Goal: Task Accomplishment & Management: Manage account settings

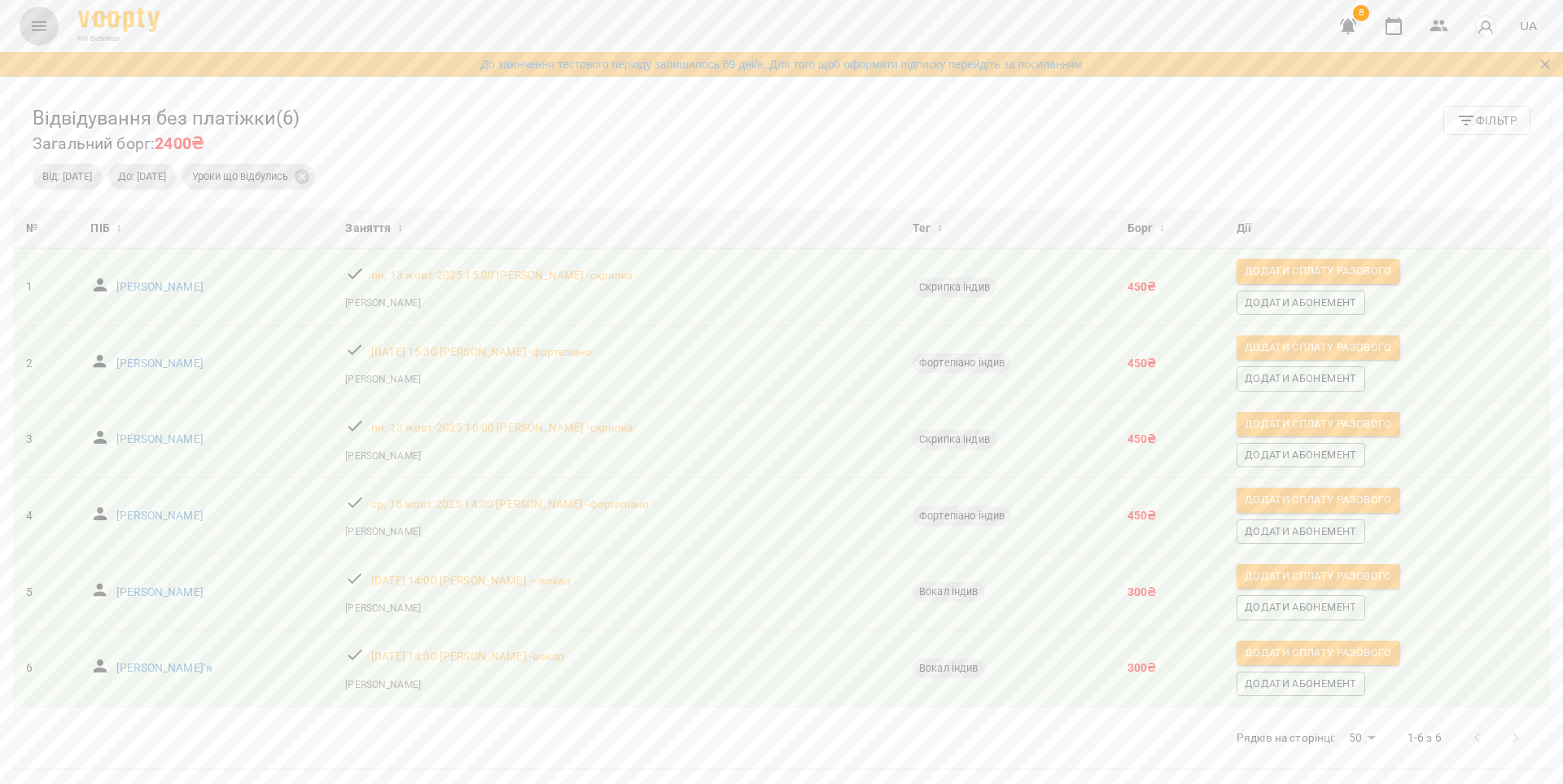
click at [38, 25] on icon "Menu" at bounding box center [39, 26] width 20 height 20
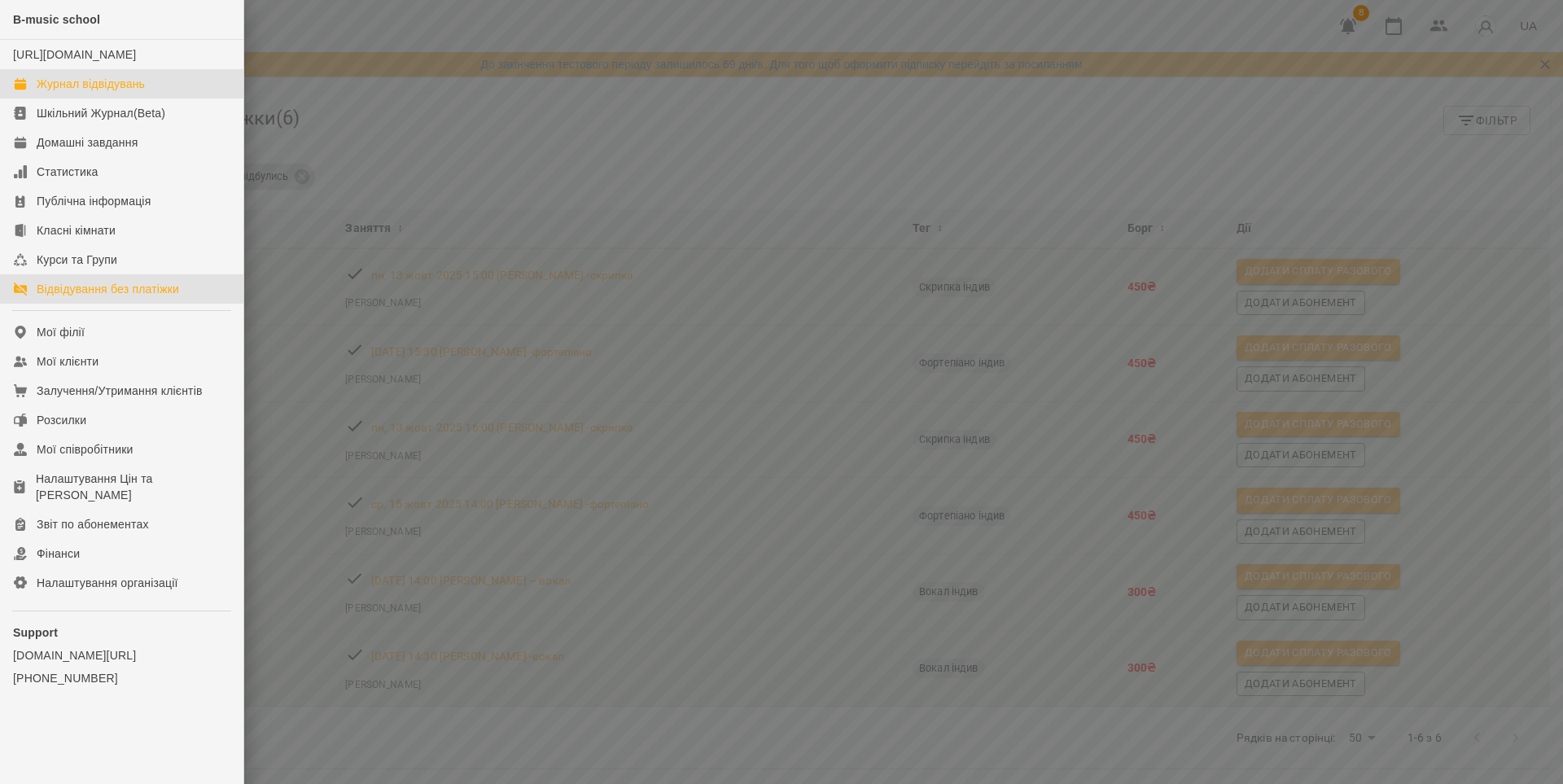
click at [113, 92] on div "Журнал відвідувань" at bounding box center [91, 84] width 109 height 16
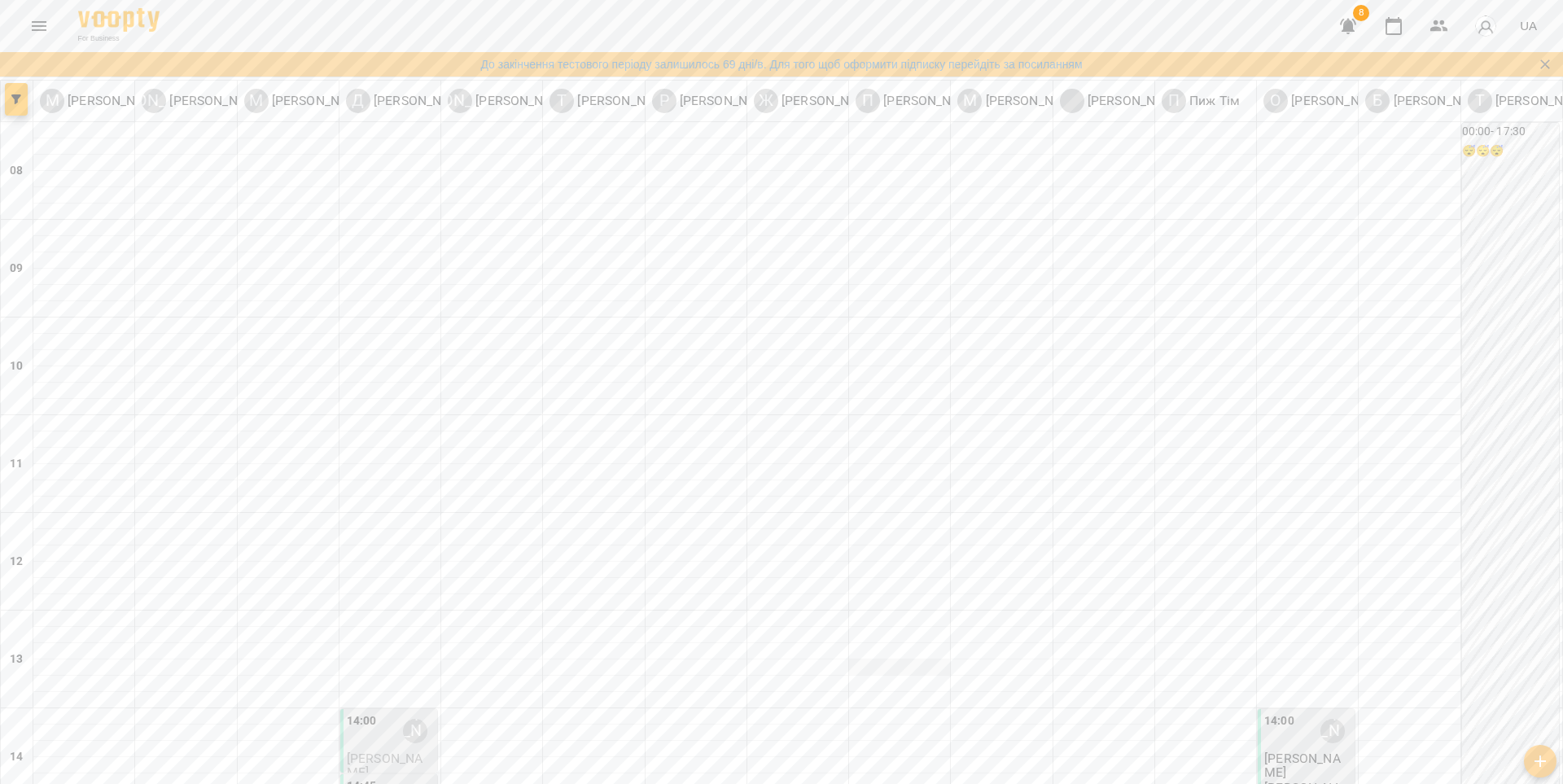
scroll to position [540, 0]
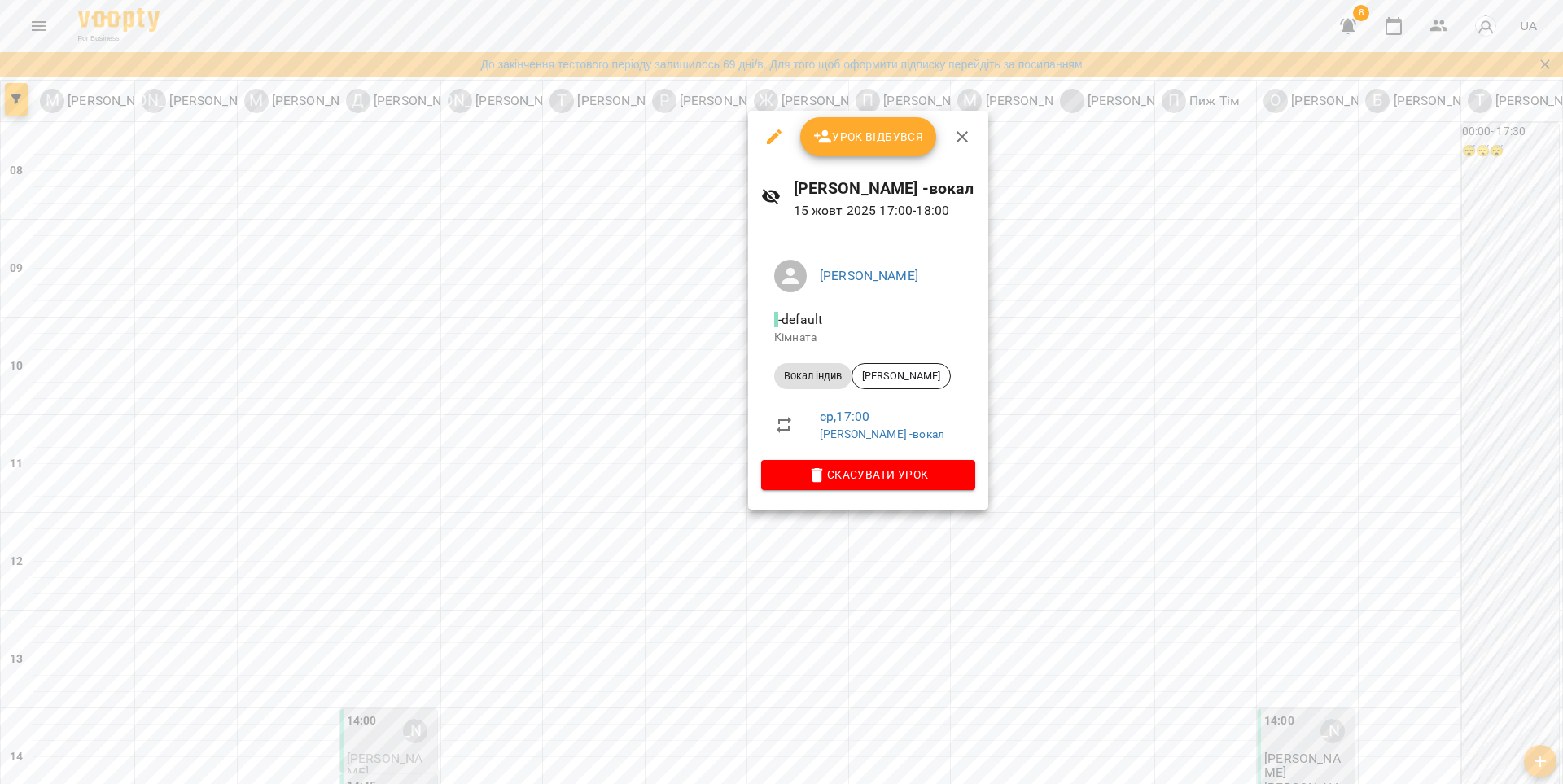
click at [902, 552] on div at bounding box center [782, 392] width 1563 height 784
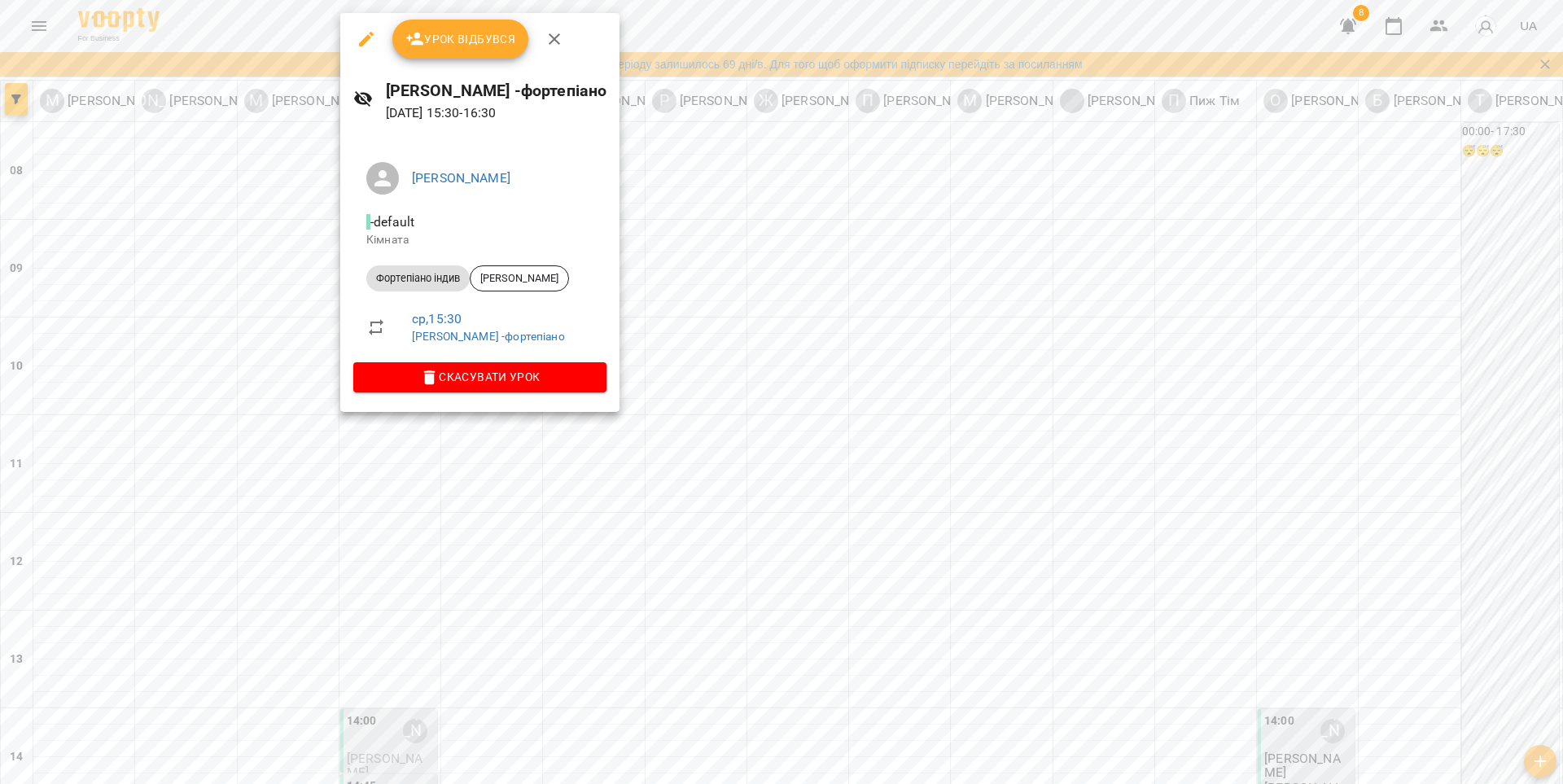
click at [527, 447] on div at bounding box center [782, 392] width 1563 height 784
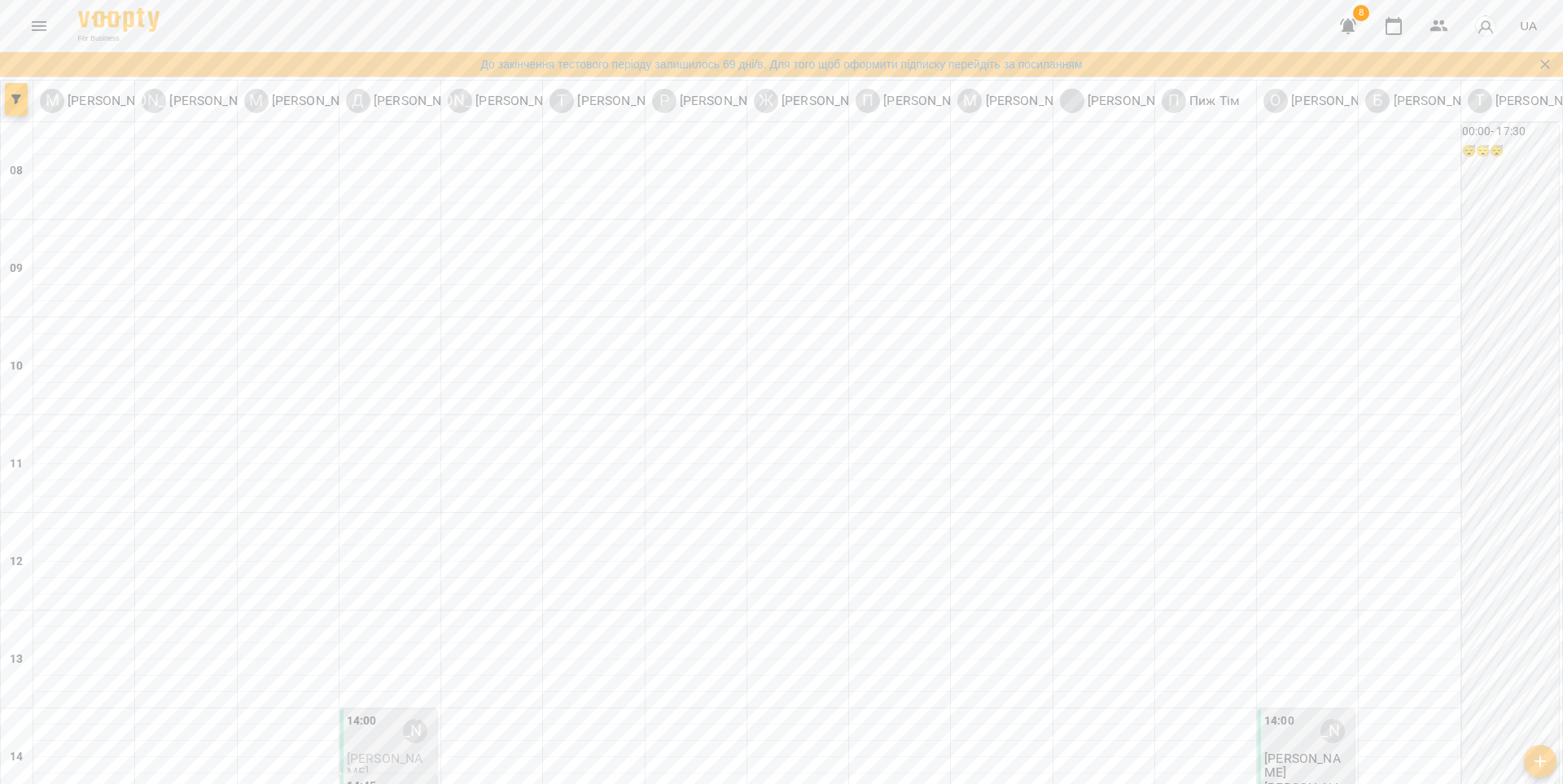
scroll to position [519, 0]
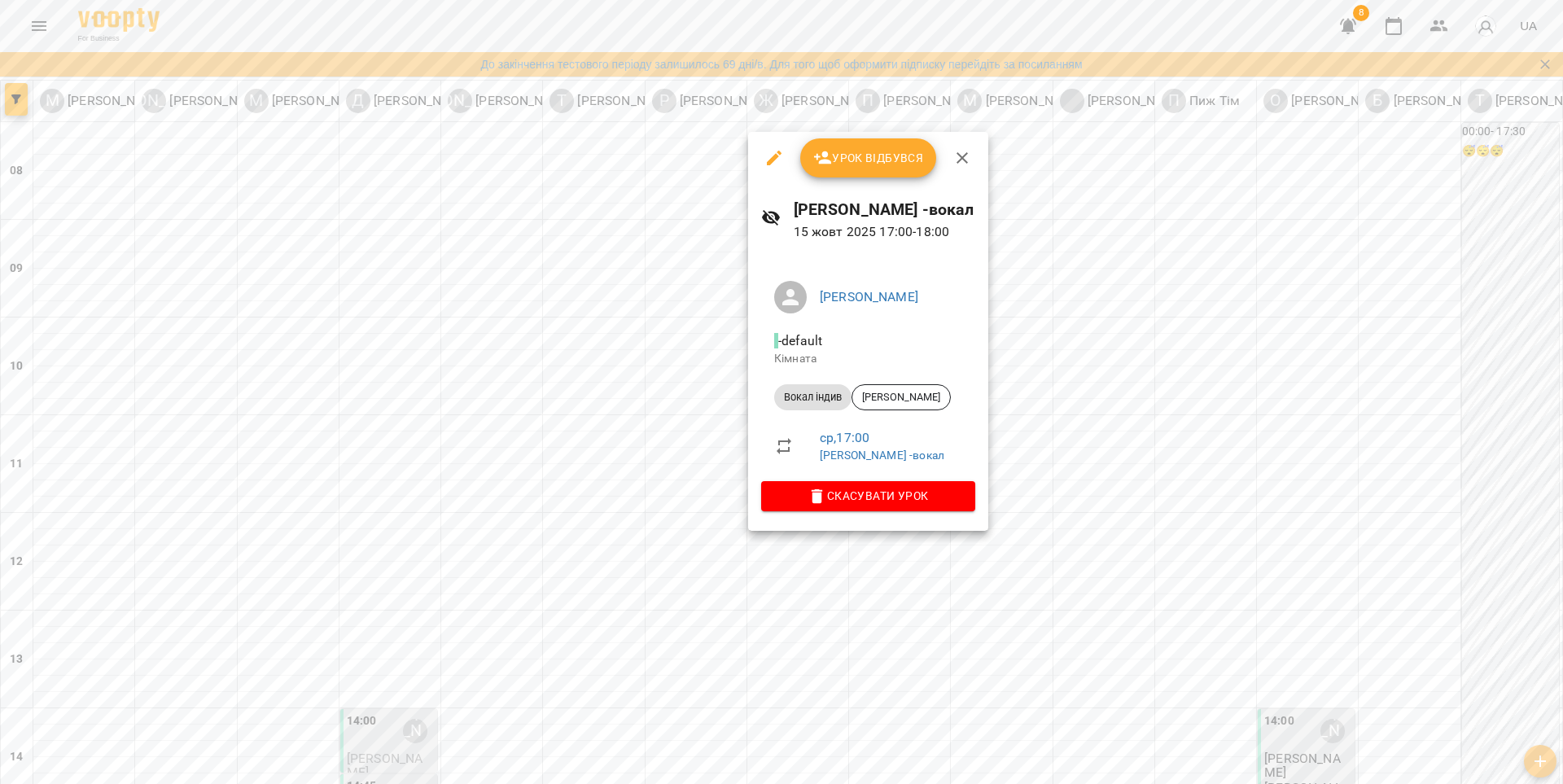
click at [892, 586] on div at bounding box center [782, 392] width 1563 height 784
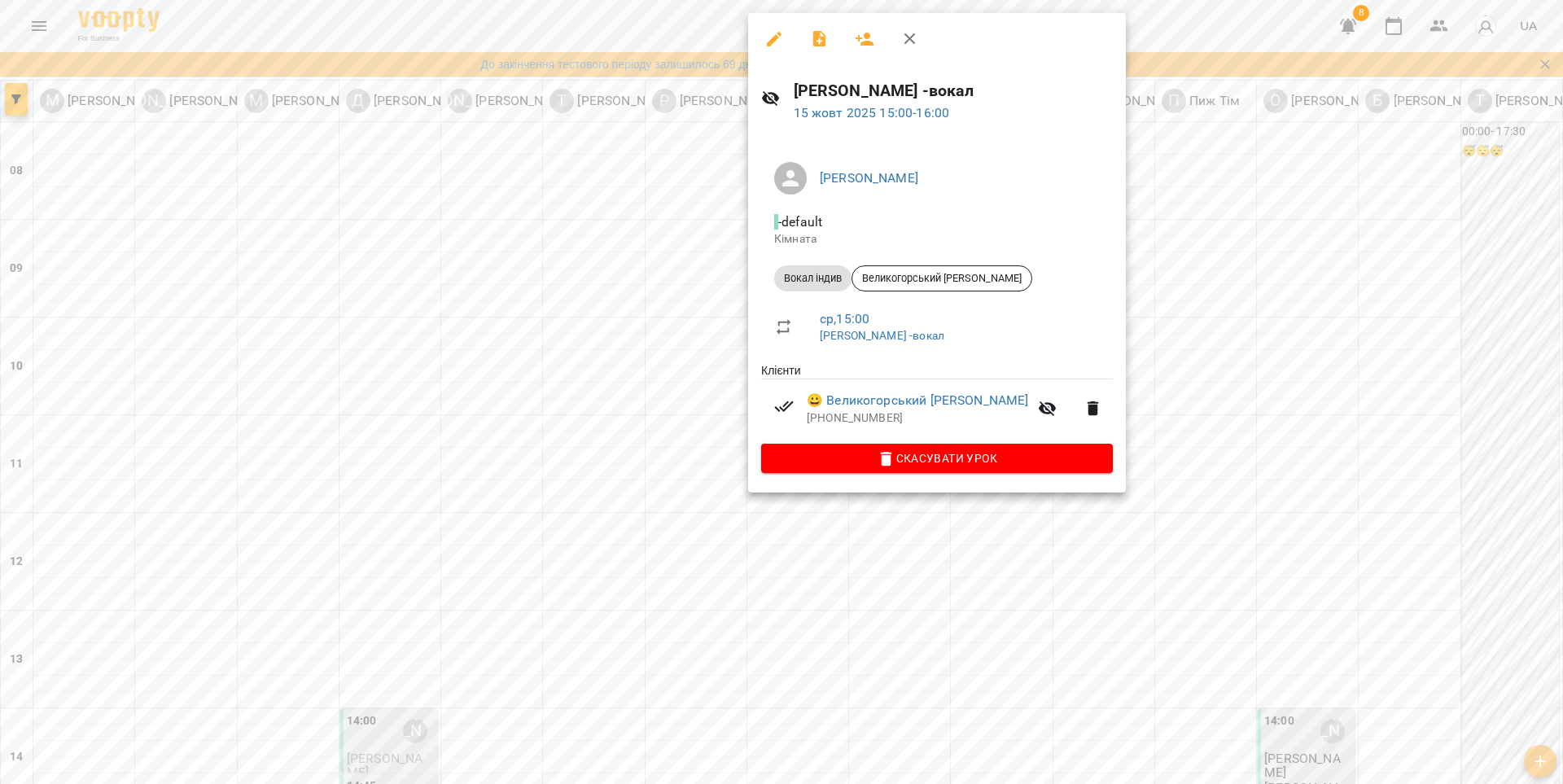
click at [664, 376] on div at bounding box center [782, 392] width 1563 height 784
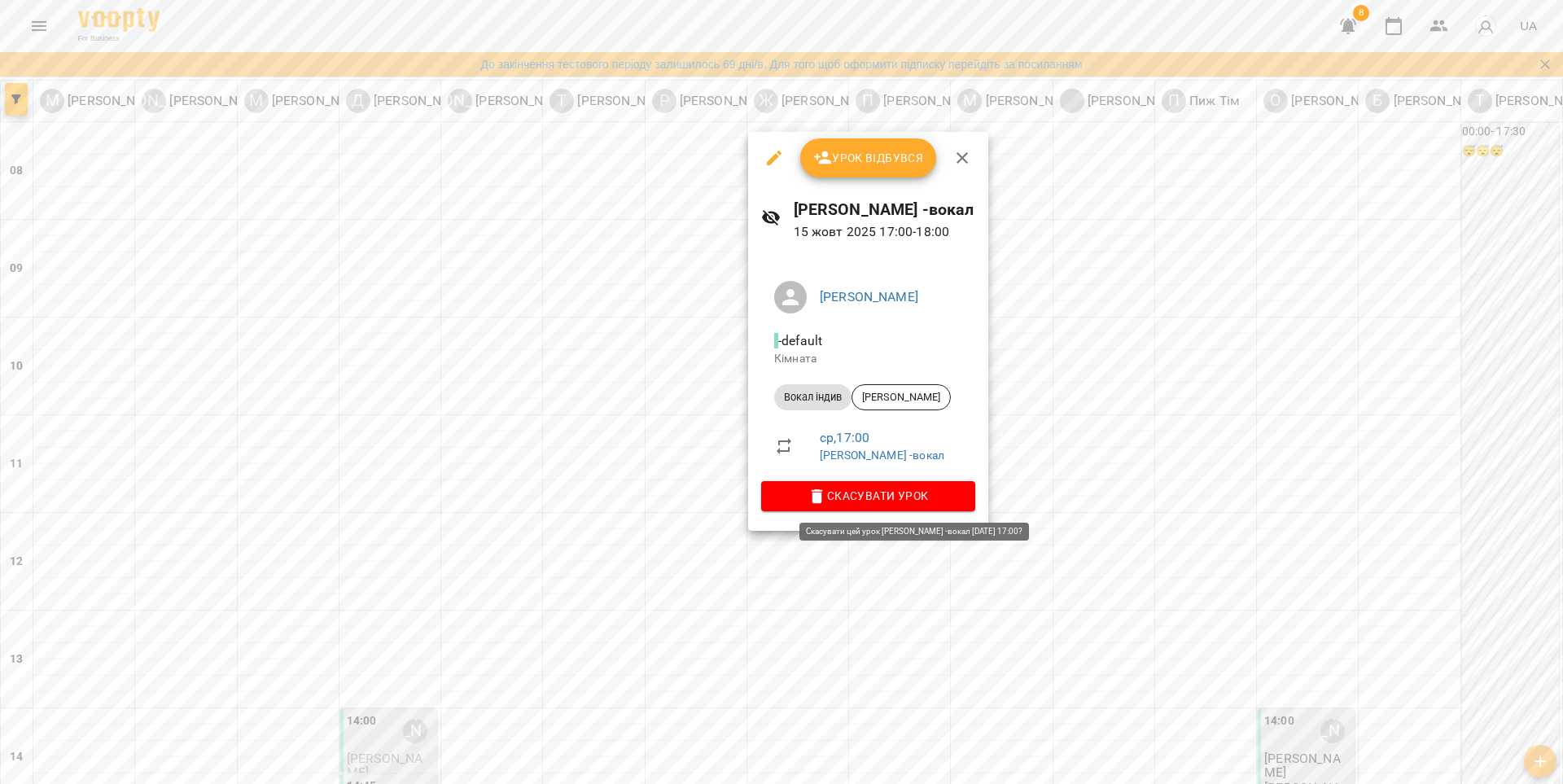
click at [962, 496] on span "Скасувати Урок" at bounding box center [868, 496] width 188 height 20
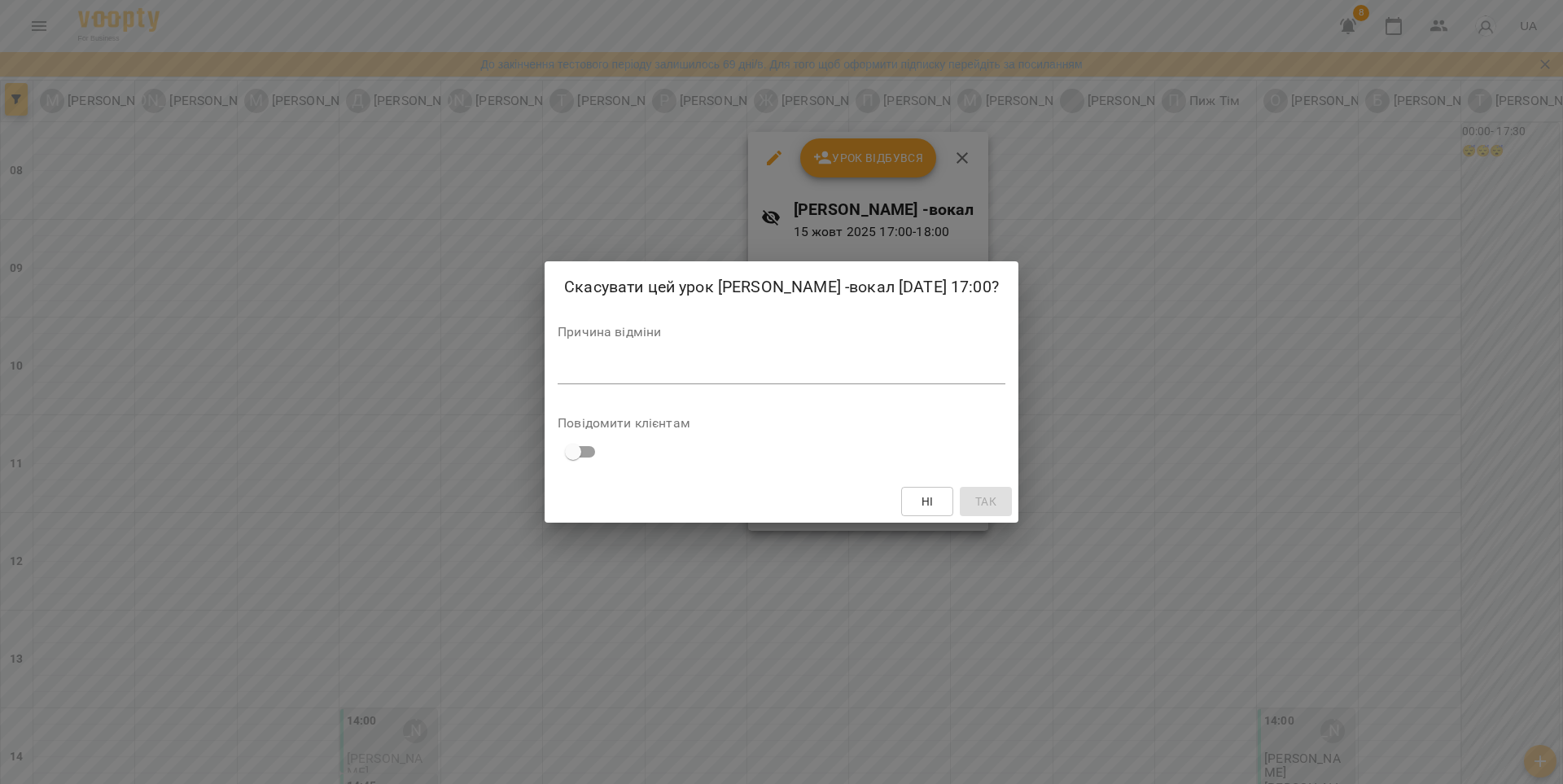
click at [610, 378] on textarea at bounding box center [781, 371] width 448 height 16
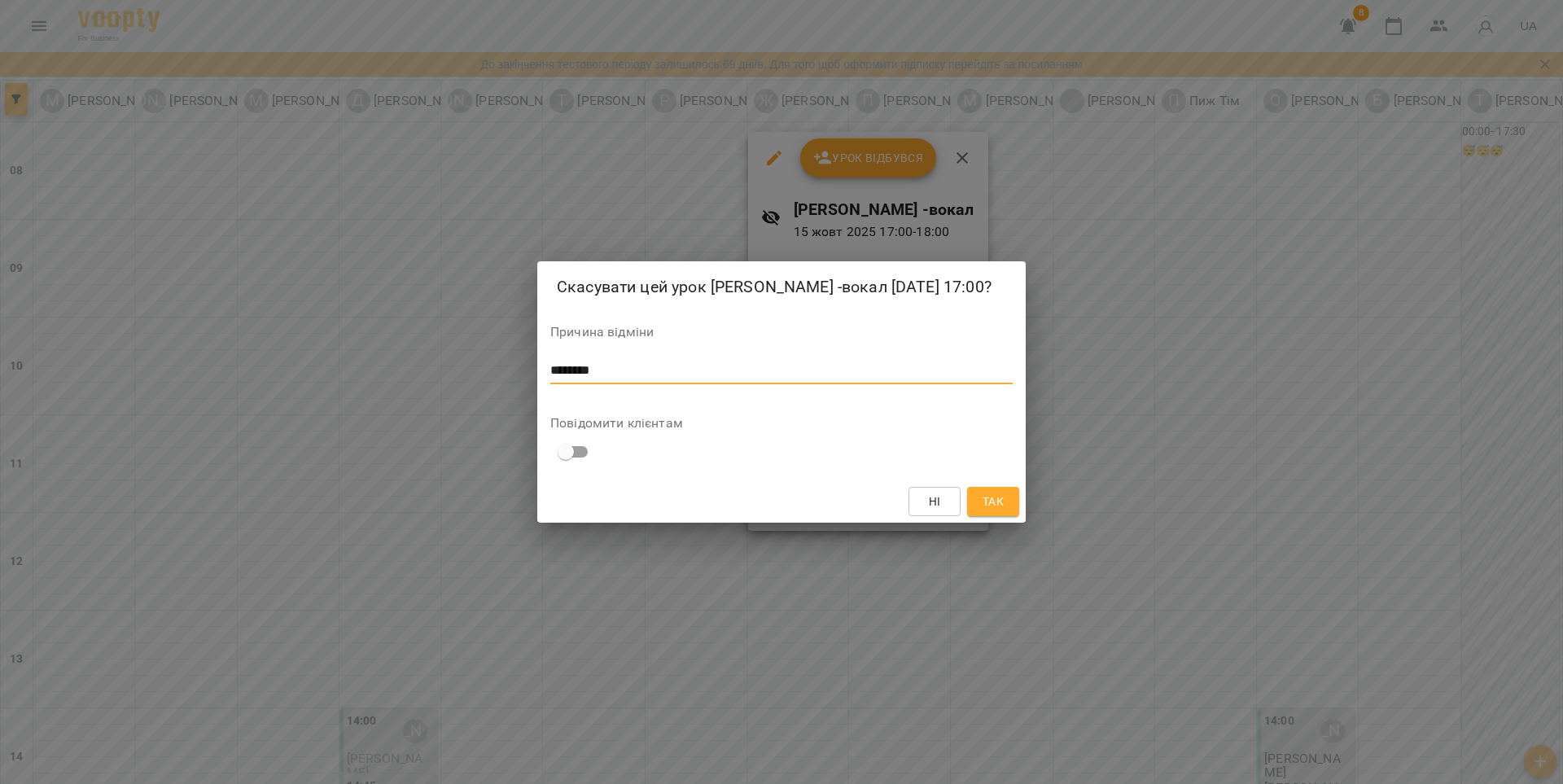
type textarea "********"
click at [991, 511] on span "Так" at bounding box center [993, 501] width 21 height 20
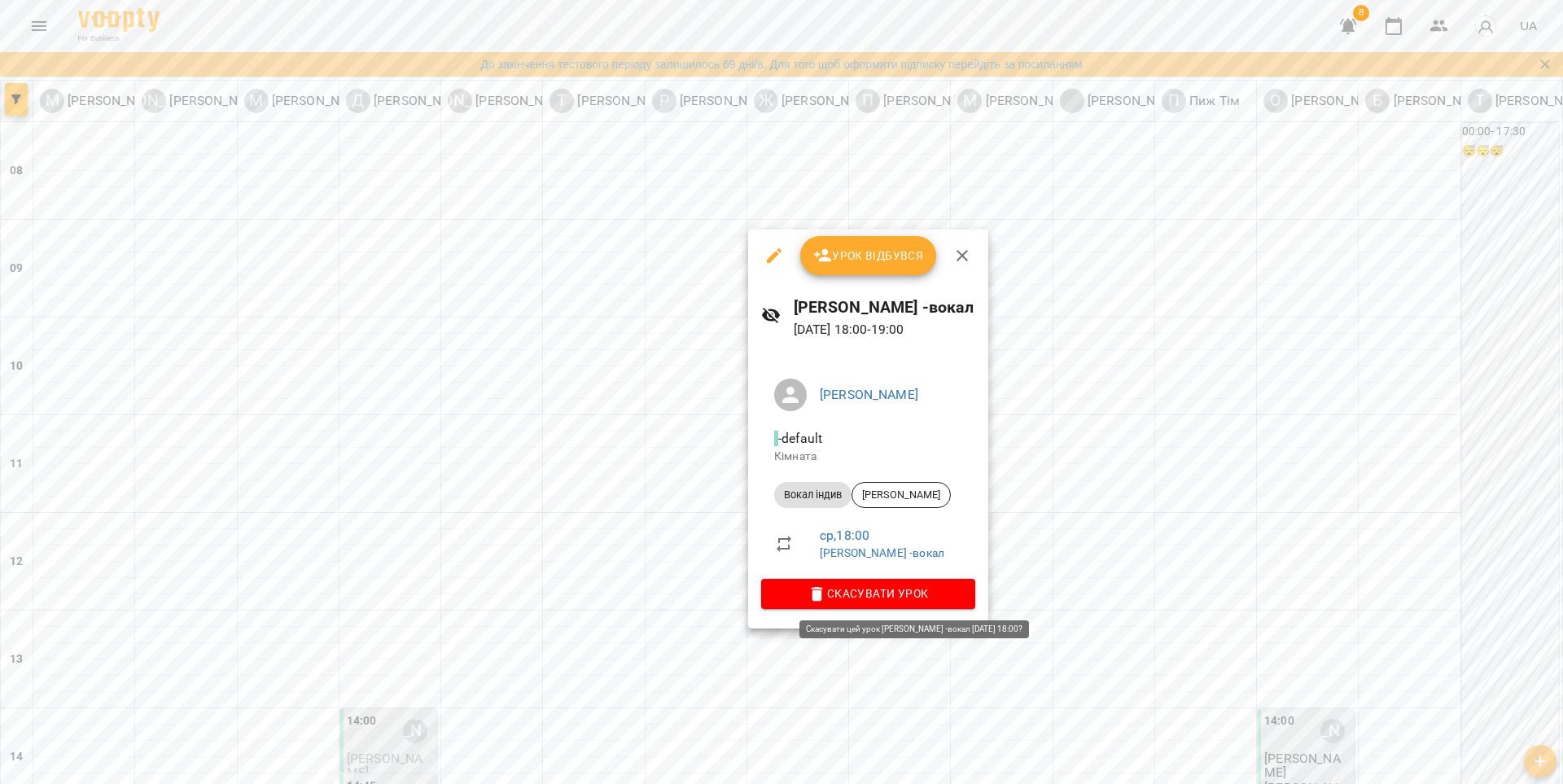
click at [949, 586] on span "Скасувати Урок" at bounding box center [868, 594] width 188 height 20
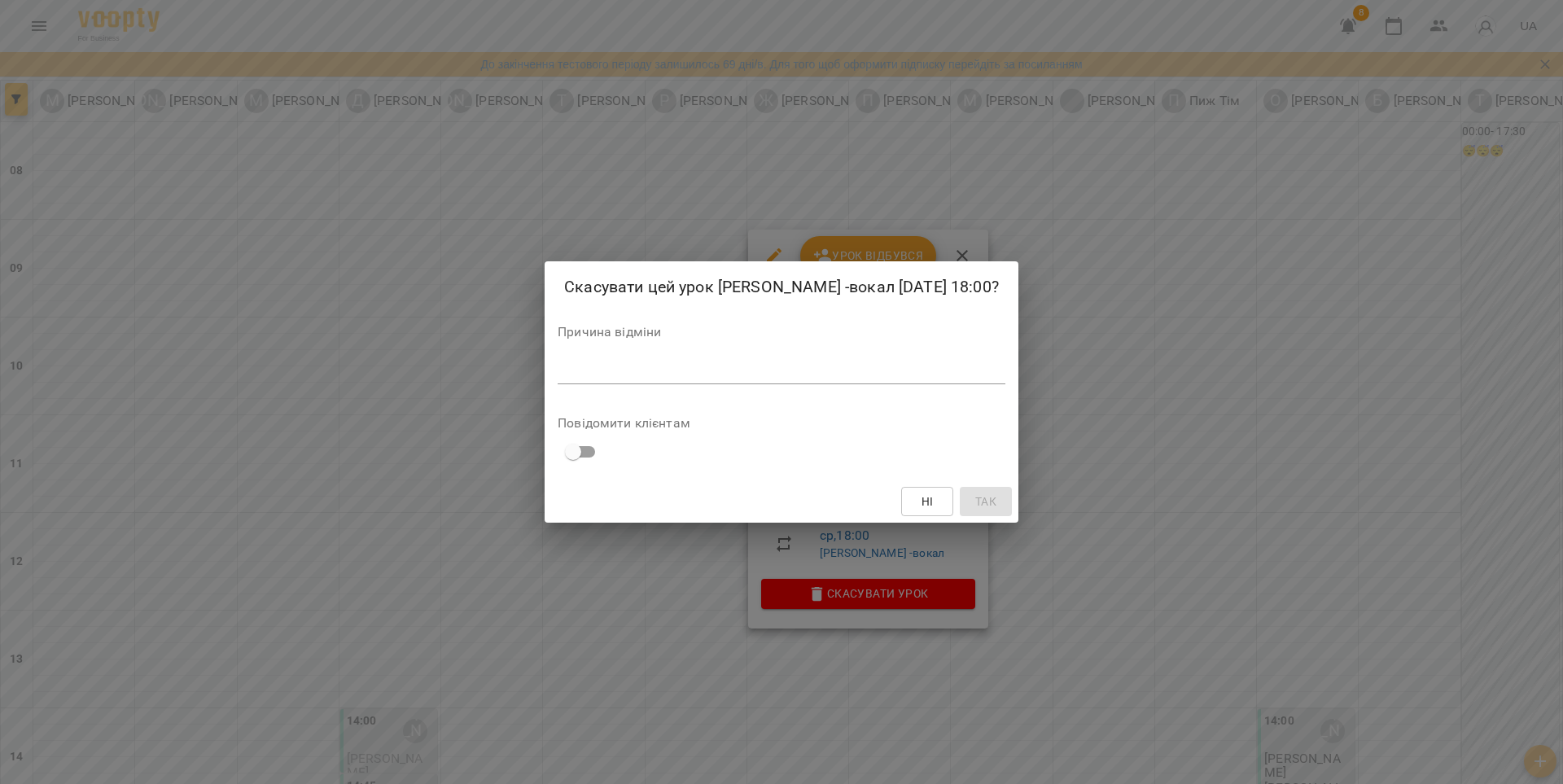
click at [860, 385] on div "*" at bounding box center [781, 371] width 448 height 26
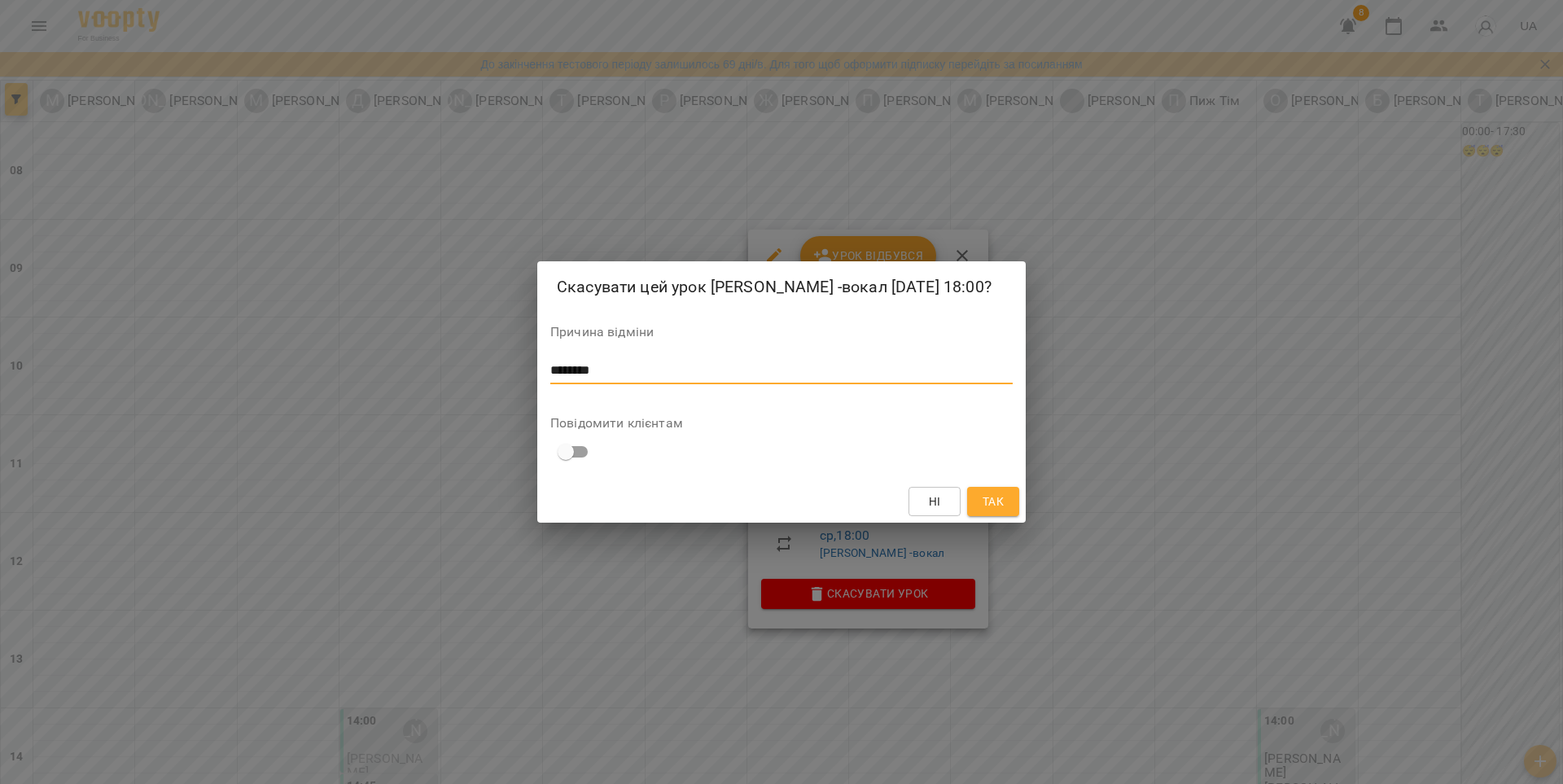
type textarea "********"
click at [997, 504] on span "Так" at bounding box center [993, 501] width 21 height 20
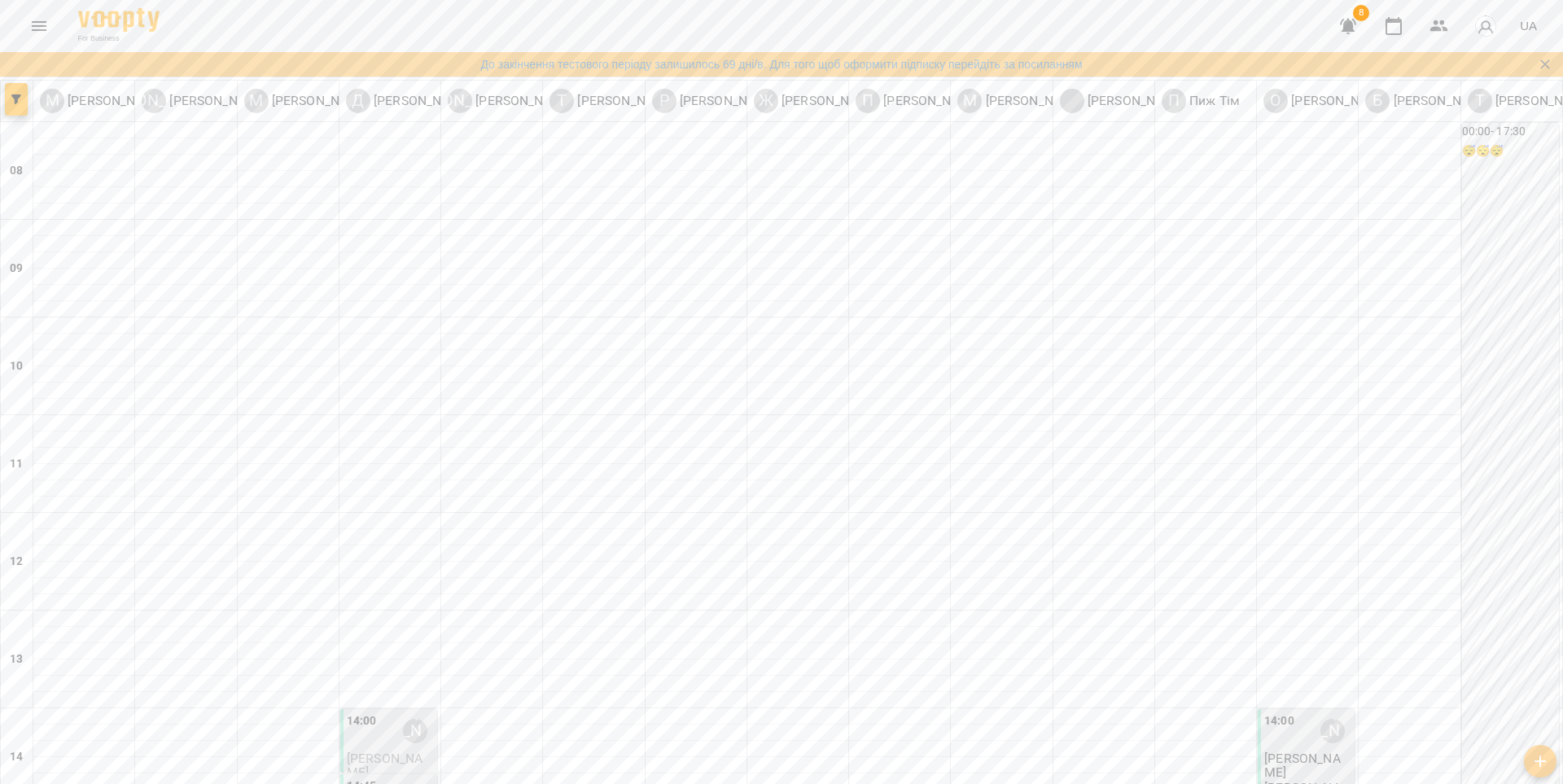
scroll to position [583, 0]
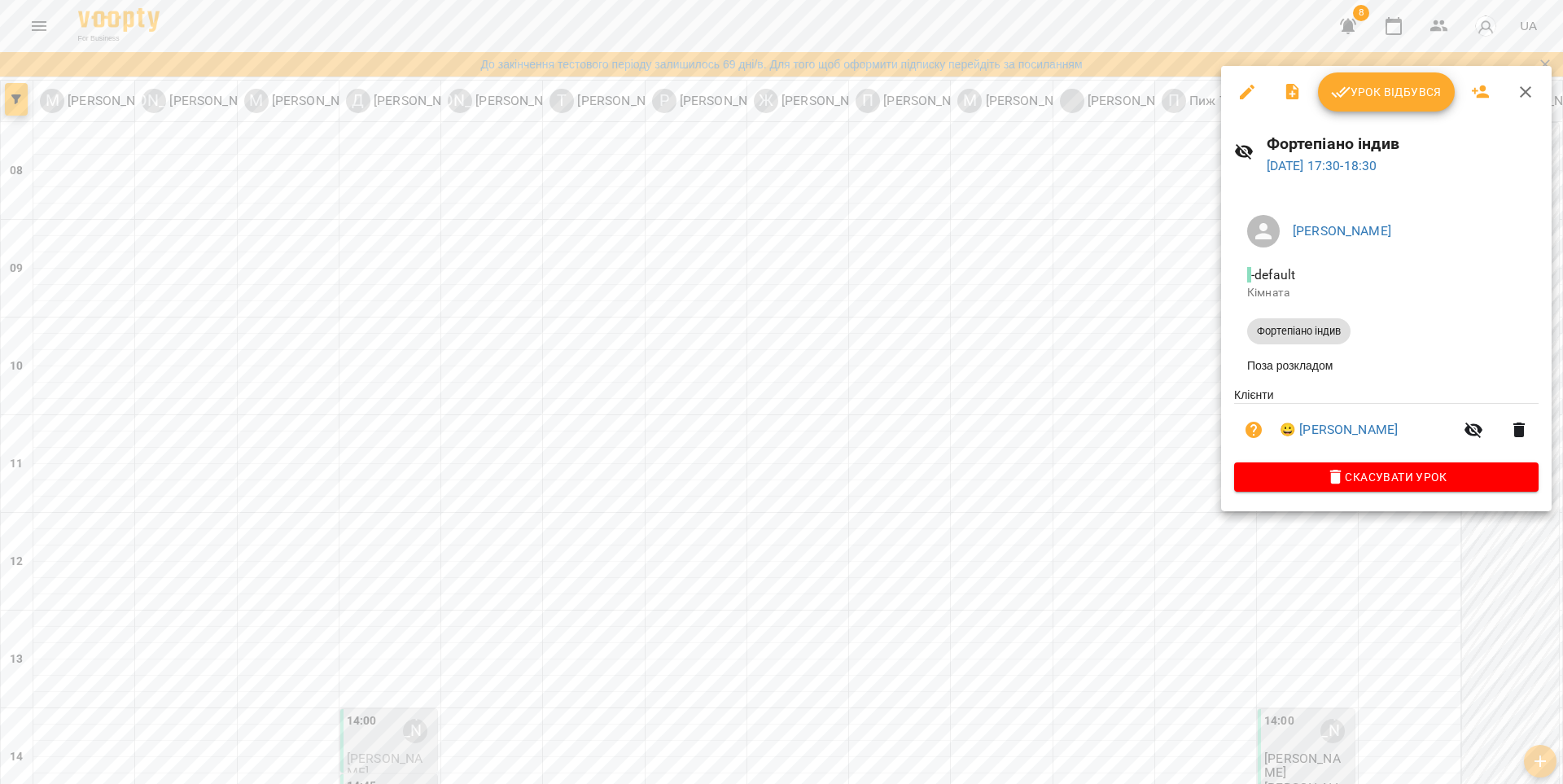
click at [1378, 94] on span "Урок відбувся" at bounding box center [1386, 92] width 111 height 20
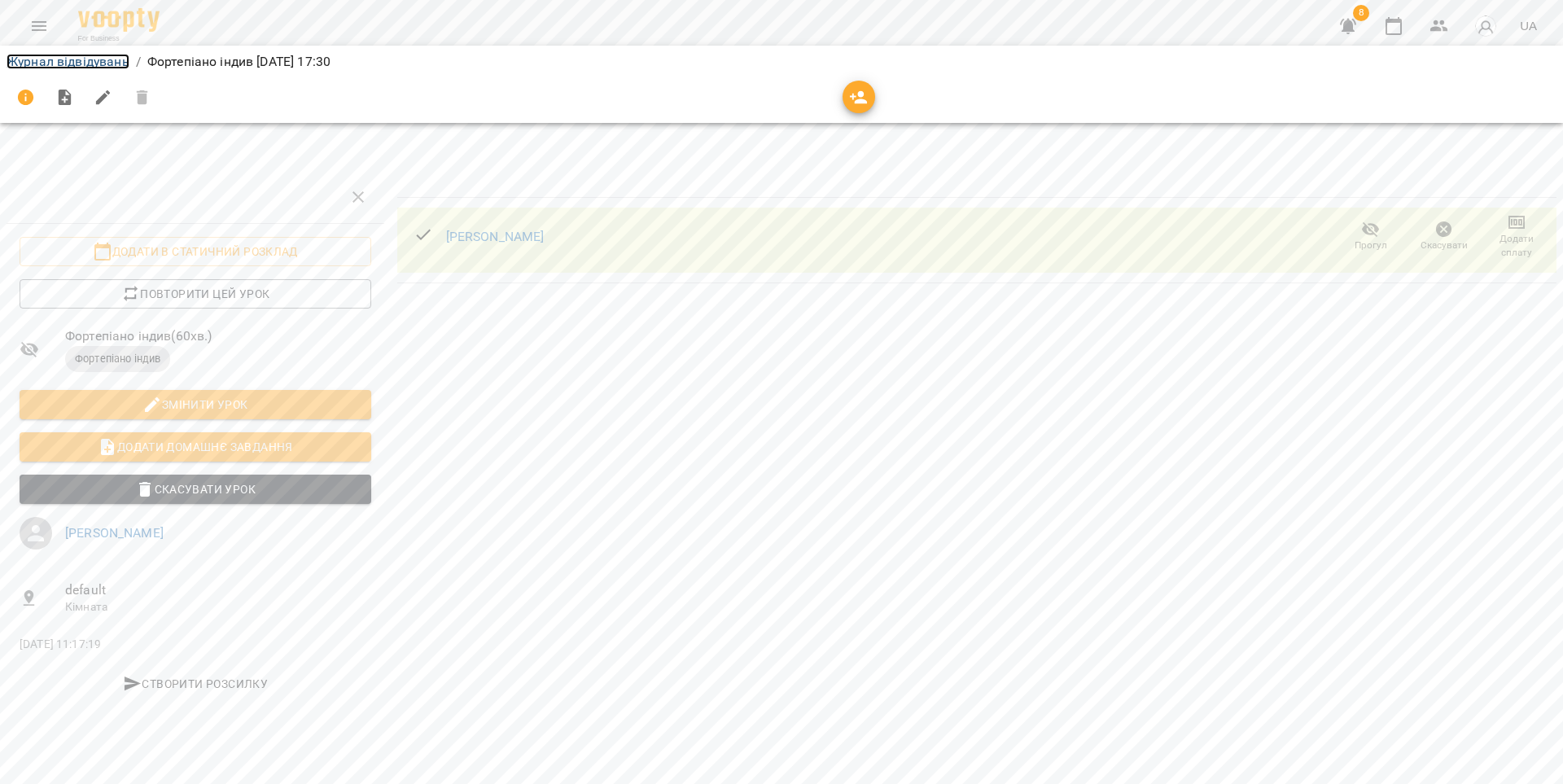
drag, startPoint x: 66, startPoint y: 59, endPoint x: 84, endPoint y: 67, distance: 19.7
click at [67, 59] on link "Журнал відвідувань" at bounding box center [68, 62] width 123 height 16
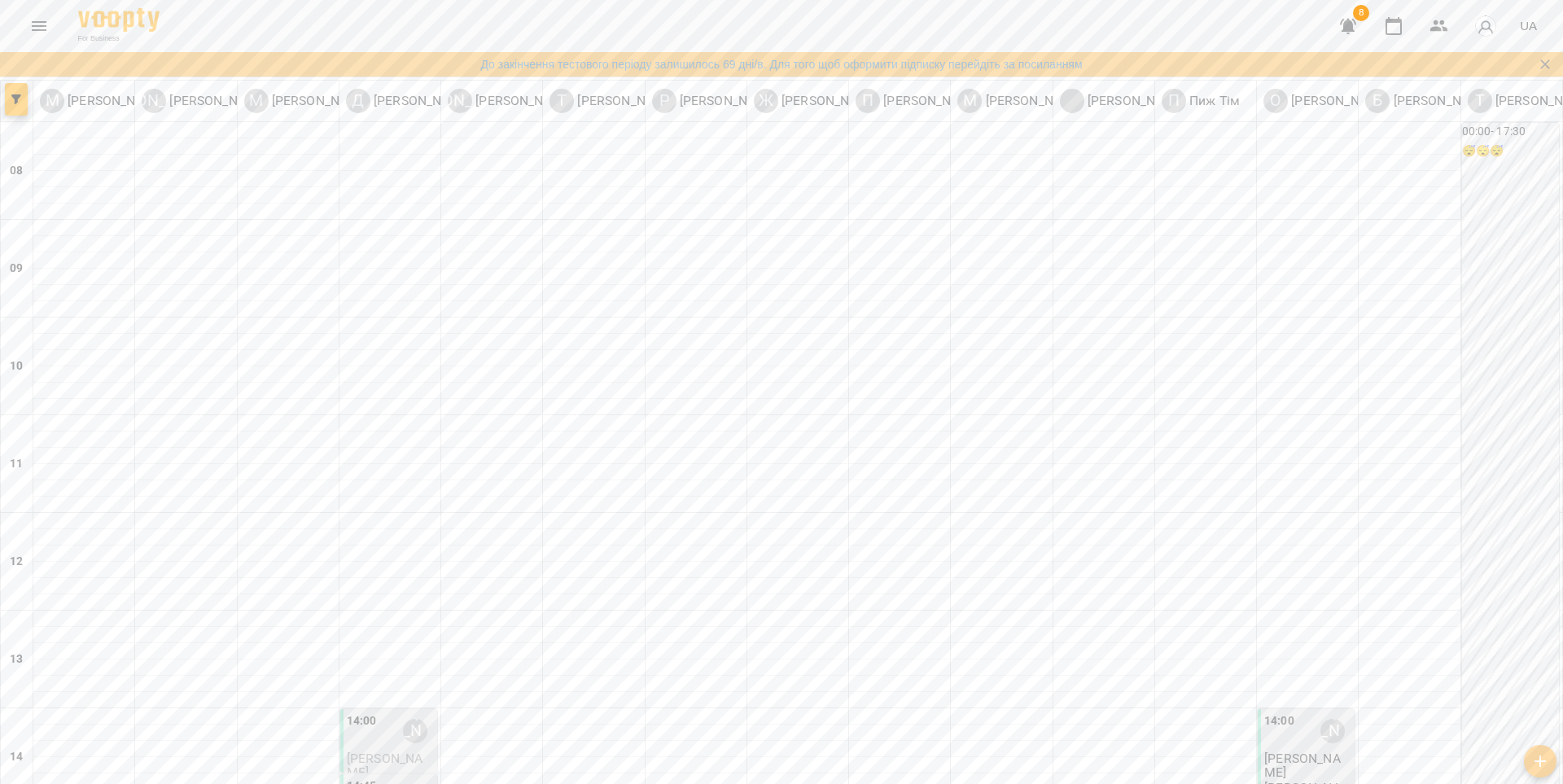
scroll to position [619, 0]
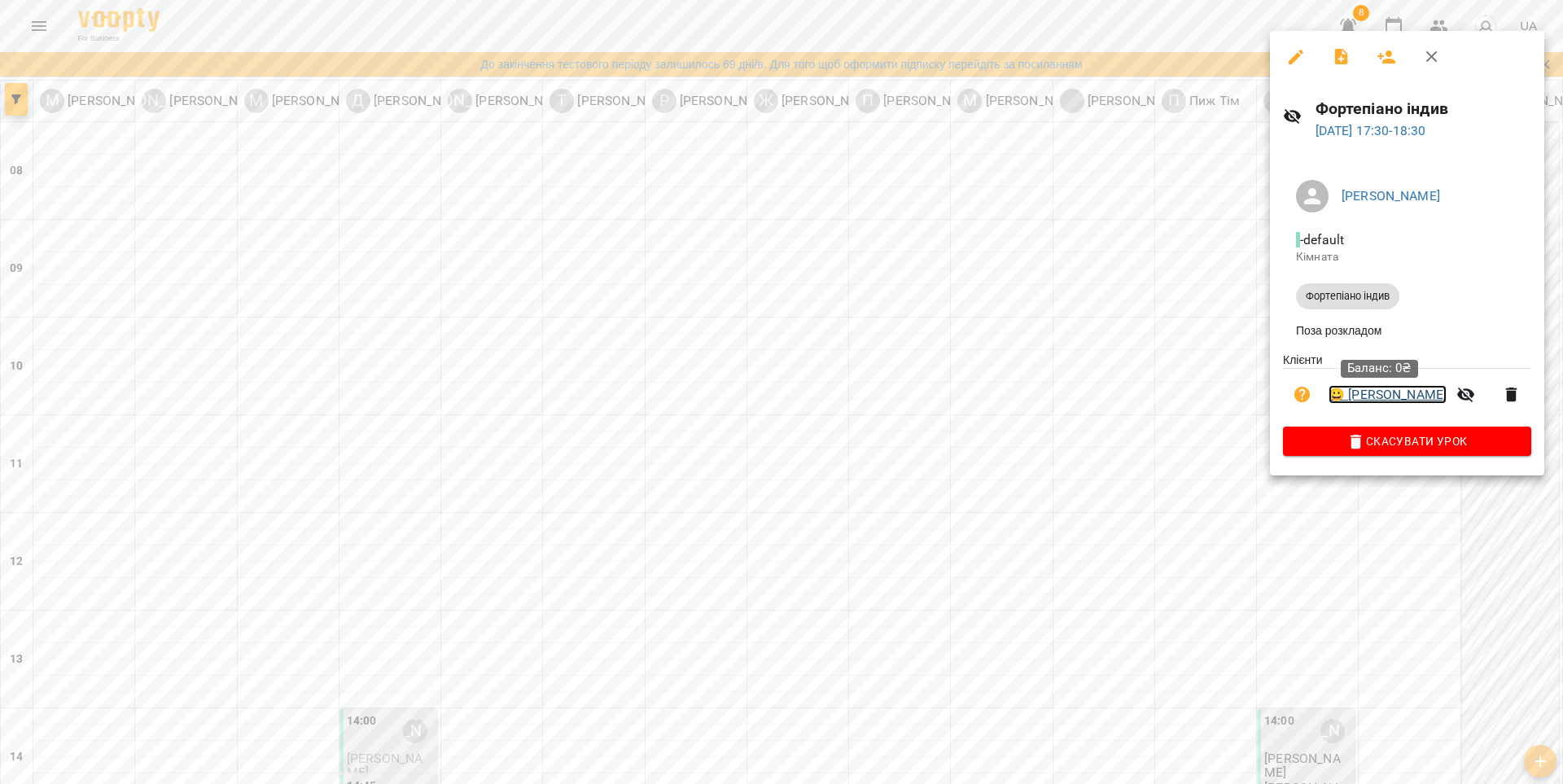
click at [1341, 401] on link "😀 [PERSON_NAME]" at bounding box center [1388, 394] width 118 height 20
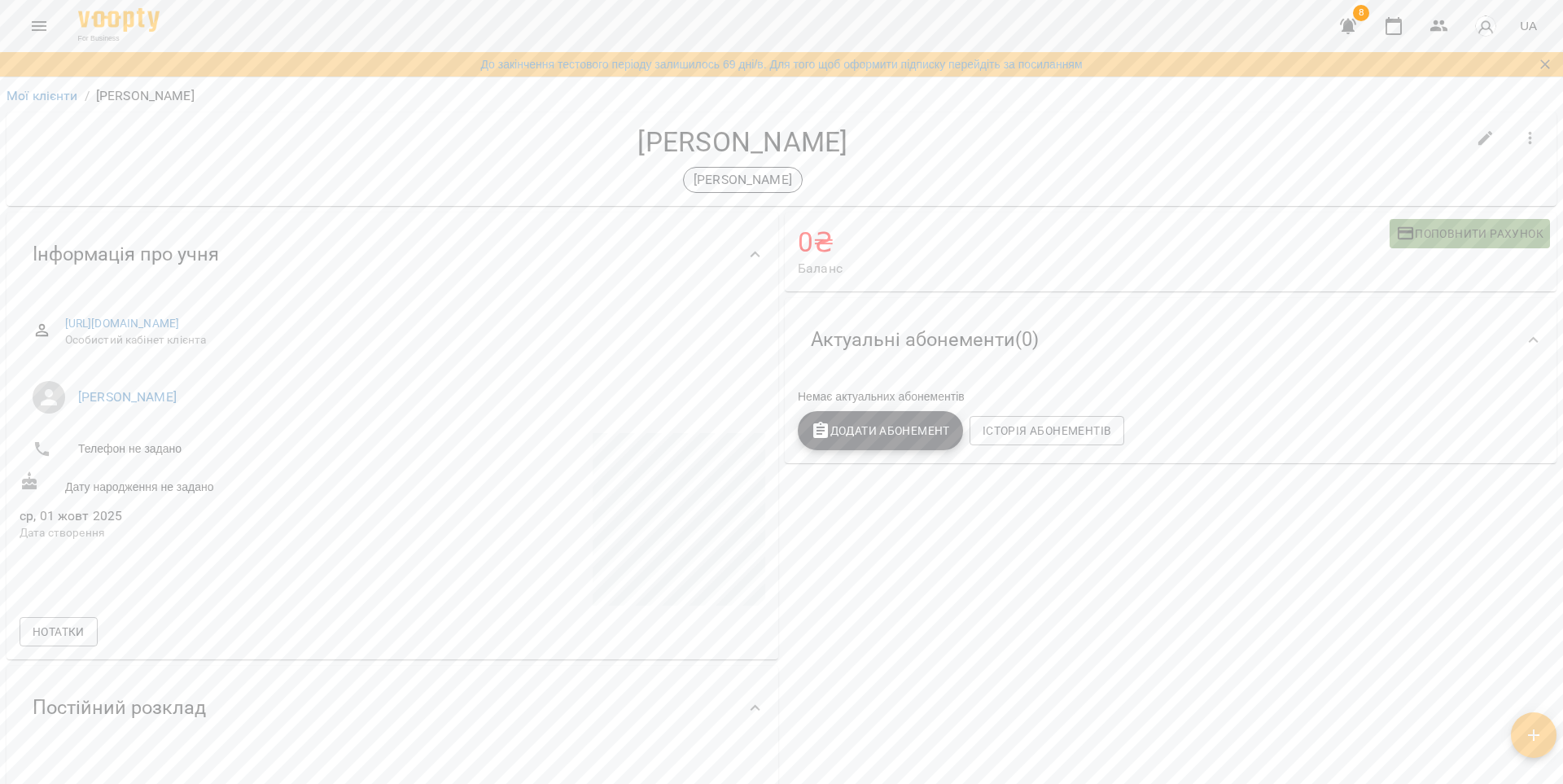
click at [1472, 230] on span "Поповнити рахунок" at bounding box center [1470, 234] width 148 height 20
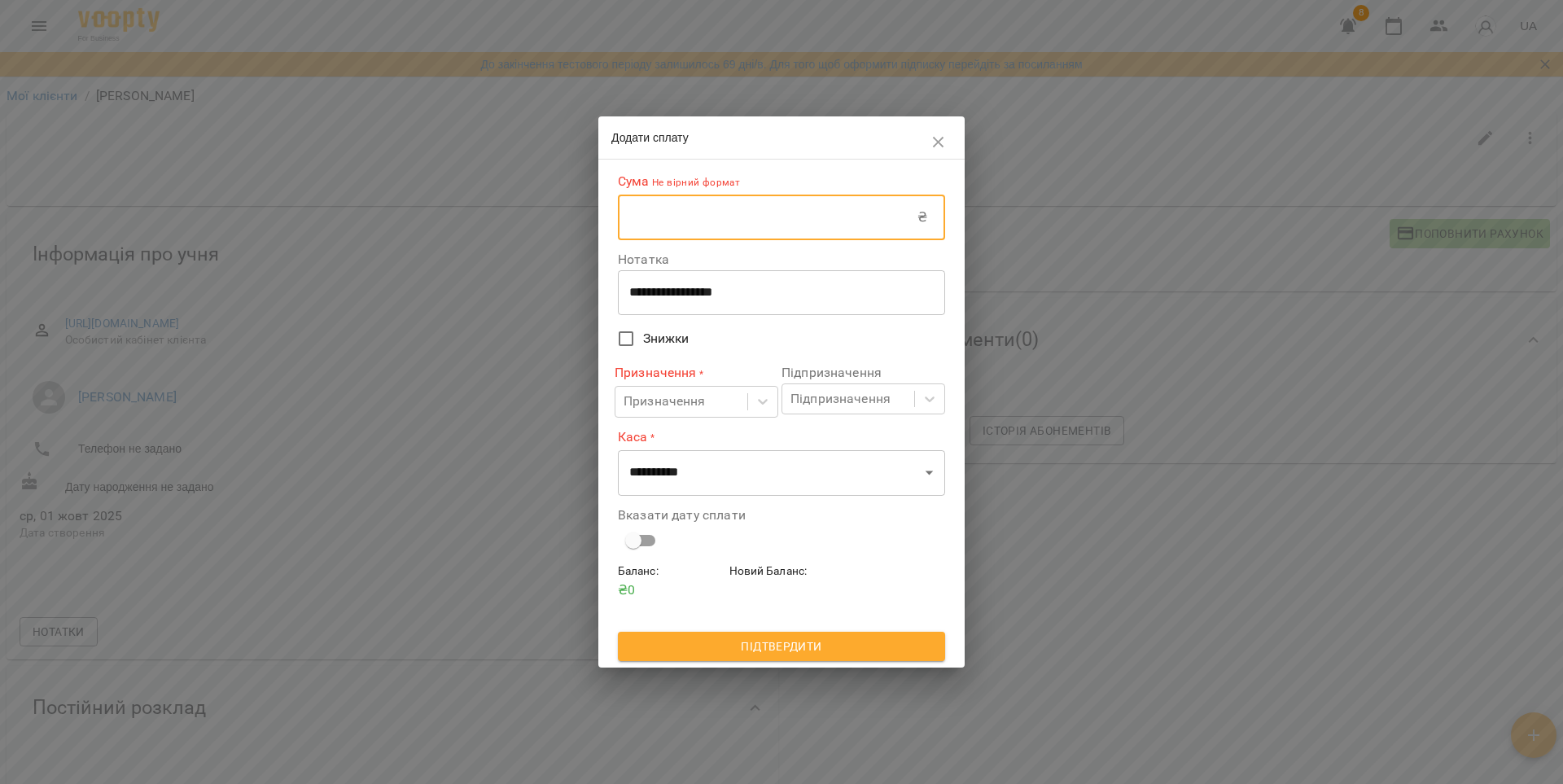
click at [865, 233] on input "text" at bounding box center [768, 217] width 300 height 46
type input "***"
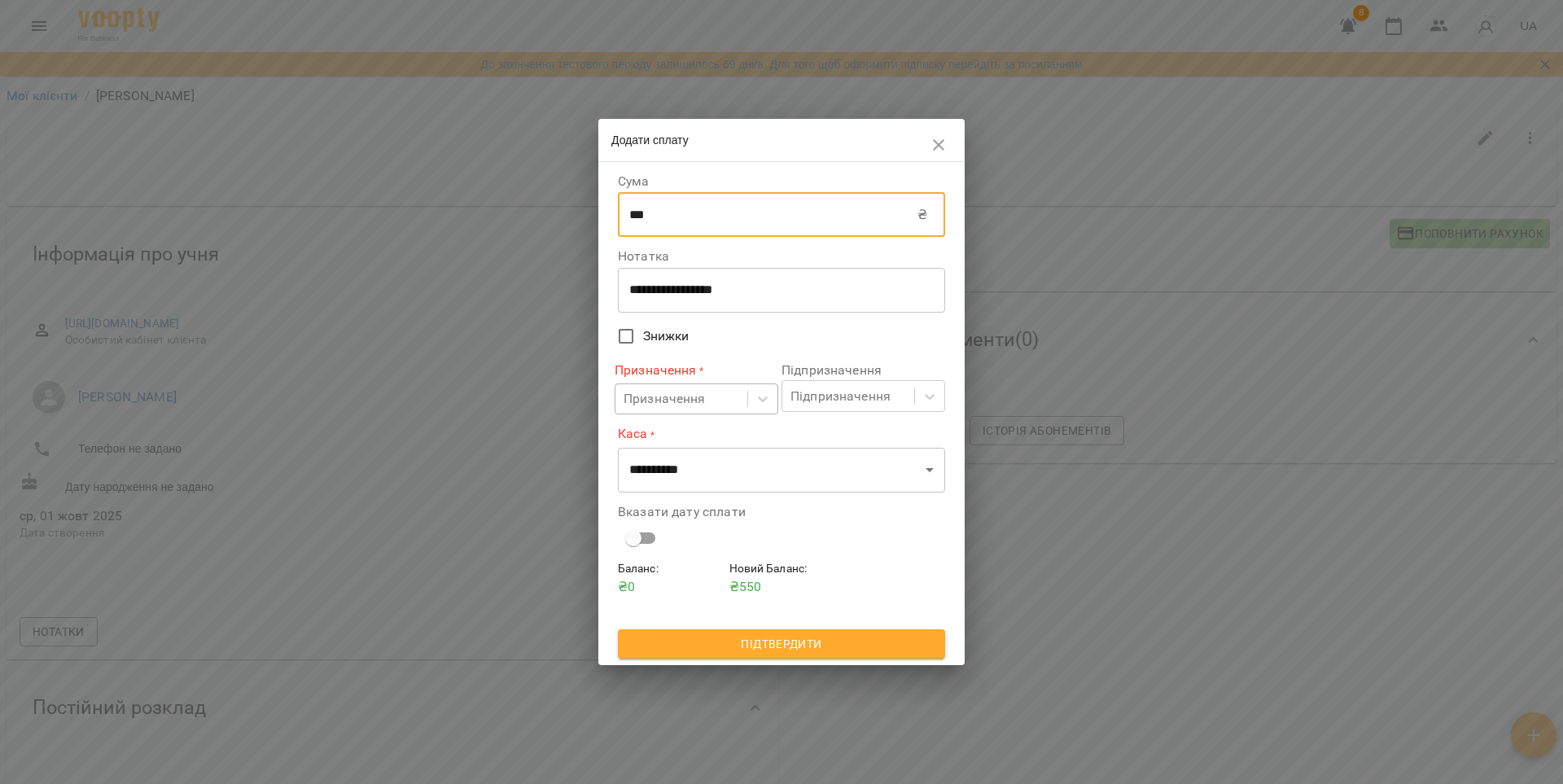
click at [708, 392] on div "Призначення" at bounding box center [681, 399] width 132 height 30
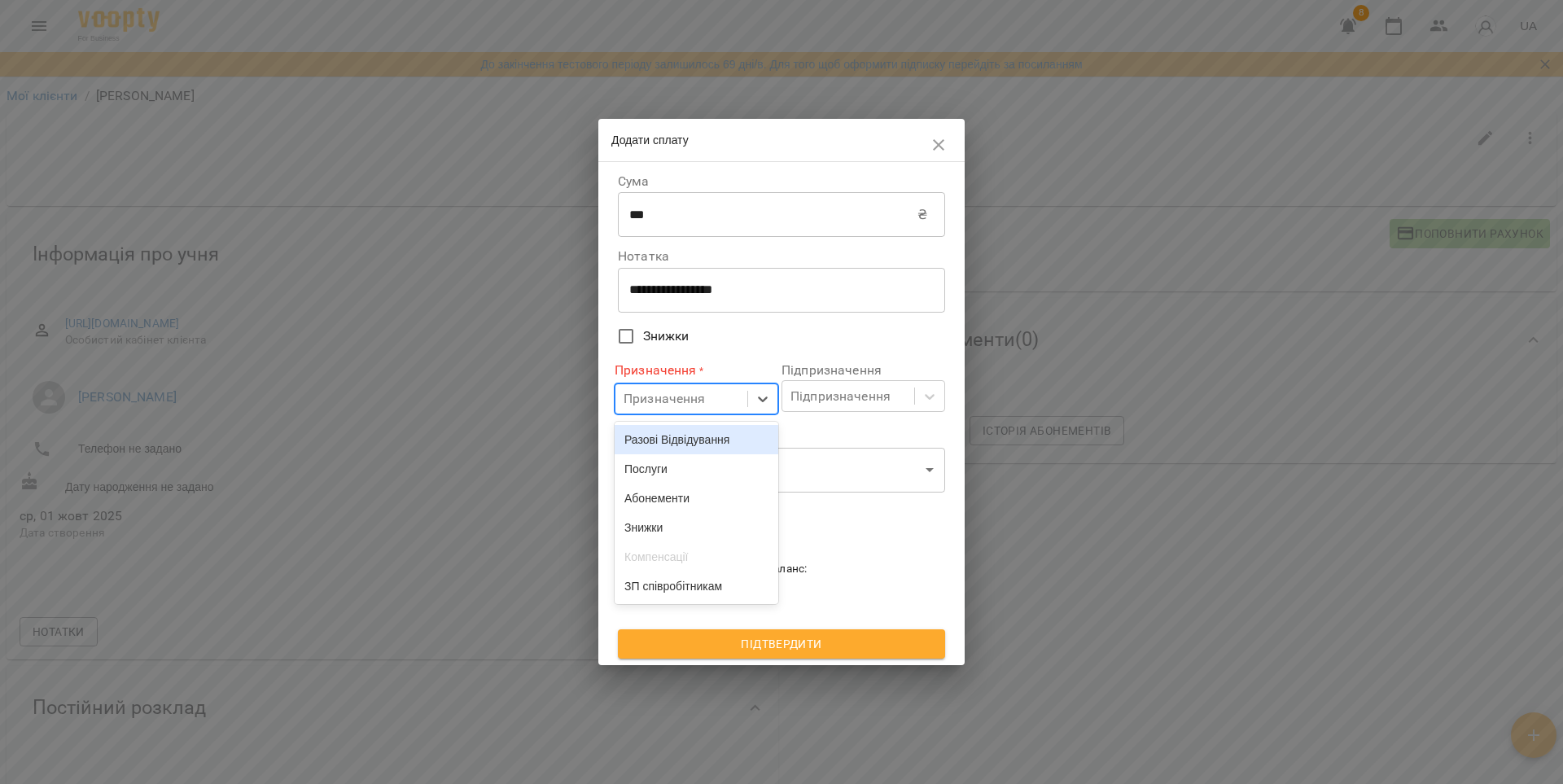
click at [669, 439] on div "Разові Відвідування" at bounding box center [697, 438] width 163 height 29
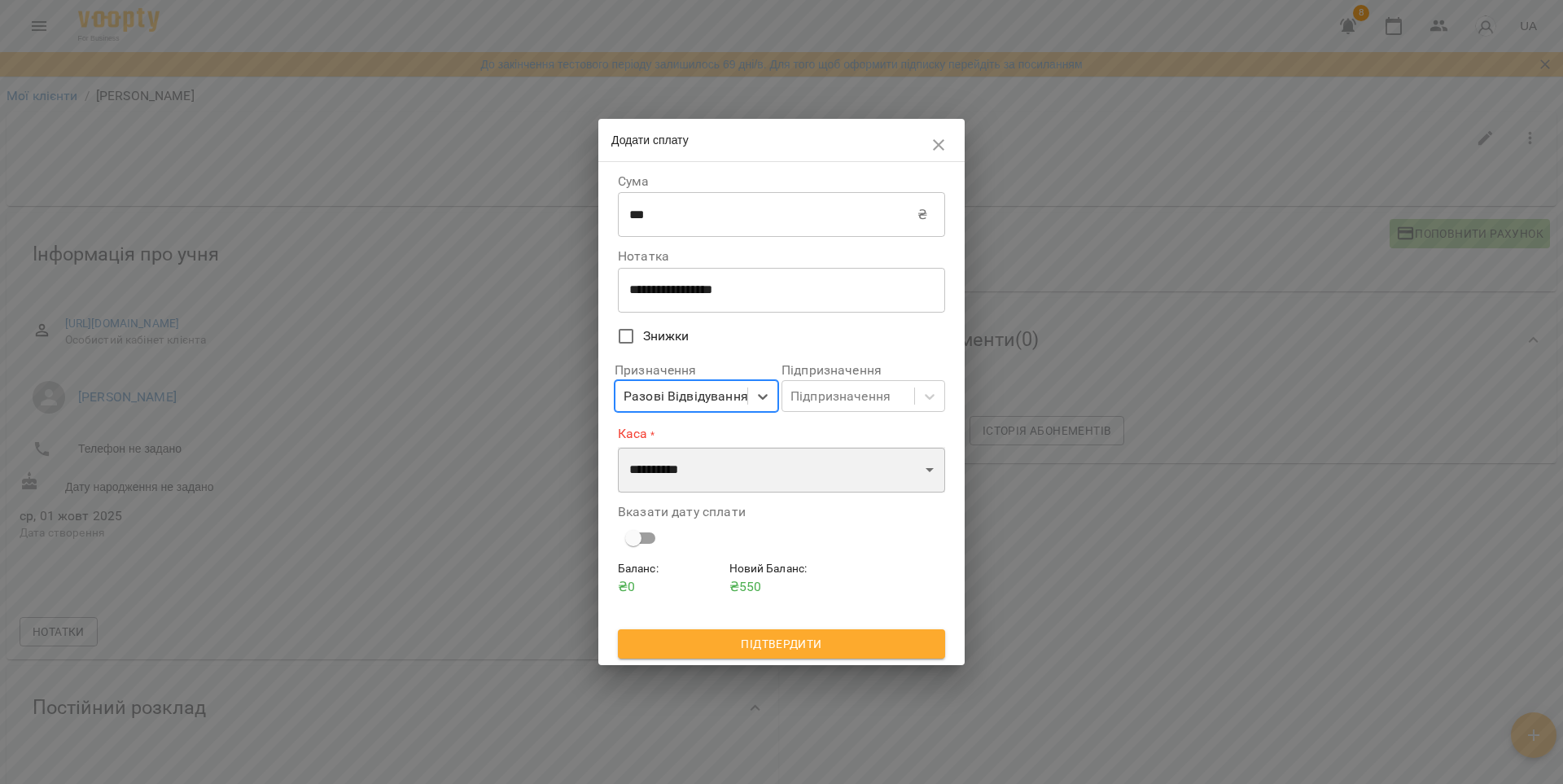
click at [682, 458] on select "**********" at bounding box center [782, 469] width 327 height 46
select select "****"
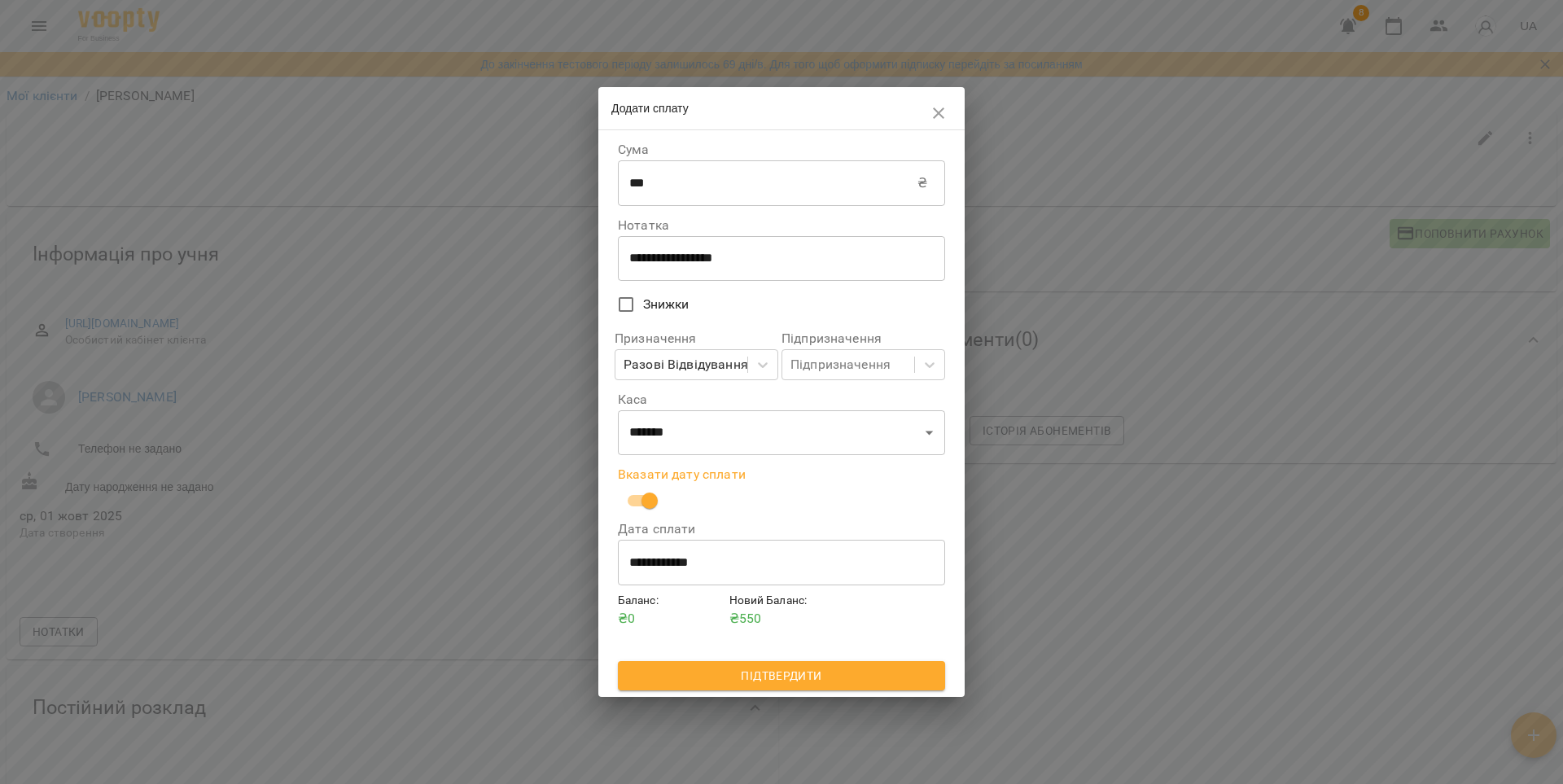
click at [860, 687] on button "Підтвердити" at bounding box center [782, 674] width 327 height 29
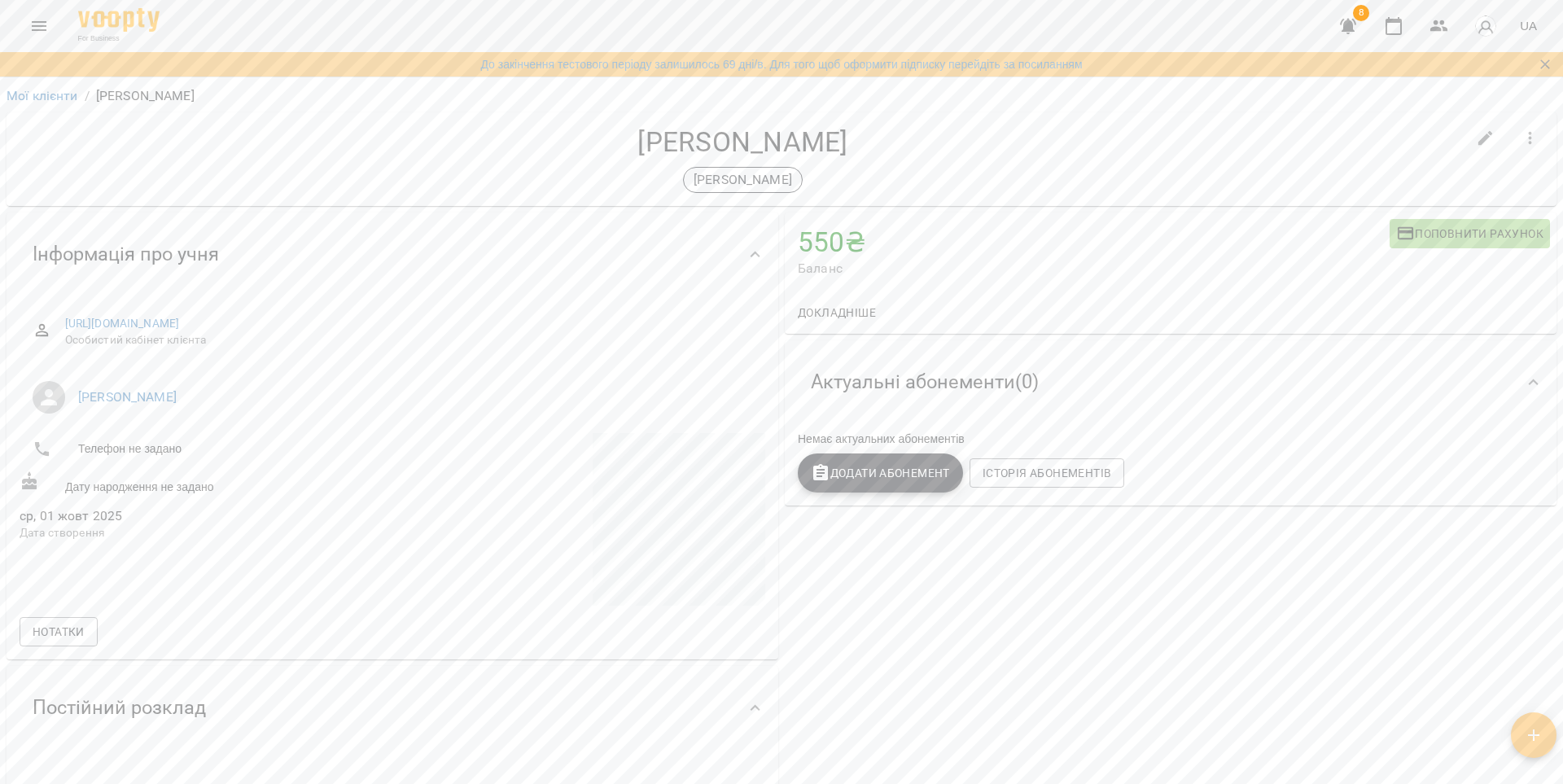
click at [29, 29] on icon "Menu" at bounding box center [39, 26] width 20 height 20
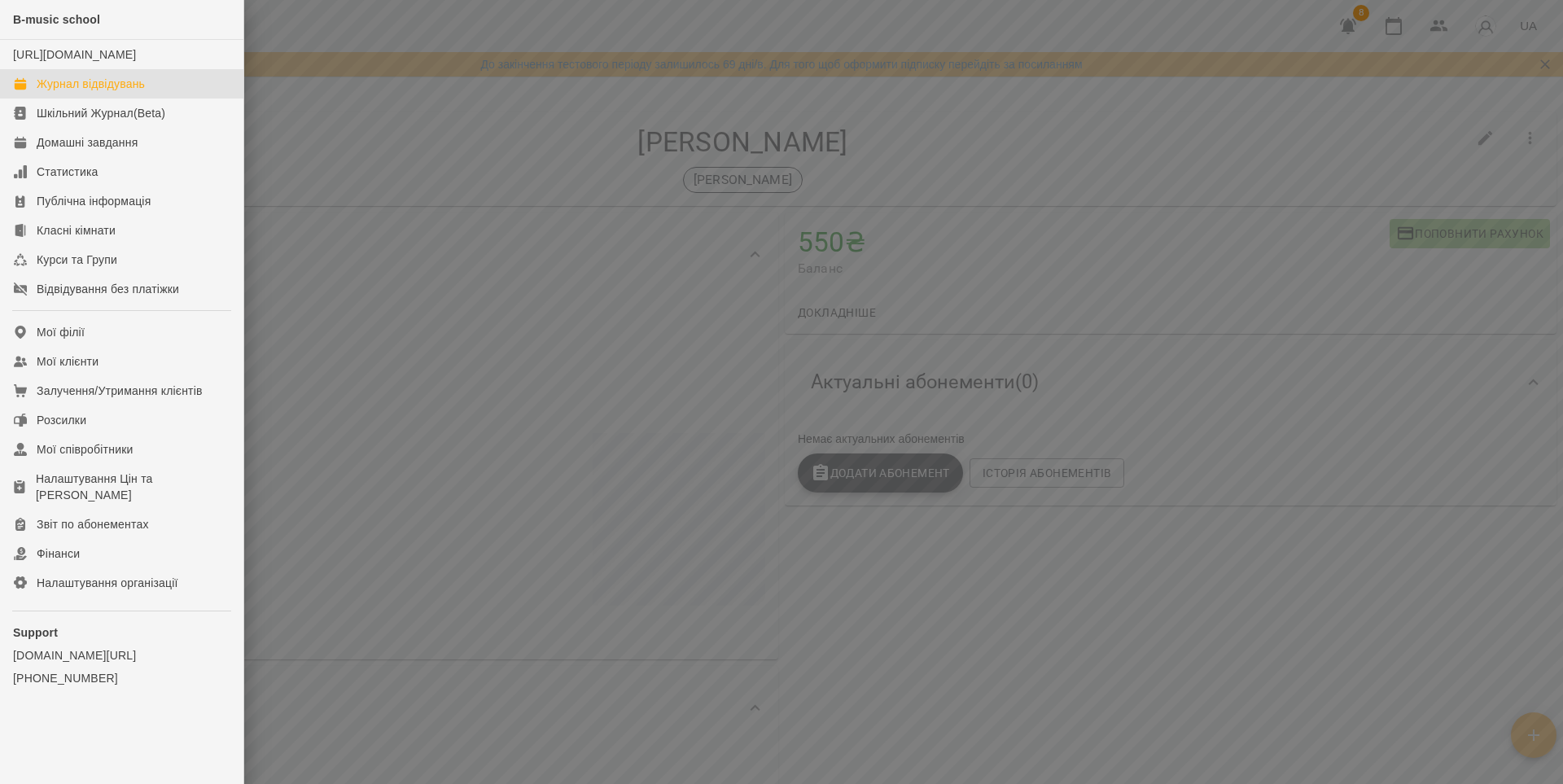
click at [87, 92] on div "Журнал відвідувань" at bounding box center [91, 84] width 109 height 16
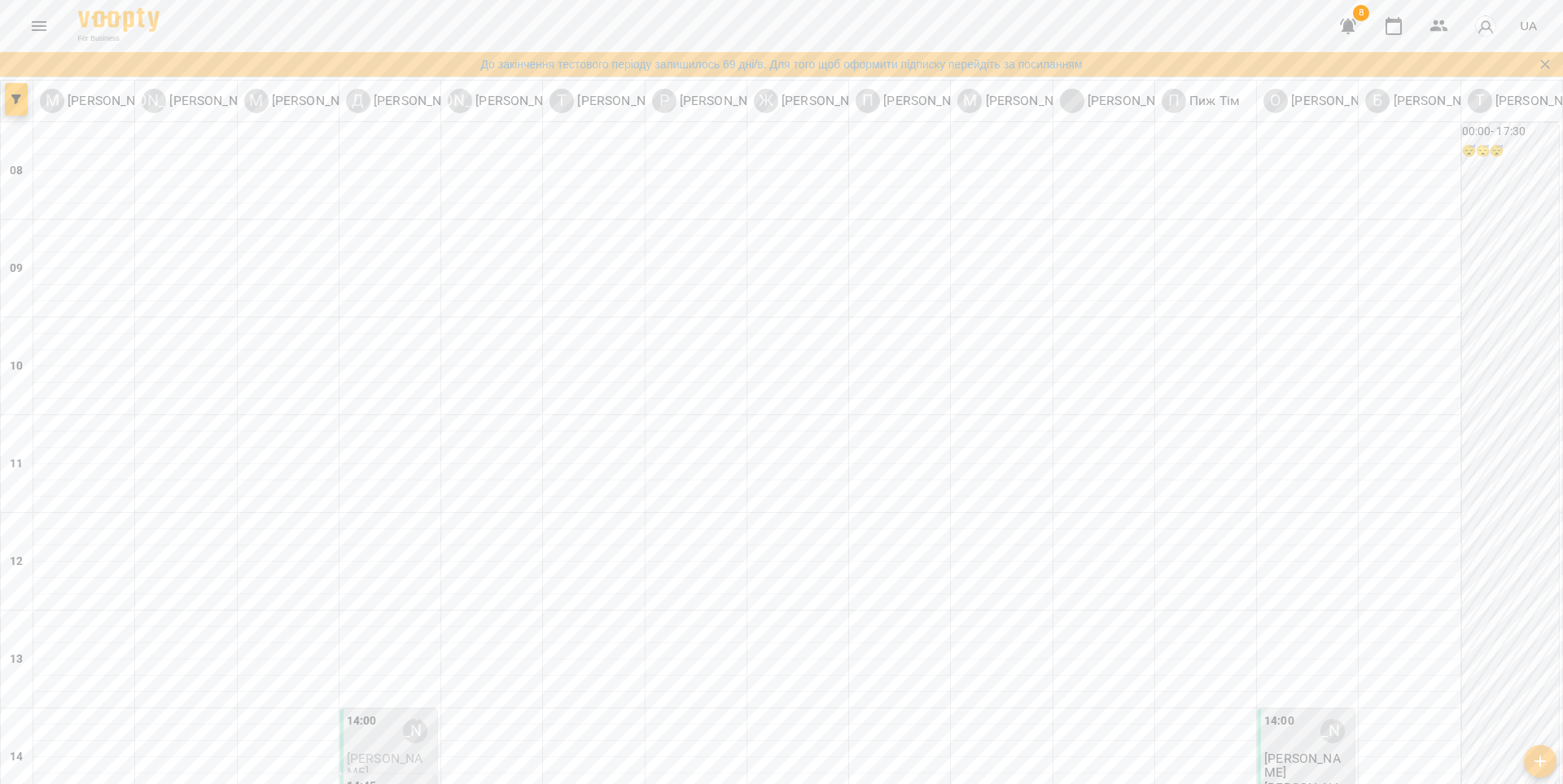
scroll to position [619, 0]
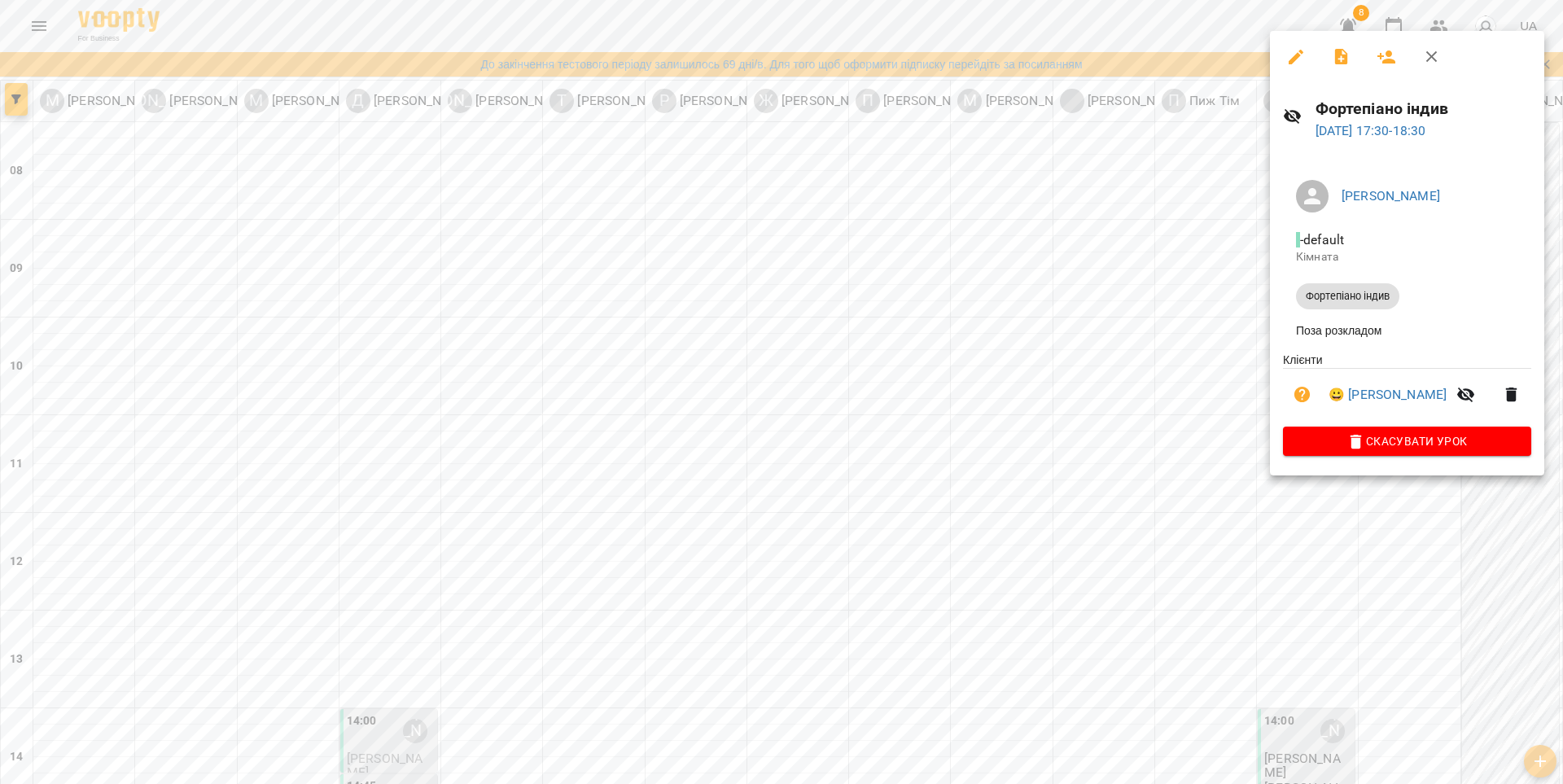
click at [1295, 60] on icon "button" at bounding box center [1297, 57] width 20 height 20
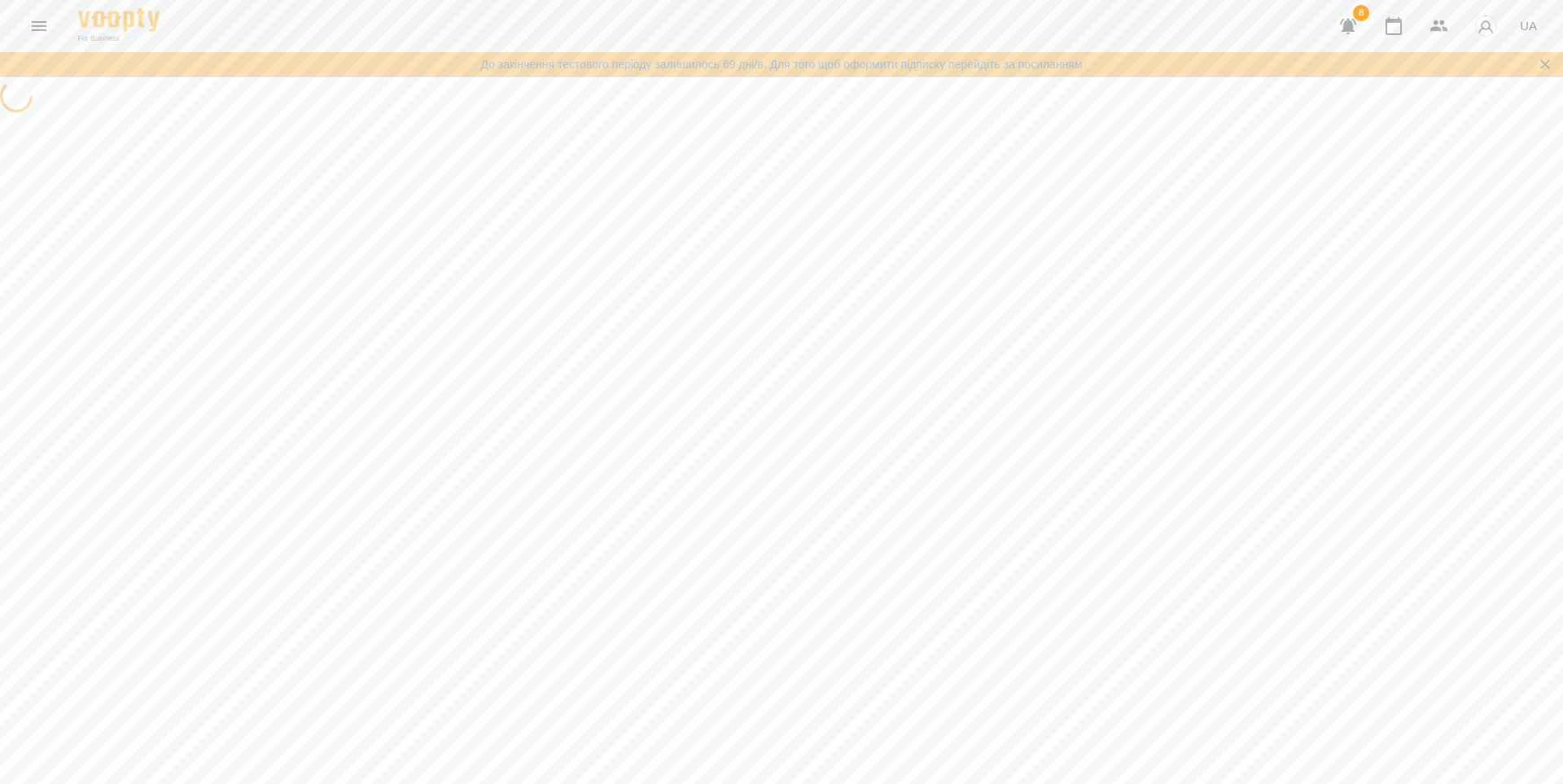
select select "**********"
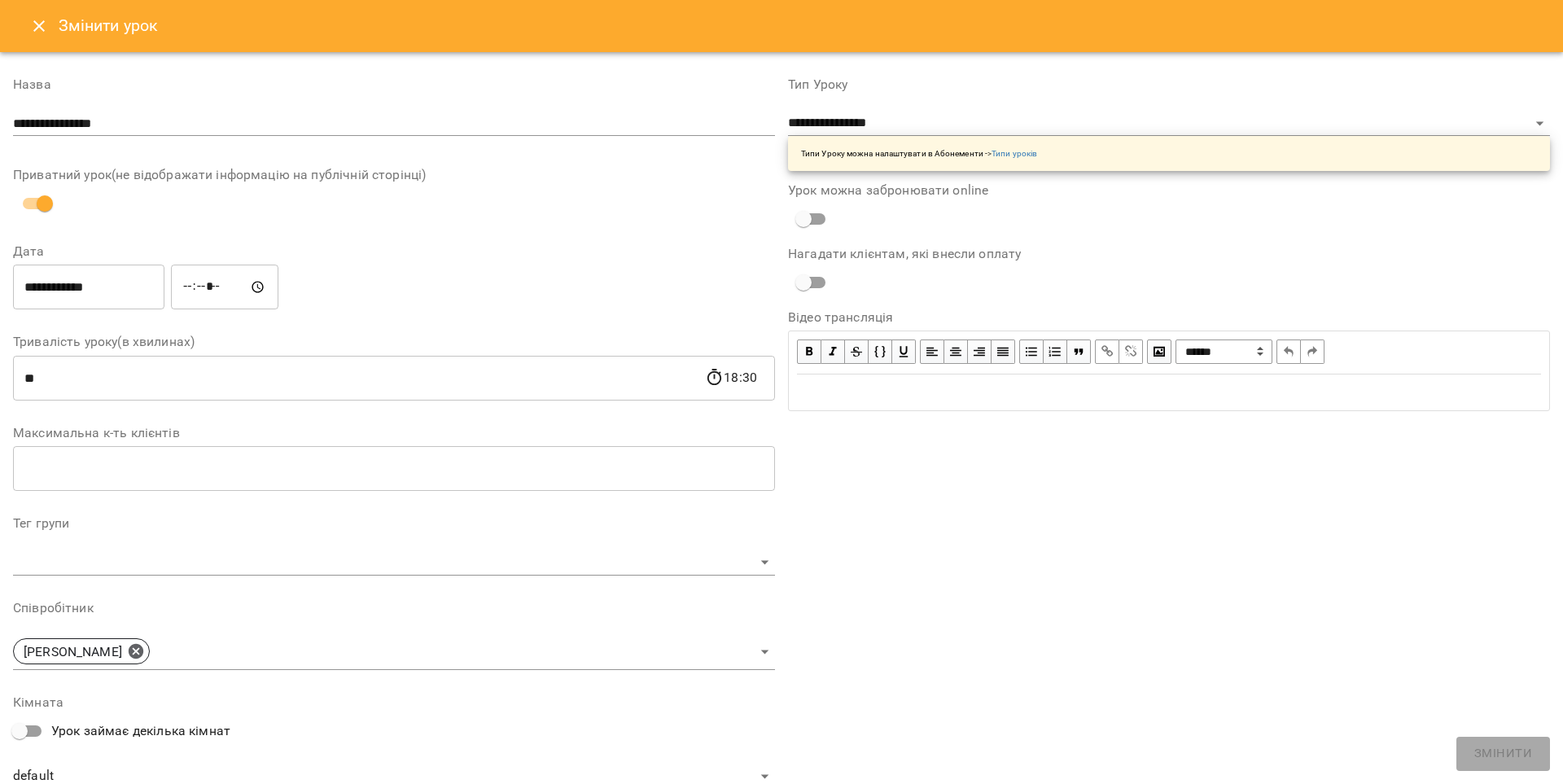
click at [45, 31] on icon "Close" at bounding box center [39, 26] width 20 height 20
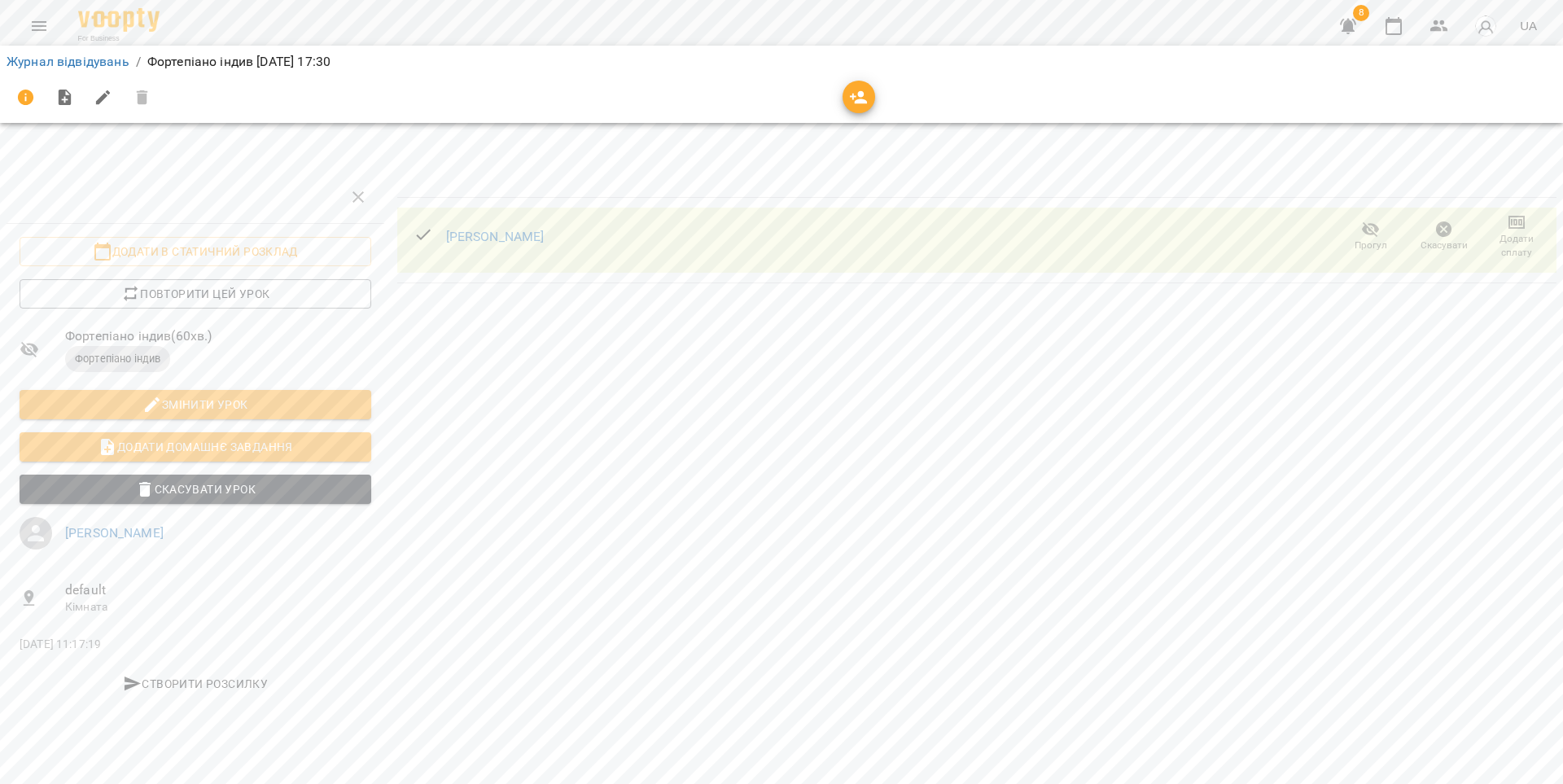
click at [1518, 222] on icon "button" at bounding box center [1517, 222] width 20 height 20
click at [1439, 229] on li "Додати сплату разового" at bounding box center [1463, 221] width 176 height 29
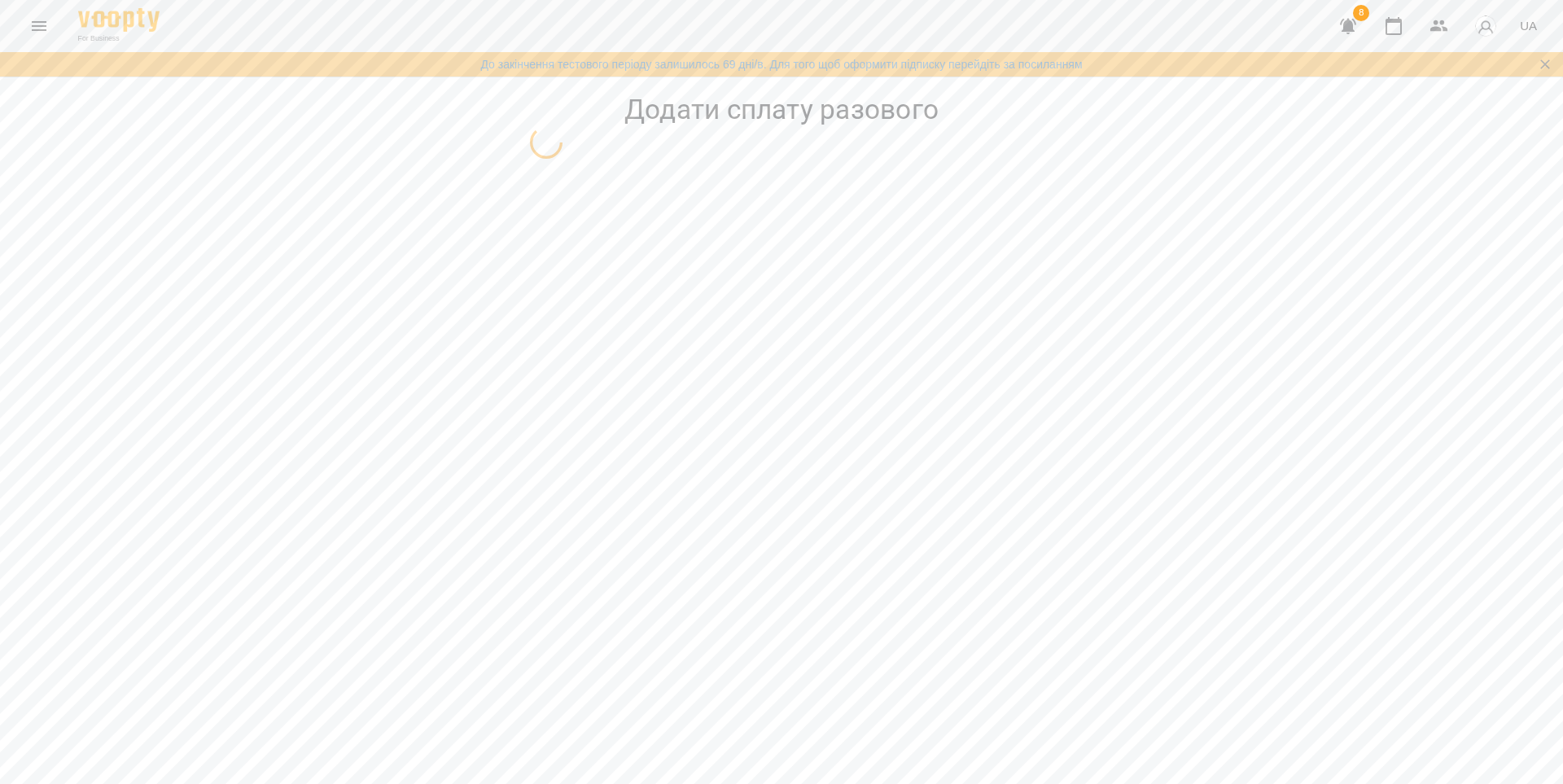
select select "**********"
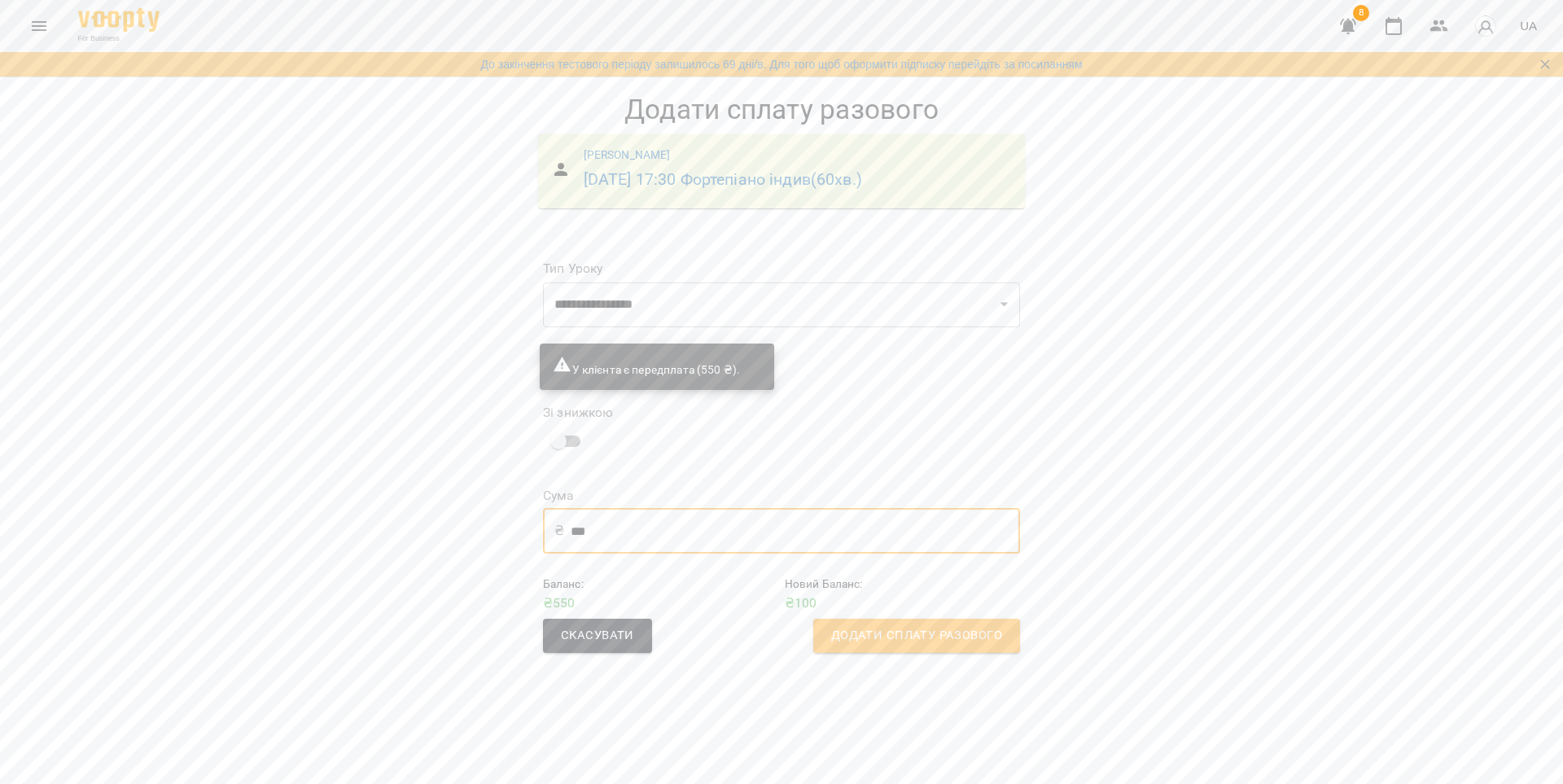
click at [660, 519] on input "***" at bounding box center [795, 531] width 450 height 46
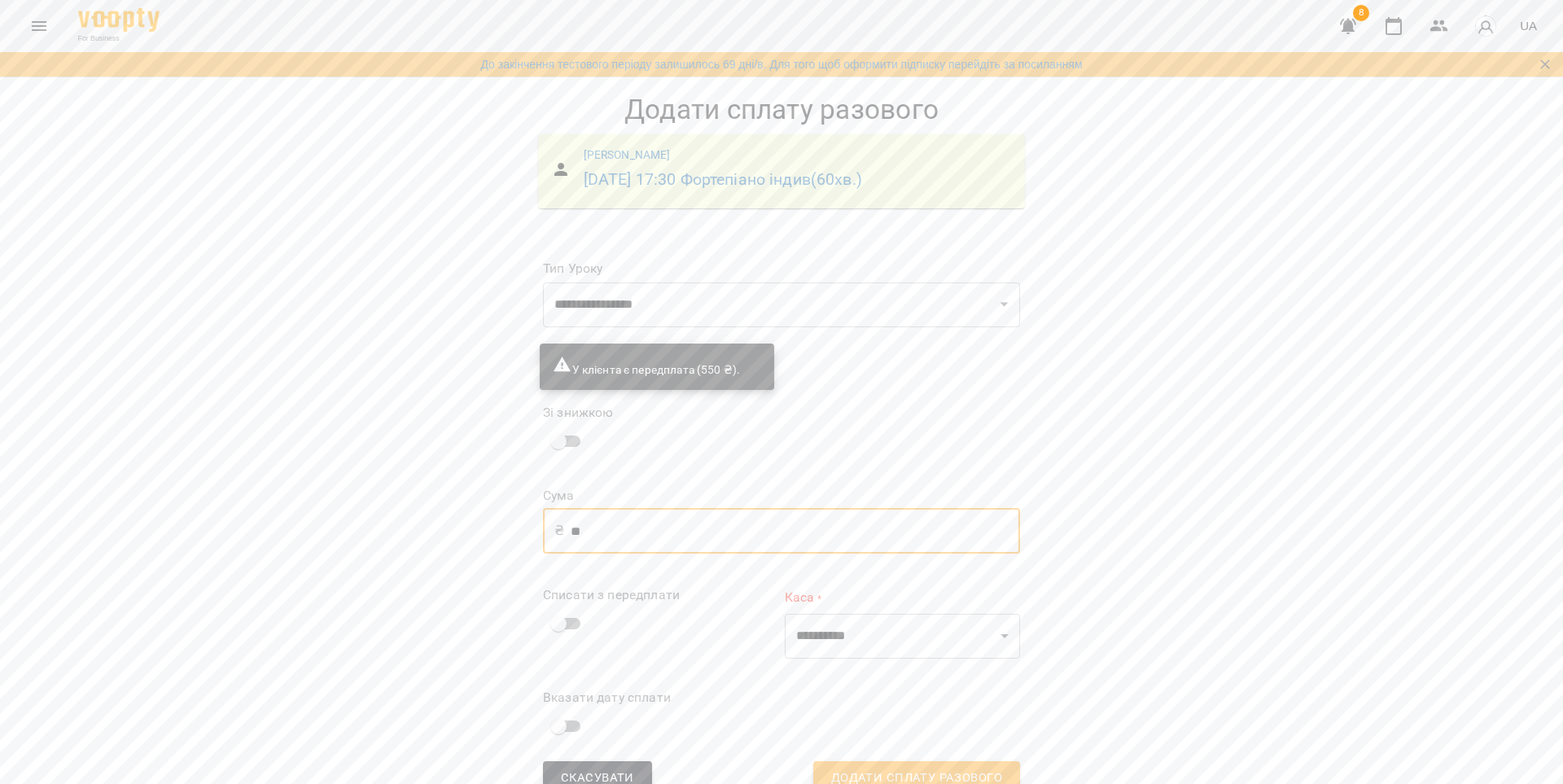
type input "*"
click at [659, 522] on input "text" at bounding box center [795, 536] width 450 height 46
type input "***"
click at [809, 632] on select "**********" at bounding box center [902, 637] width 235 height 46
select select "****"
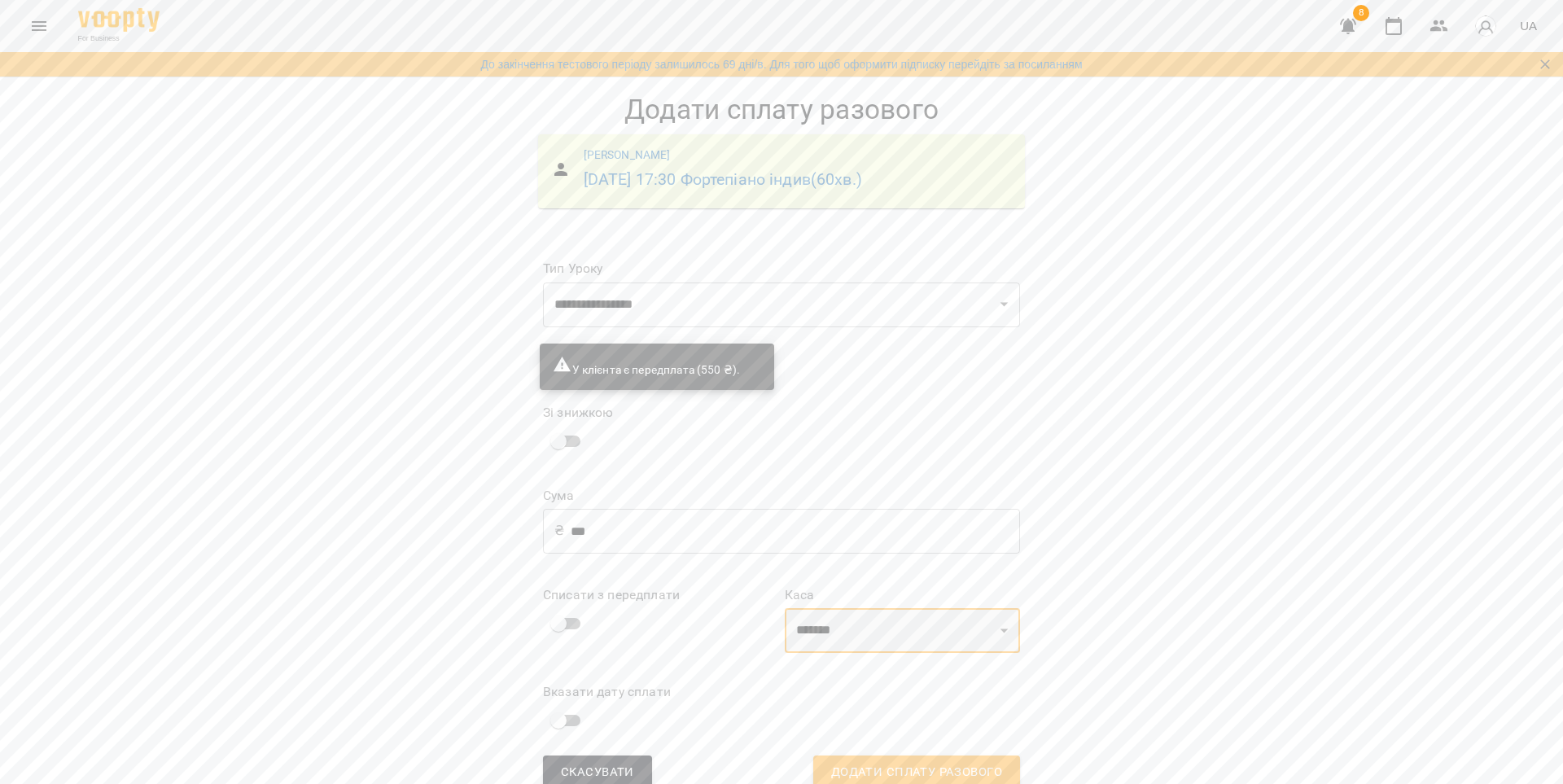
scroll to position [32, 0]
click at [892, 776] on span "Додати сплату разового" at bounding box center [917, 786] width 171 height 21
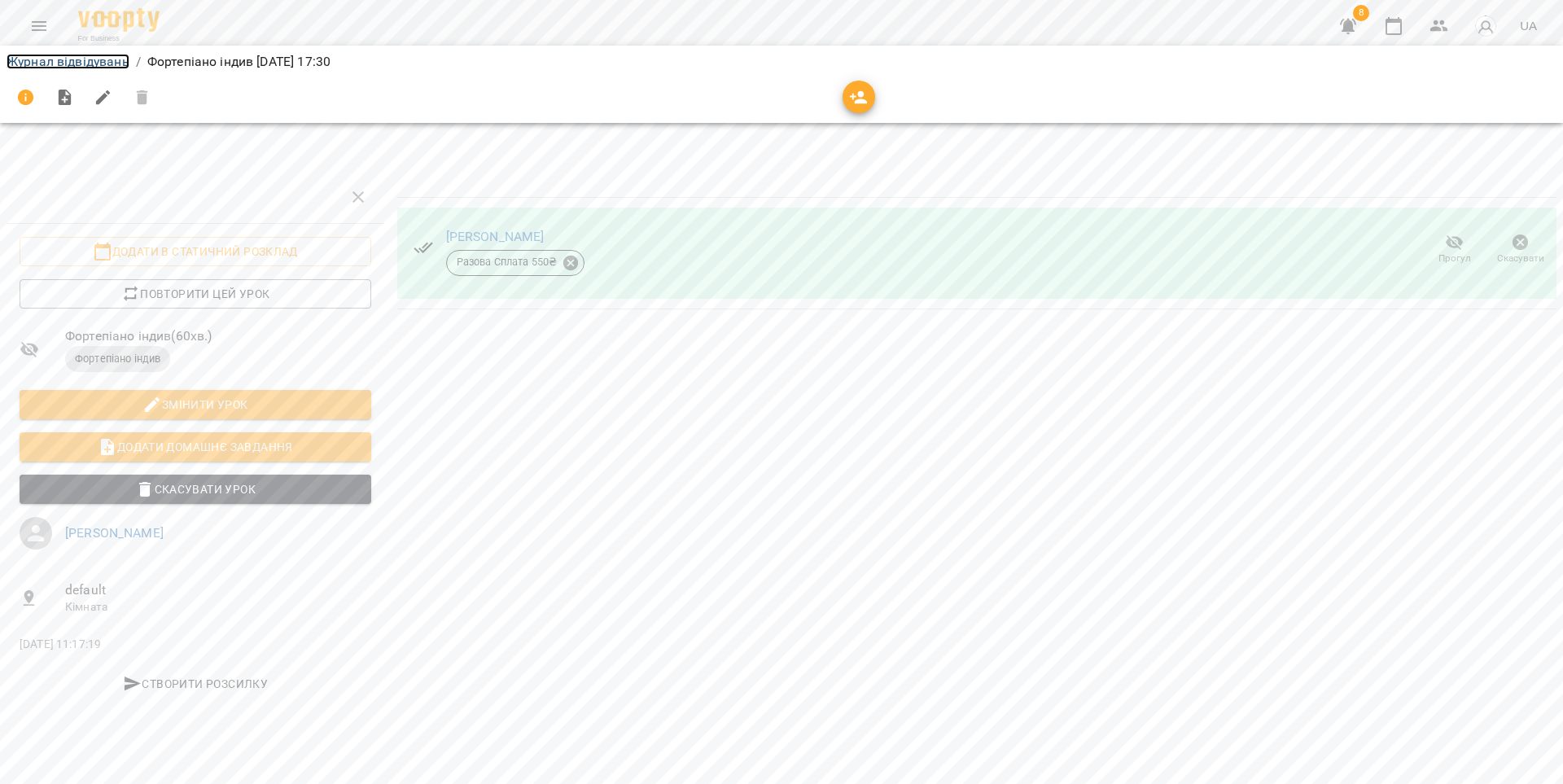
click at [99, 64] on link "Журнал відвідувань" at bounding box center [68, 62] width 123 height 16
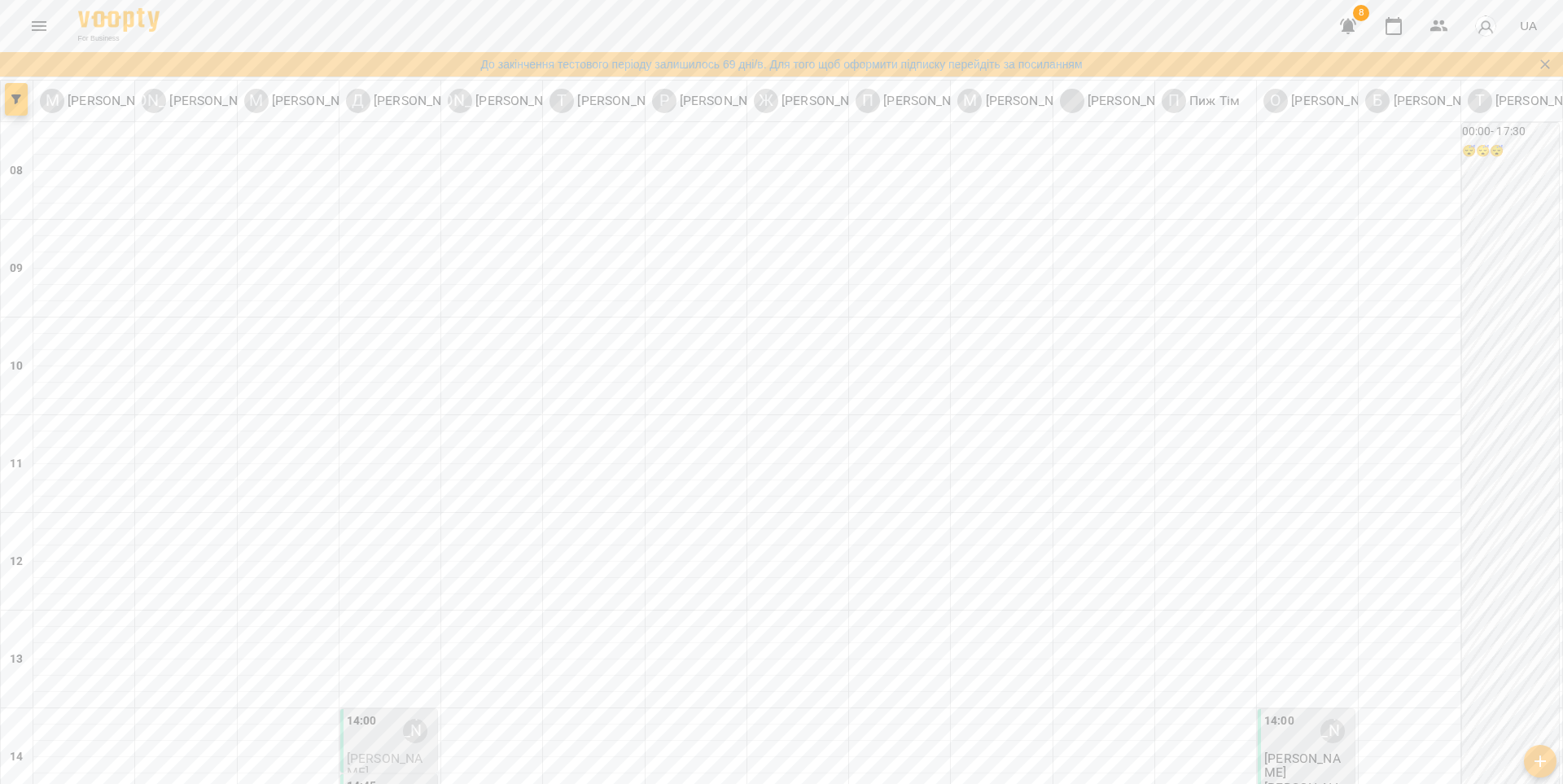
scroll to position [541, 0]
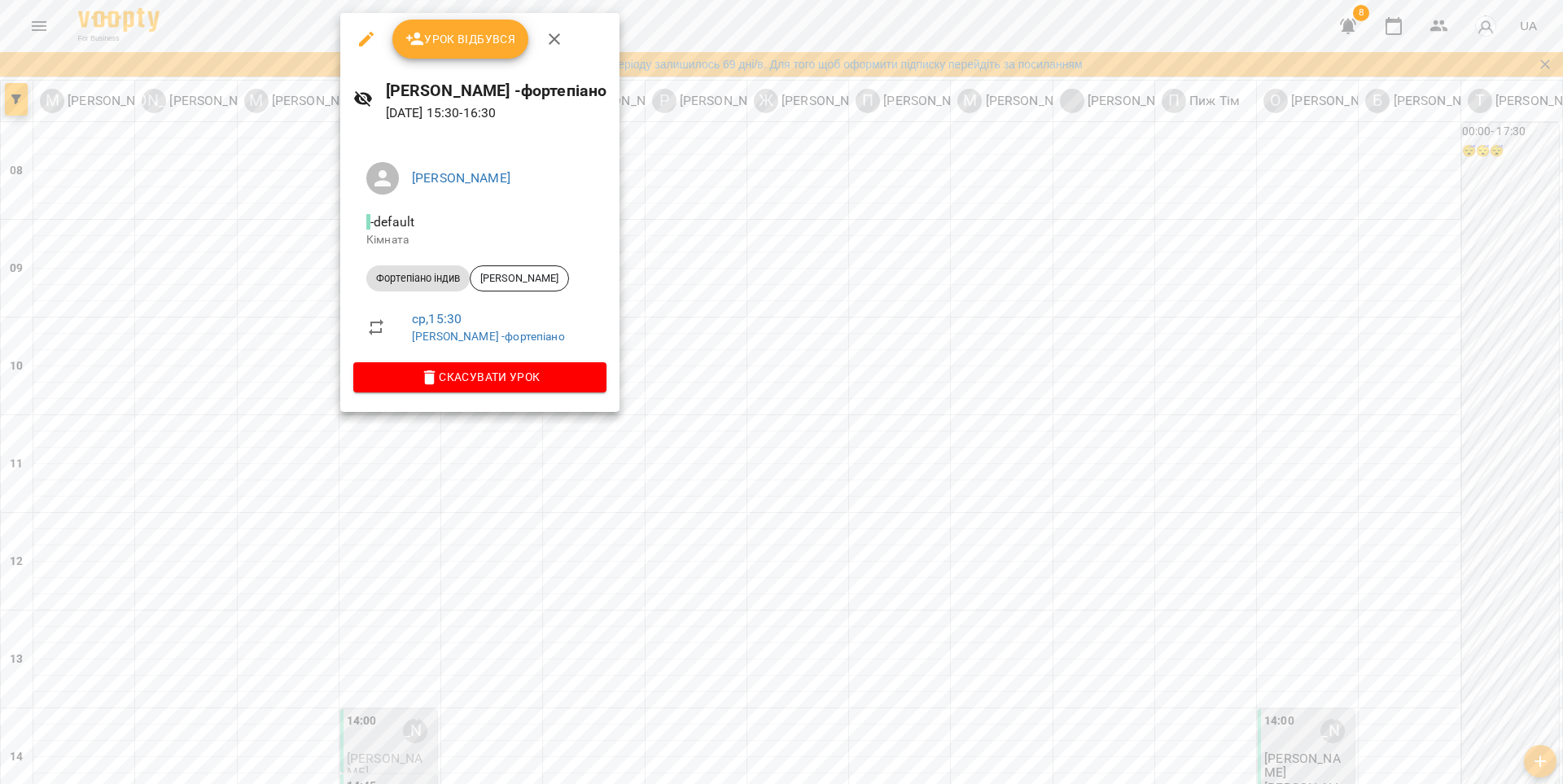
click at [549, 466] on div at bounding box center [782, 392] width 1563 height 784
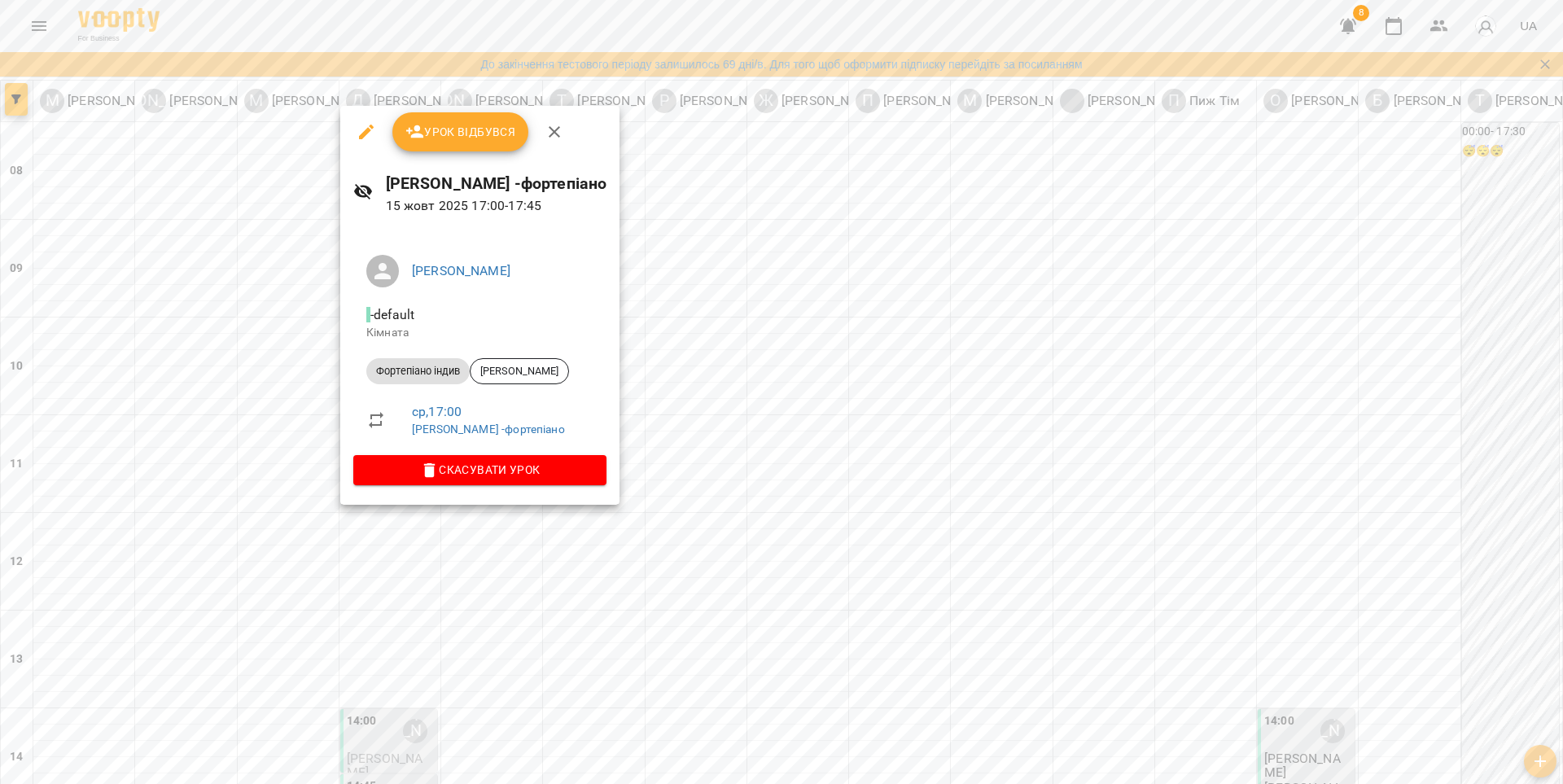
click at [502, 544] on div at bounding box center [782, 392] width 1563 height 784
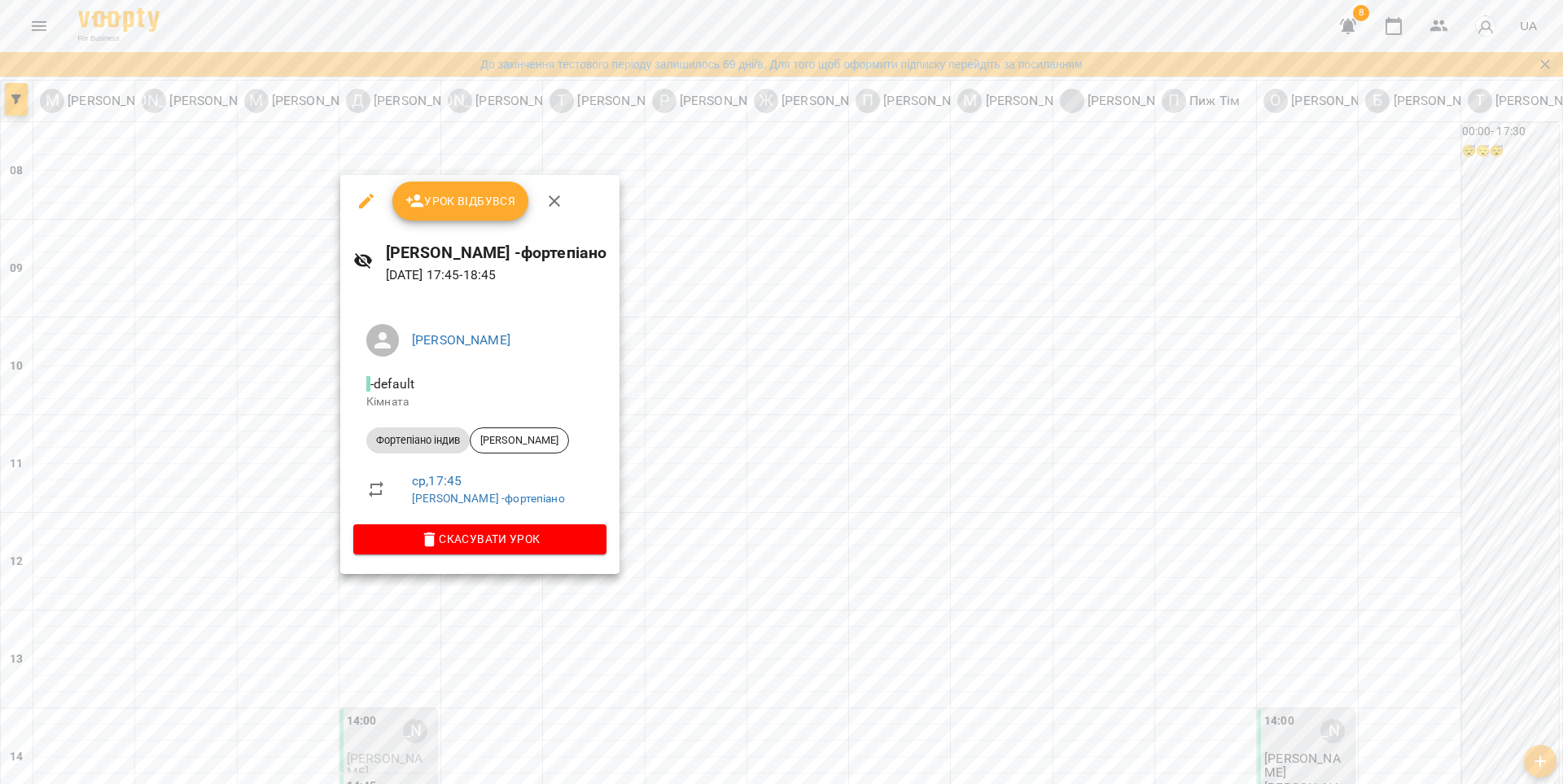
click at [536, 599] on div at bounding box center [782, 392] width 1563 height 784
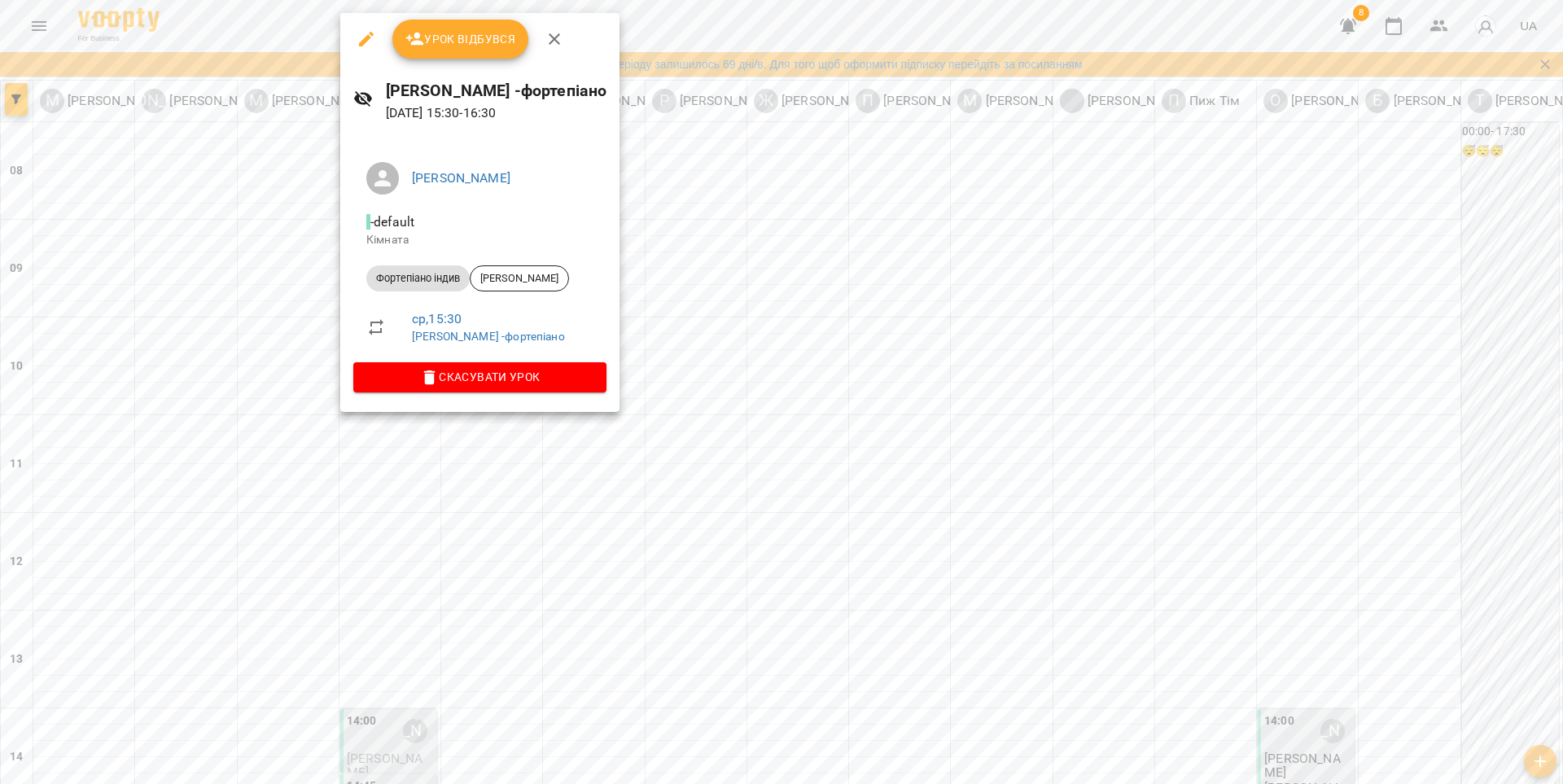
click at [515, 465] on div at bounding box center [782, 392] width 1563 height 784
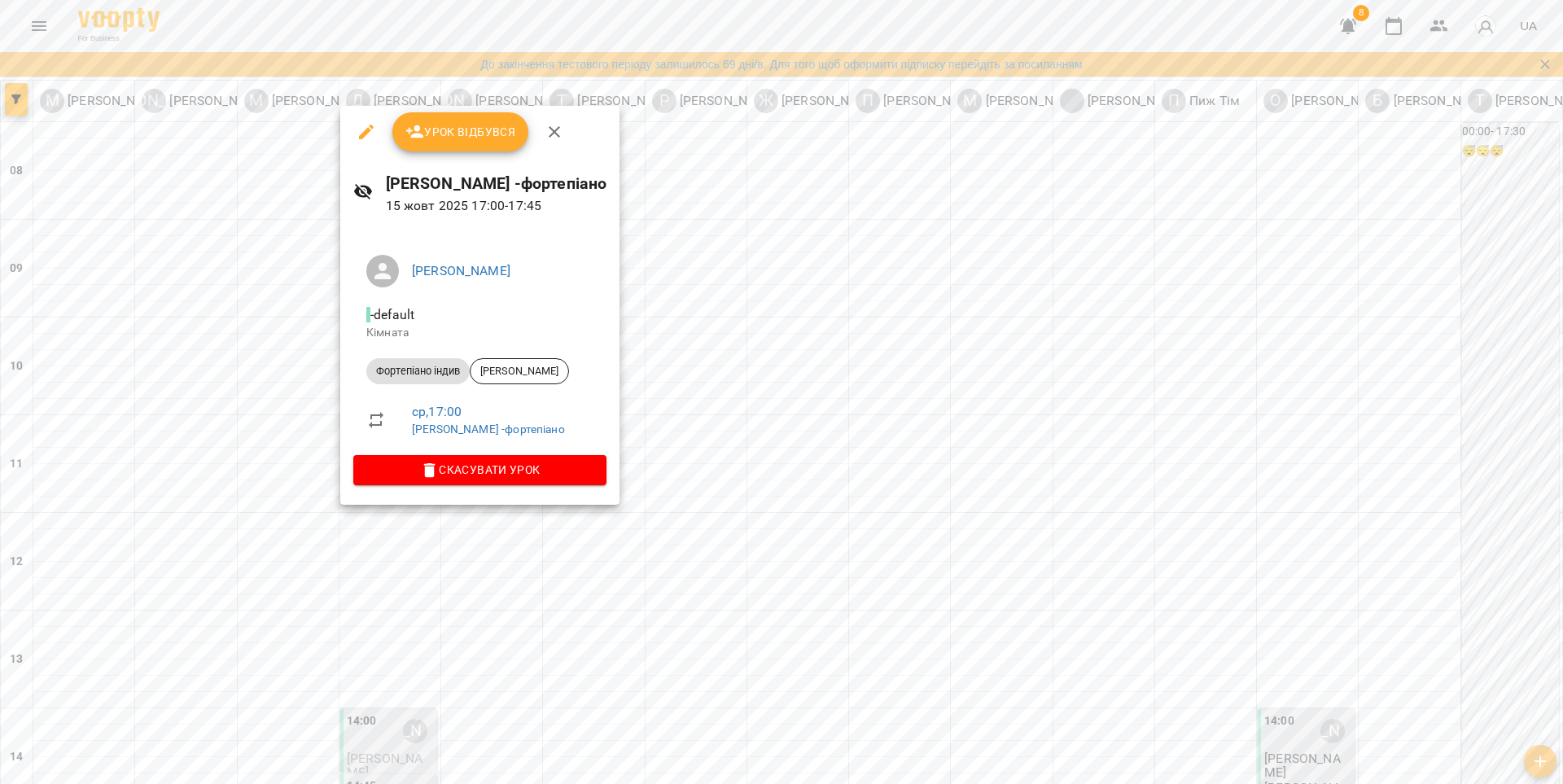
click at [517, 535] on div at bounding box center [782, 392] width 1563 height 784
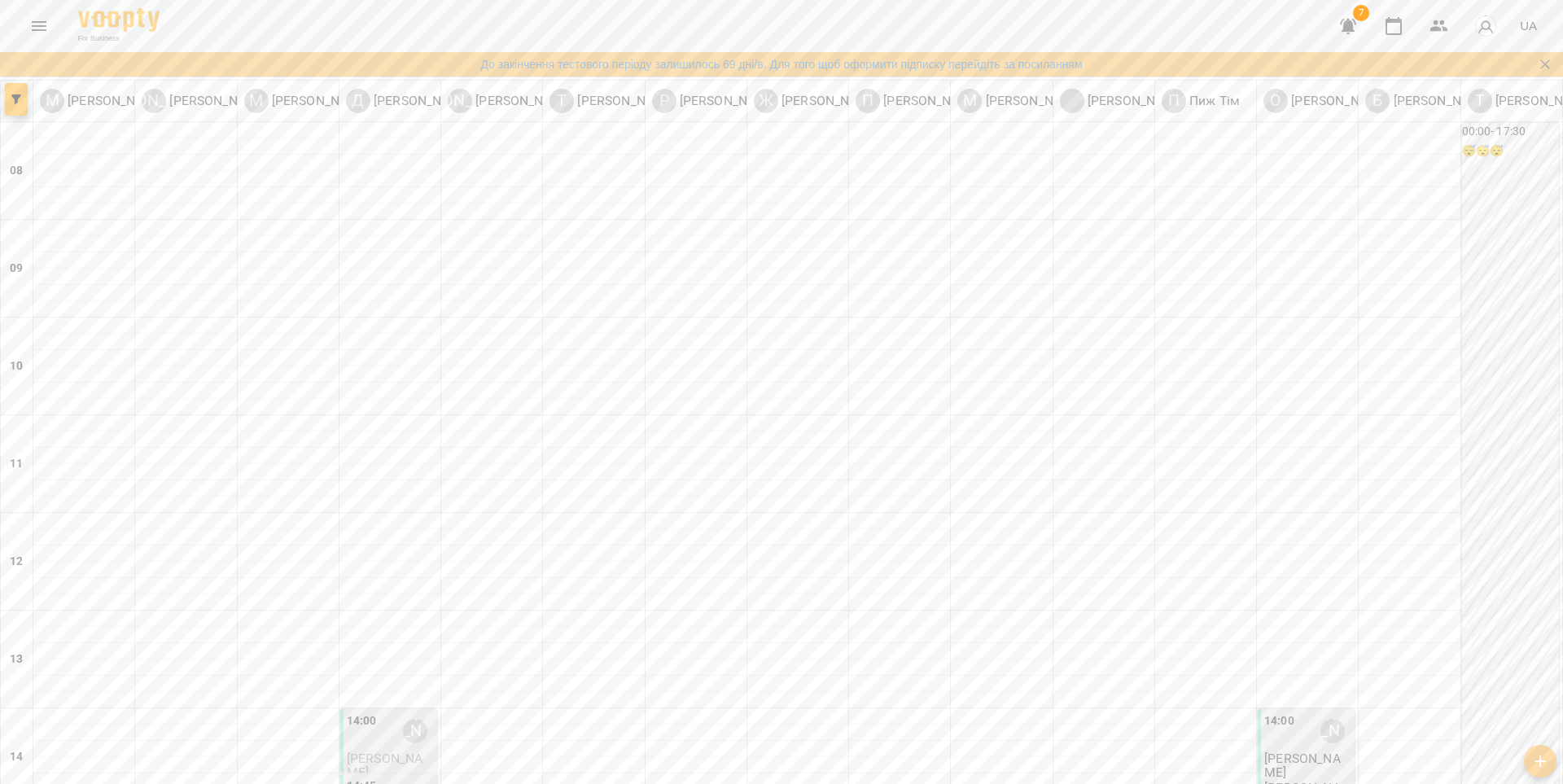
scroll to position [619, 0]
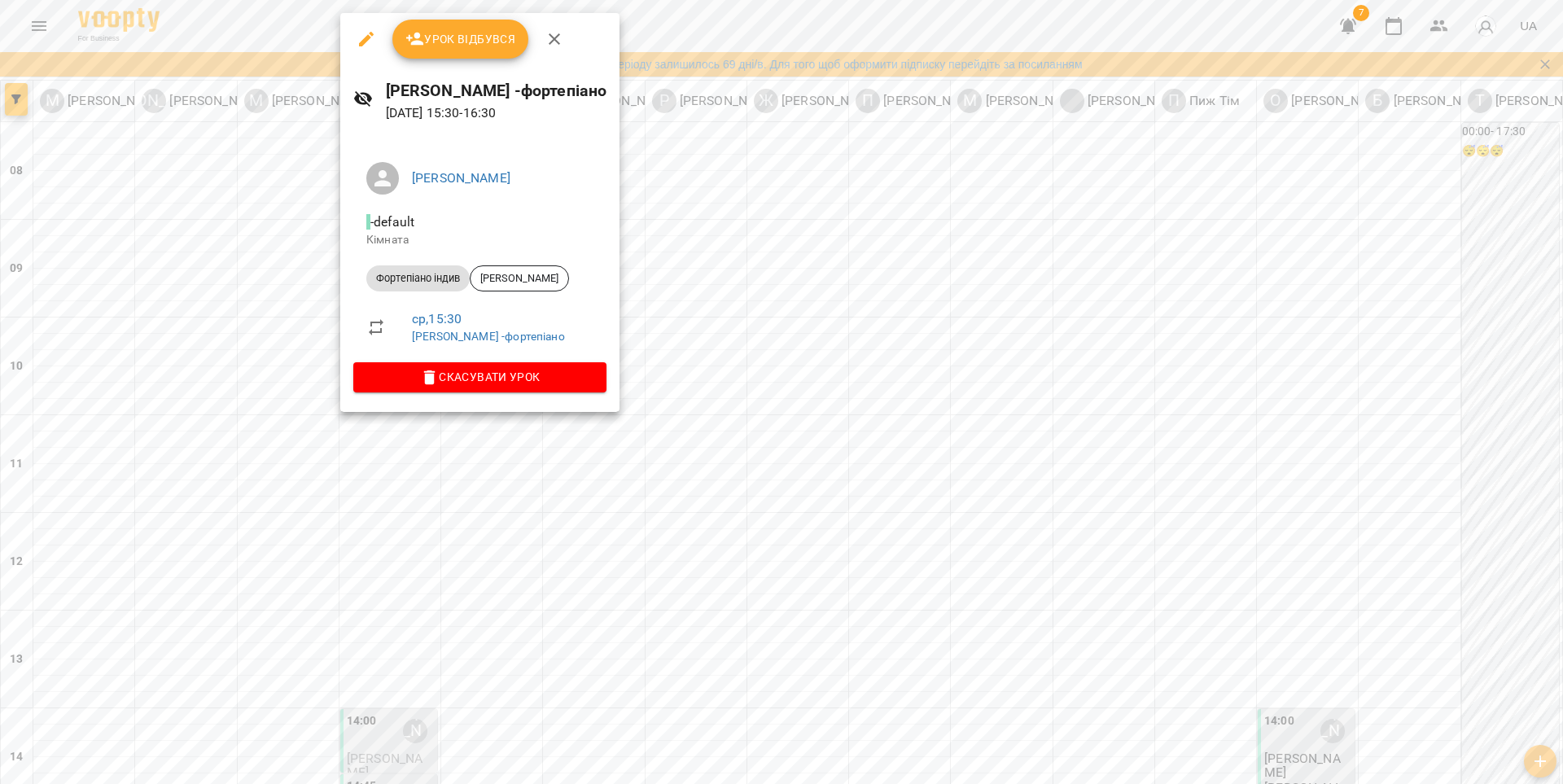
click at [540, 479] on div at bounding box center [782, 392] width 1563 height 784
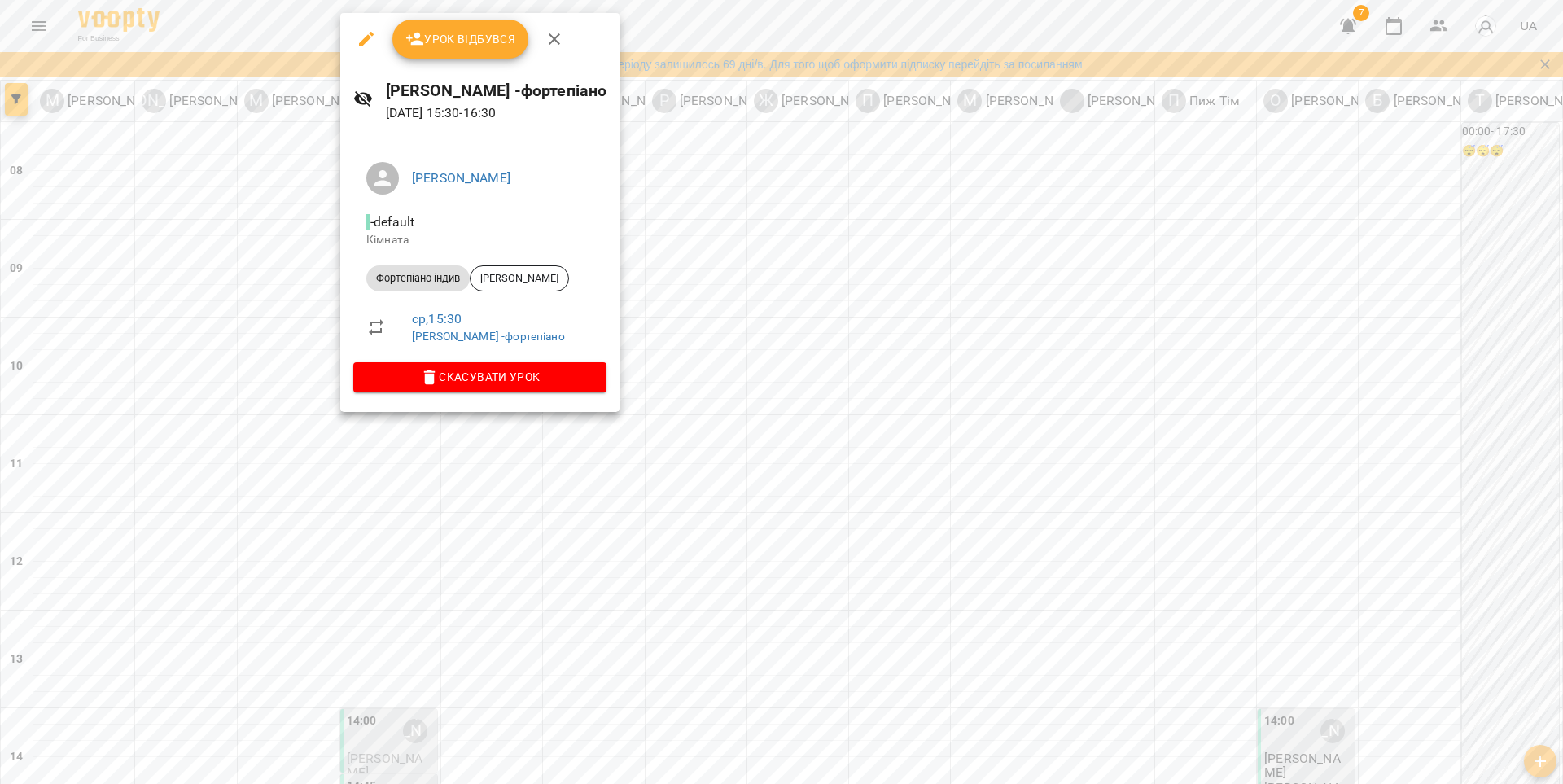
click at [481, 55] on button "Урок відбувся" at bounding box center [461, 39] width 137 height 39
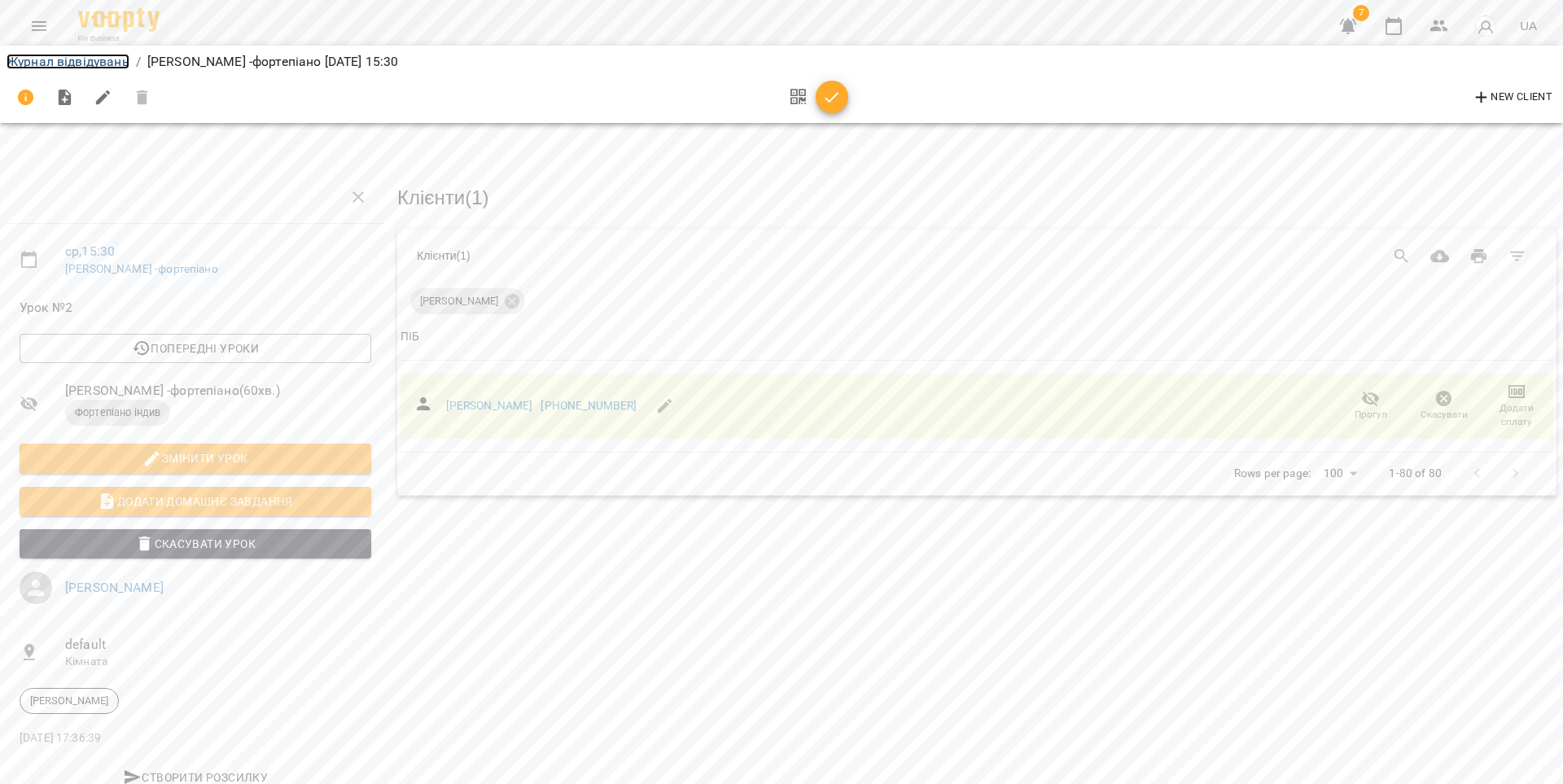
click at [110, 68] on link "Журнал відвідувань" at bounding box center [68, 62] width 123 height 16
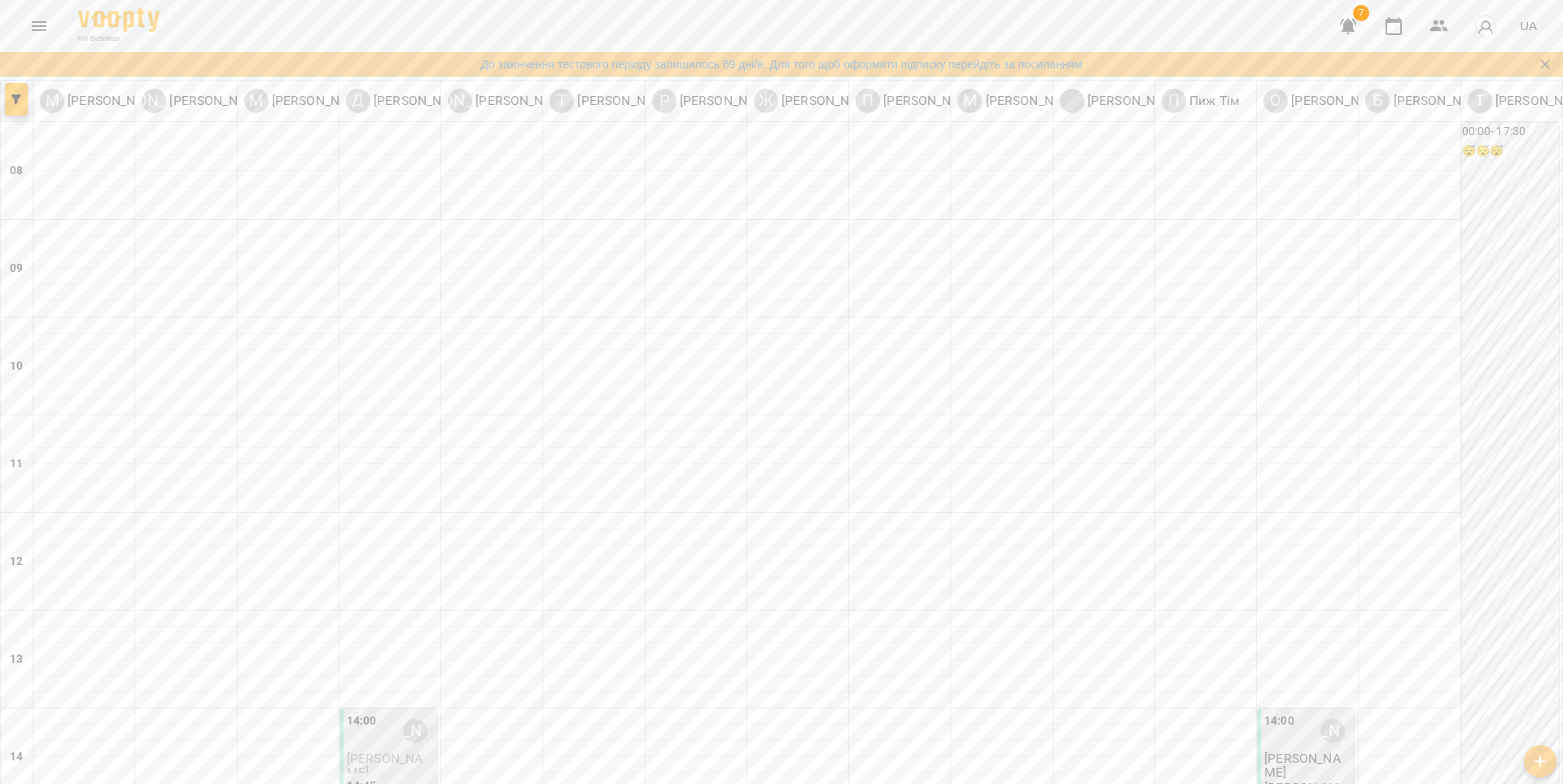
scroll to position [498, 0]
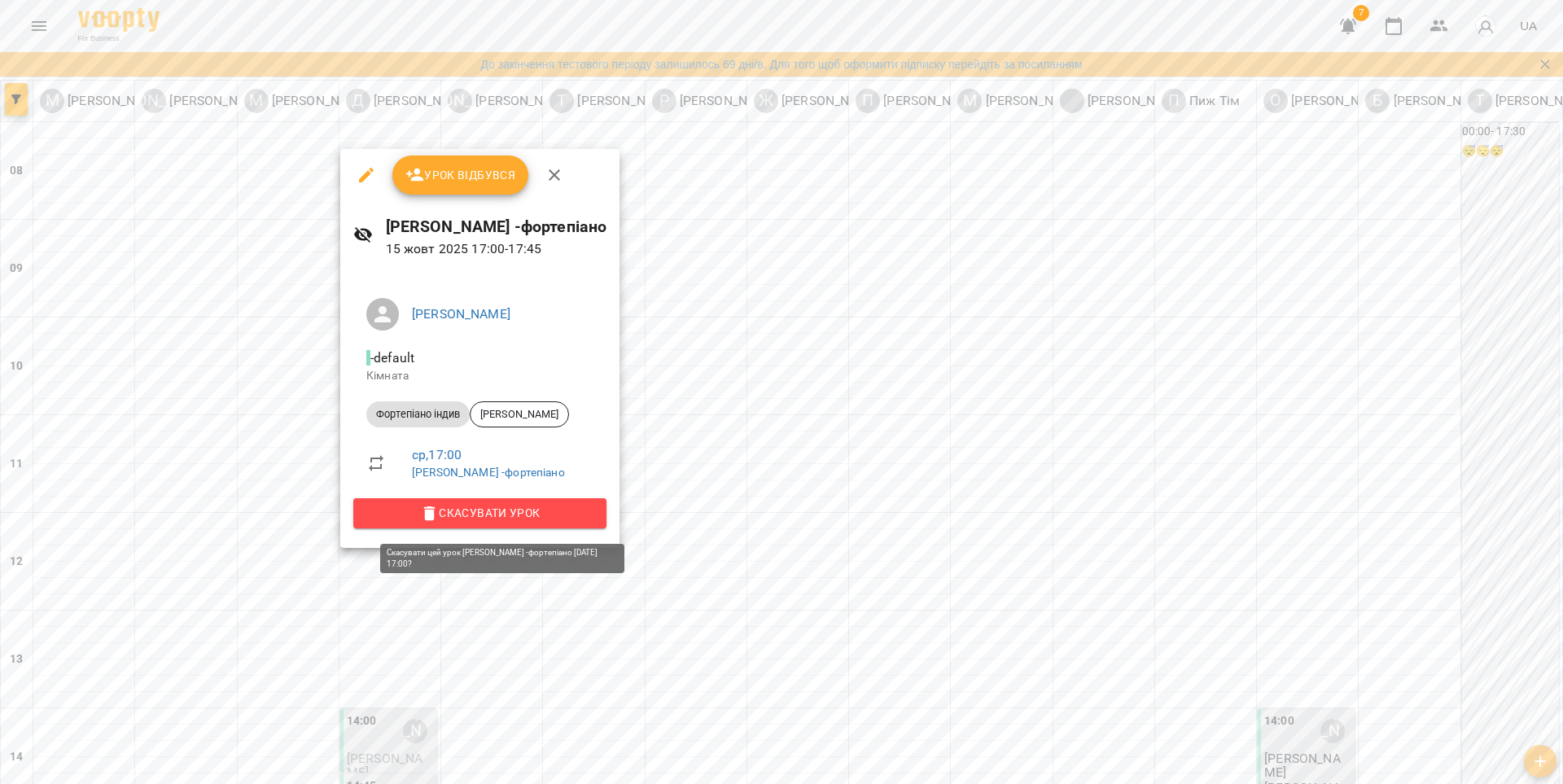
click at [501, 504] on span "Скасувати Урок" at bounding box center [480, 513] width 227 height 20
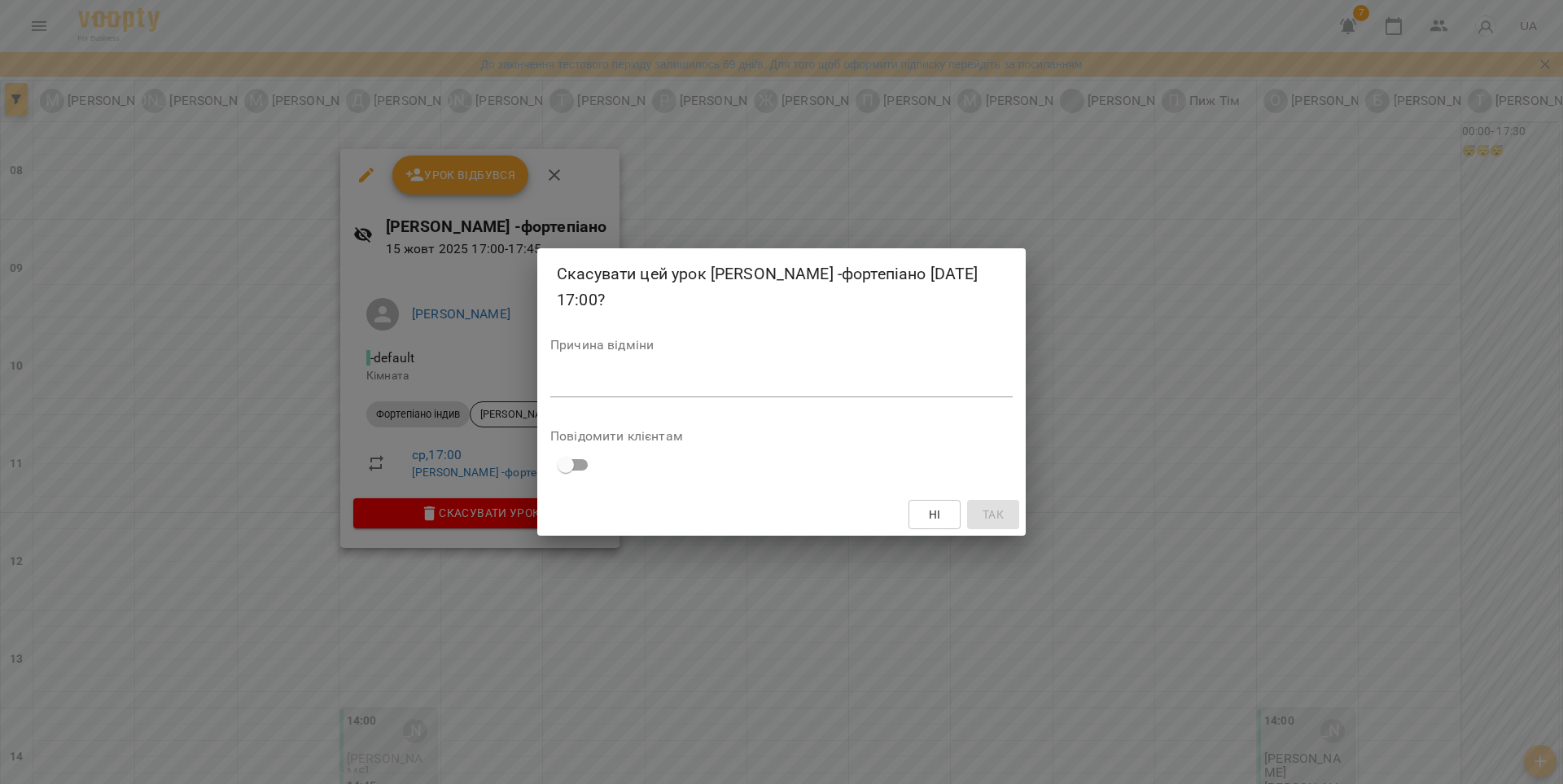
click at [600, 378] on textarea at bounding box center [782, 384] width 463 height 16
type textarea "******"
click at [1002, 517] on span "Так" at bounding box center [993, 514] width 21 height 20
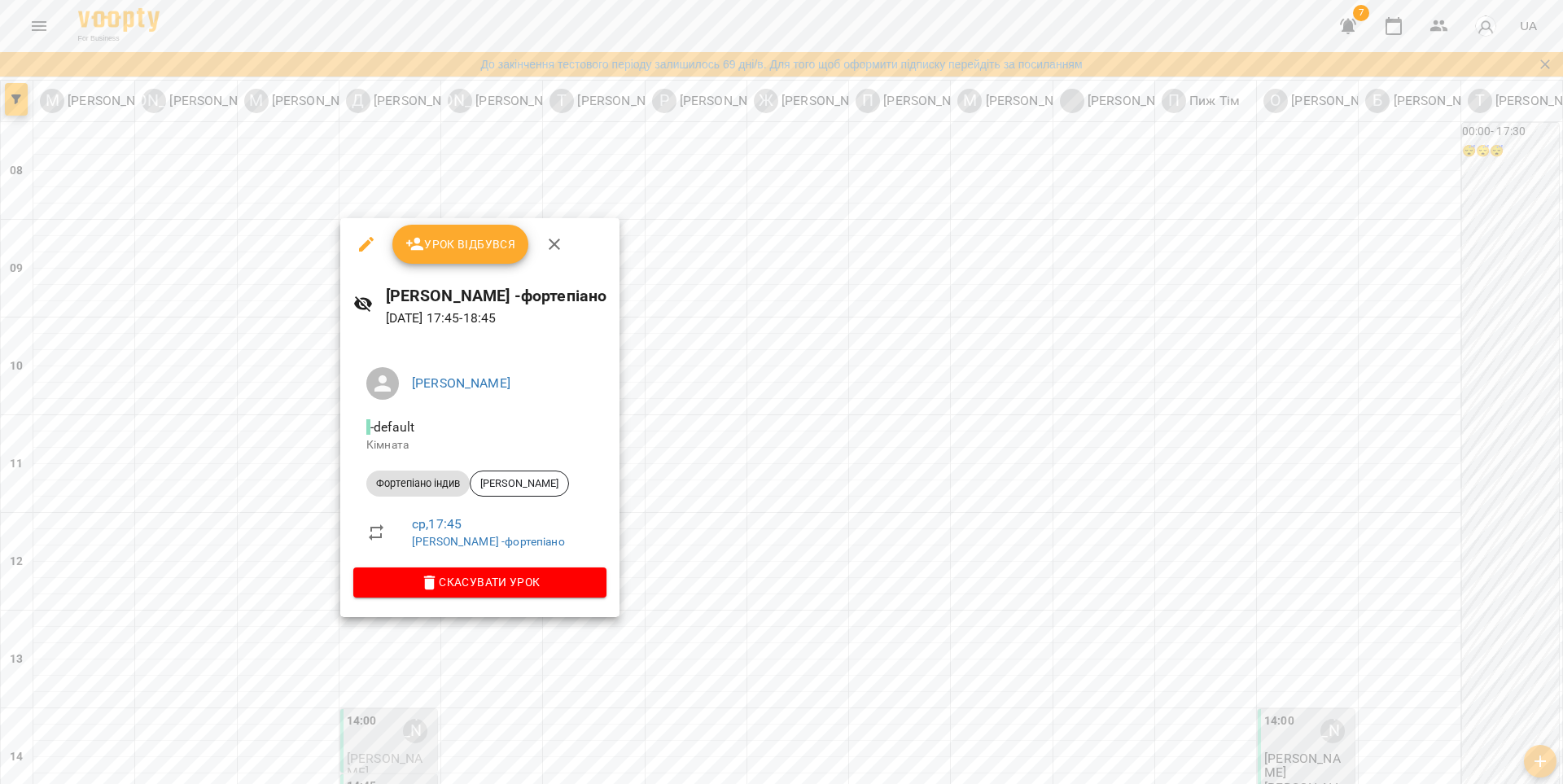
click at [477, 242] on span "Урок відбувся" at bounding box center [461, 244] width 111 height 20
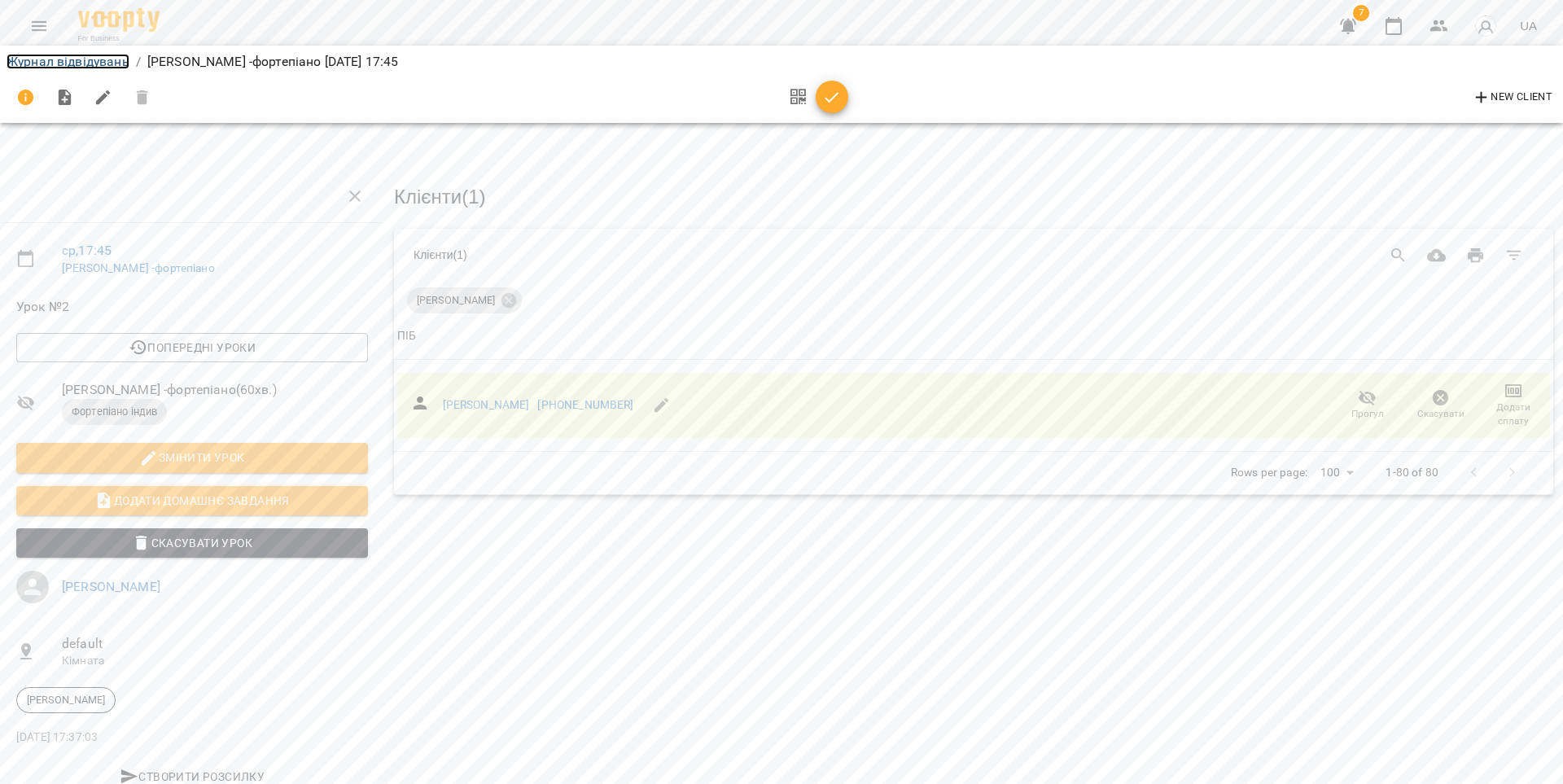
click at [100, 58] on link "Журнал відвідувань" at bounding box center [68, 62] width 123 height 16
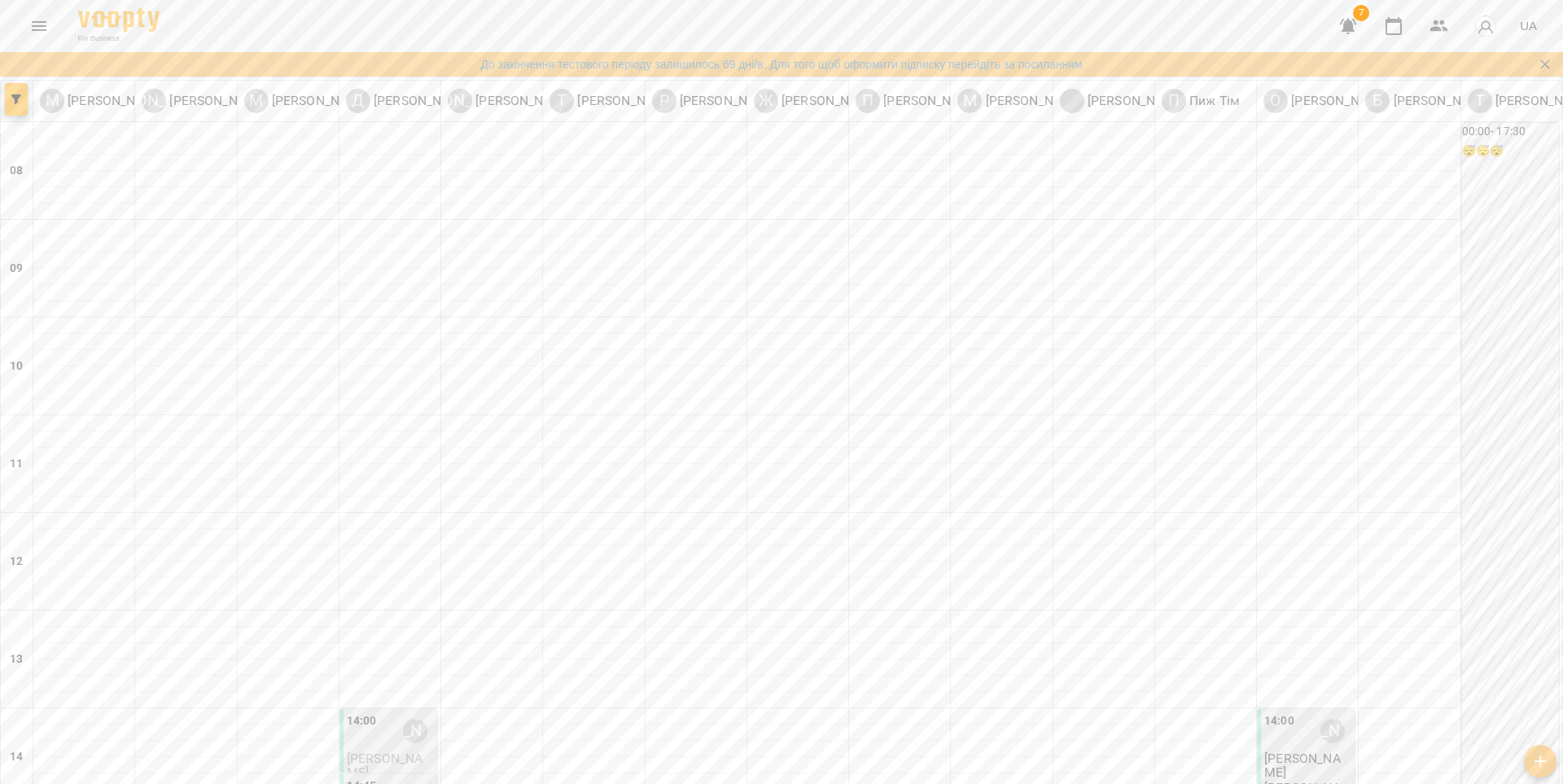
scroll to position [619, 0]
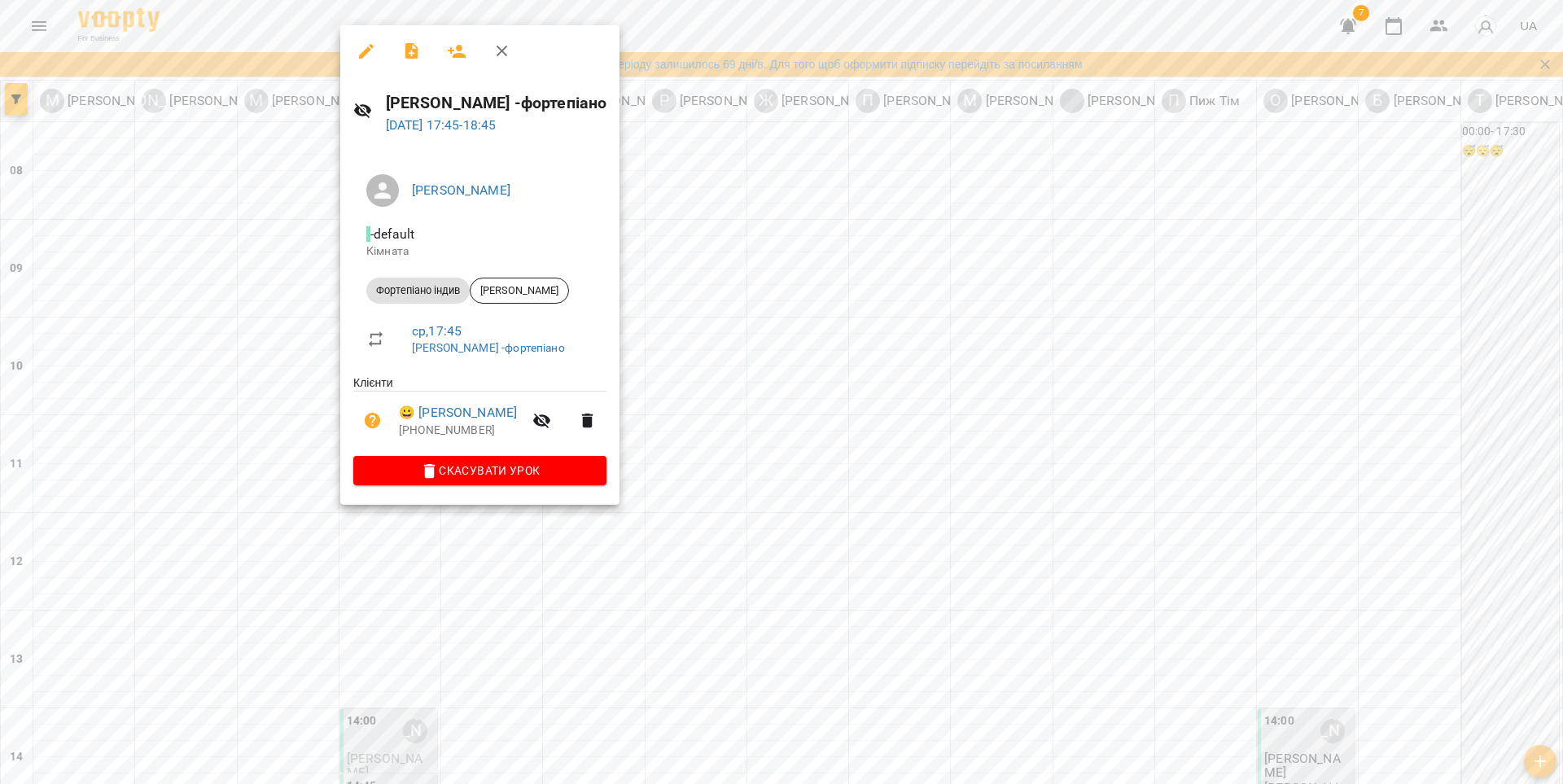
click at [595, 569] on div at bounding box center [782, 392] width 1563 height 784
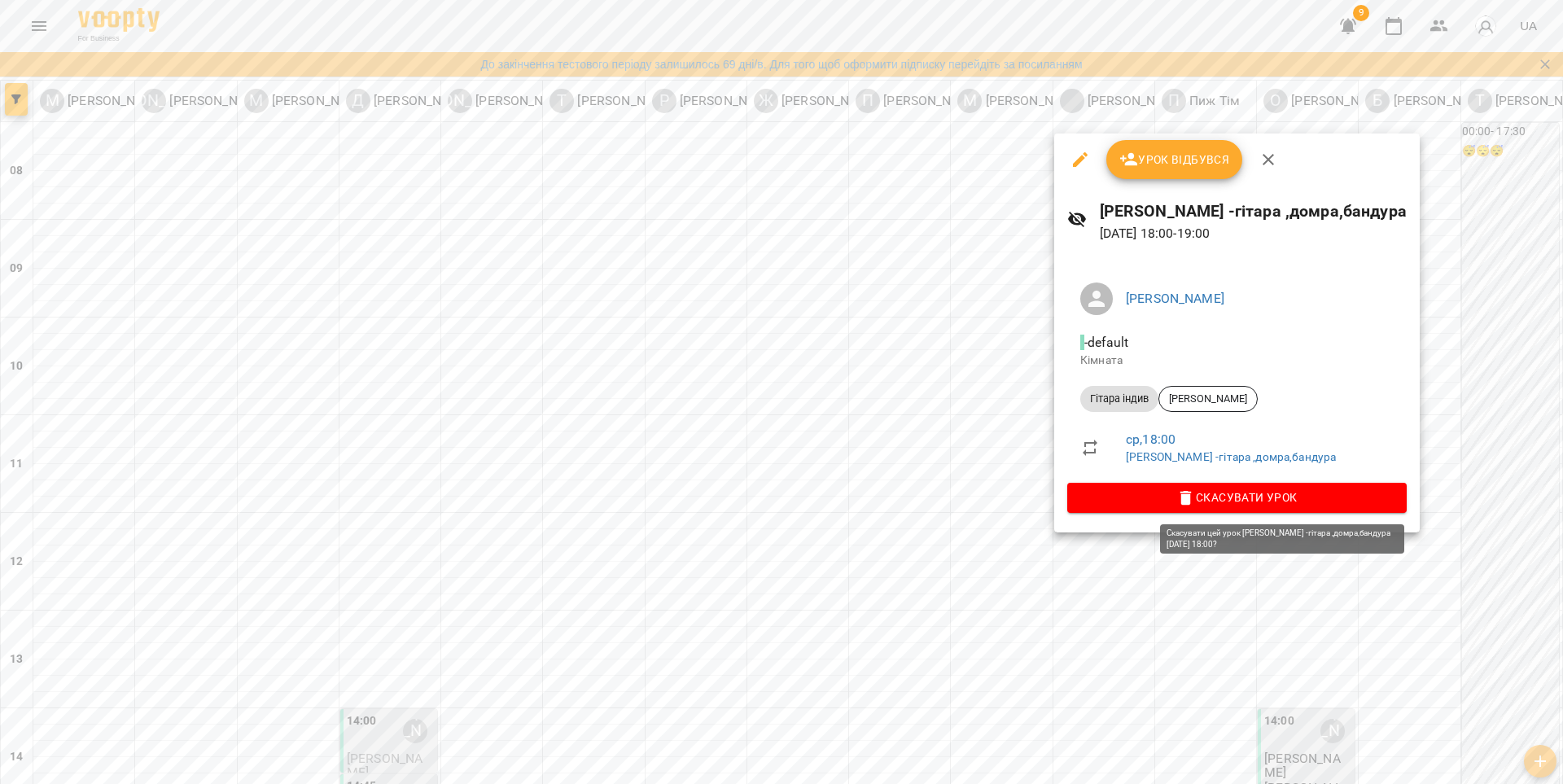
click at [1275, 493] on span "Скасувати Урок" at bounding box center [1237, 497] width 313 height 20
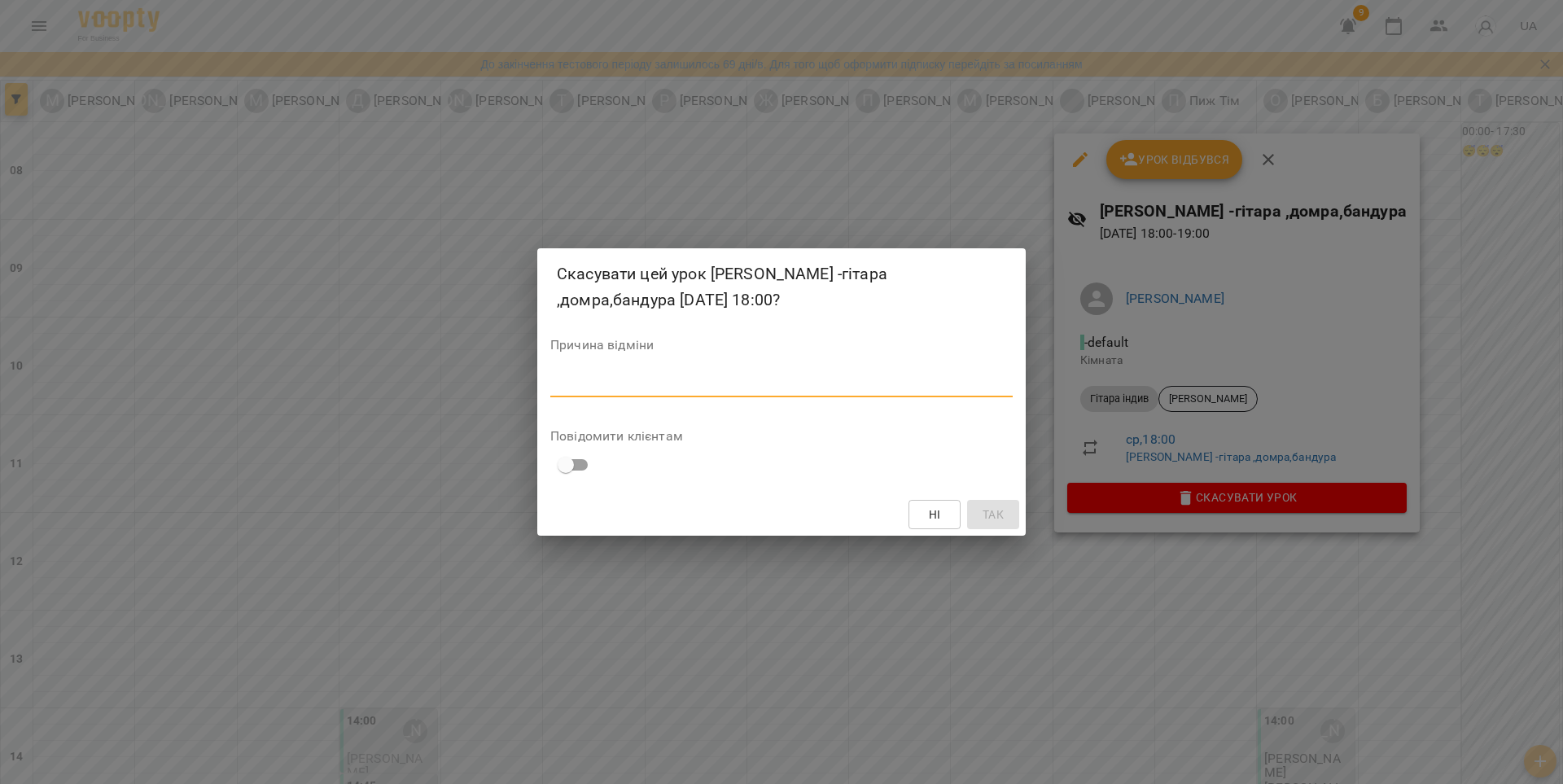
click at [915, 388] on textarea at bounding box center [782, 384] width 463 height 16
type textarea "***"
click at [975, 506] on button "Так" at bounding box center [993, 514] width 52 height 29
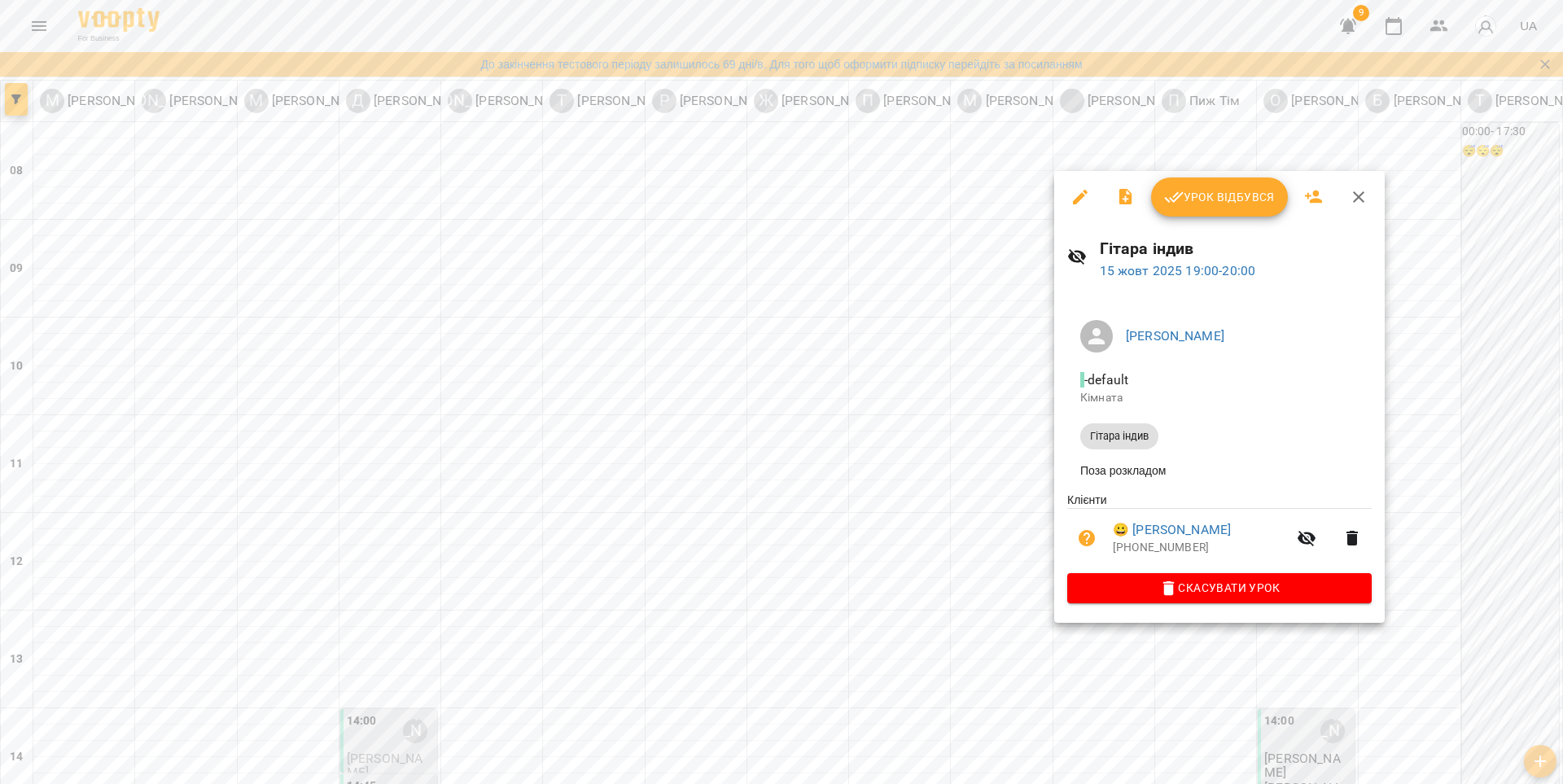
click at [965, 500] on div at bounding box center [782, 392] width 1563 height 784
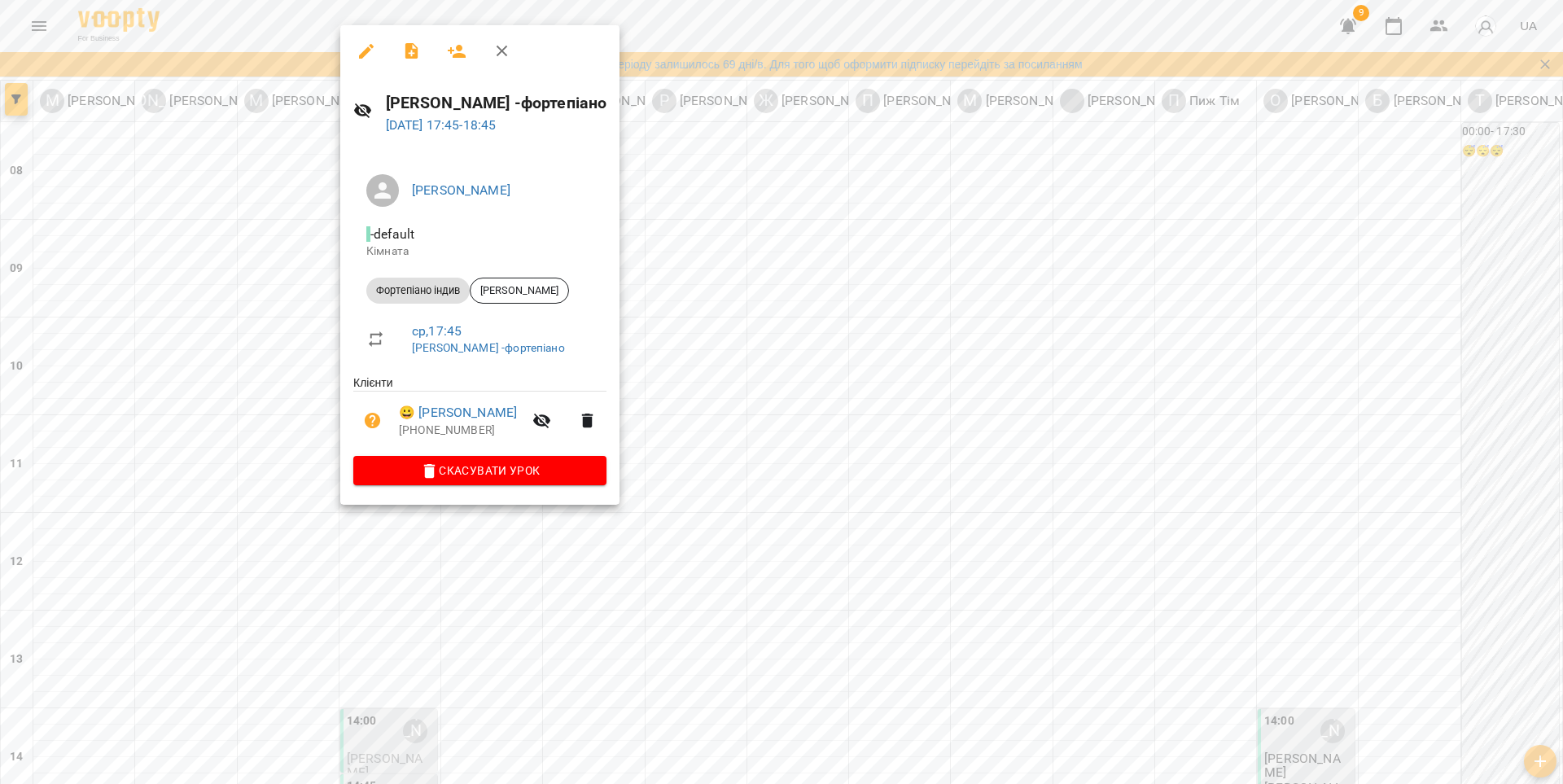
click at [181, 229] on div at bounding box center [782, 392] width 1563 height 784
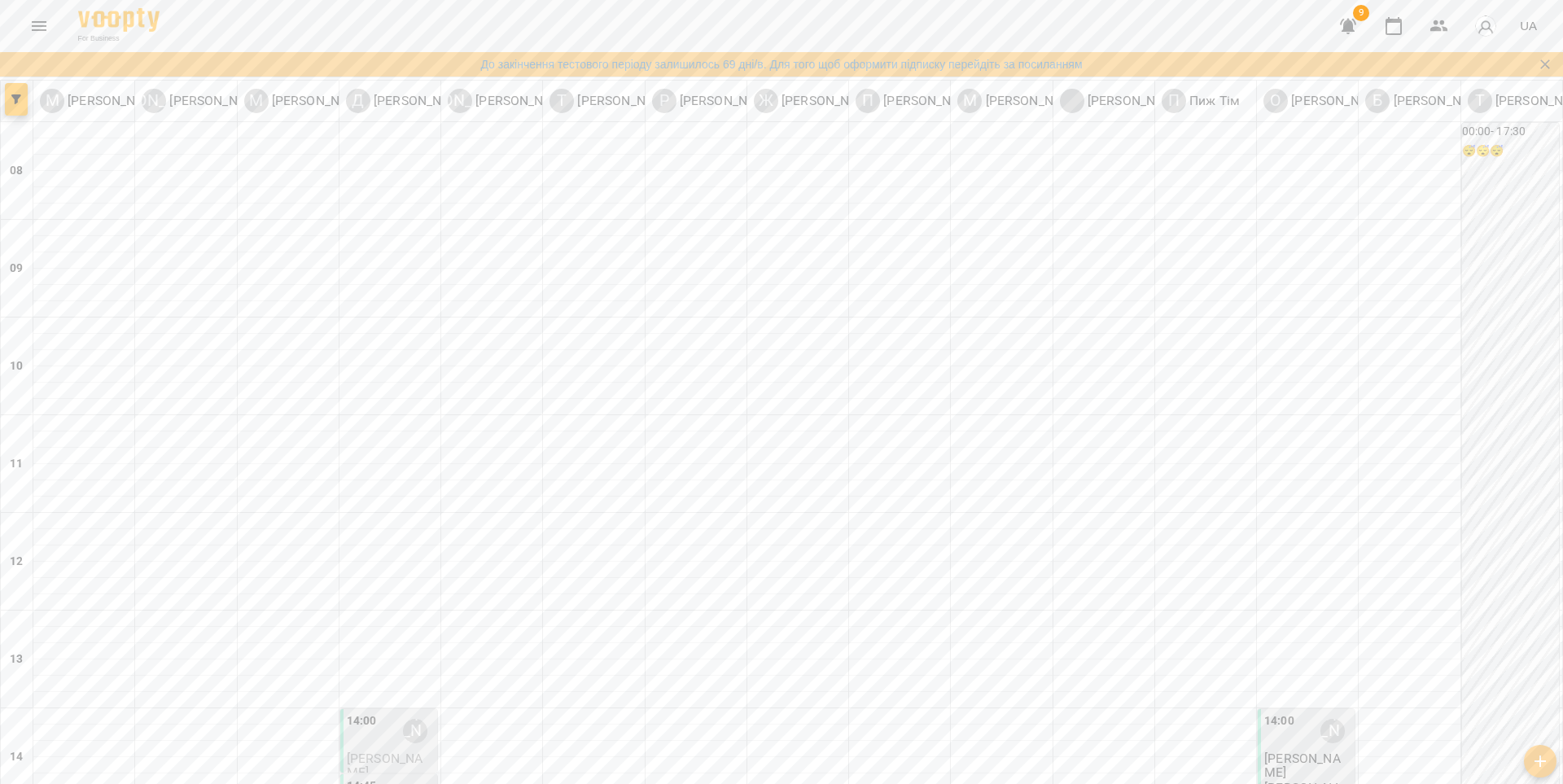
scroll to position [546, 0]
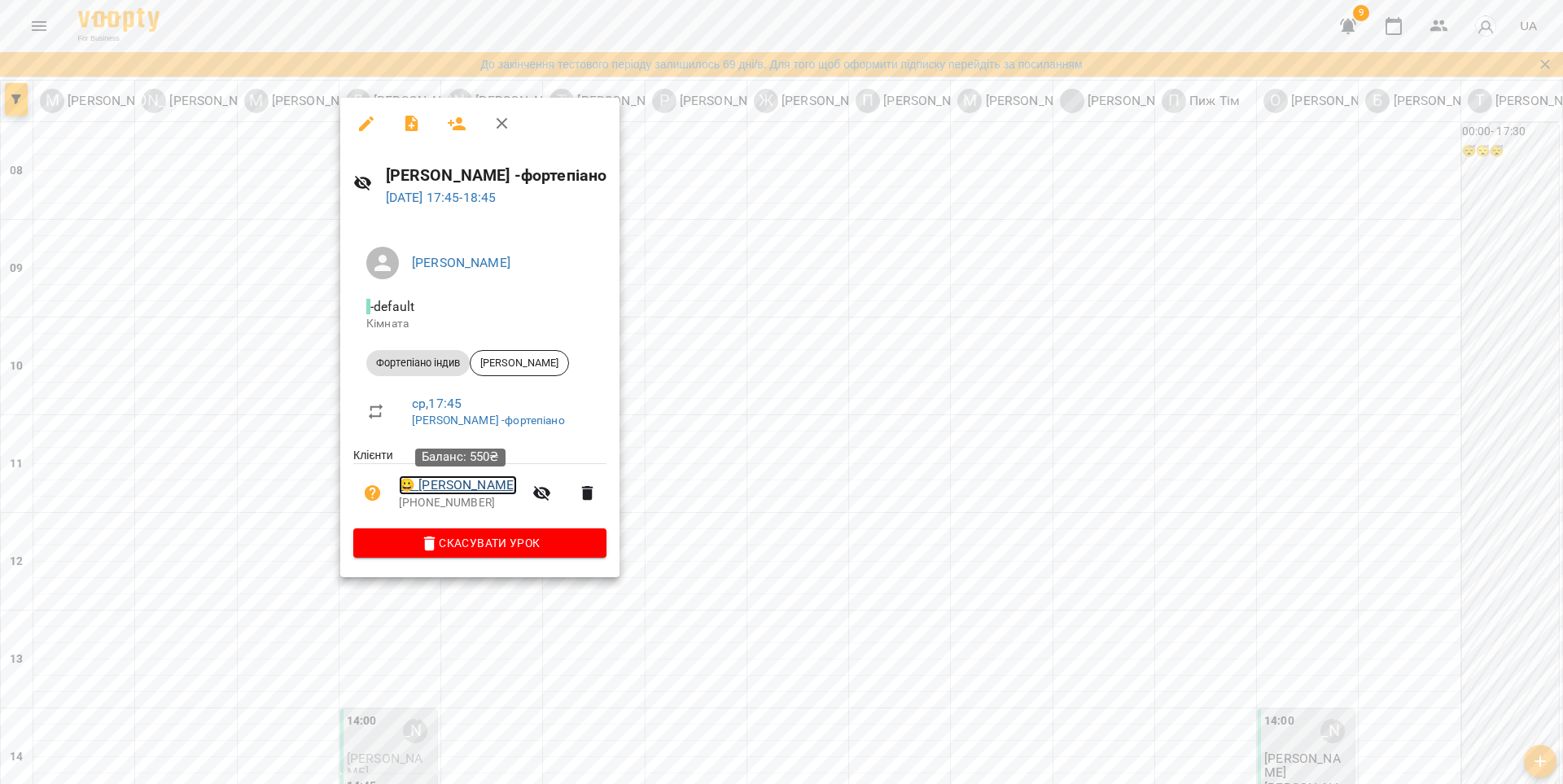
click at [403, 489] on link "😀 [PERSON_NAME]" at bounding box center [458, 485] width 118 height 20
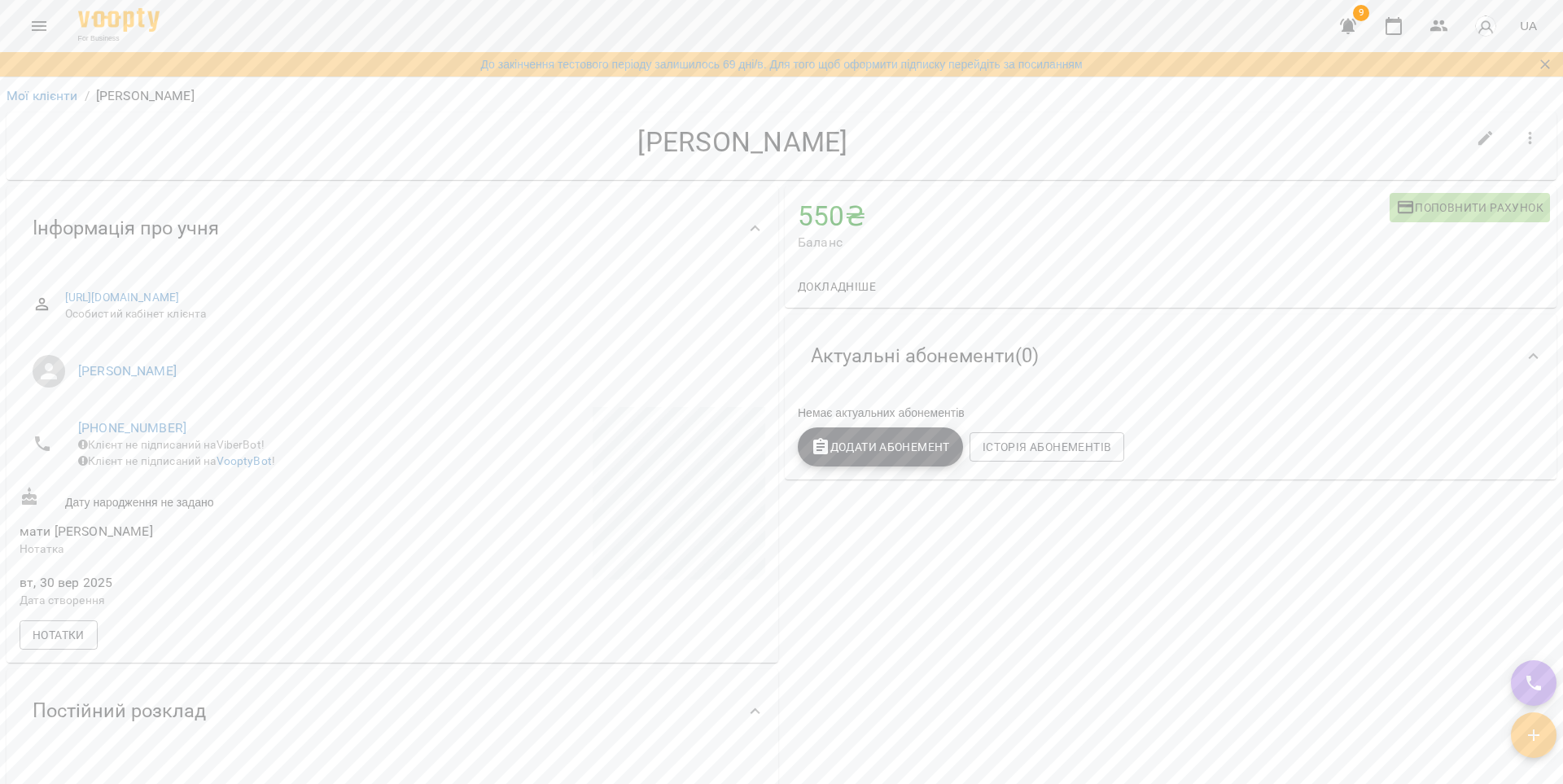
click at [1442, 201] on span "Поповнити рахунок" at bounding box center [1470, 207] width 148 height 20
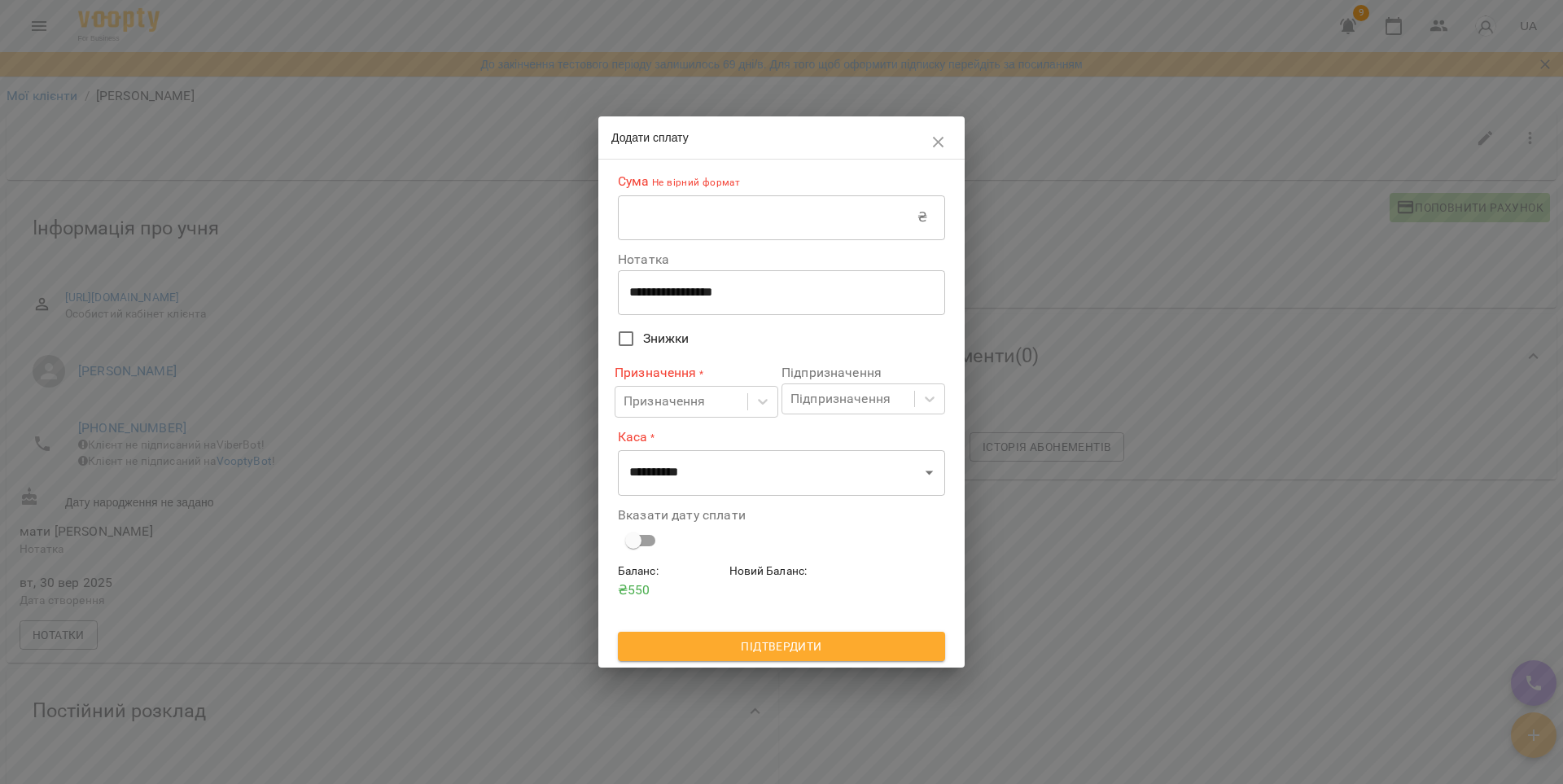
click at [720, 238] on input "text" at bounding box center [768, 217] width 300 height 46
type input "***"
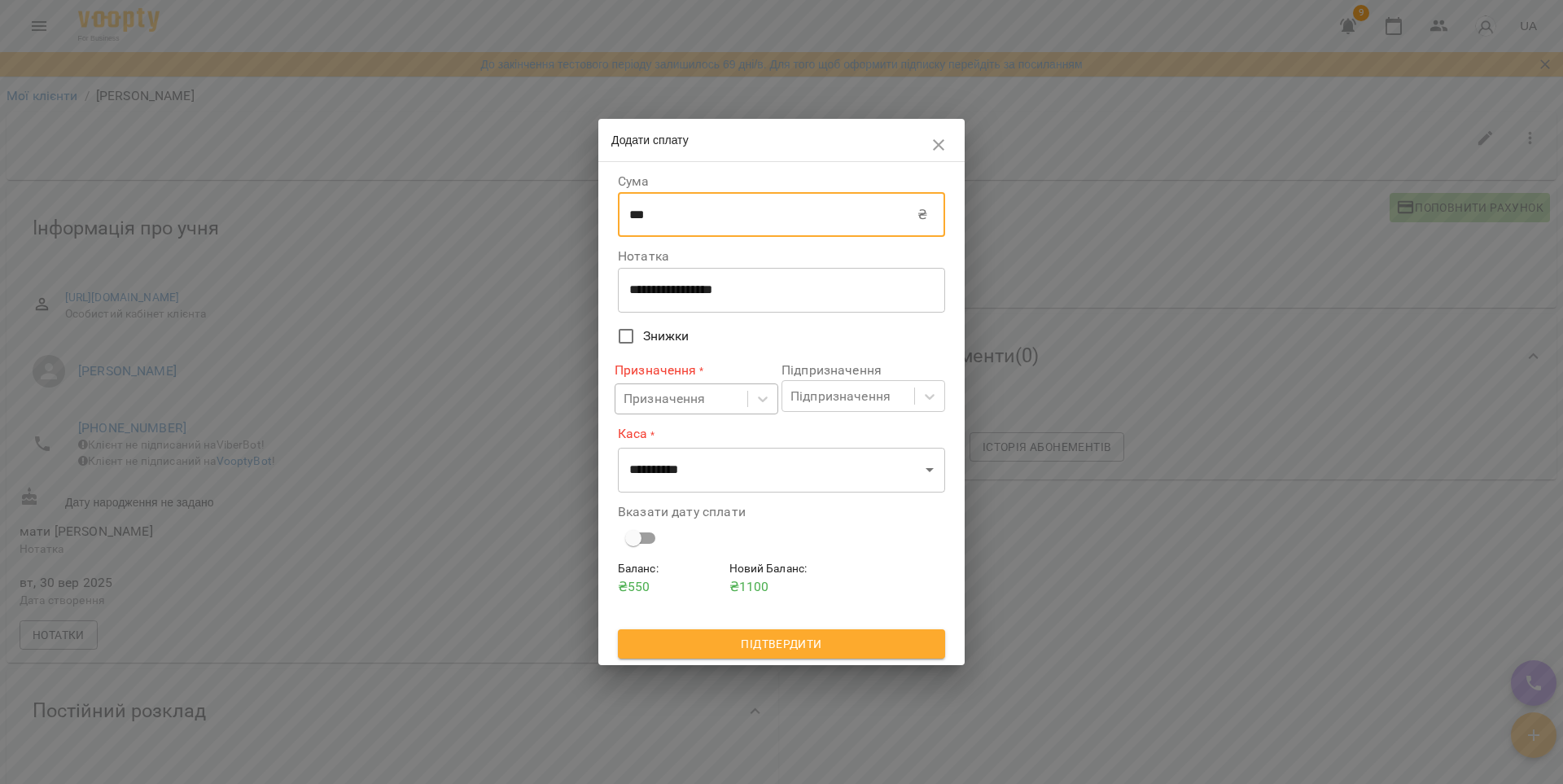
click at [701, 401] on div "Призначення" at bounding box center [665, 398] width 82 height 20
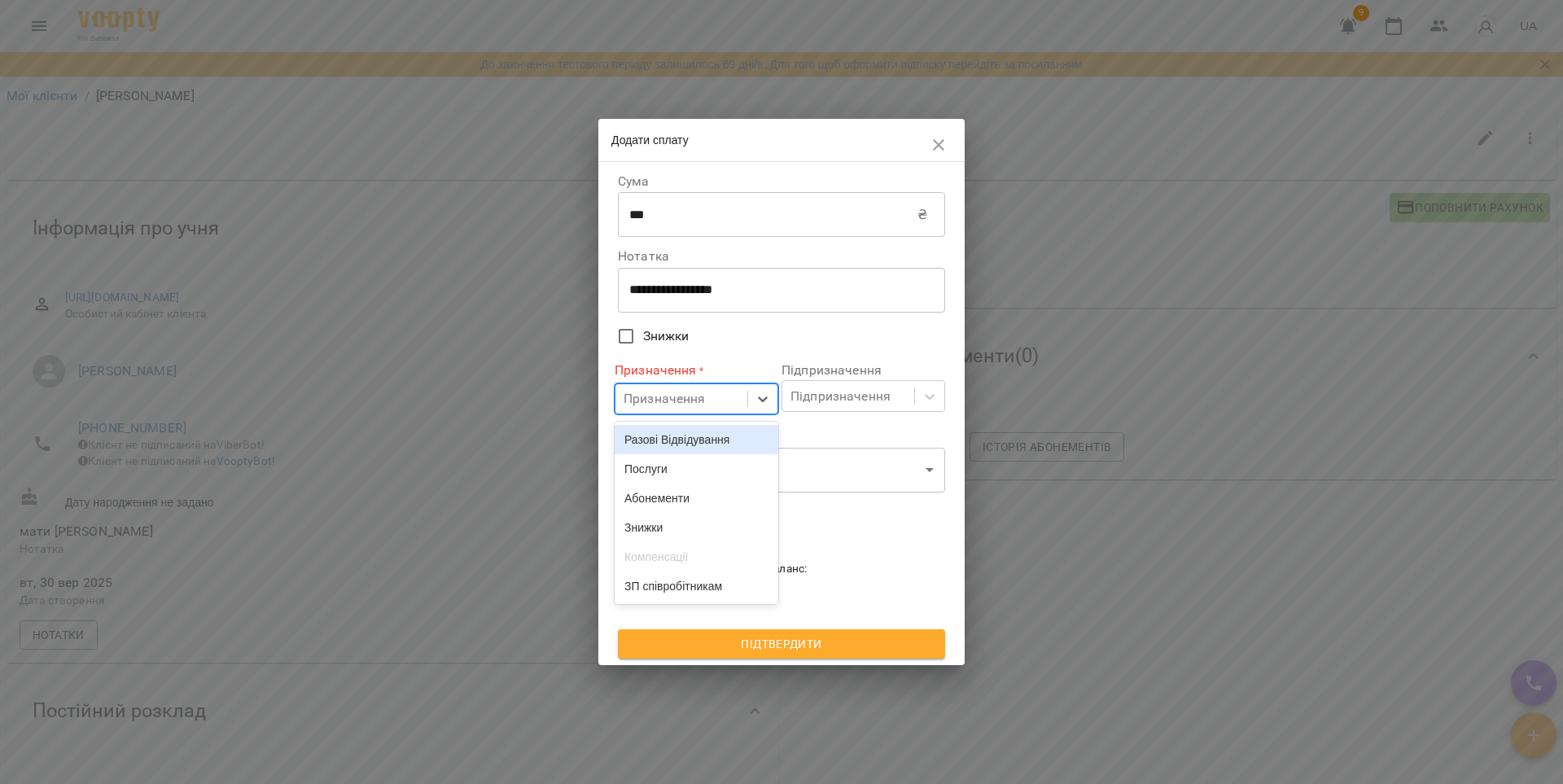
click at [695, 437] on div "Разові Відвідування" at bounding box center [697, 438] width 163 height 29
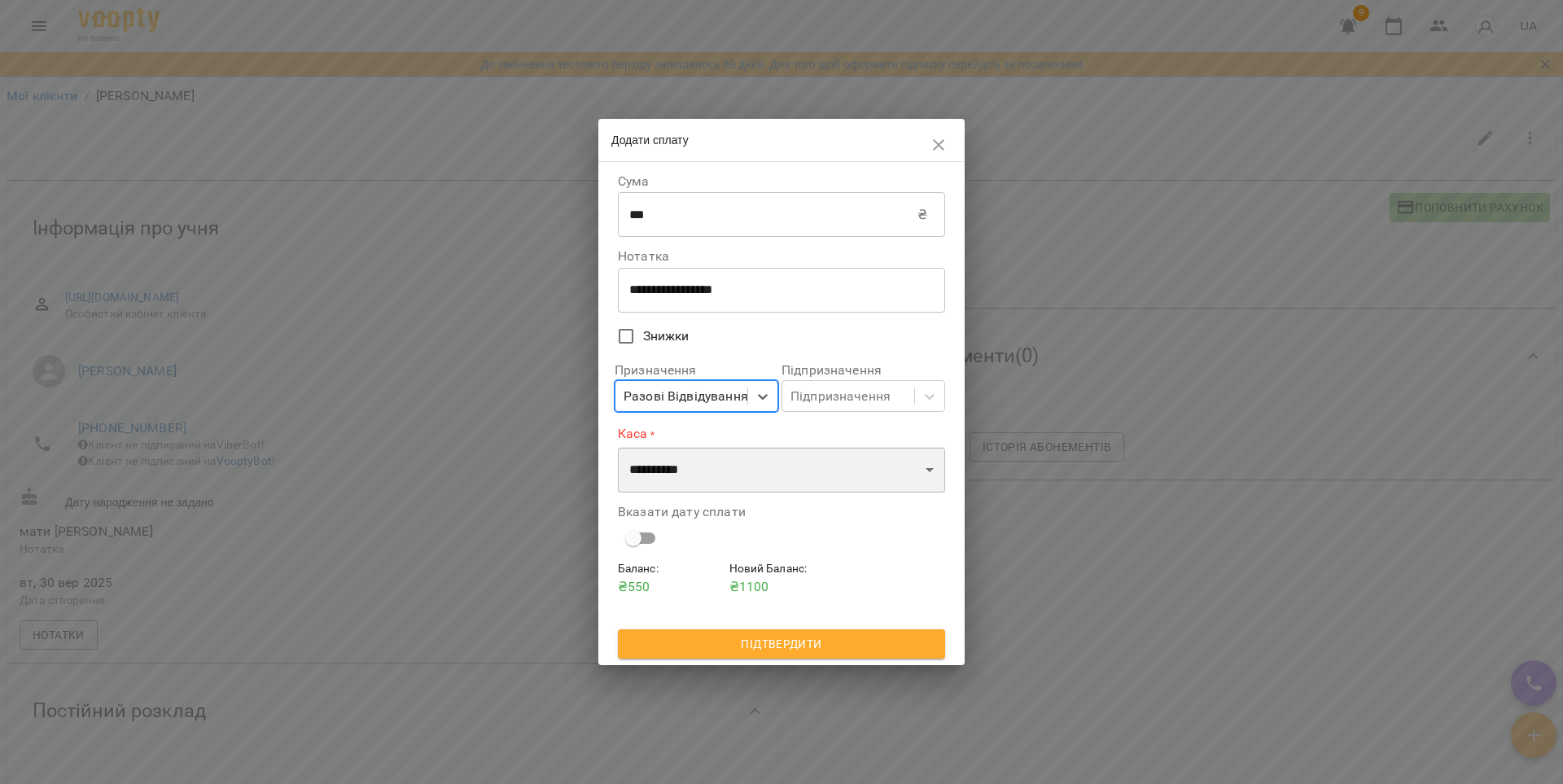
click at [732, 473] on select "**********" at bounding box center [782, 469] width 327 height 46
select select "****"
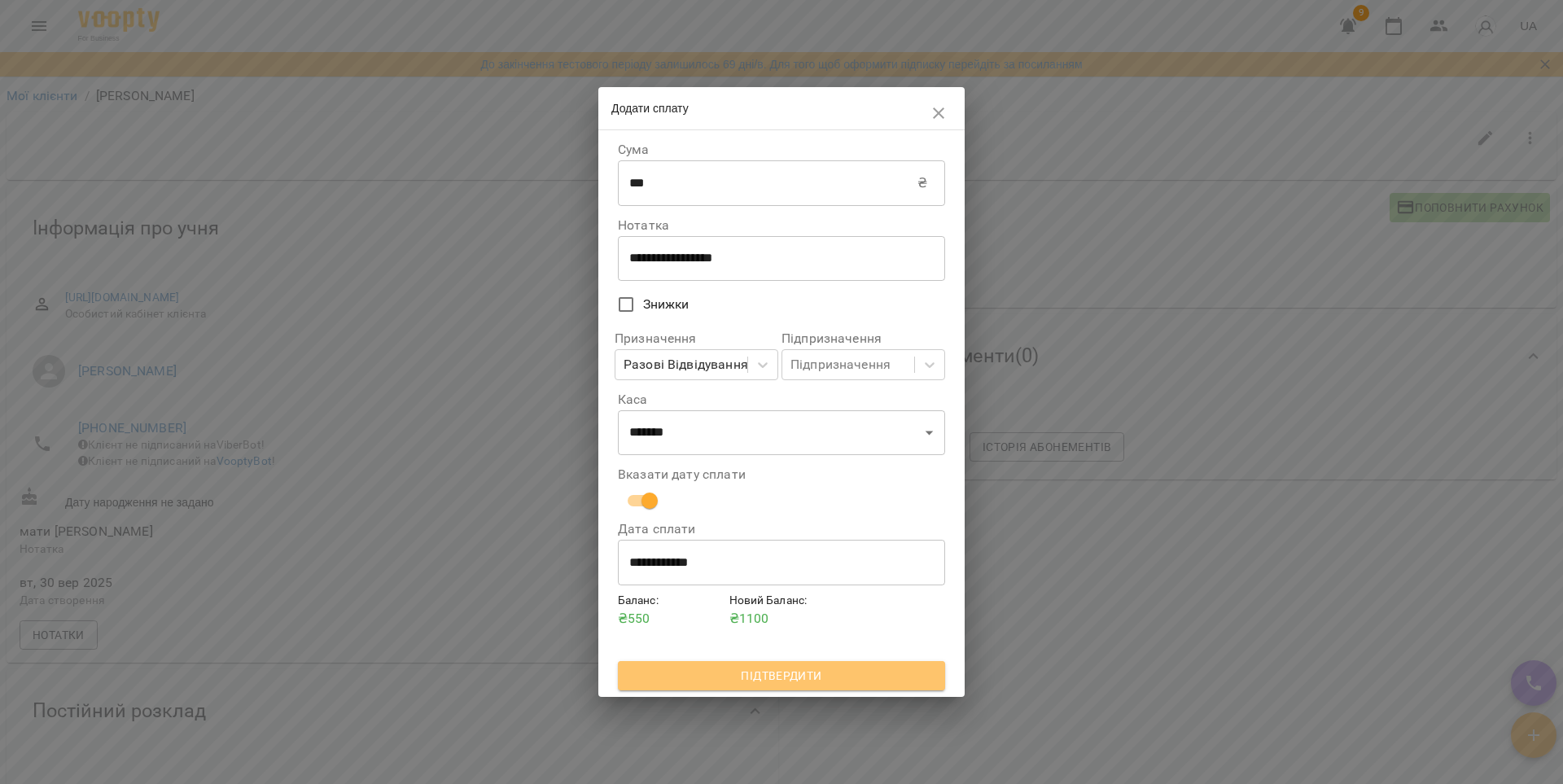
click at [807, 672] on span "Підтвердити" at bounding box center [782, 675] width 301 height 20
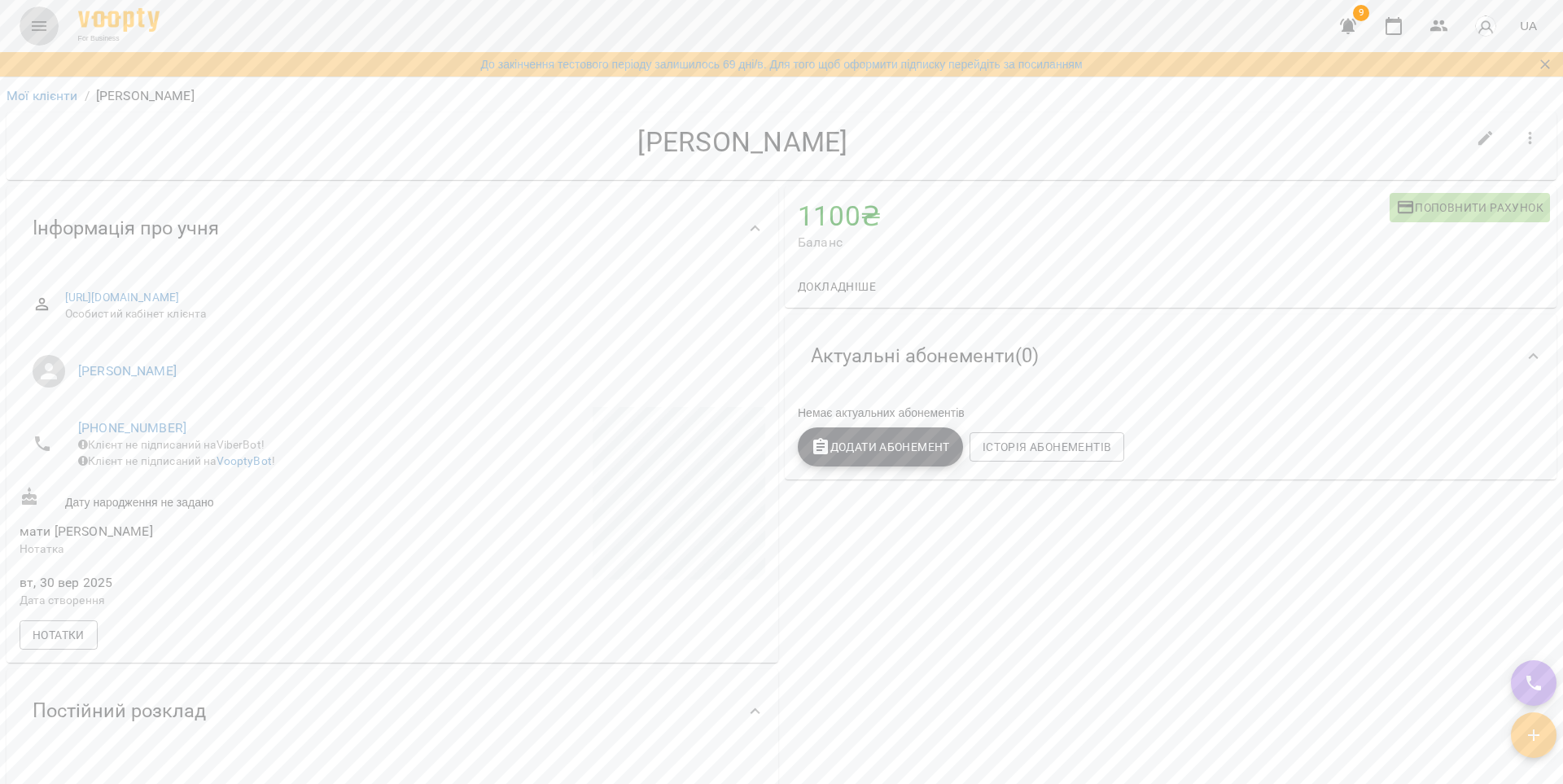
click at [46, 27] on icon "Menu" at bounding box center [39, 26] width 20 height 20
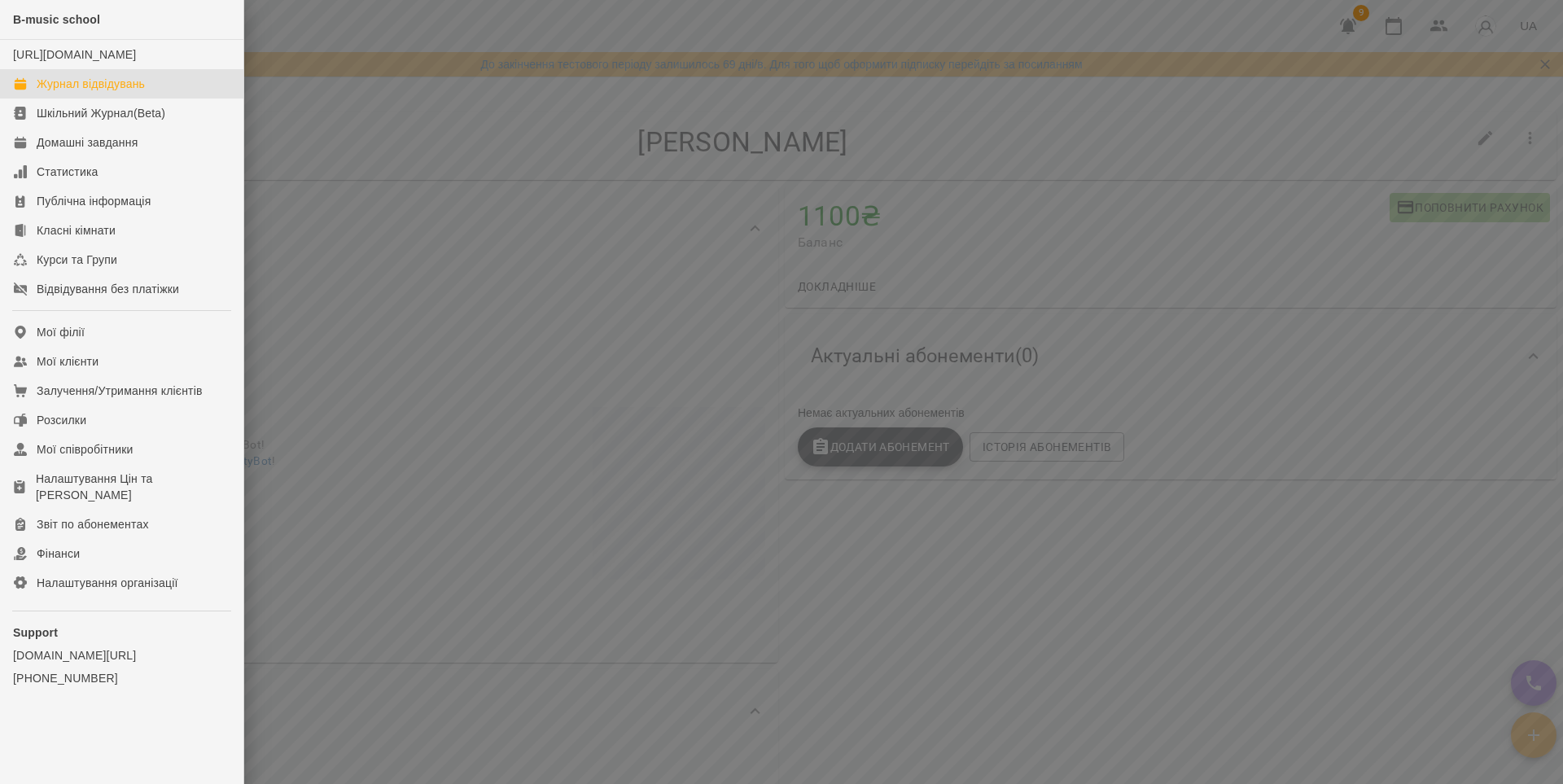
click at [69, 92] on div "Журнал відвідувань" at bounding box center [91, 84] width 109 height 16
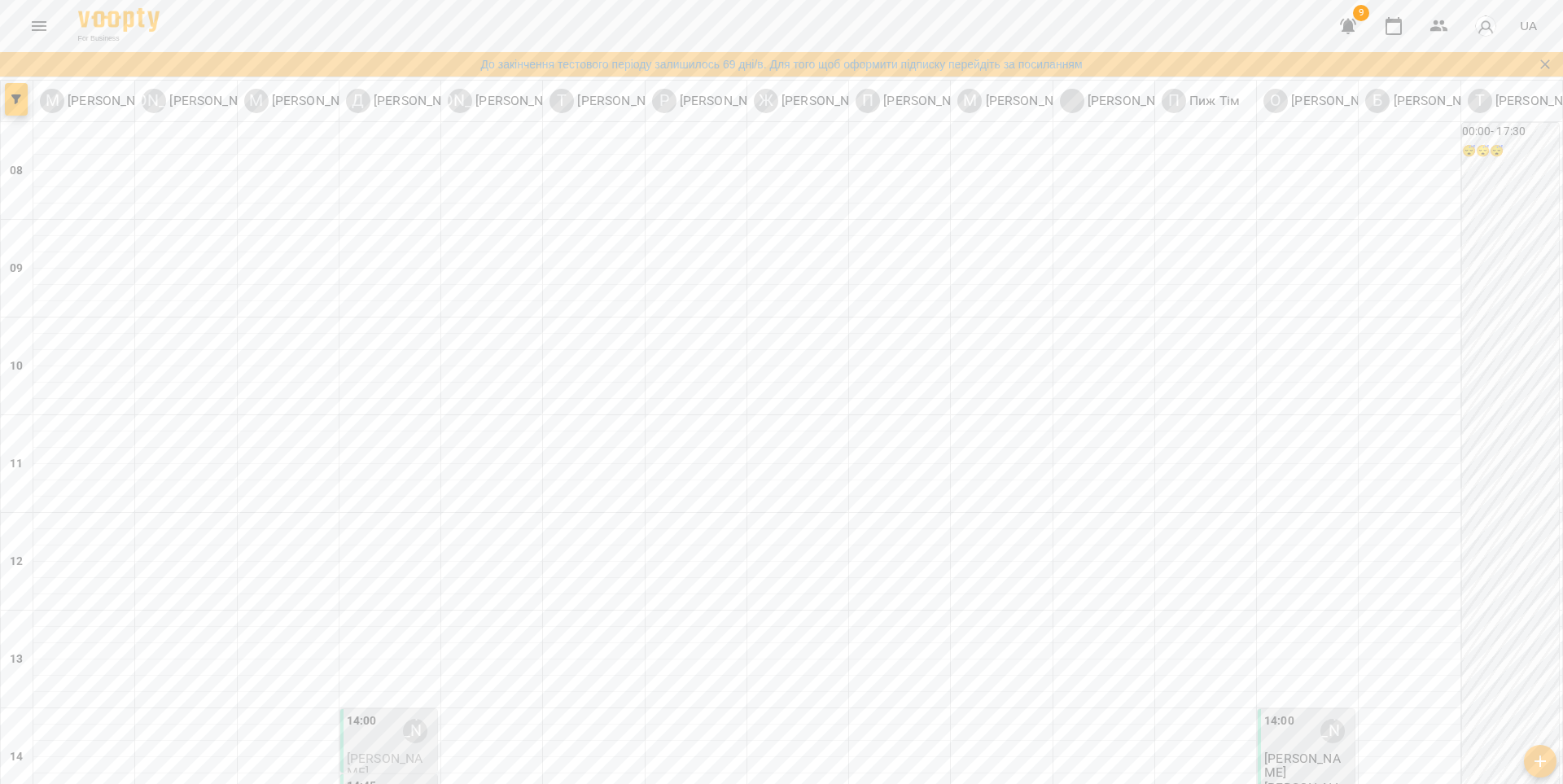
scroll to position [596, 0]
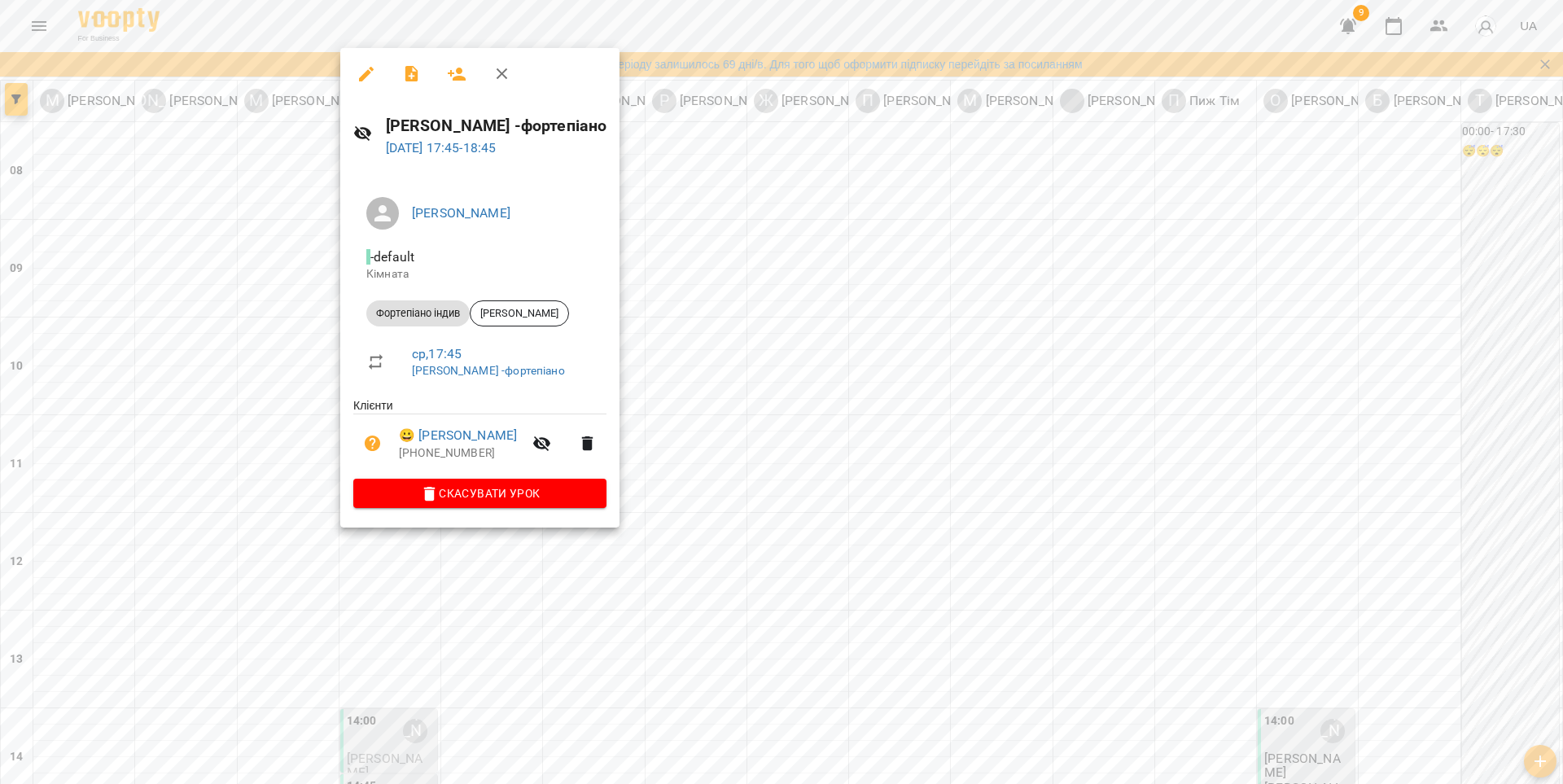
click at [370, 77] on icon "button" at bounding box center [367, 75] width 20 height 20
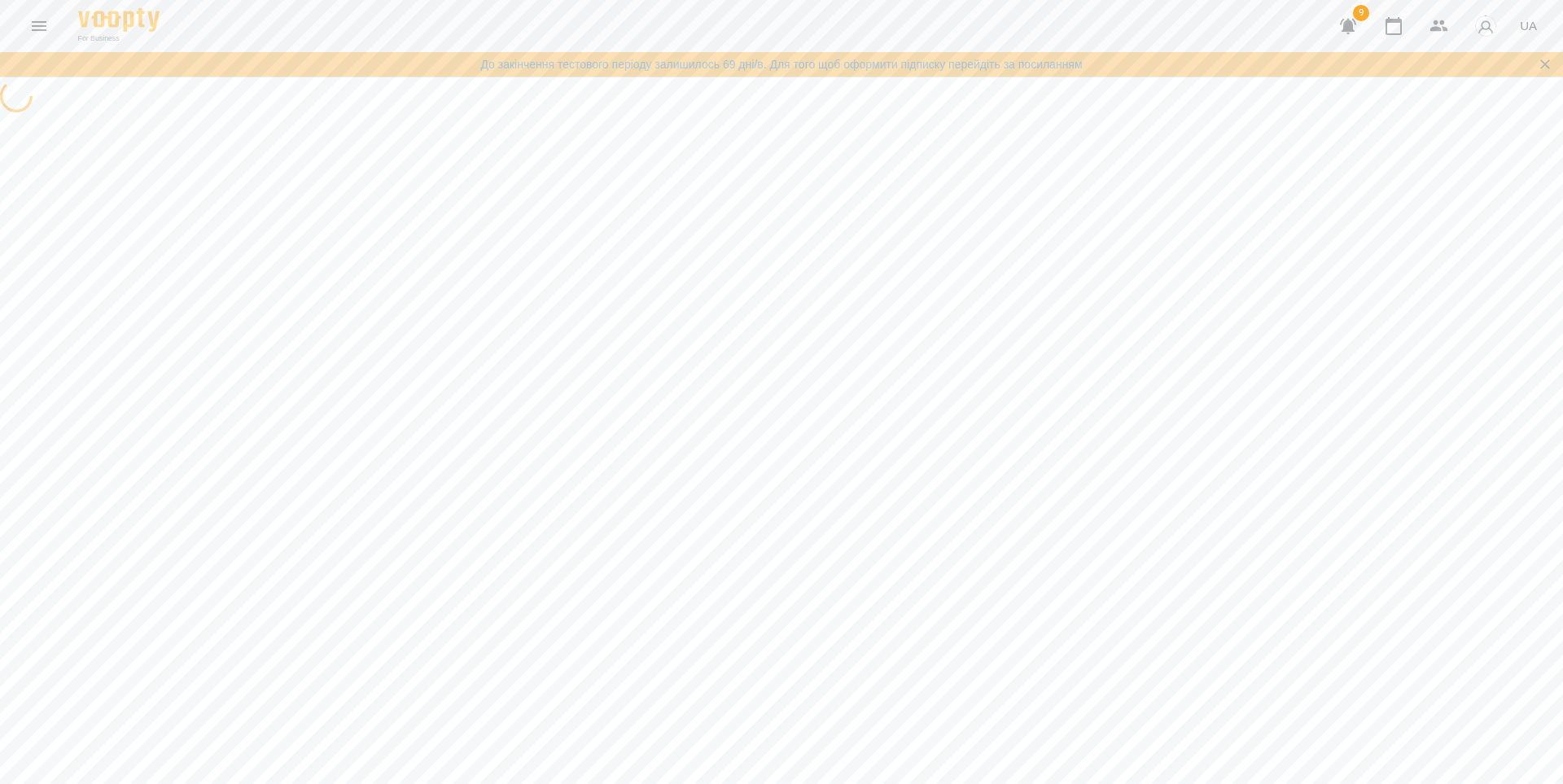
select select "**********"
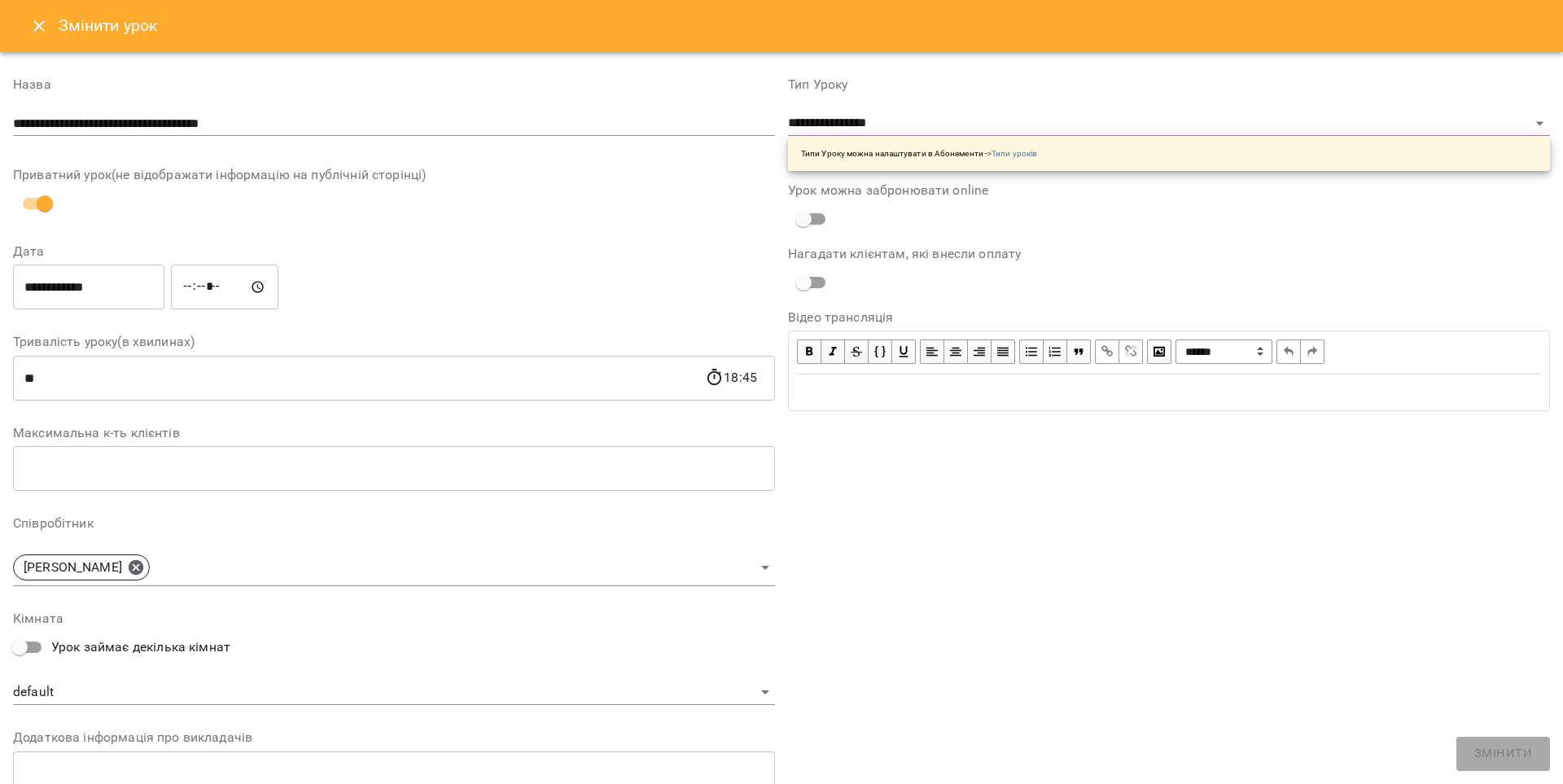
click at [37, 25] on icon "Close" at bounding box center [39, 26] width 20 height 20
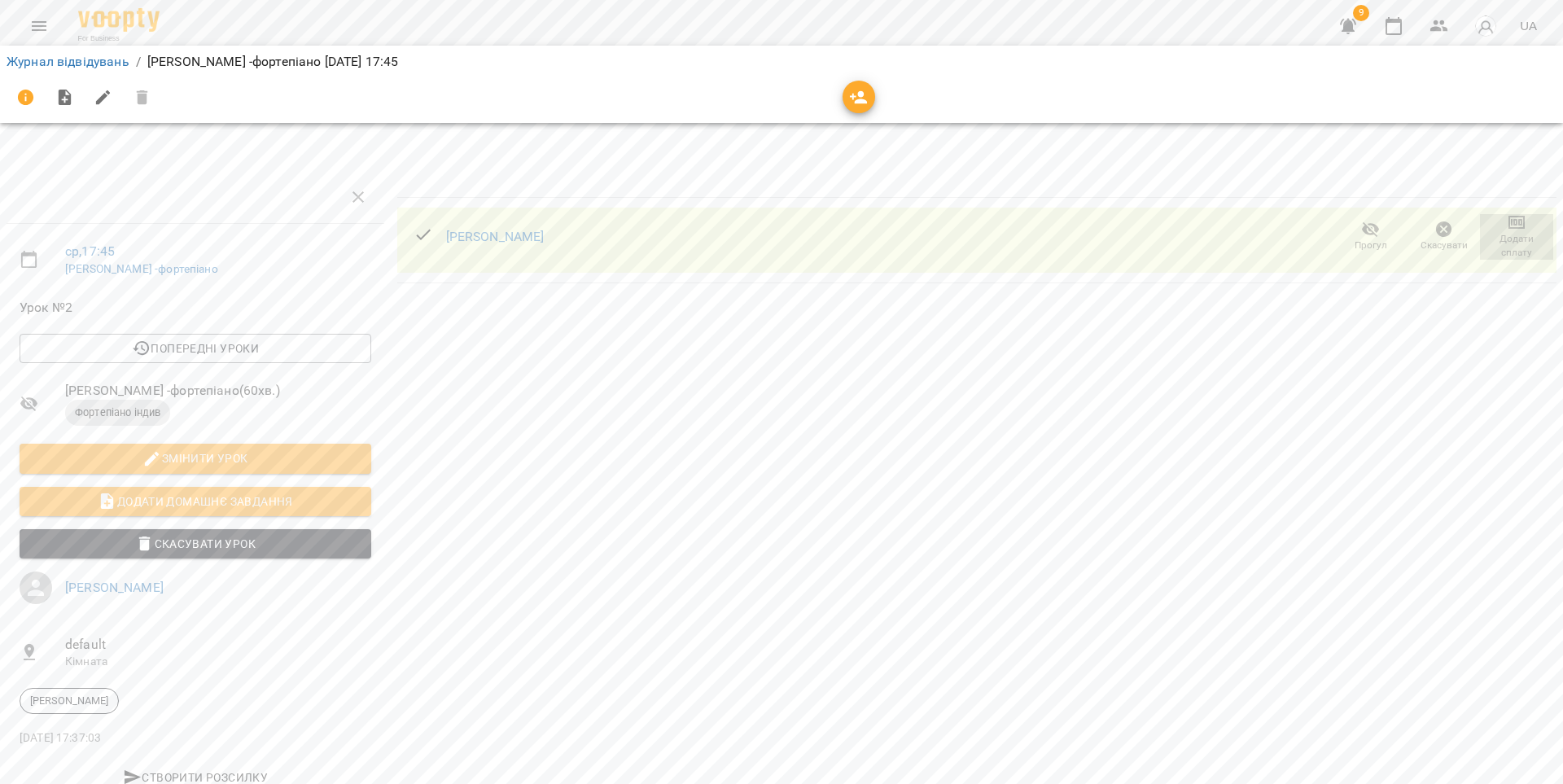
click at [1517, 224] on icon "button" at bounding box center [1516, 222] width 11 height 7
click at [1517, 223] on li "Додати сплату разового" at bounding box center [1463, 221] width 176 height 29
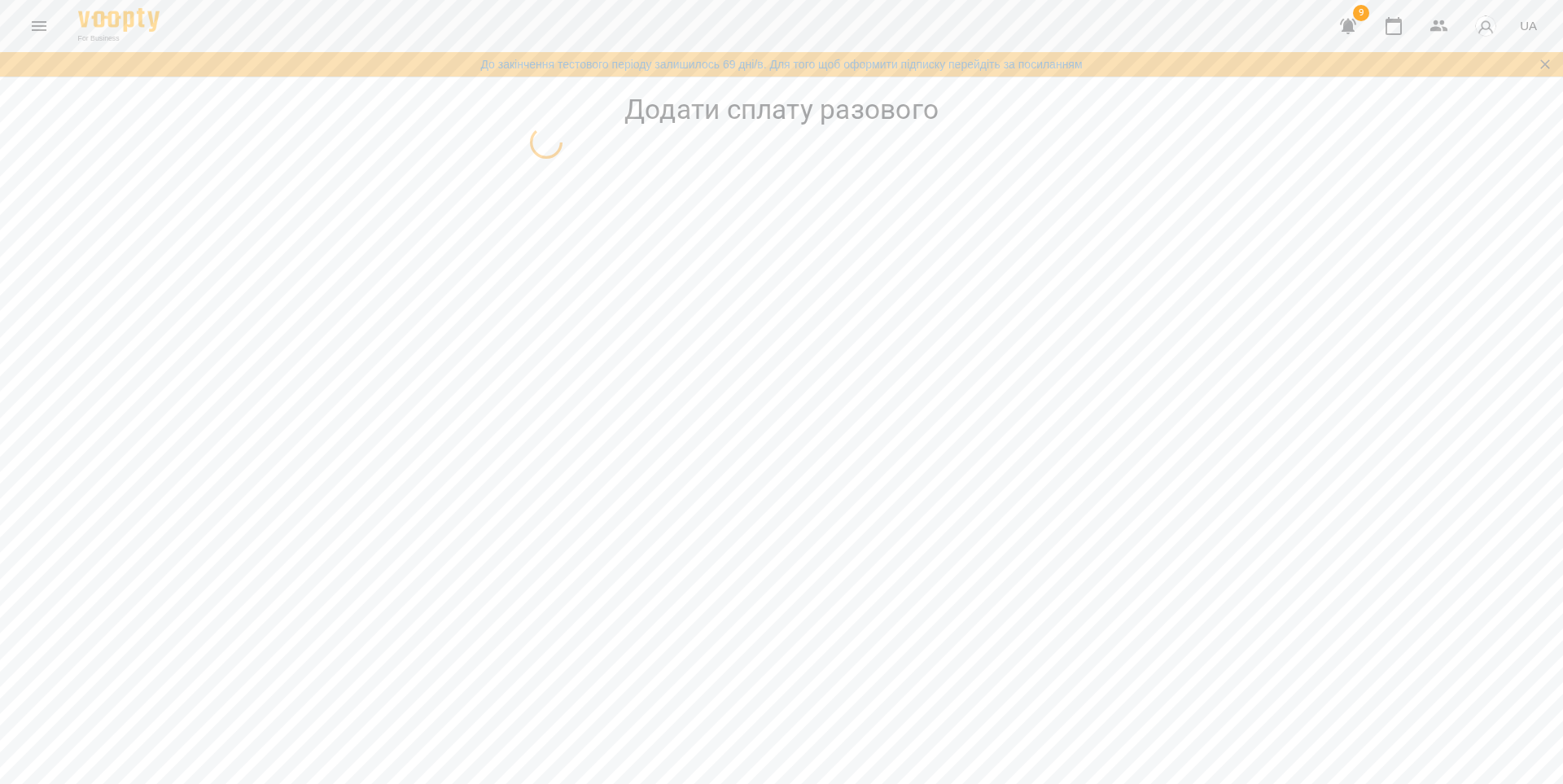
select select "**********"
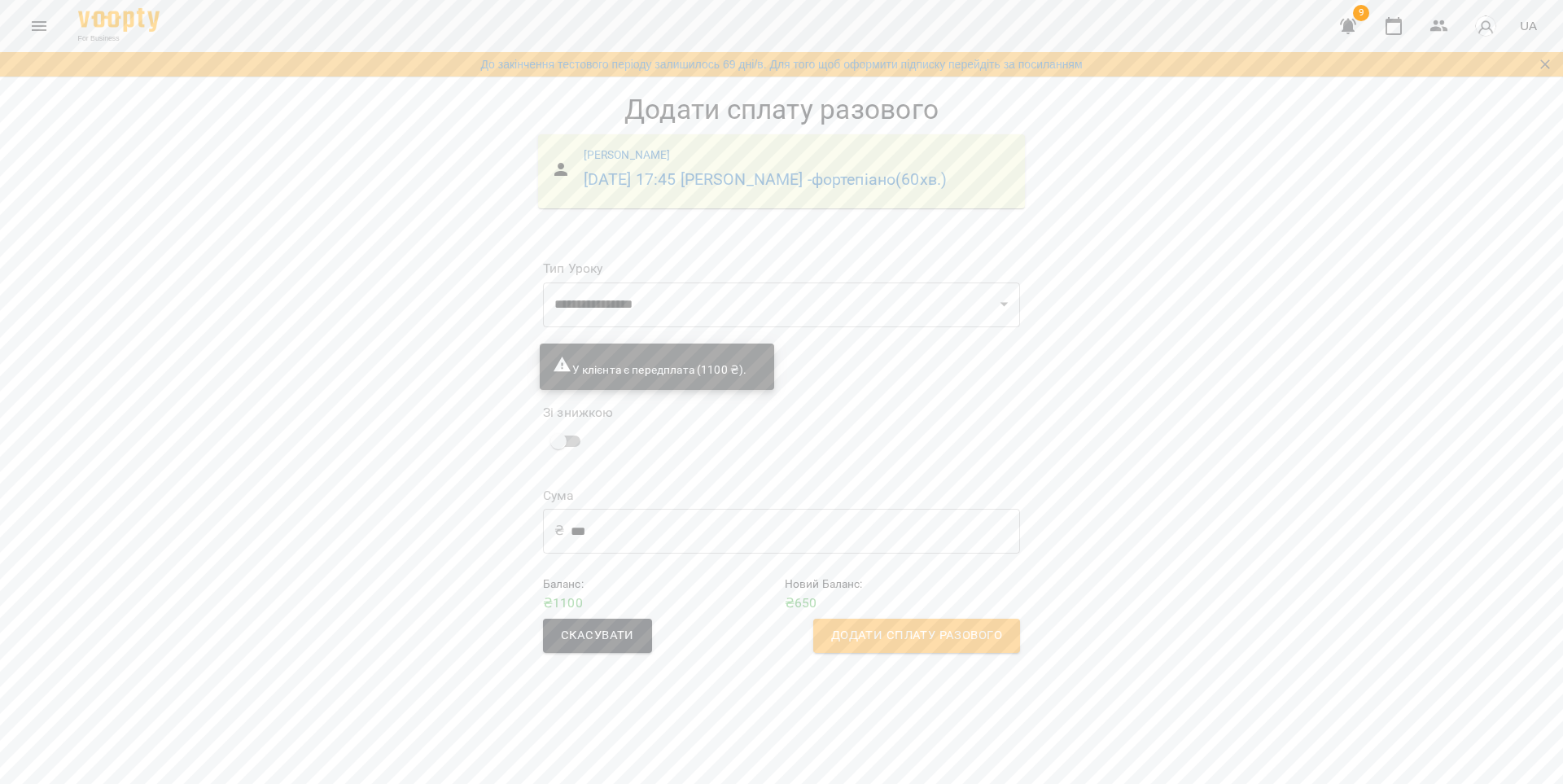
click at [681, 553] on input "***" at bounding box center [795, 531] width 450 height 46
type input "*"
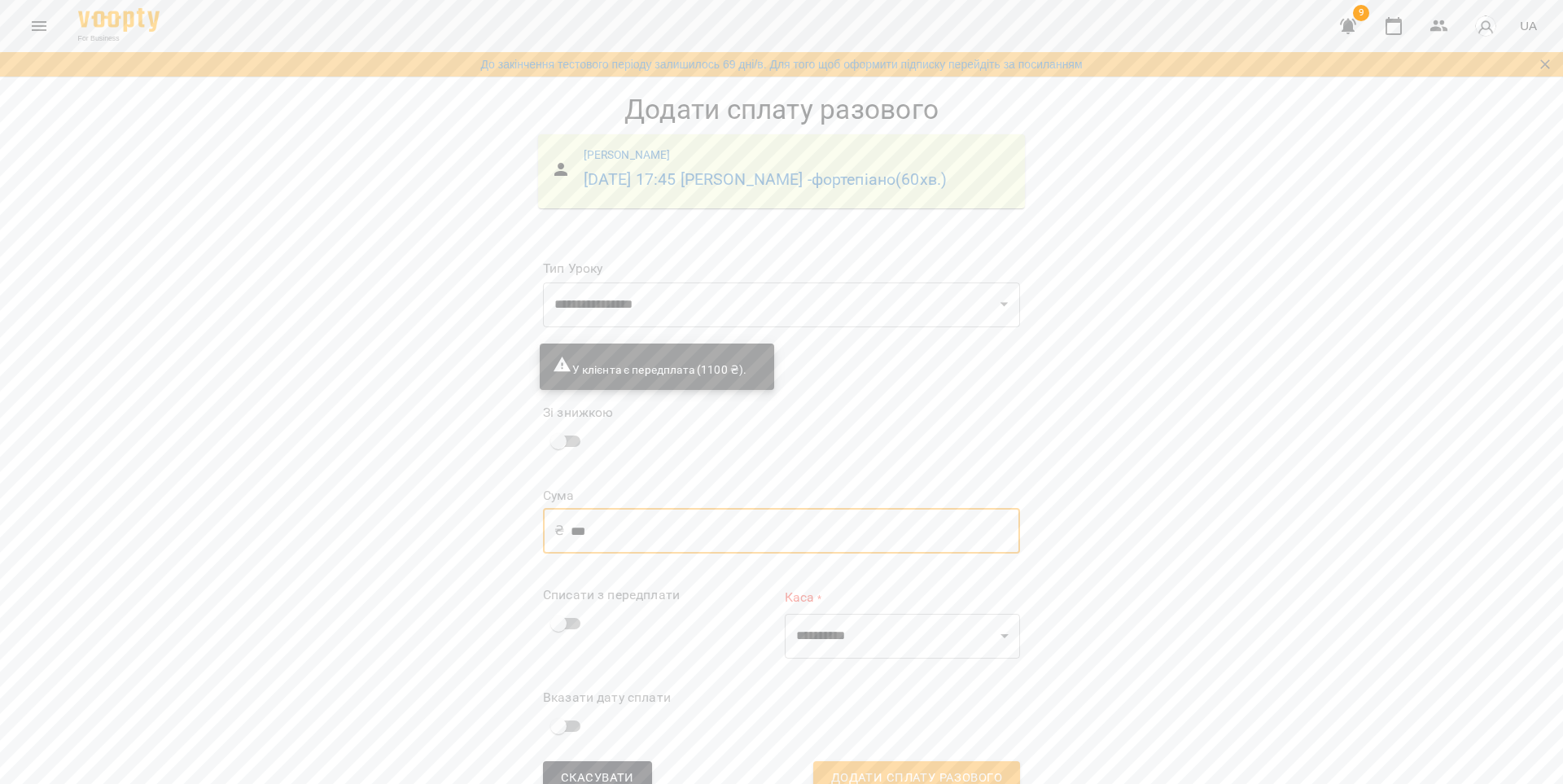
type input "***"
click at [877, 614] on select "**********" at bounding box center [902, 637] width 235 height 46
select select "****"
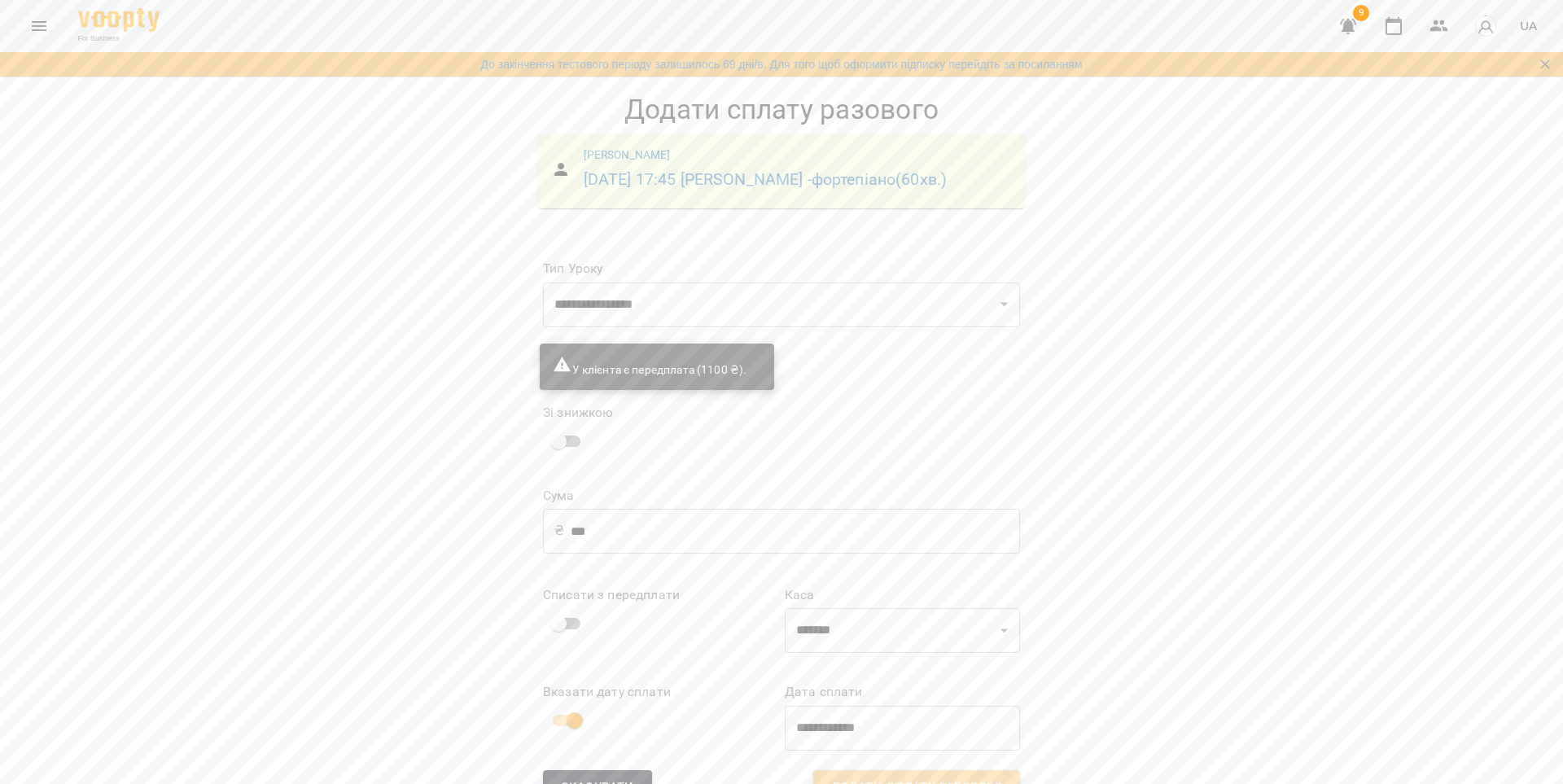
click at [952, 770] on button "Додати сплату разового" at bounding box center [916, 787] width 206 height 34
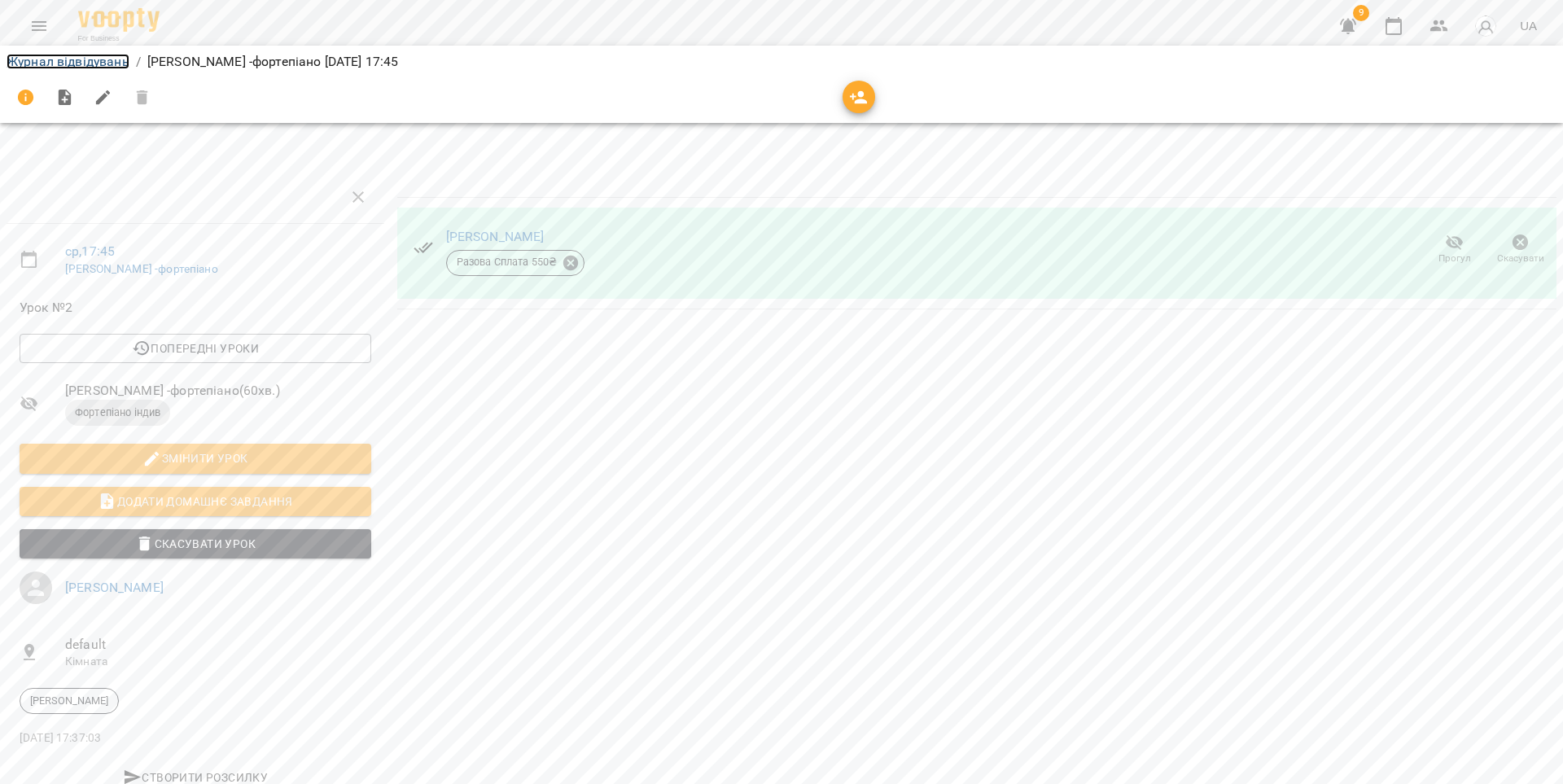
click at [90, 63] on link "Журнал відвідувань" at bounding box center [68, 62] width 123 height 16
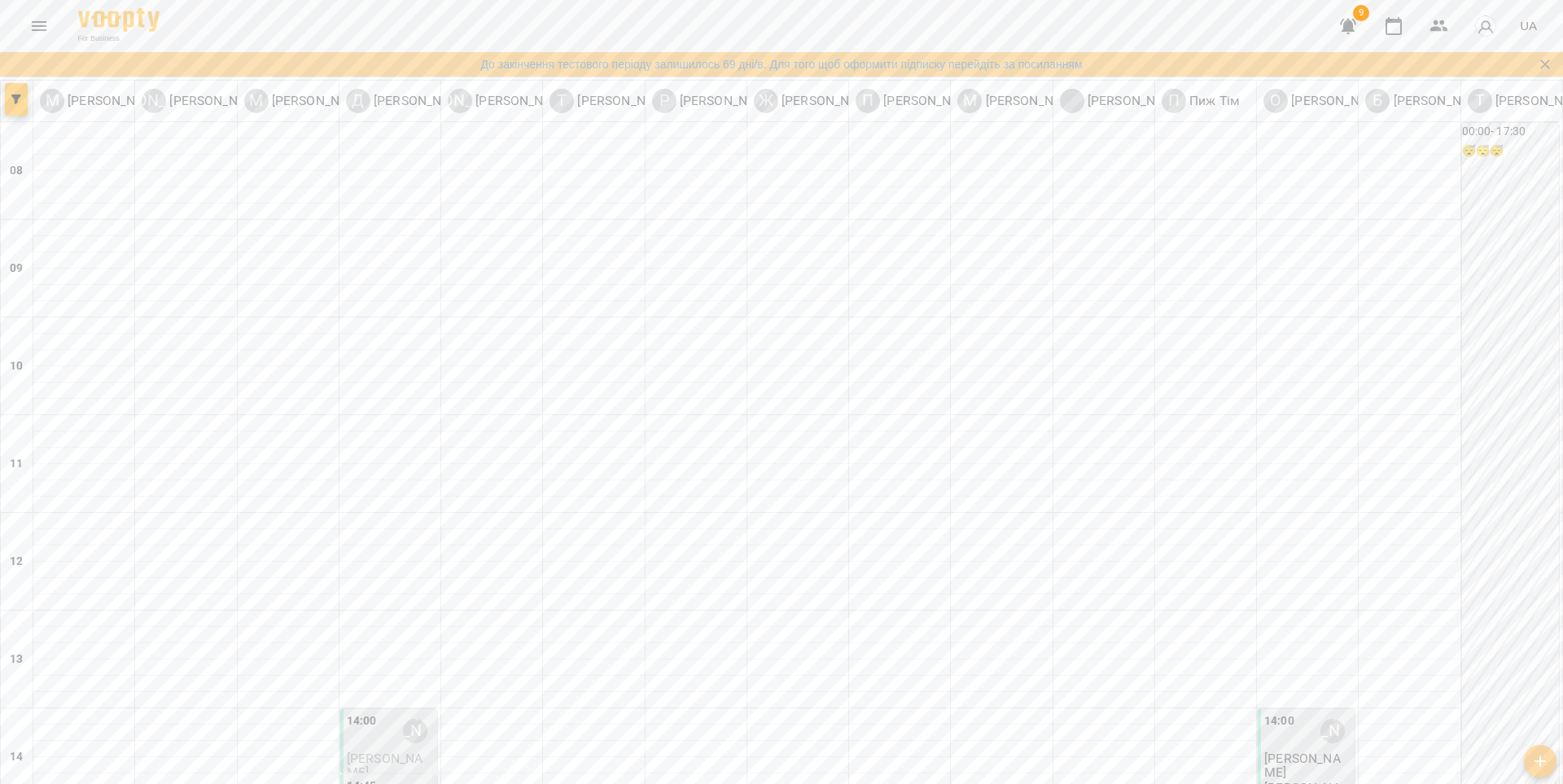
scroll to position [514, 0]
click at [382, 712] on div "14:00 [PERSON_NAME]" at bounding box center [390, 731] width 87 height 38
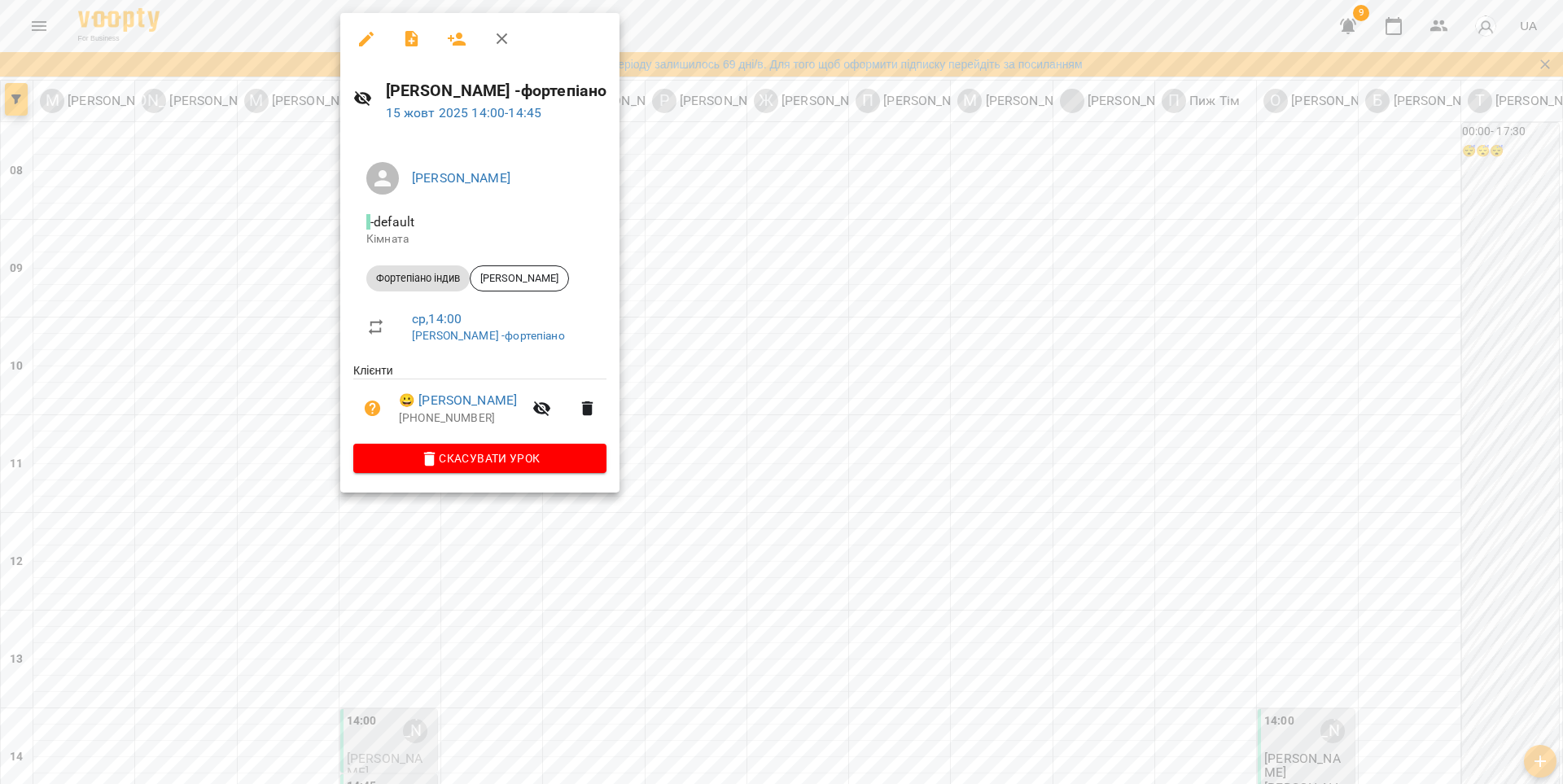
click at [276, 323] on div at bounding box center [782, 392] width 1563 height 784
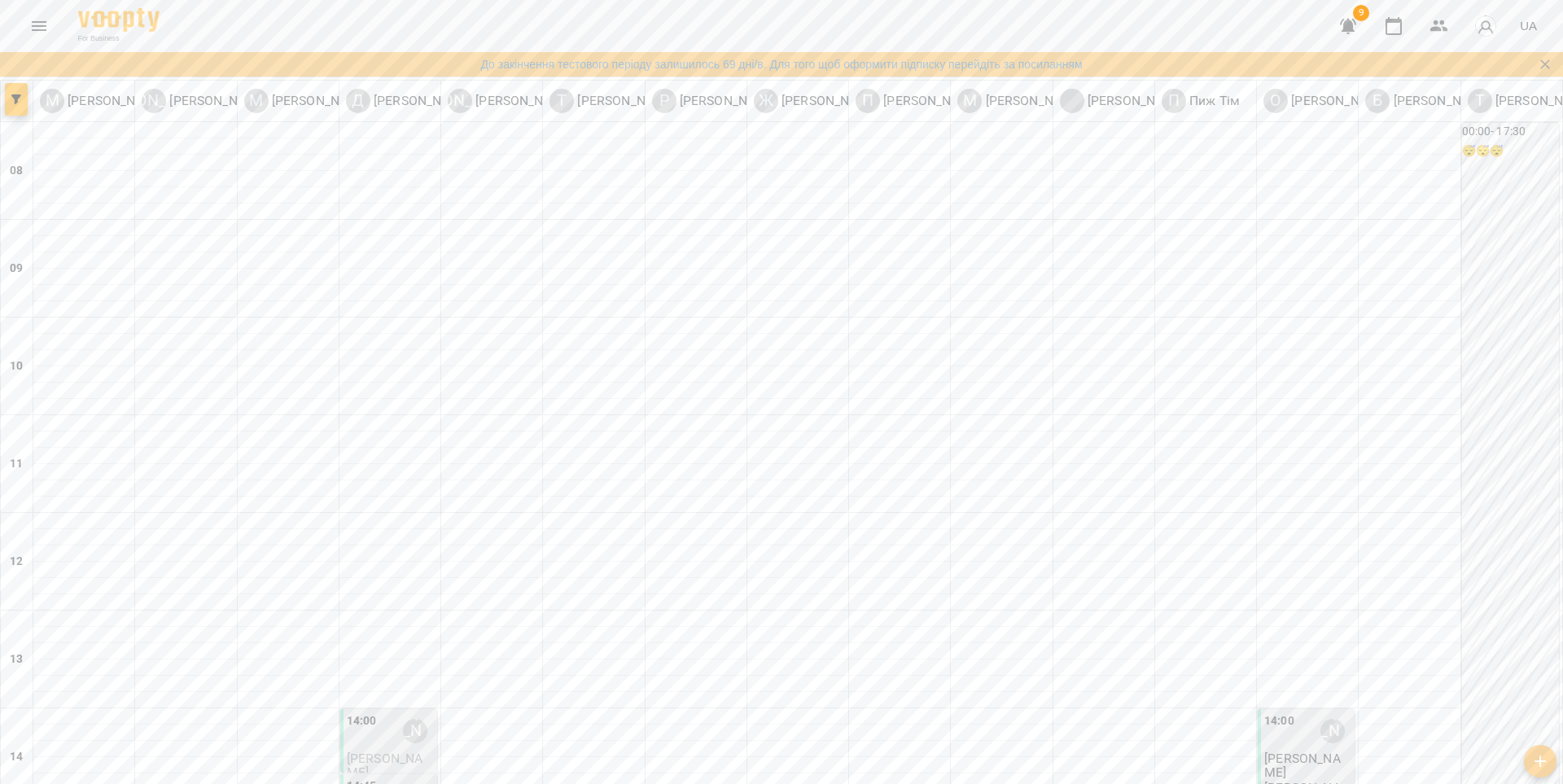
click at [1351, 30] on icon "button" at bounding box center [1348, 27] width 16 height 16
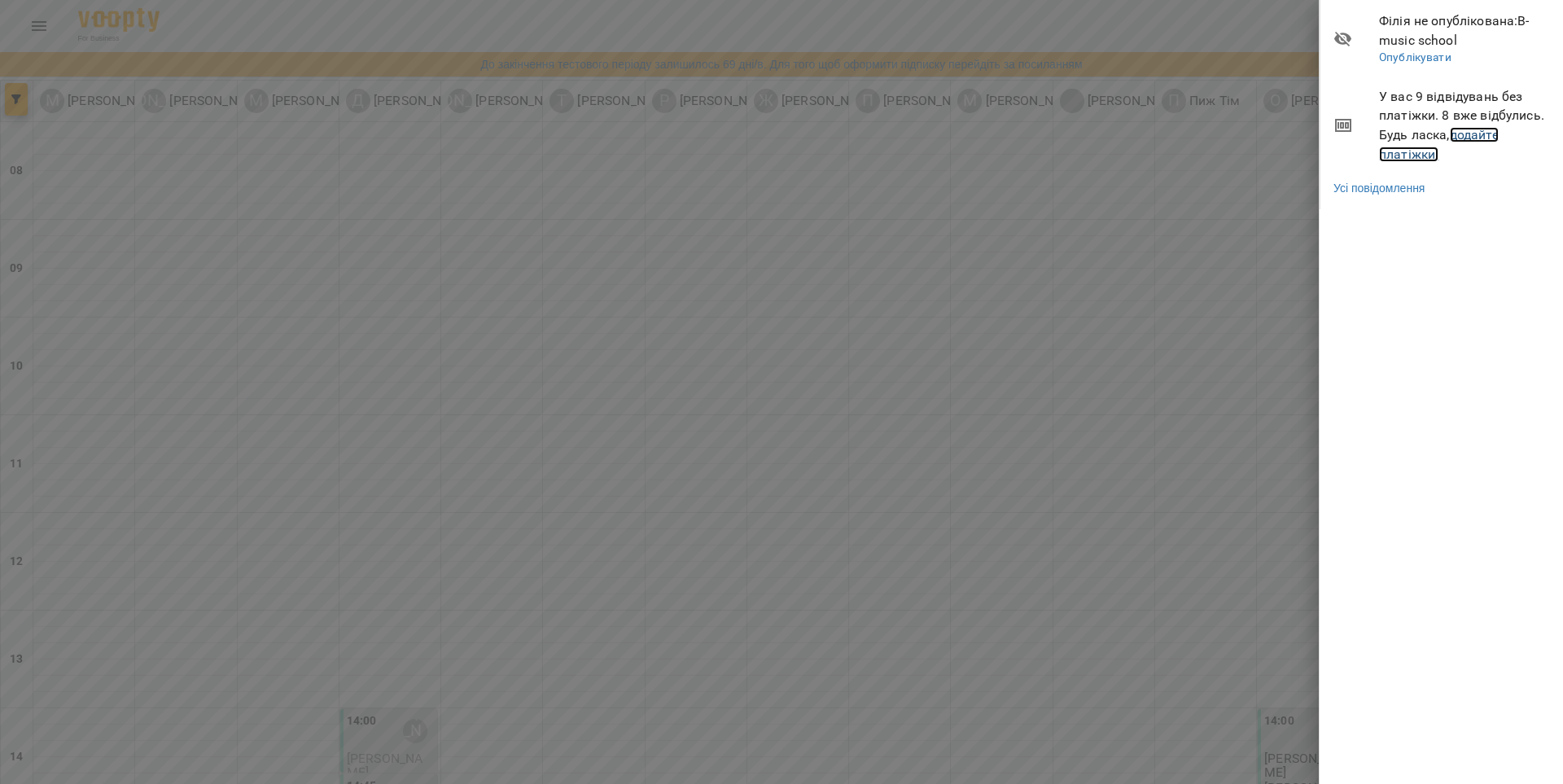
click at [1484, 137] on link "додайте платіжки!" at bounding box center [1439, 143] width 120 height 35
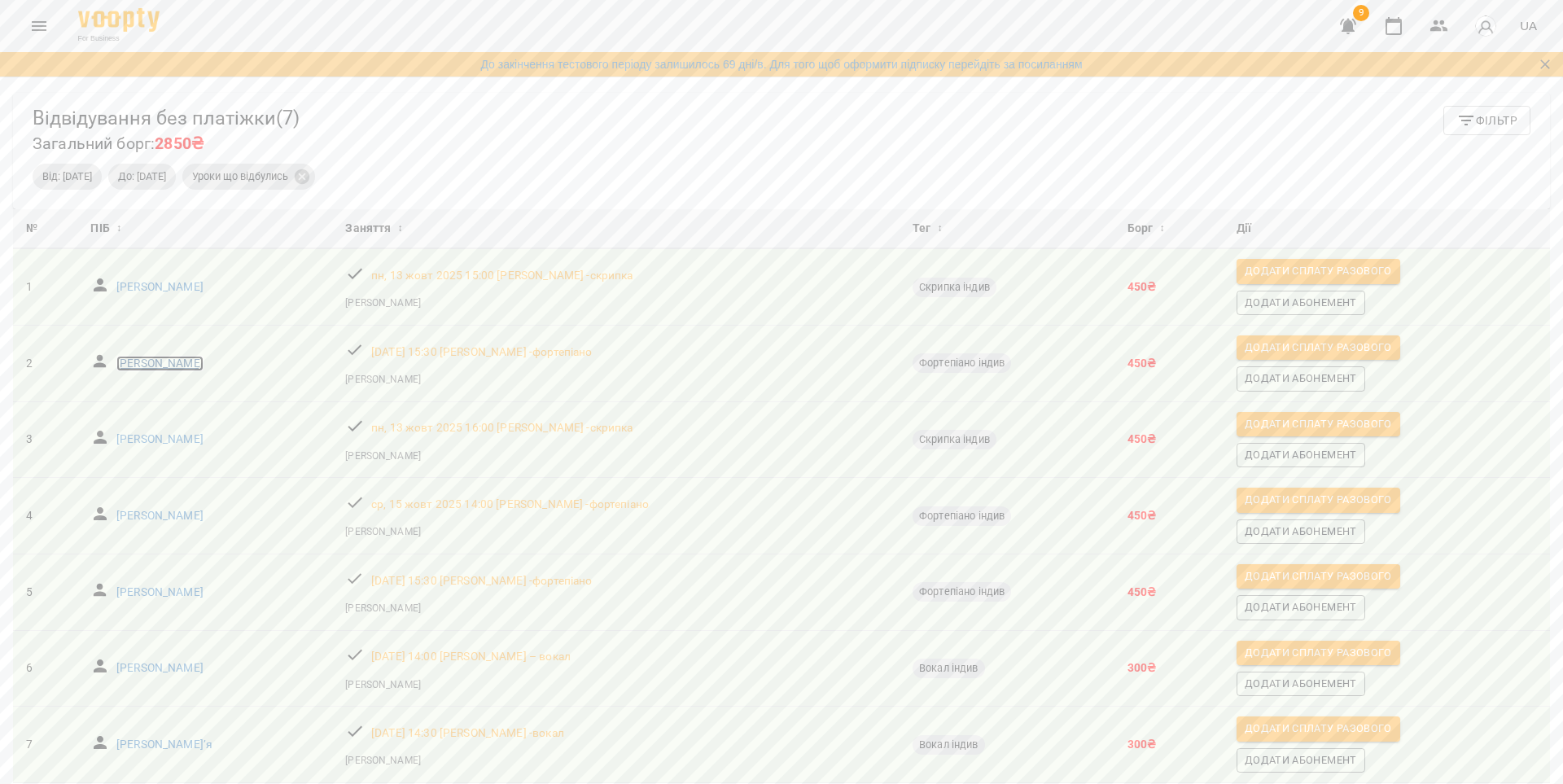
click at [174, 360] on p "[PERSON_NAME]" at bounding box center [159, 364] width 87 height 16
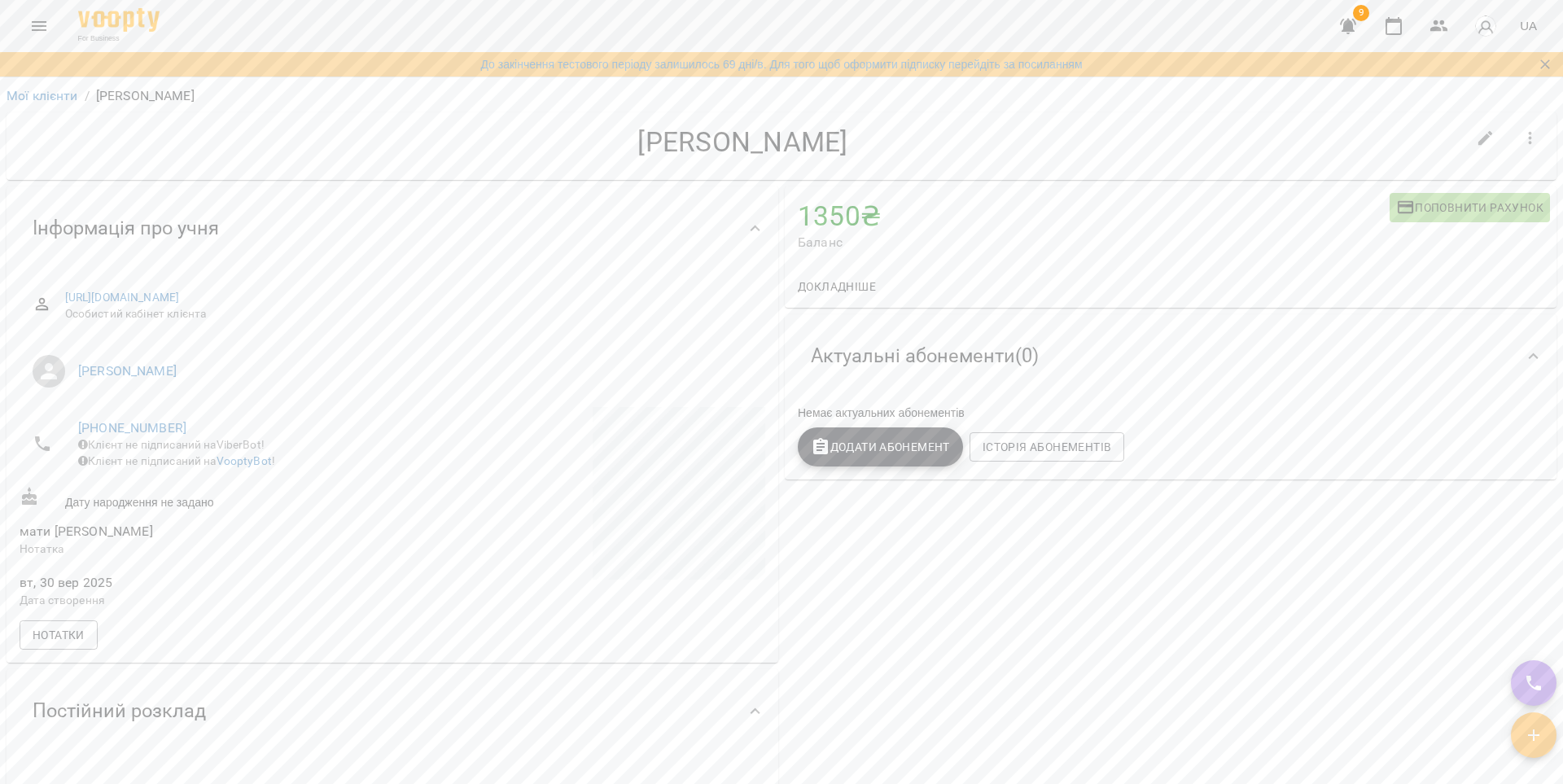
click at [51, 27] on button "Menu" at bounding box center [39, 26] width 39 height 39
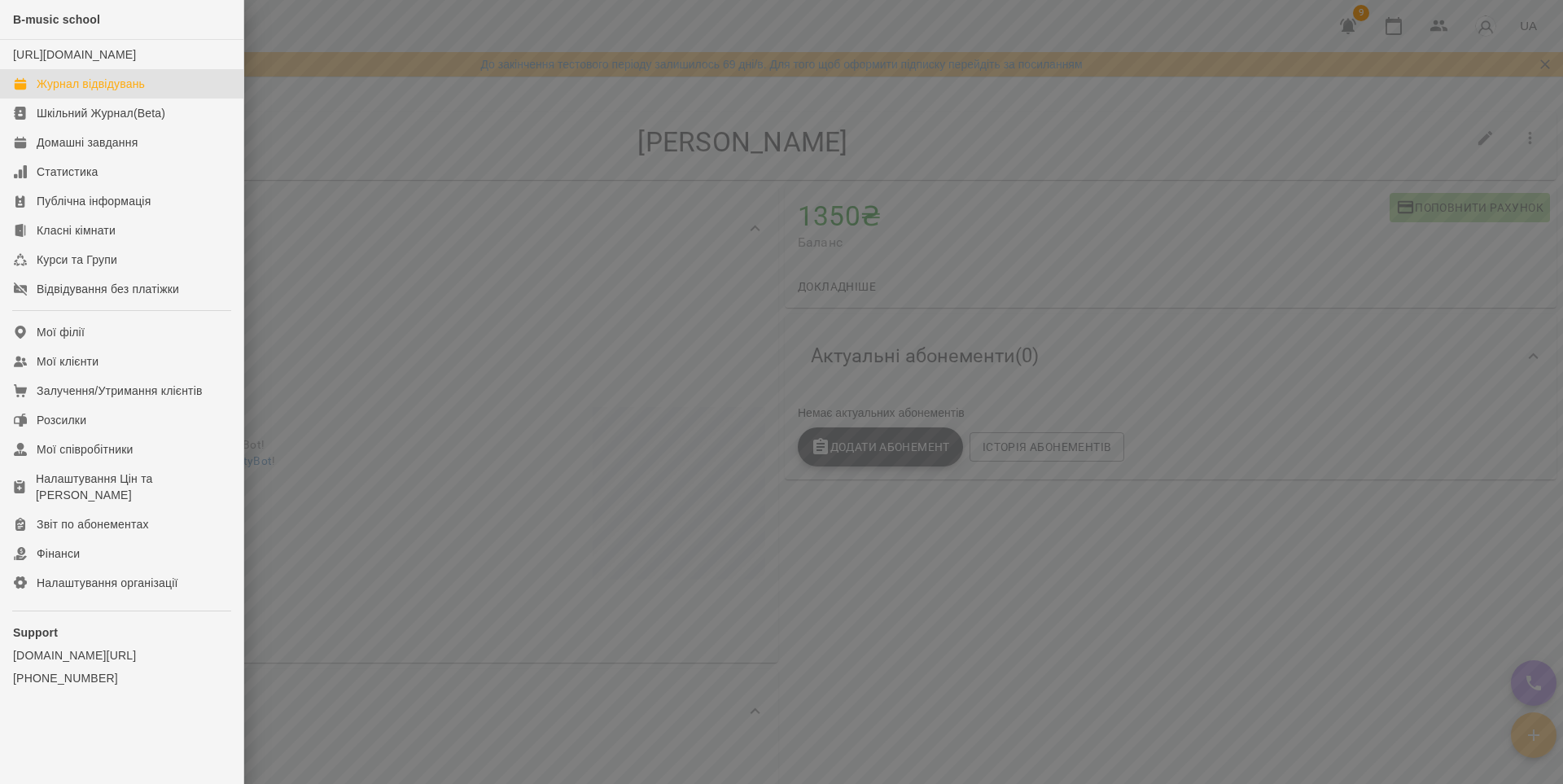
click at [93, 92] on div "Журнал відвідувань" at bounding box center [91, 84] width 109 height 16
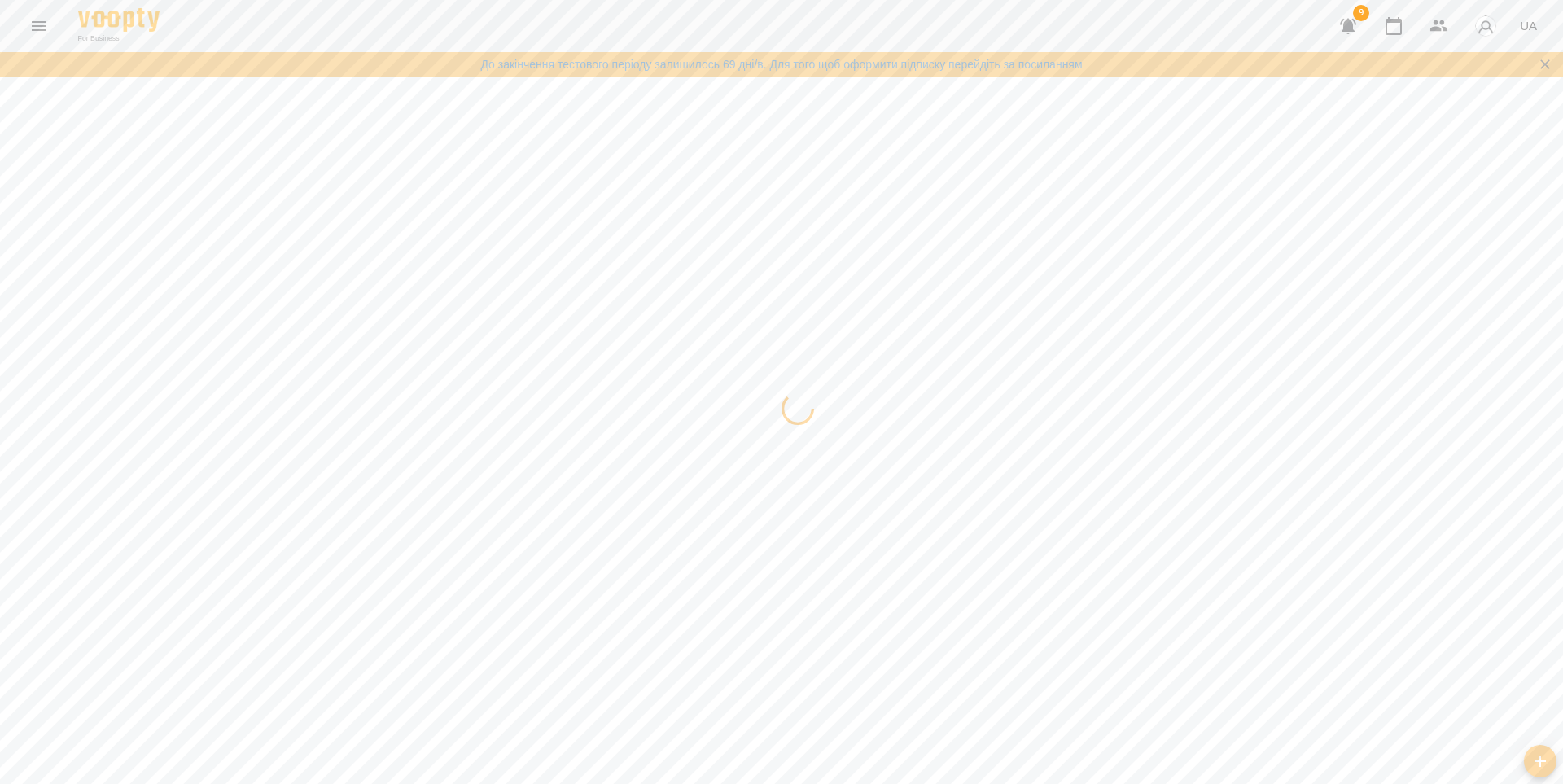
click at [1344, 23] on icon "button" at bounding box center [1349, 26] width 20 height 20
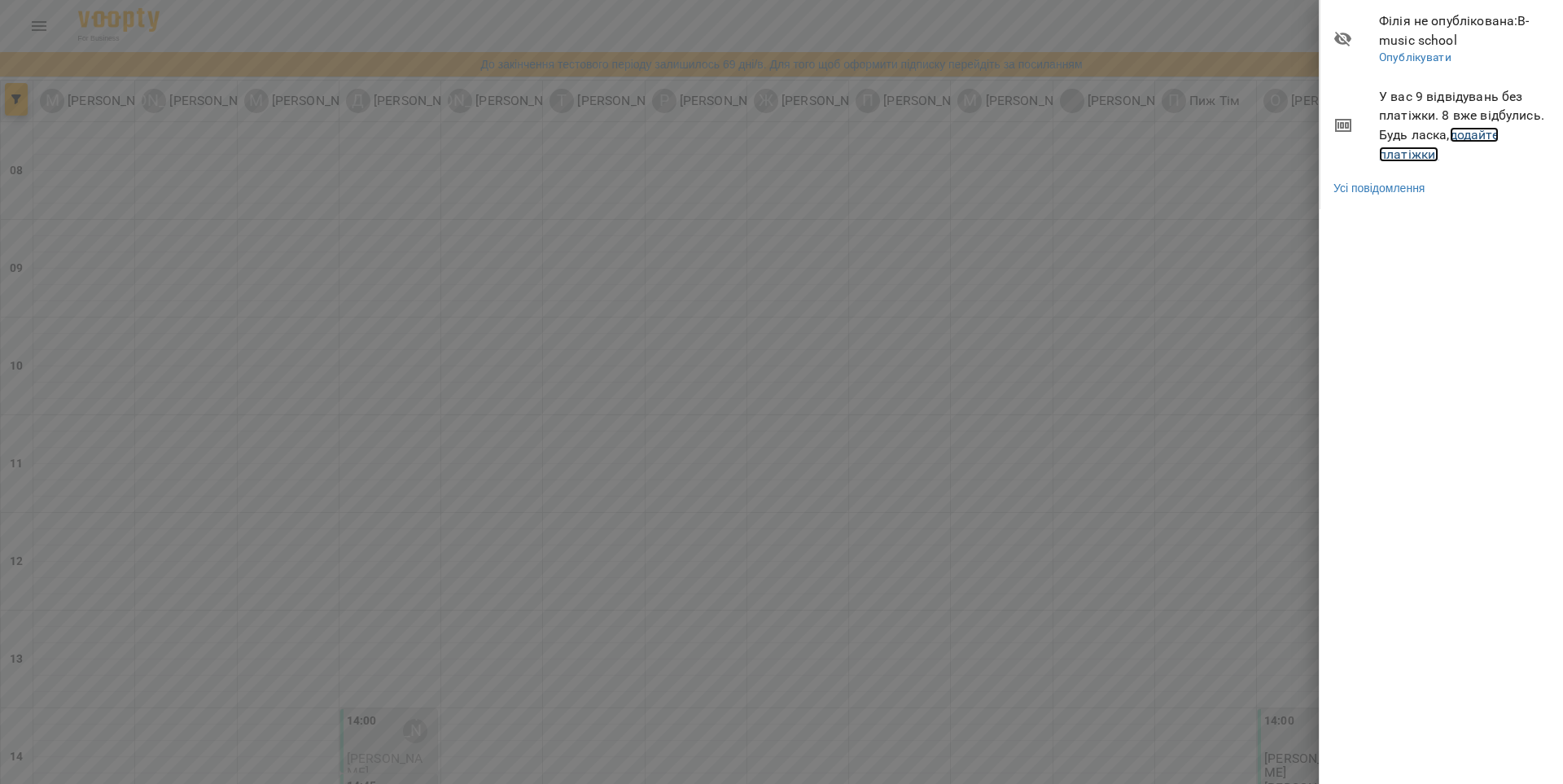
click at [1477, 131] on link "додайте платіжки!" at bounding box center [1439, 143] width 120 height 35
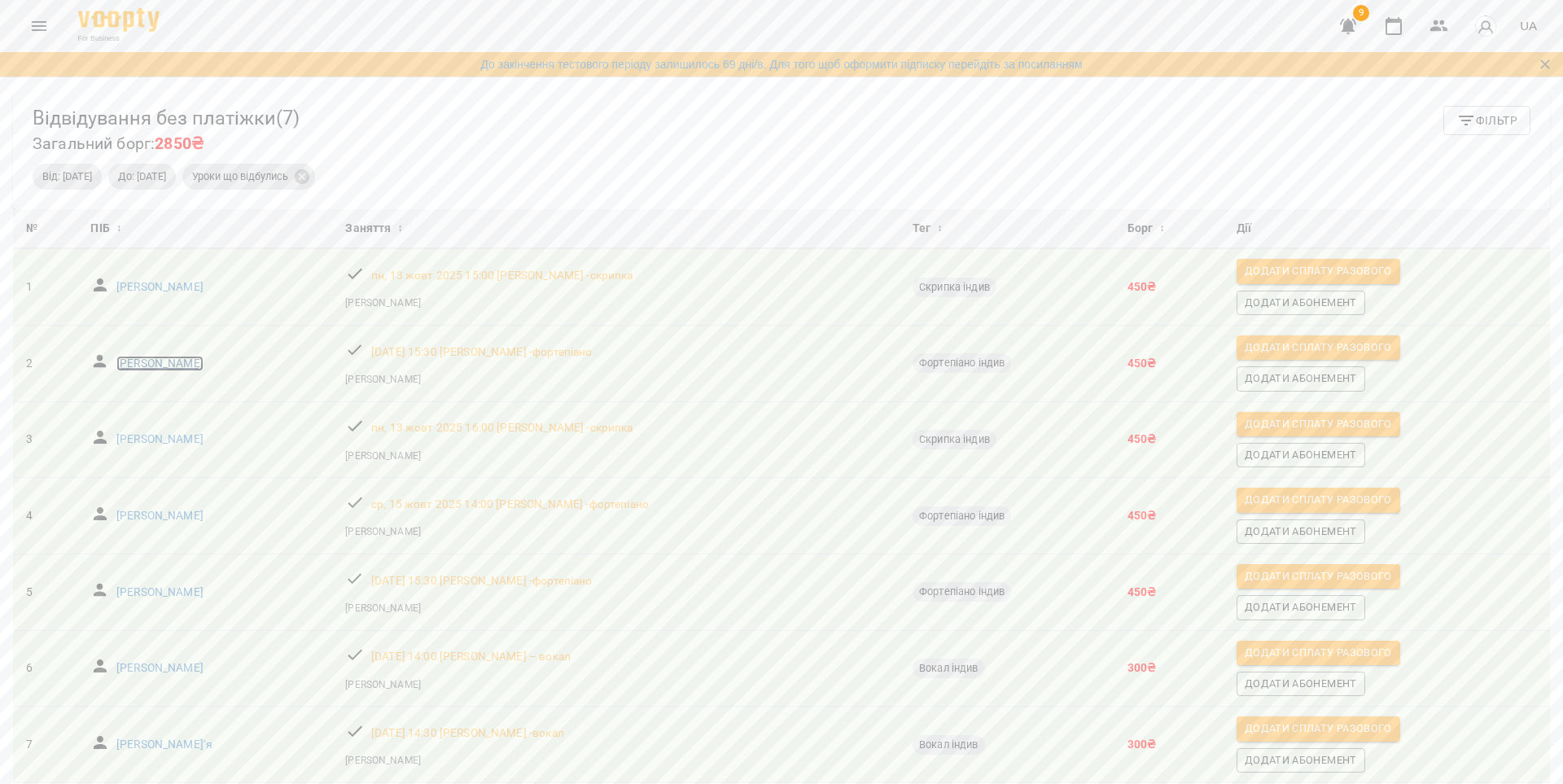
click at [158, 360] on p "[PERSON_NAME]" at bounding box center [159, 364] width 87 height 16
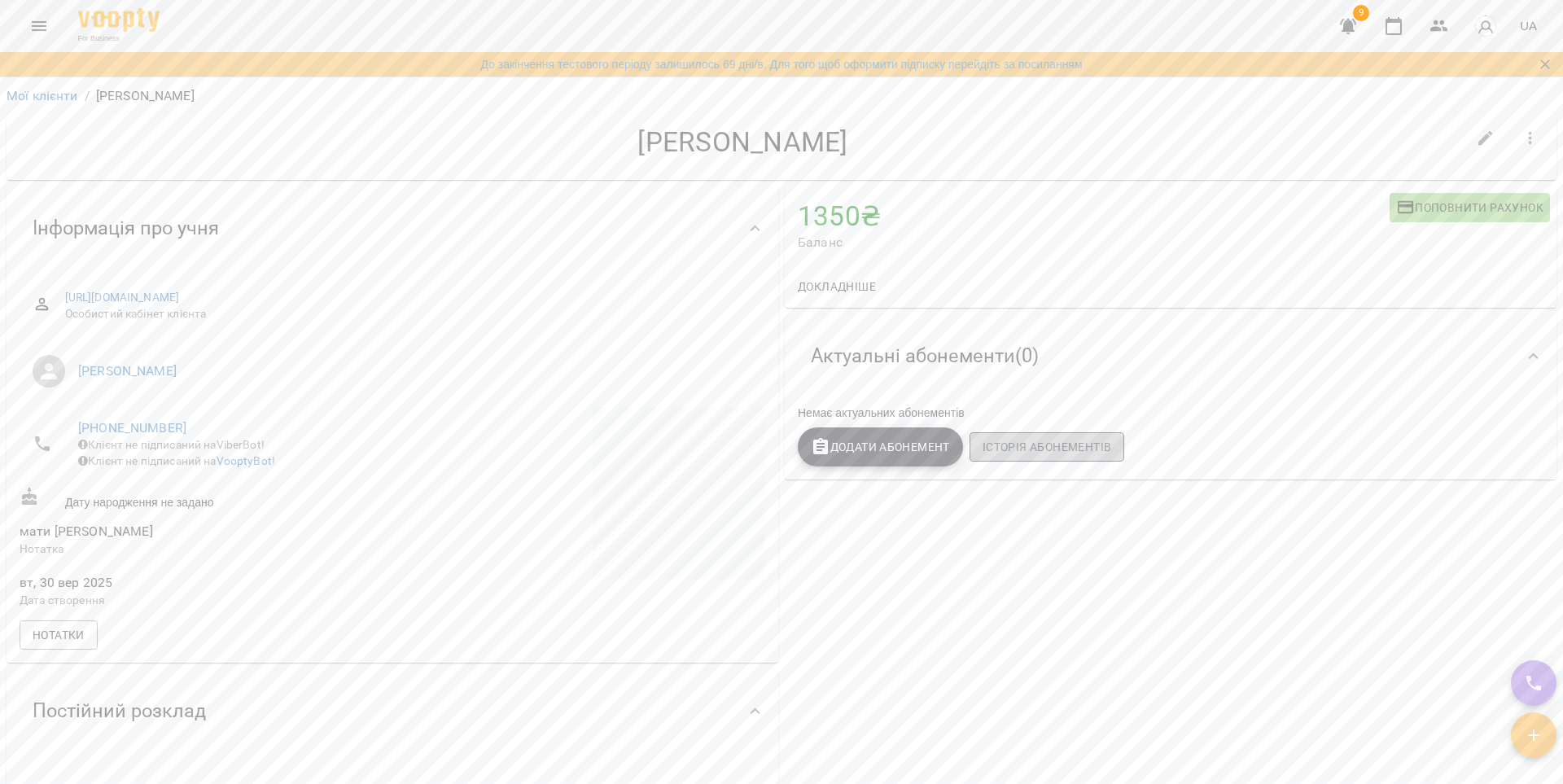
click at [1087, 446] on span "Історія абонементів" at bounding box center [1047, 447] width 129 height 20
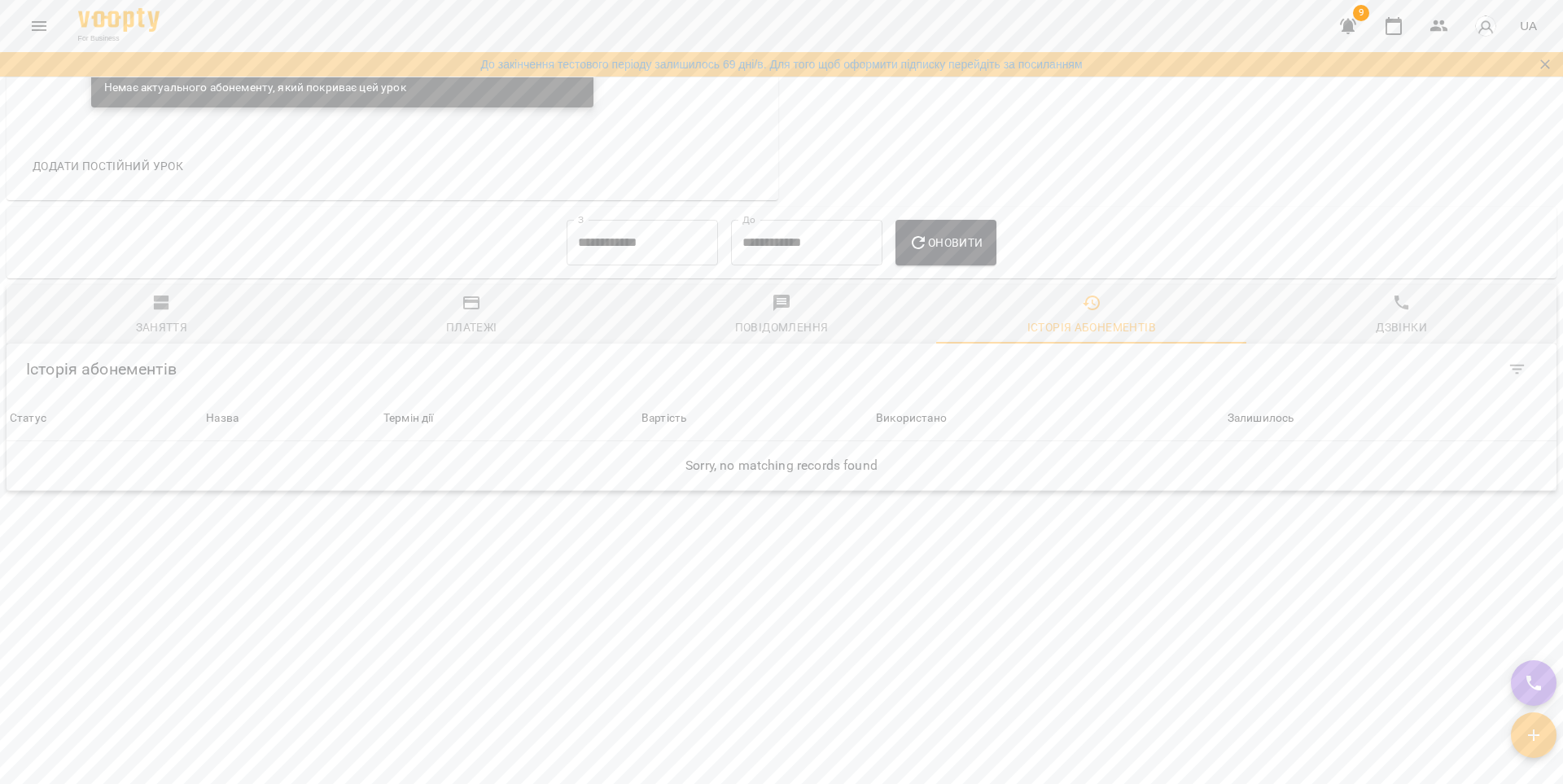
scroll to position [718, 0]
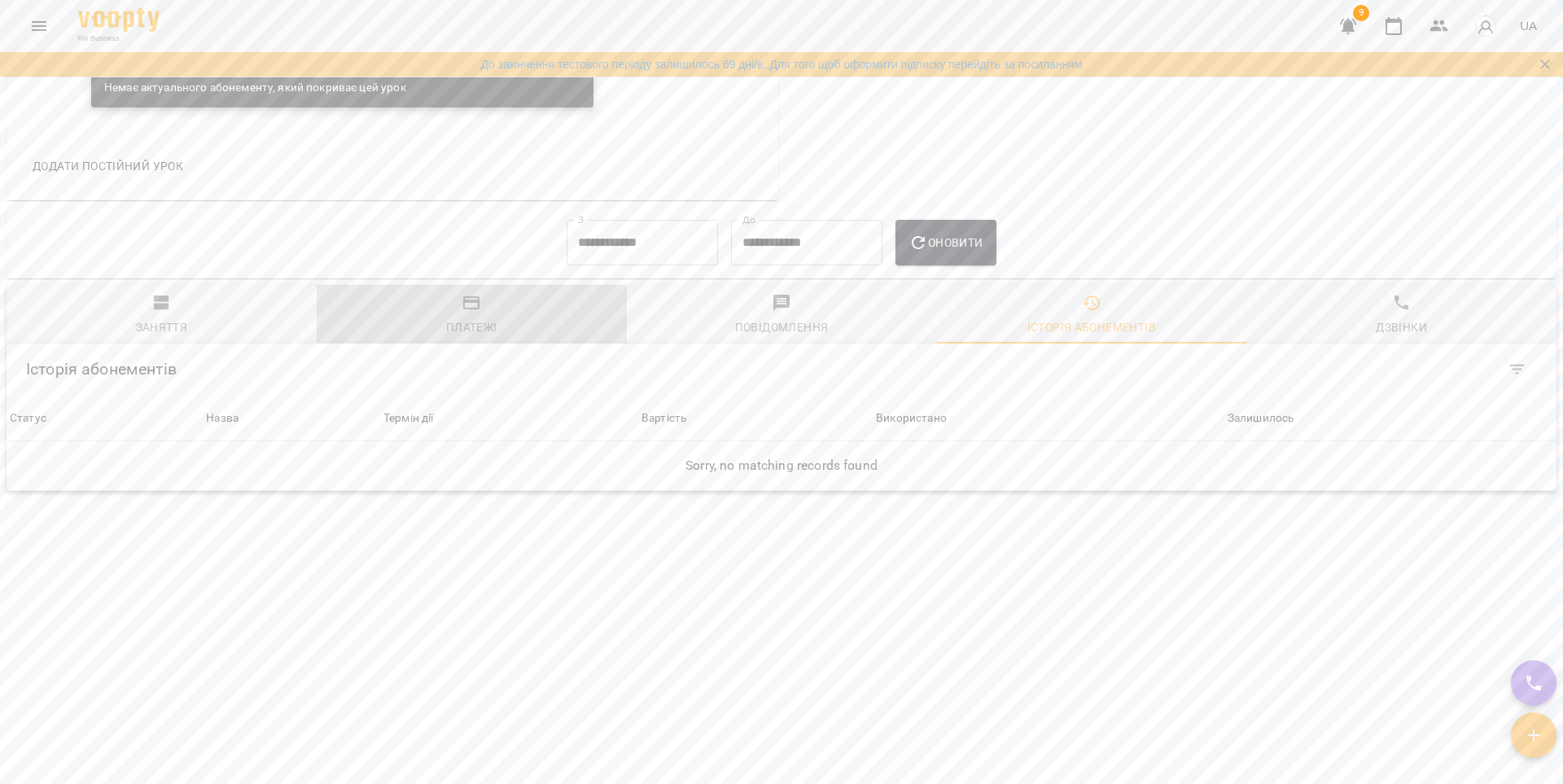
click at [498, 293] on span "Платежі" at bounding box center [472, 315] width 291 height 44
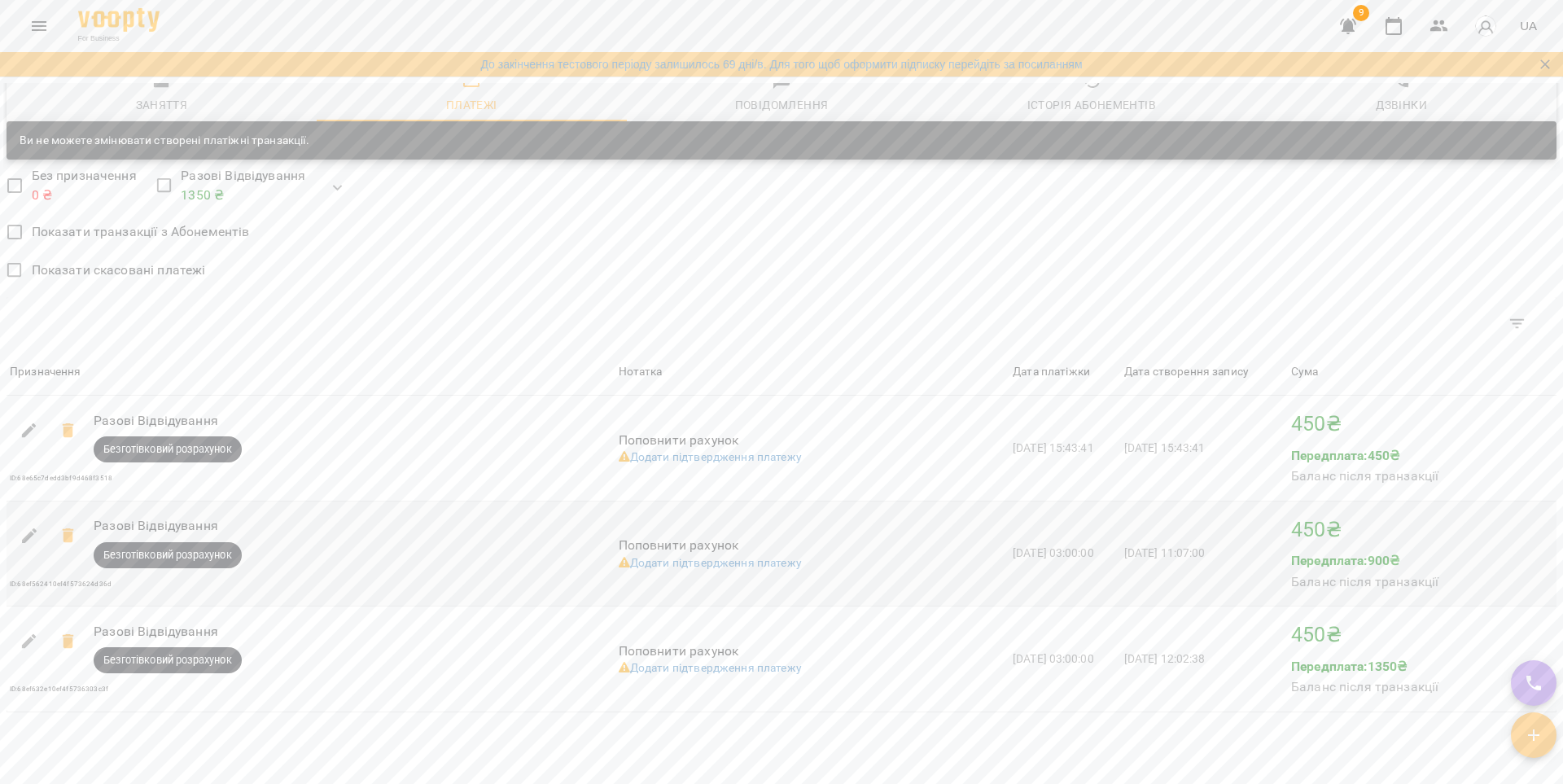
scroll to position [1047, 0]
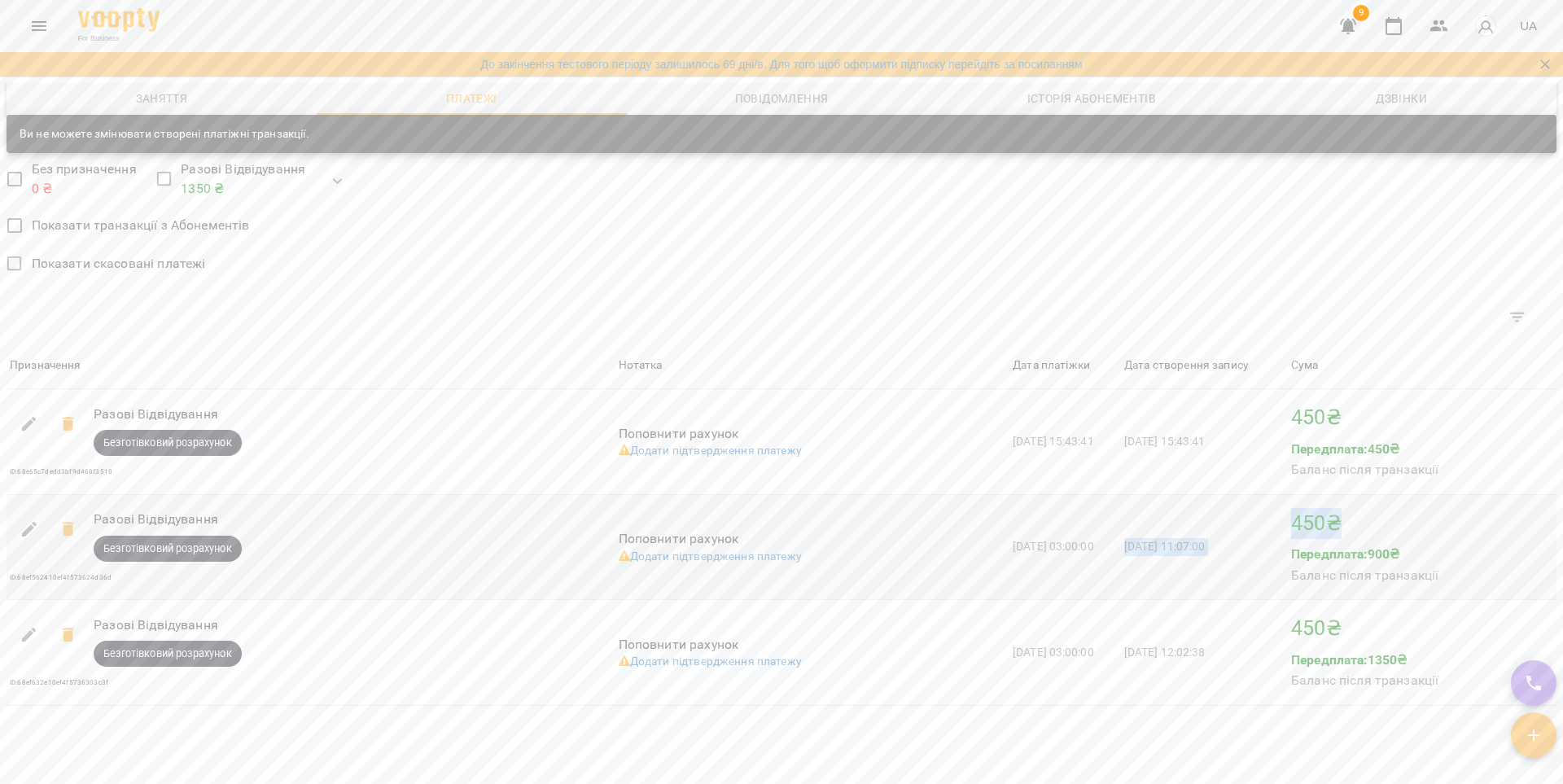
drag, startPoint x: 1295, startPoint y: 455, endPoint x: 1350, endPoint y: 452, distance: 55.1
click at [1350, 494] on tr "Призначення Разові Відвідування Безготівковий розрахунок ID: 68ef562410ef4f5736…" at bounding box center [782, 547] width 1550 height 106
click at [1215, 600] on td "[DATE] 12:02:38" at bounding box center [1204, 653] width 166 height 106
drag, startPoint x: 1194, startPoint y: 585, endPoint x: 1233, endPoint y: 581, distance: 39.2
click at [1205, 646] on span "[DATE] 12:02:38" at bounding box center [1164, 652] width 81 height 13
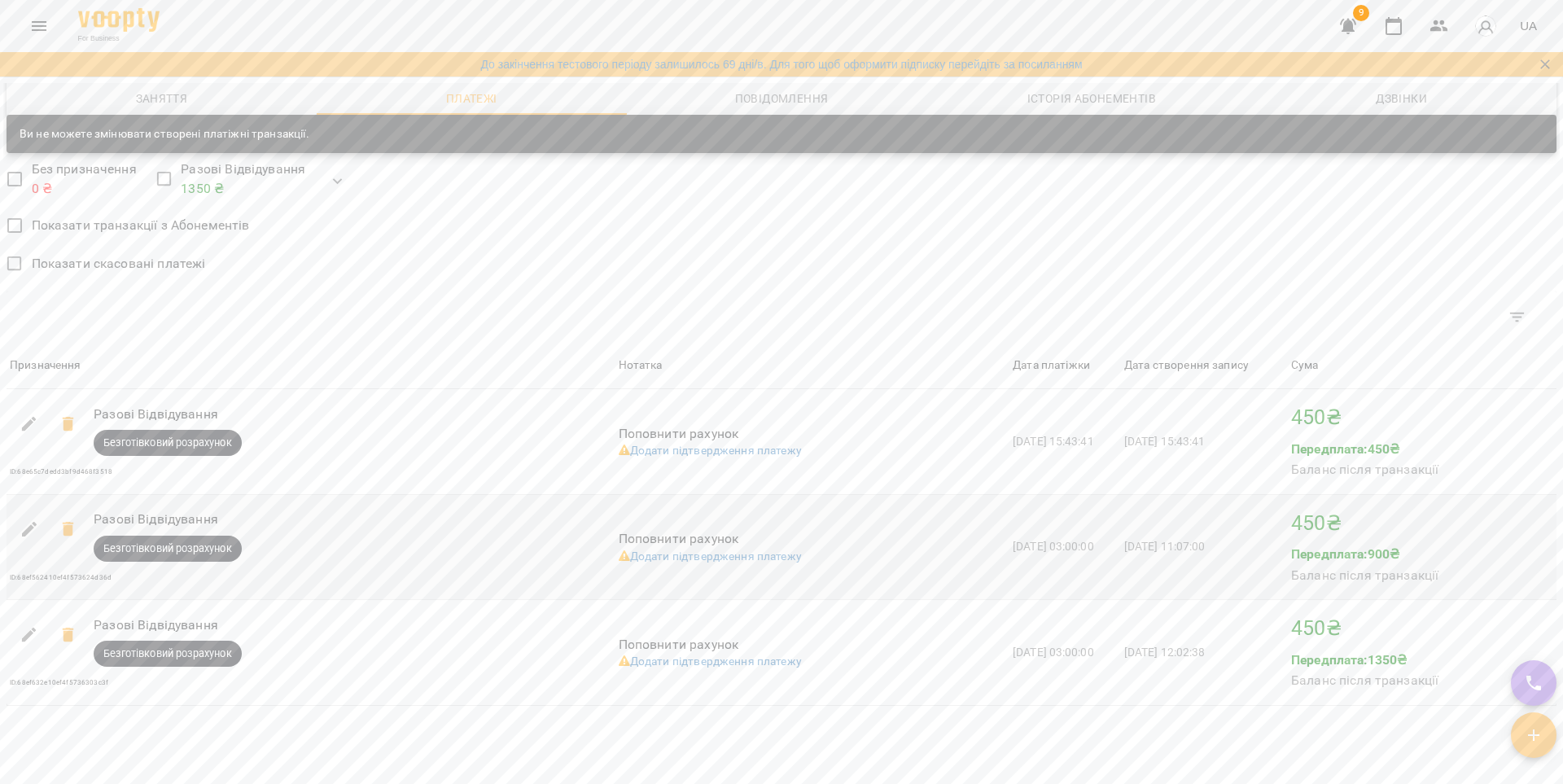
drag, startPoint x: 1198, startPoint y: 489, endPoint x: 1239, endPoint y: 488, distance: 41.0
click at [1239, 494] on td "[DATE] 11:07:00" at bounding box center [1204, 547] width 166 height 106
click at [65, 628] on icon at bounding box center [67, 635] width 11 height 15
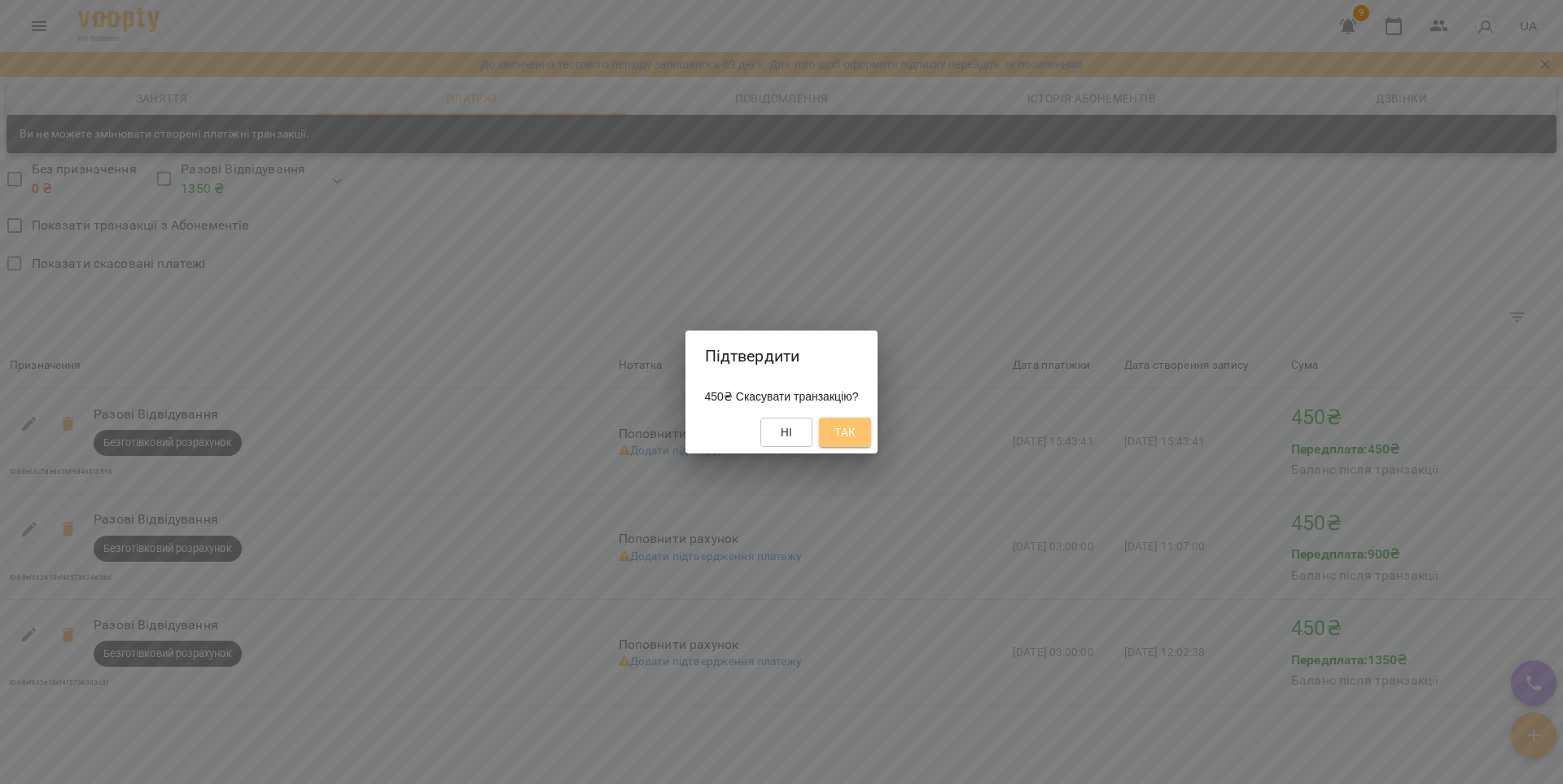
click at [871, 433] on button "Так" at bounding box center [845, 431] width 52 height 29
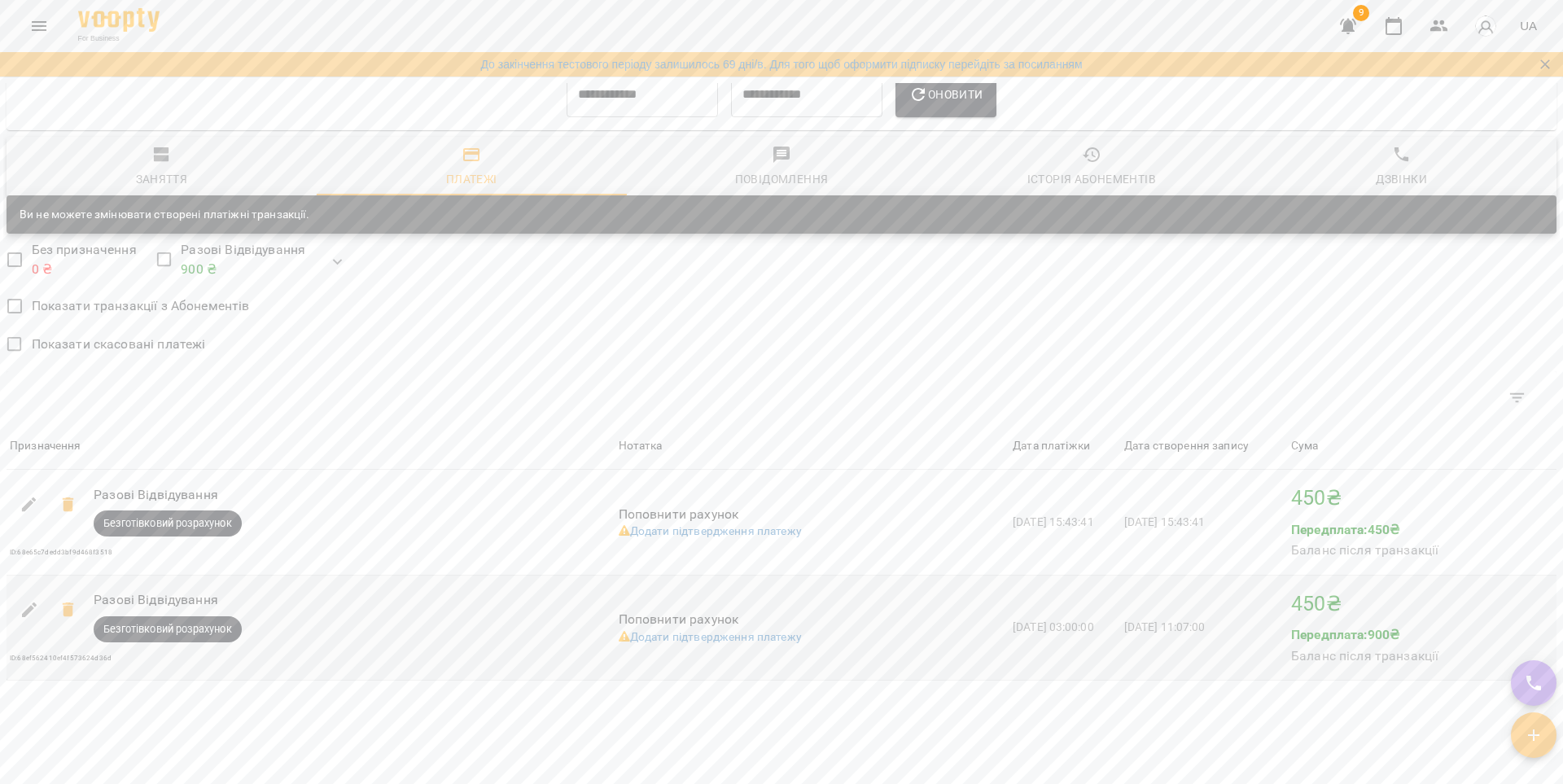
scroll to position [979, 0]
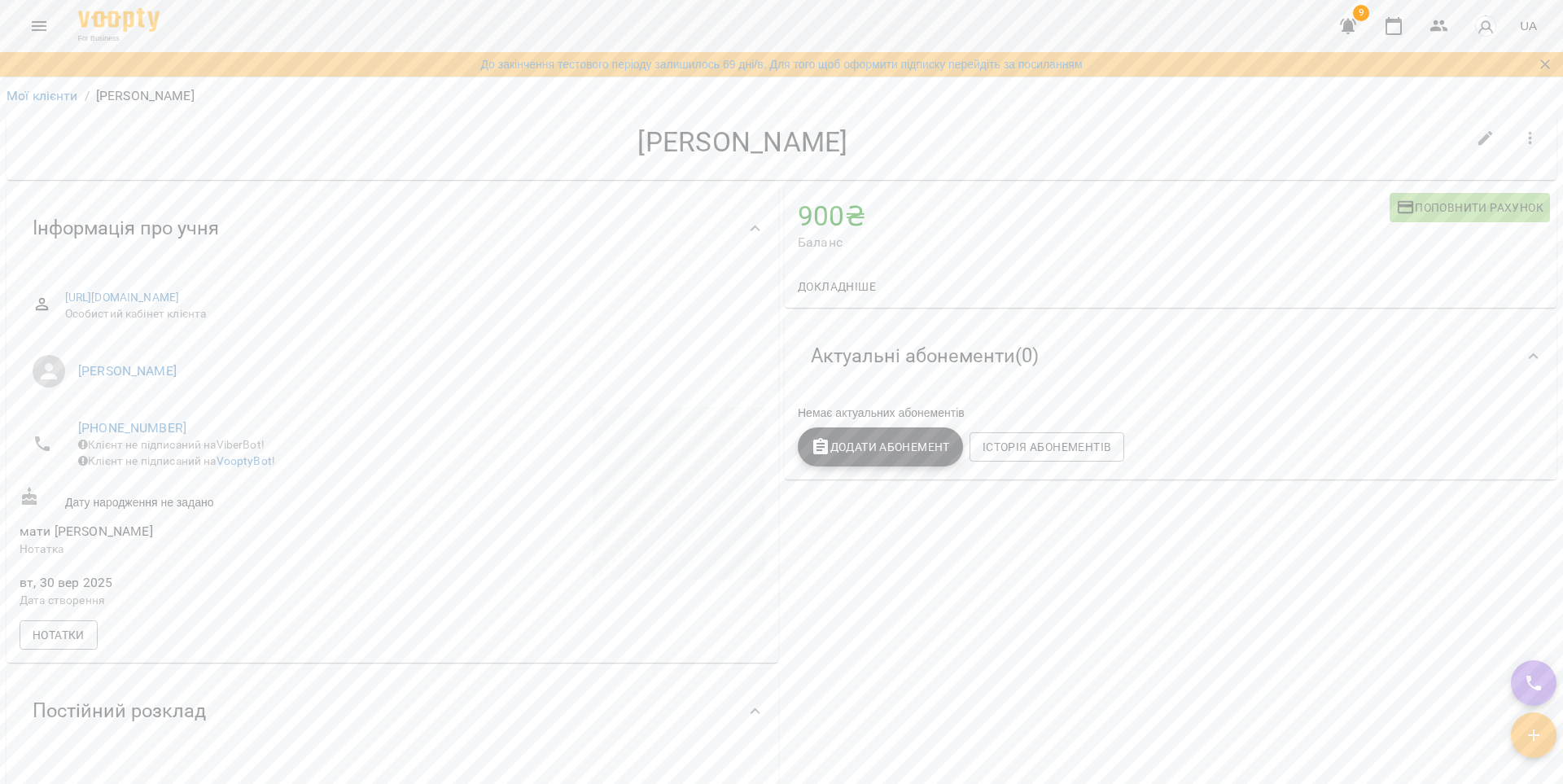
click at [1345, 26] on icon "button" at bounding box center [1348, 27] width 16 height 16
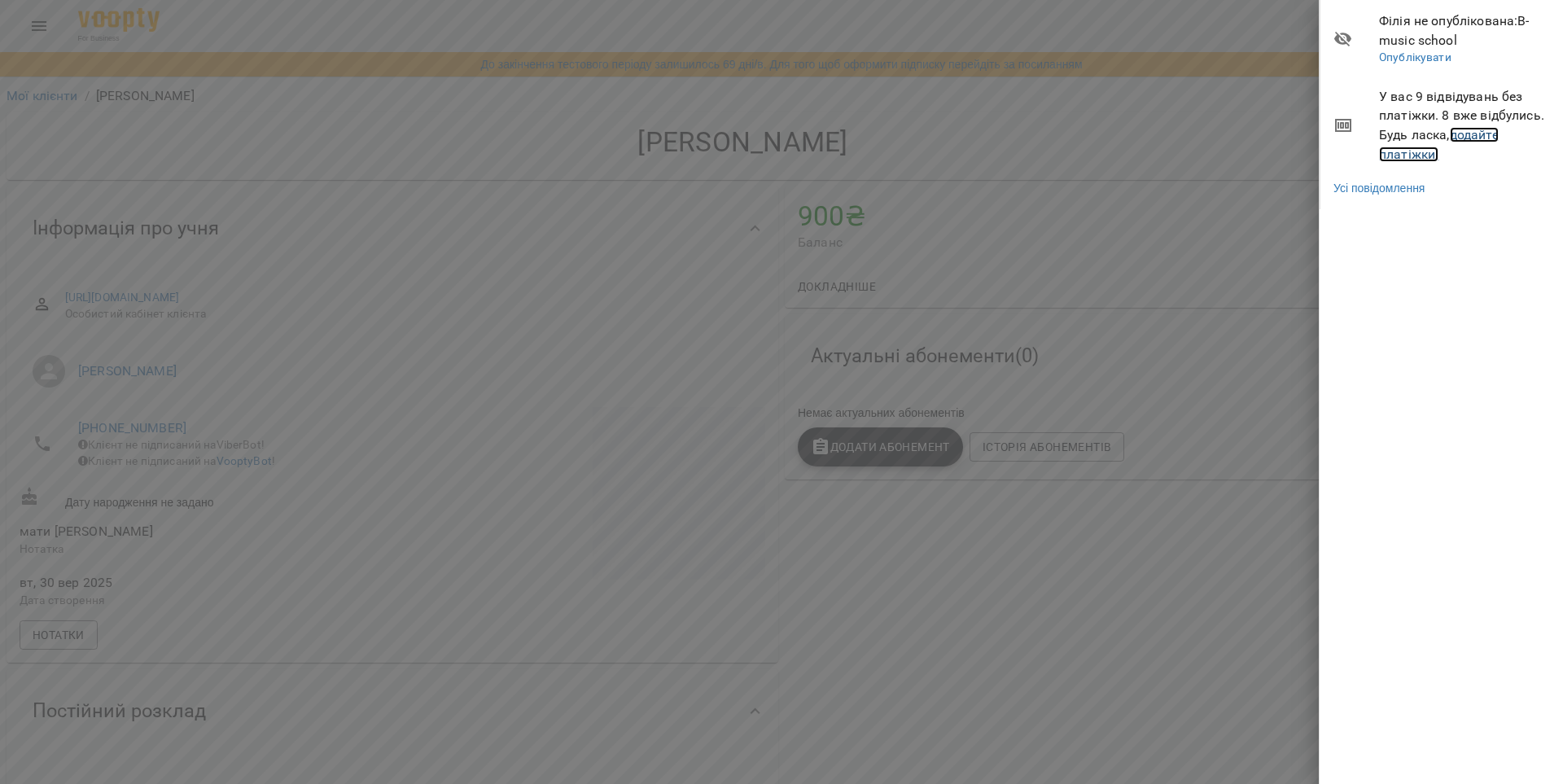
click at [1472, 133] on link "додайте платіжки!" at bounding box center [1439, 143] width 120 height 35
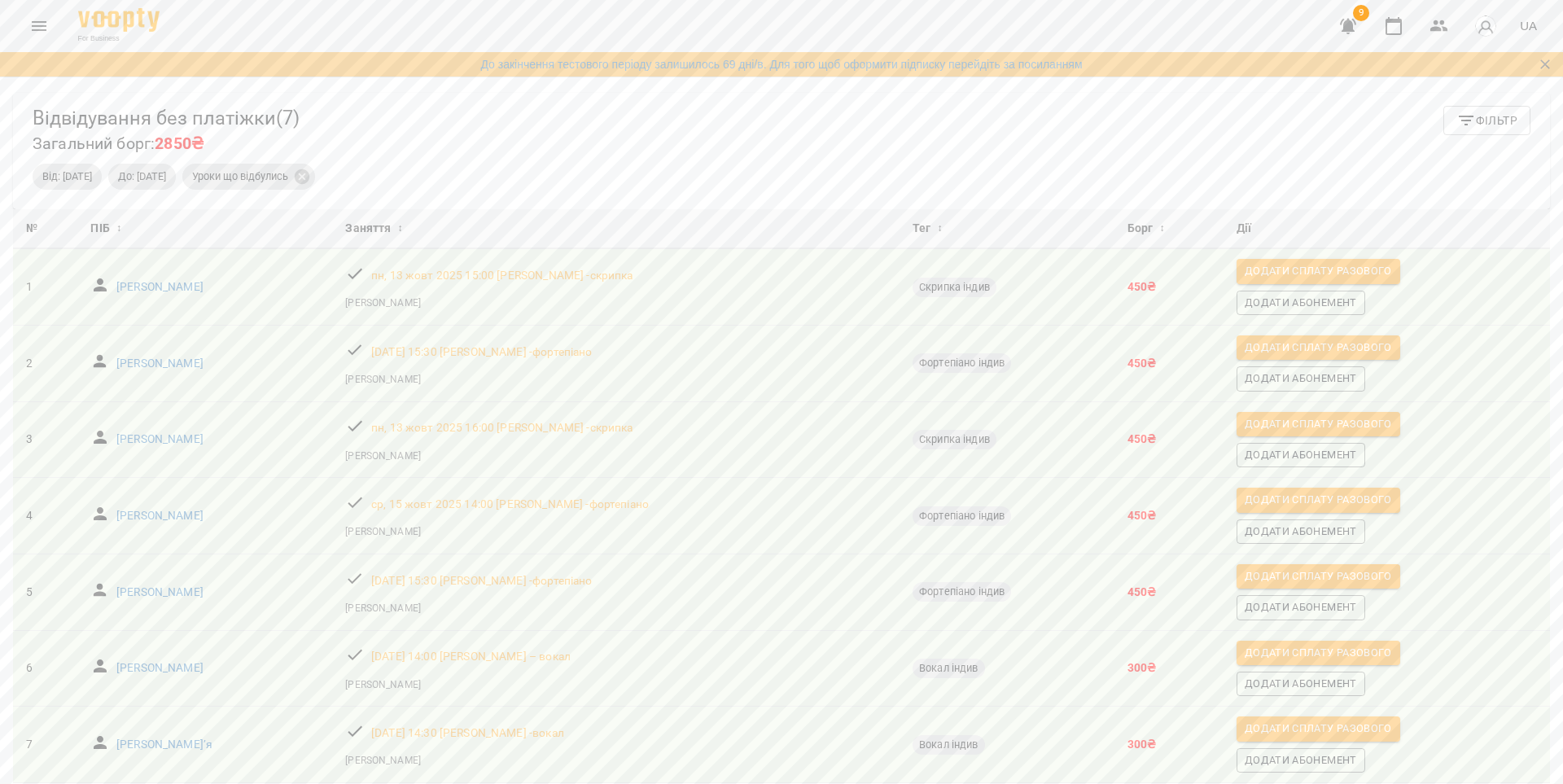
click at [44, 20] on icon "Menu" at bounding box center [39, 26] width 20 height 20
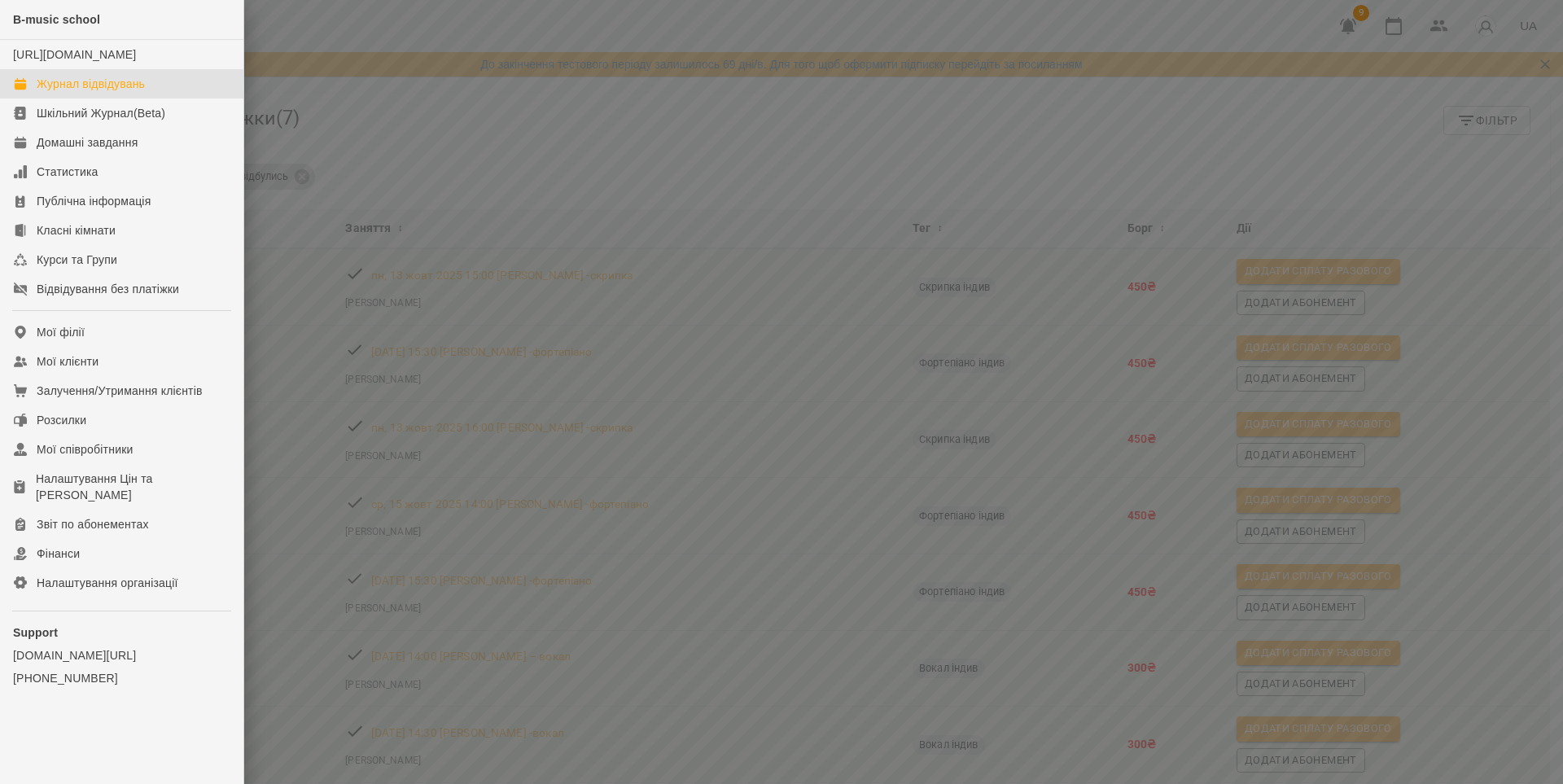
click at [90, 87] on link "Журнал відвідувань" at bounding box center [122, 83] width 243 height 29
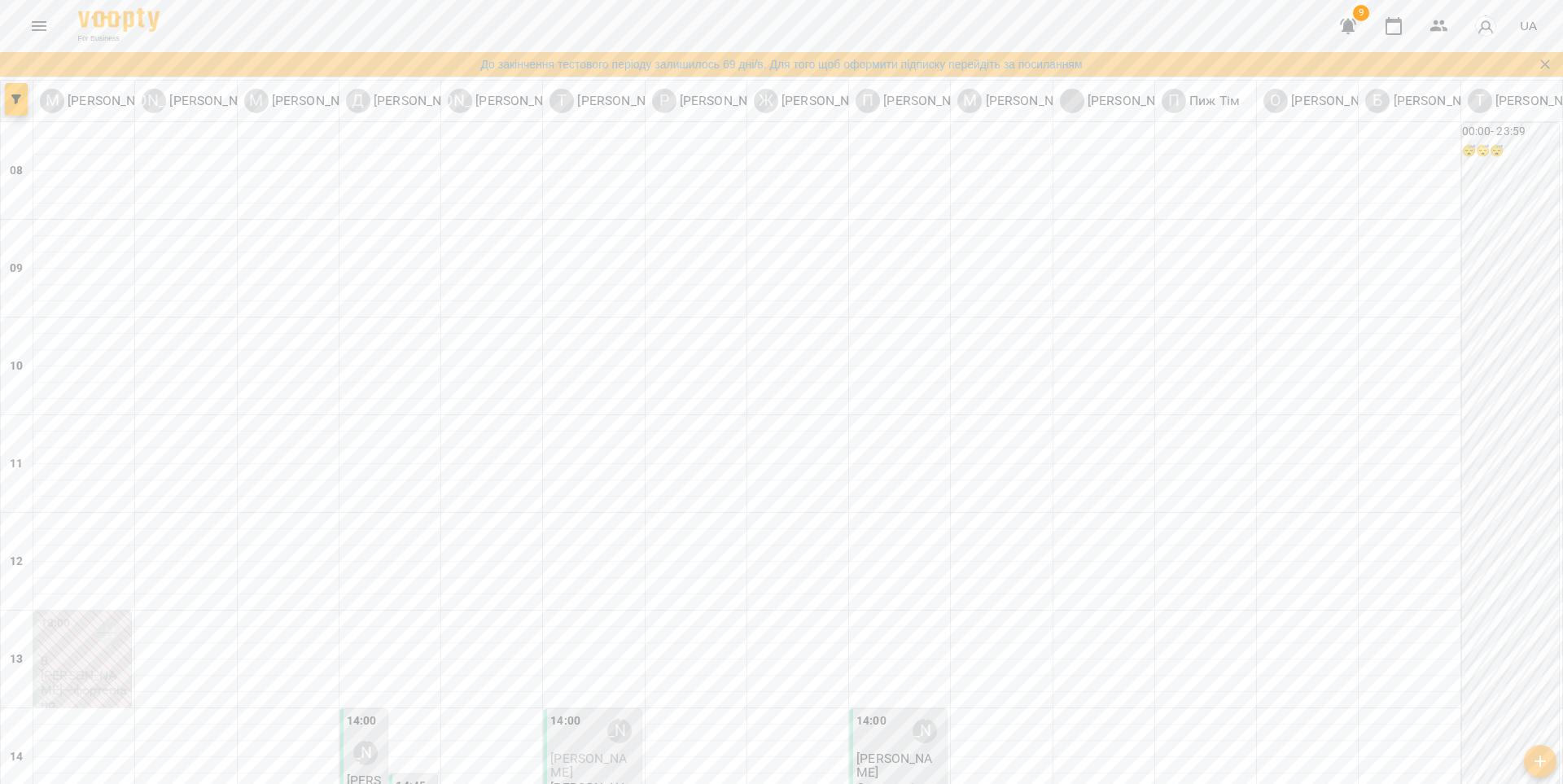
scroll to position [412, 0]
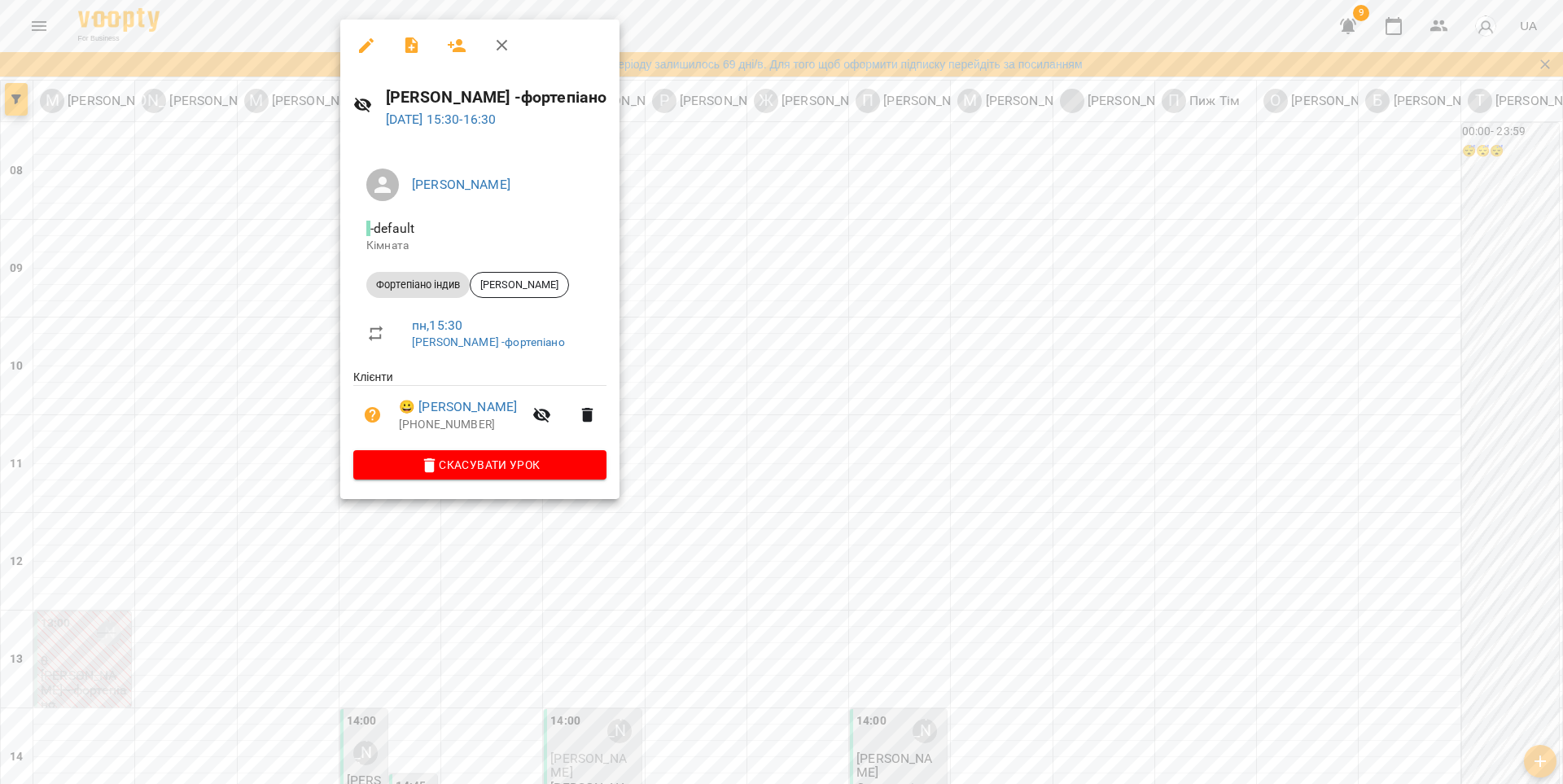
drag, startPoint x: 291, startPoint y: 450, endPoint x: 292, endPoint y: 473, distance: 23.0
click at [291, 450] on div at bounding box center [782, 392] width 1563 height 784
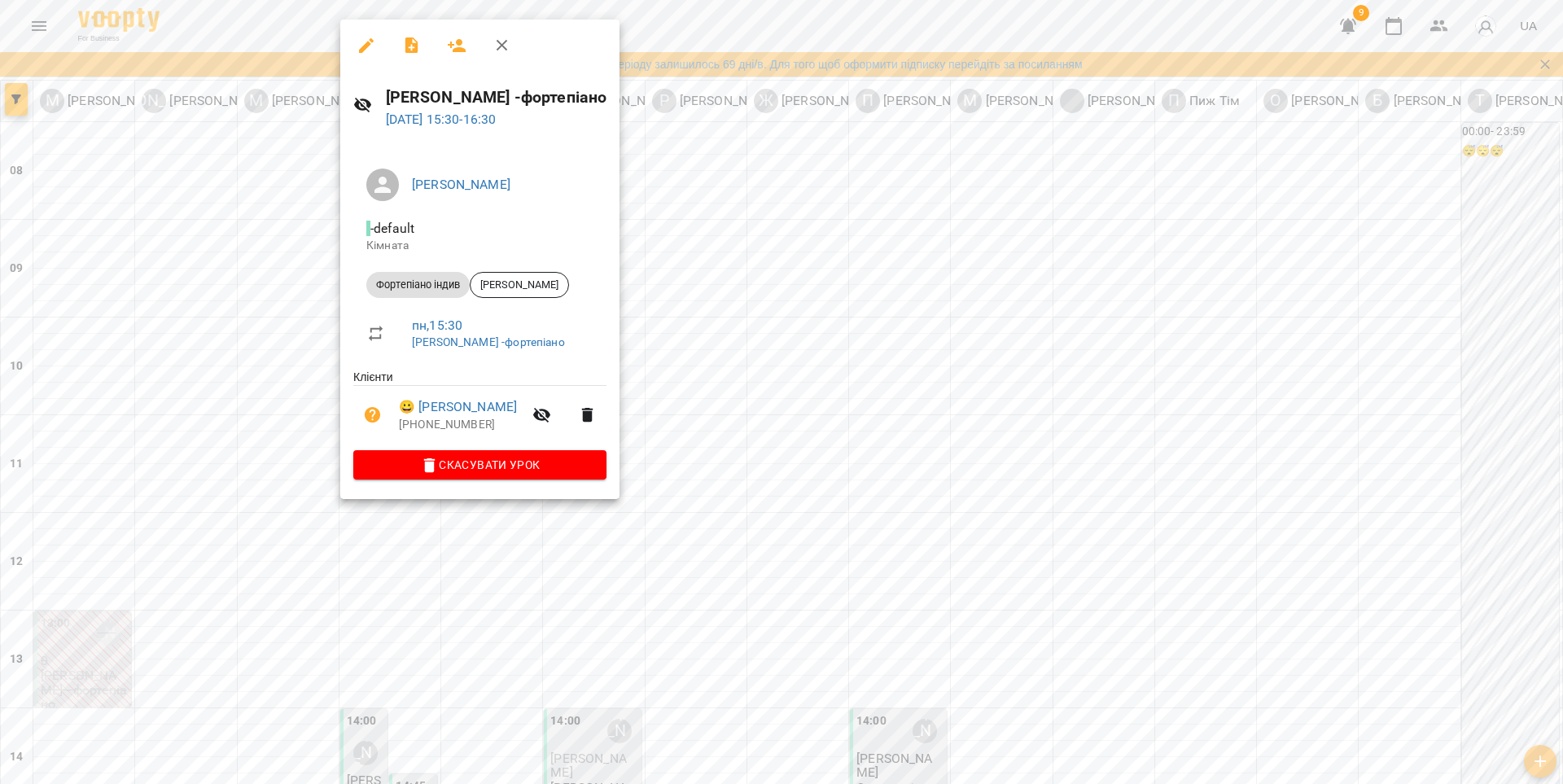
drag, startPoint x: 365, startPoint y: 56, endPoint x: 370, endPoint y: 69, distance: 13.9
click at [365, 56] on button "button" at bounding box center [366, 45] width 39 height 39
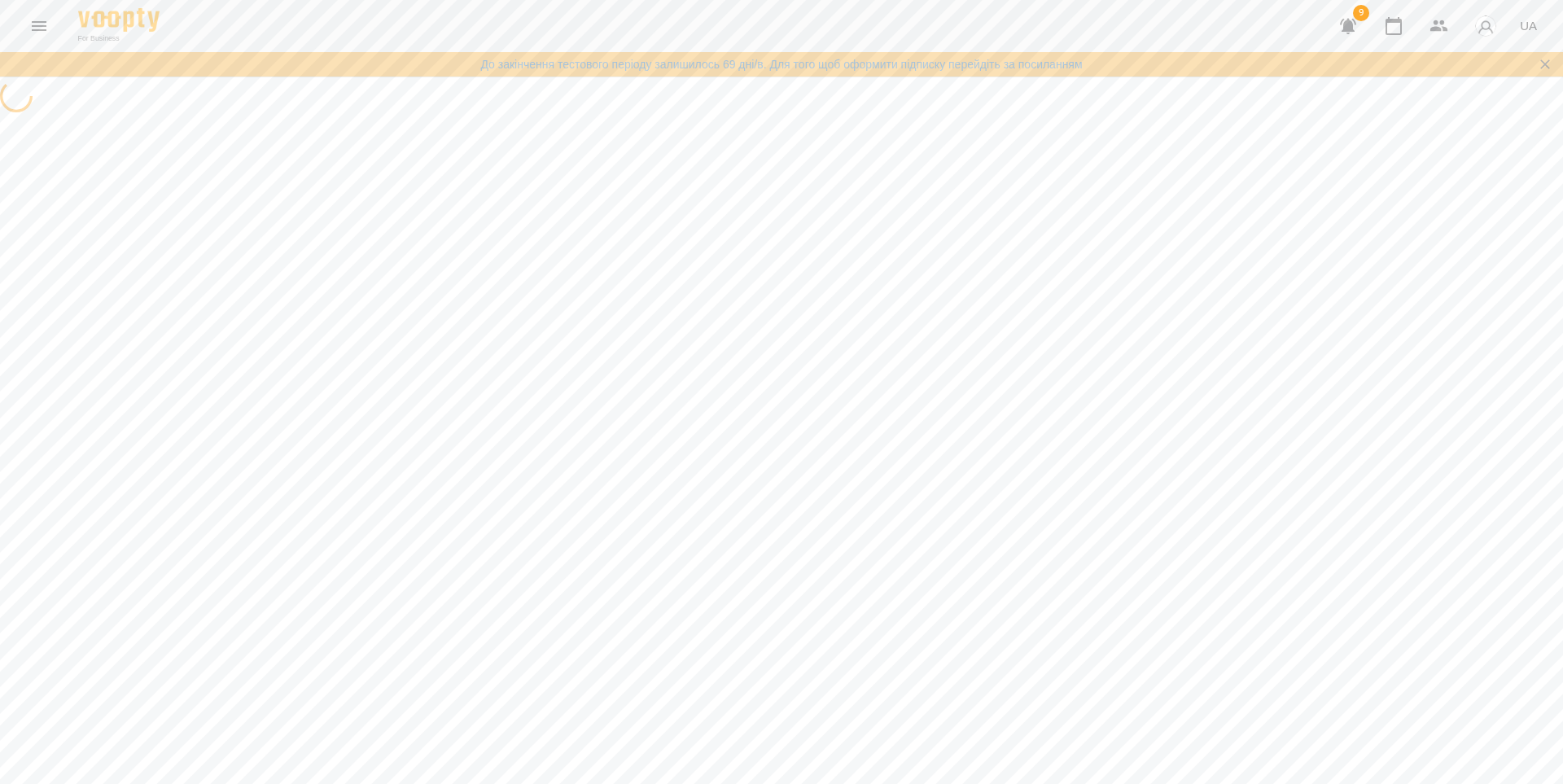
select select "**********"
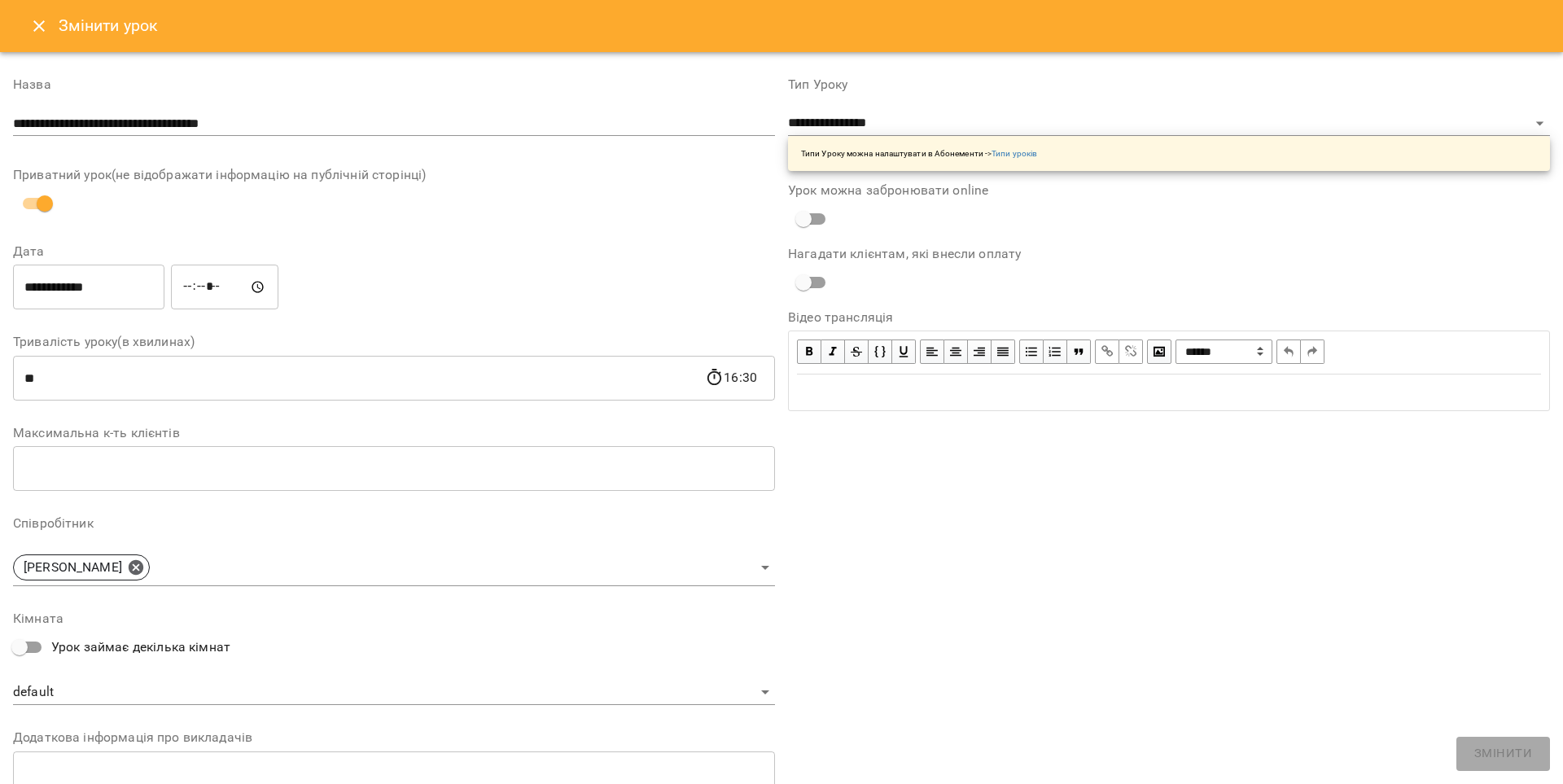
click at [47, 32] on icon "Close" at bounding box center [39, 26] width 20 height 20
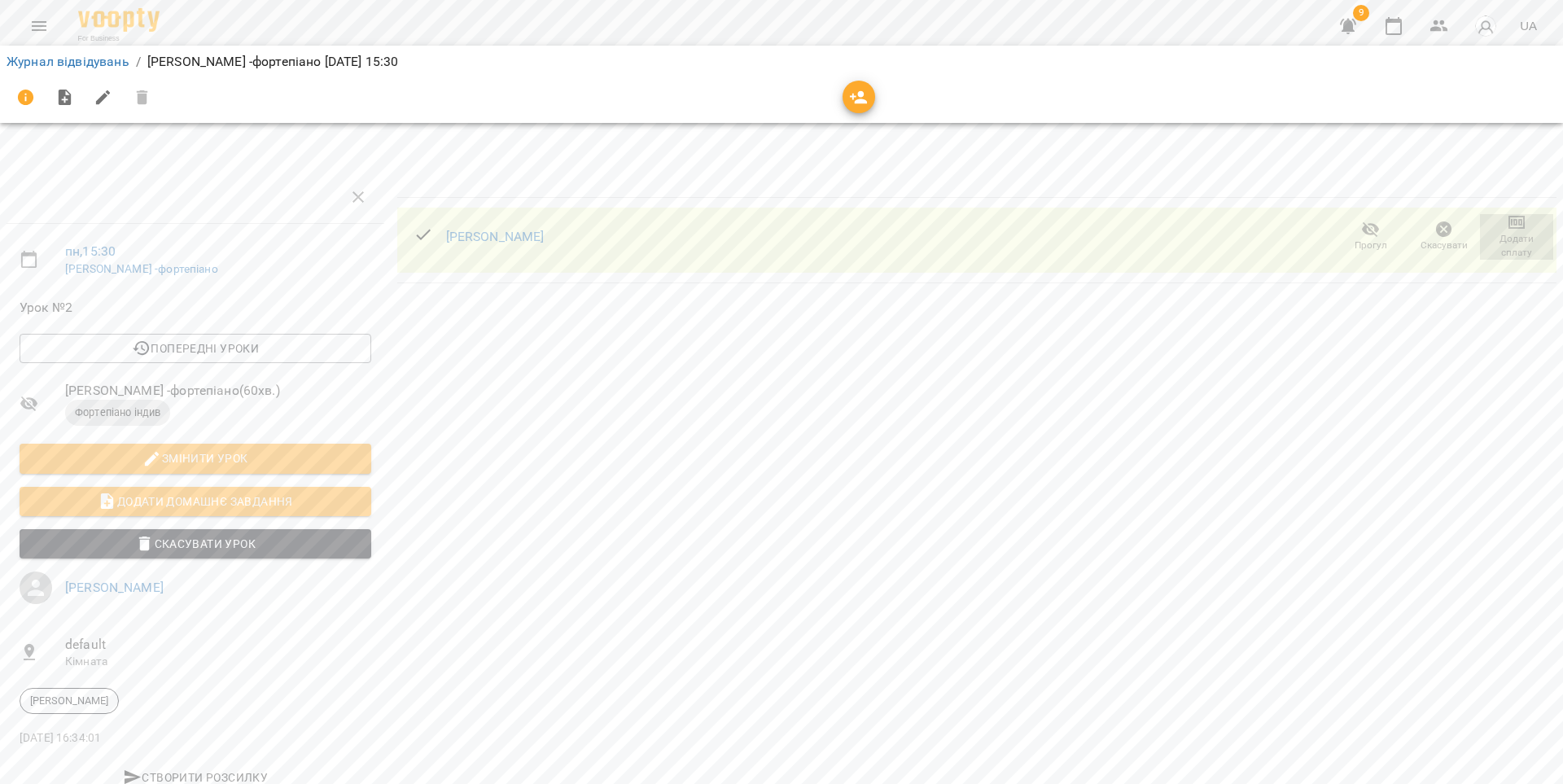
click at [1527, 227] on span "Додати сплату" at bounding box center [1517, 235] width 54 height 47
drag, startPoint x: 1502, startPoint y: 237, endPoint x: 1201, endPoint y: 248, distance: 301.2
click at [1501, 237] on li "Додати сплату разового" at bounding box center [1463, 235] width 176 height 29
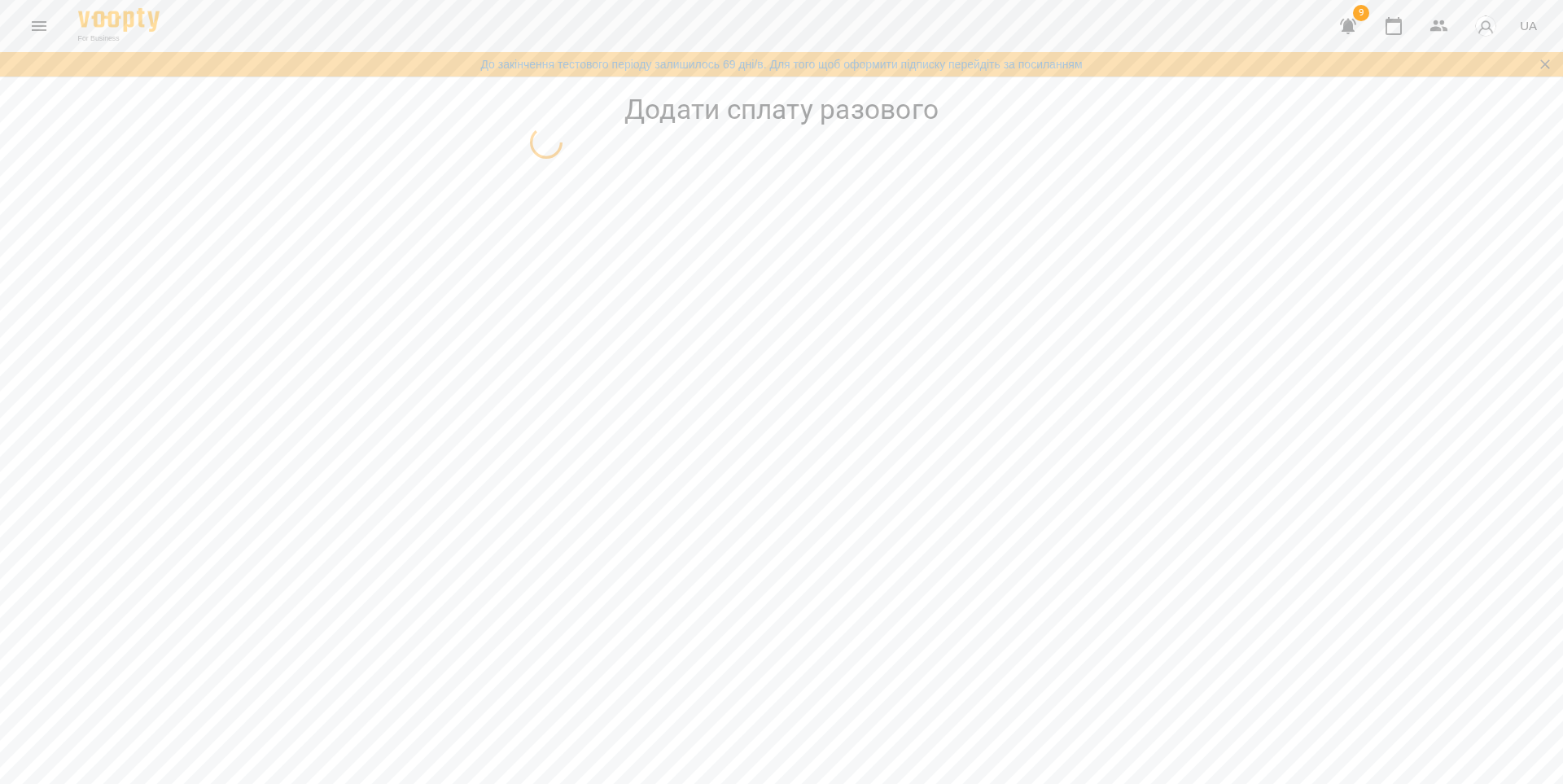
select select "**********"
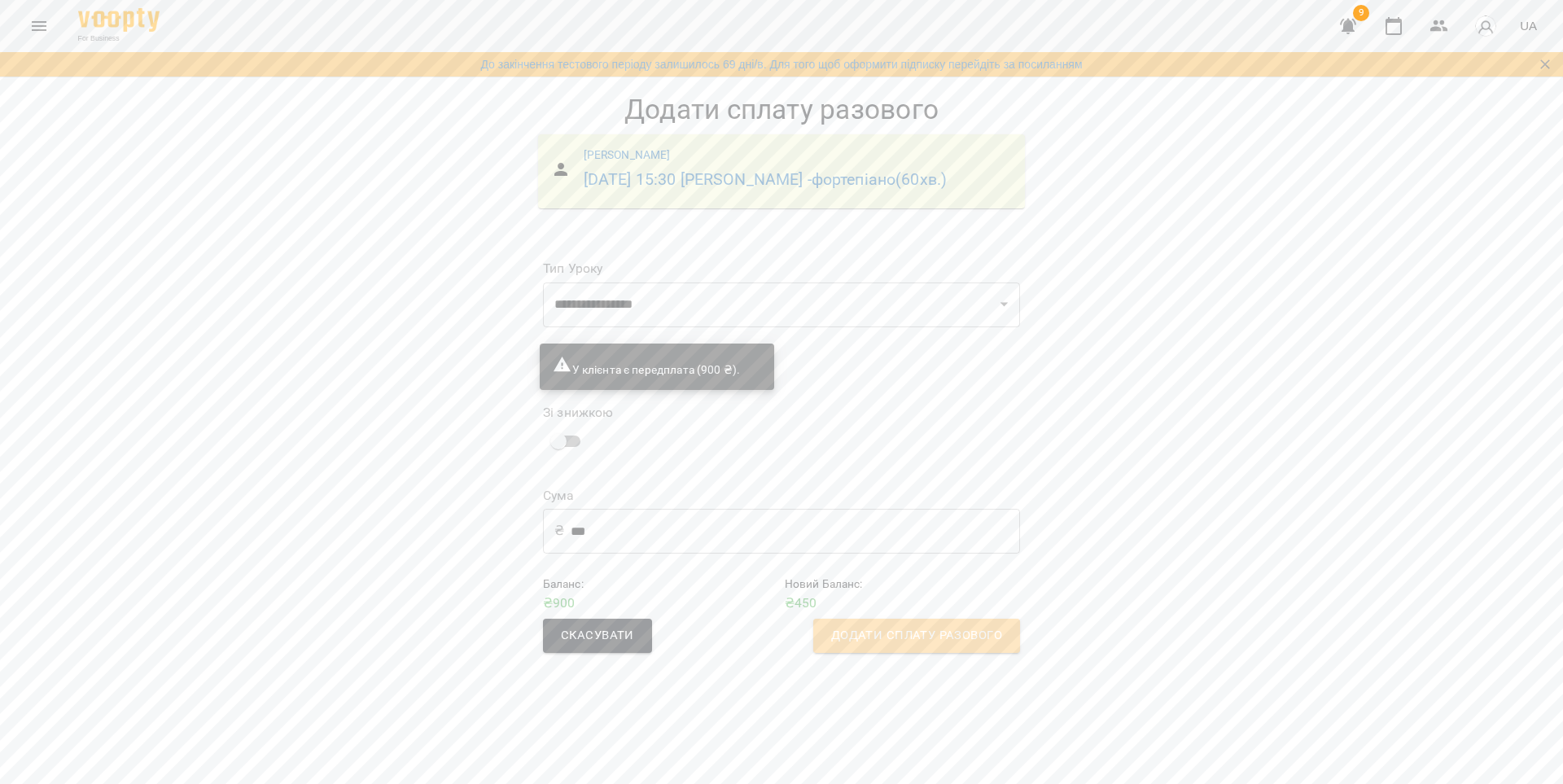
click at [974, 647] on span "Додати сплату разового" at bounding box center [917, 635] width 171 height 21
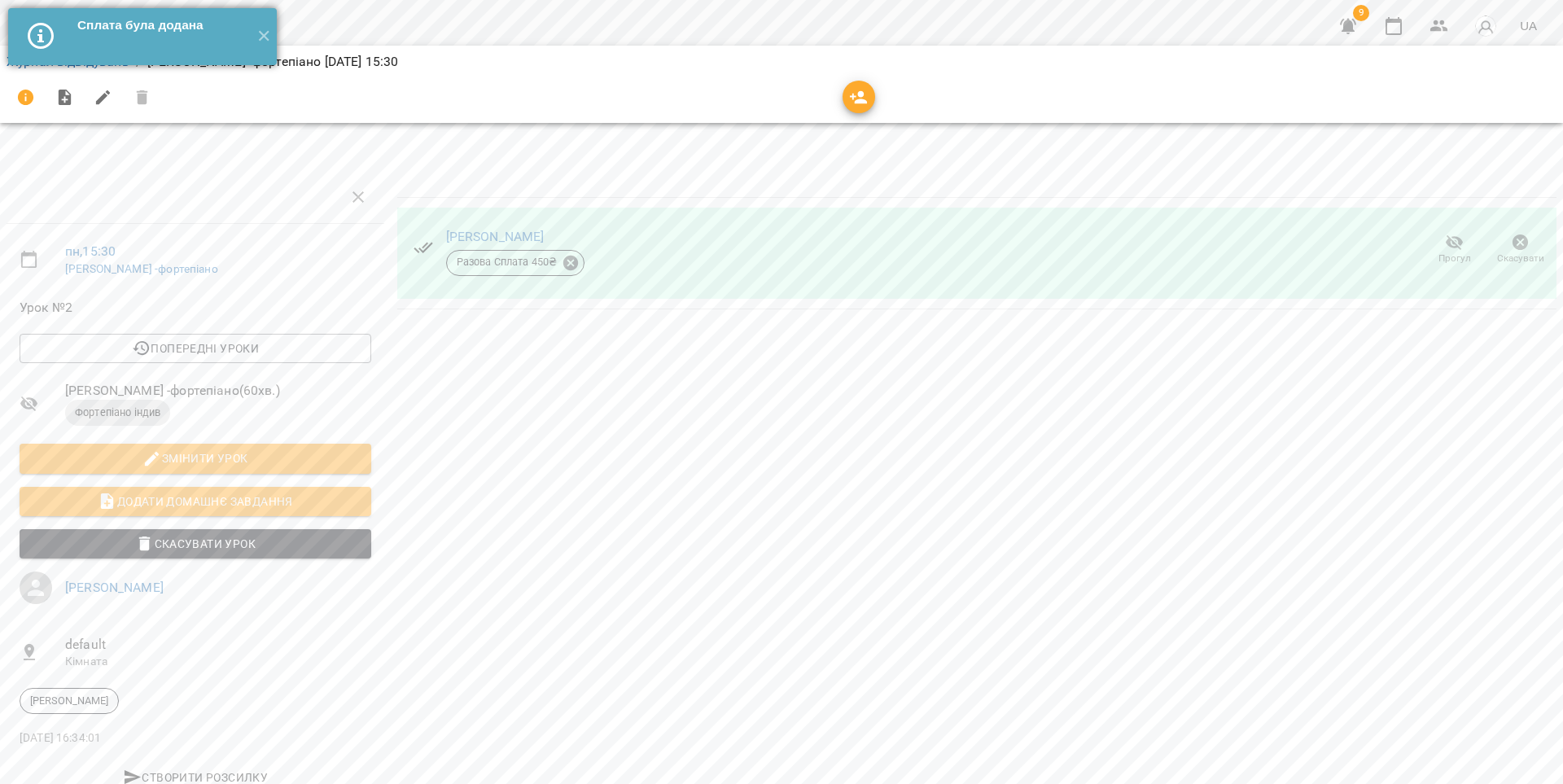
drag, startPoint x: 265, startPoint y: 37, endPoint x: 246, endPoint y: 23, distance: 23.6
click at [265, 37] on button "✕" at bounding box center [263, 36] width 27 height 57
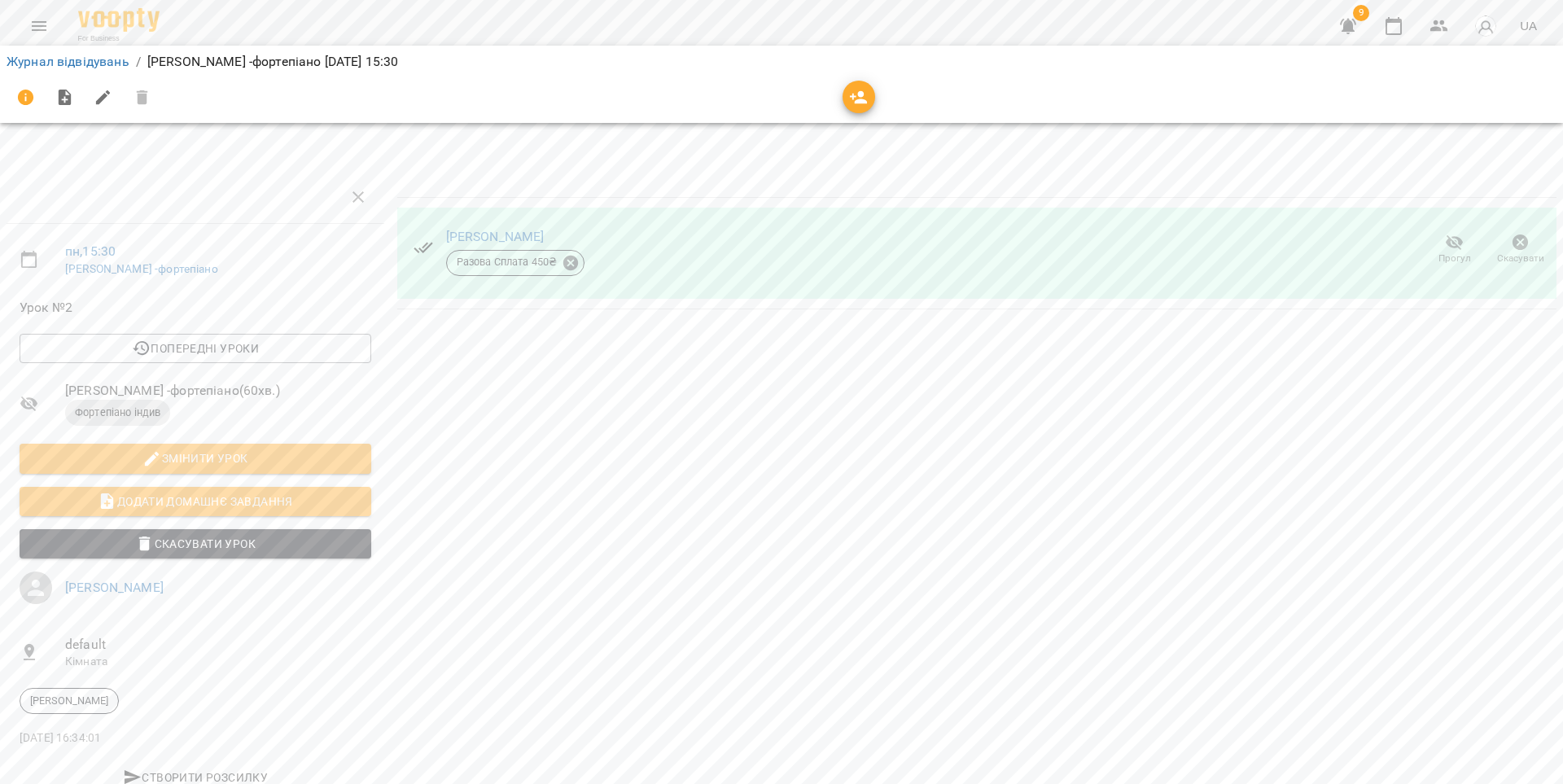
click at [1357, 26] on icon "button" at bounding box center [1349, 26] width 20 height 20
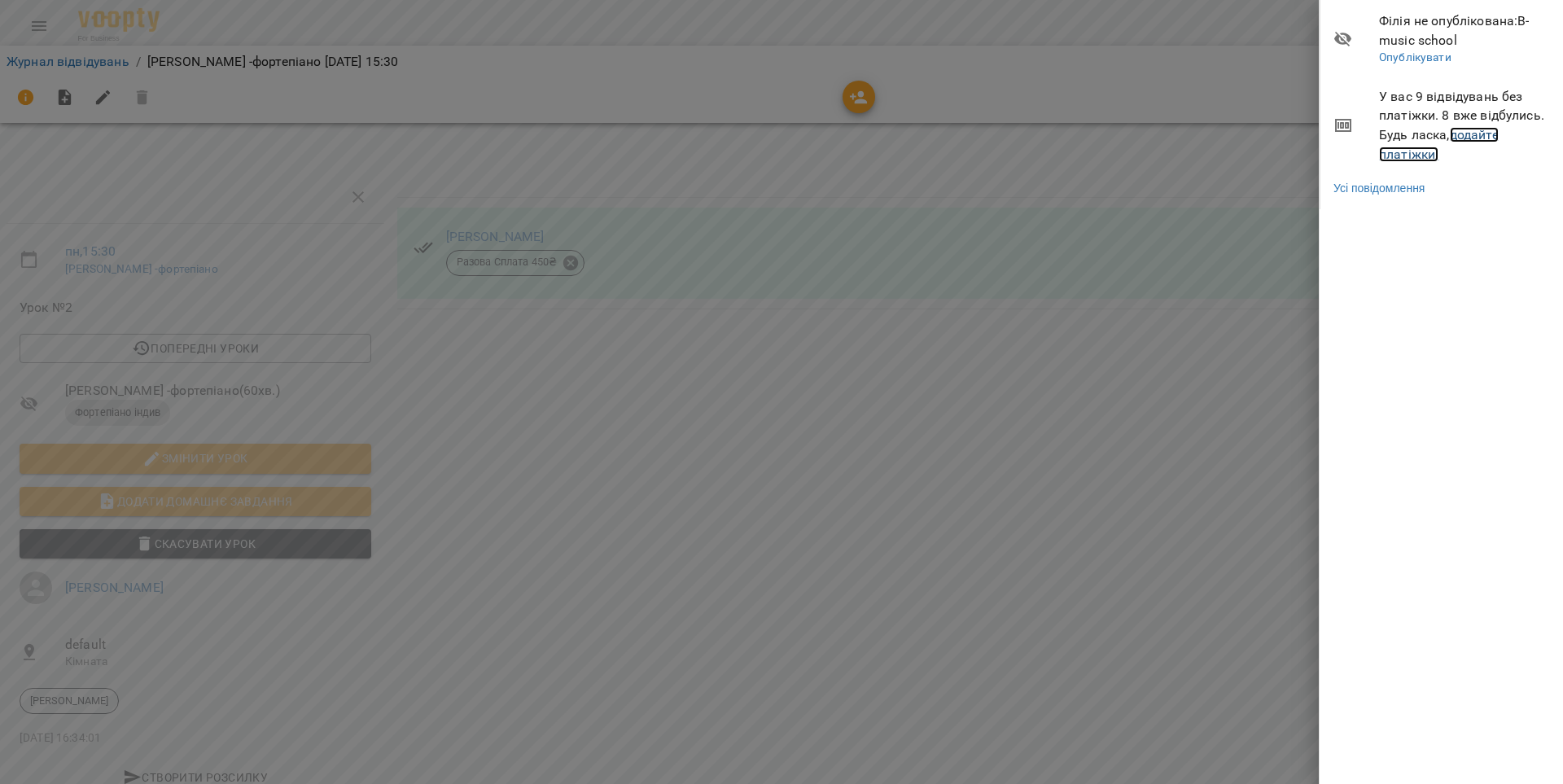
click at [1482, 133] on link "додайте платіжки!" at bounding box center [1439, 143] width 120 height 35
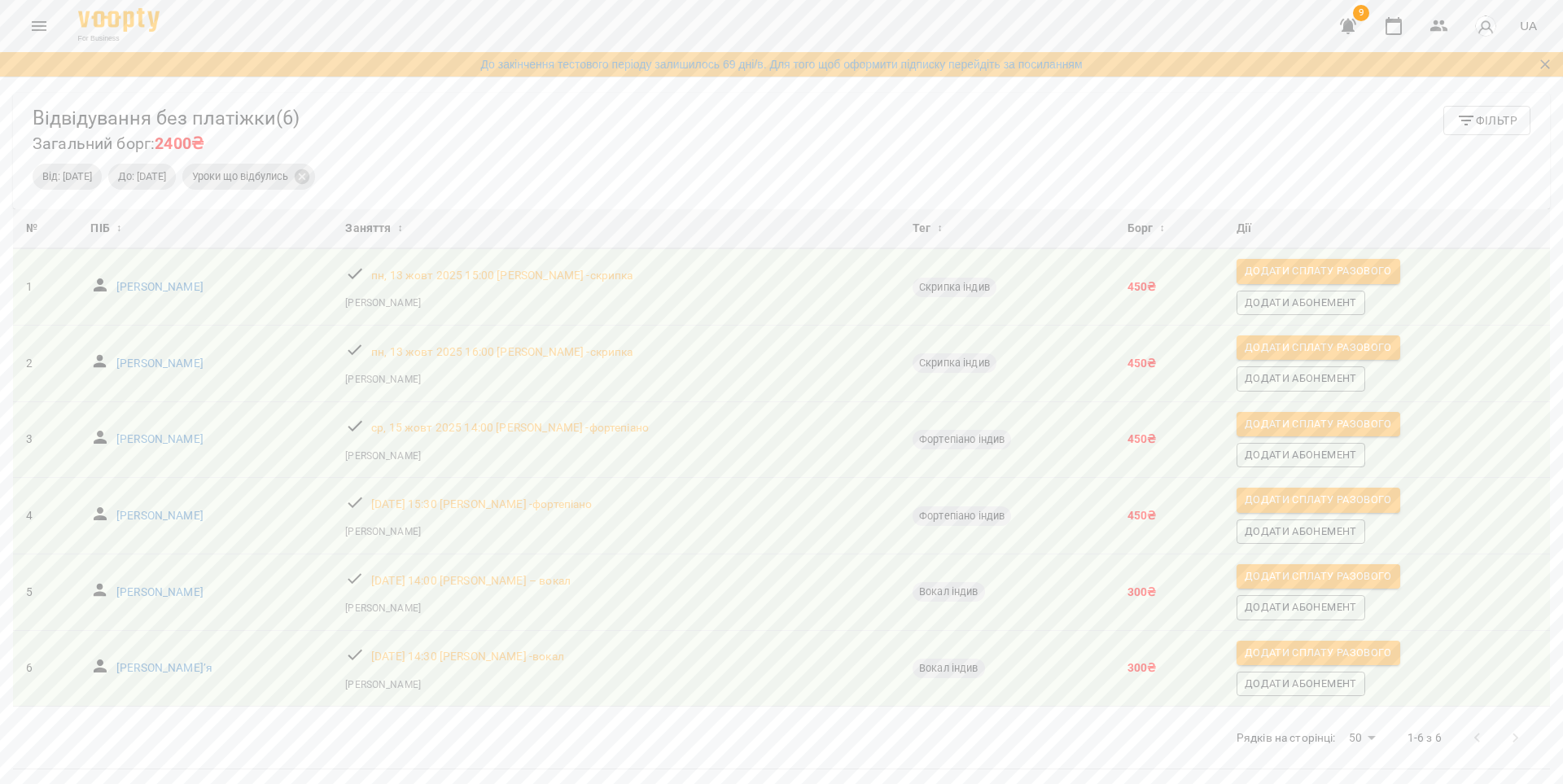
click at [524, 368] on div "[PERSON_NAME]" at bounding box center [616, 378] width 548 height 25
click at [242, 381] on td "[PERSON_NAME]" at bounding box center [205, 364] width 255 height 77
click at [52, 28] on button "Menu" at bounding box center [39, 26] width 39 height 39
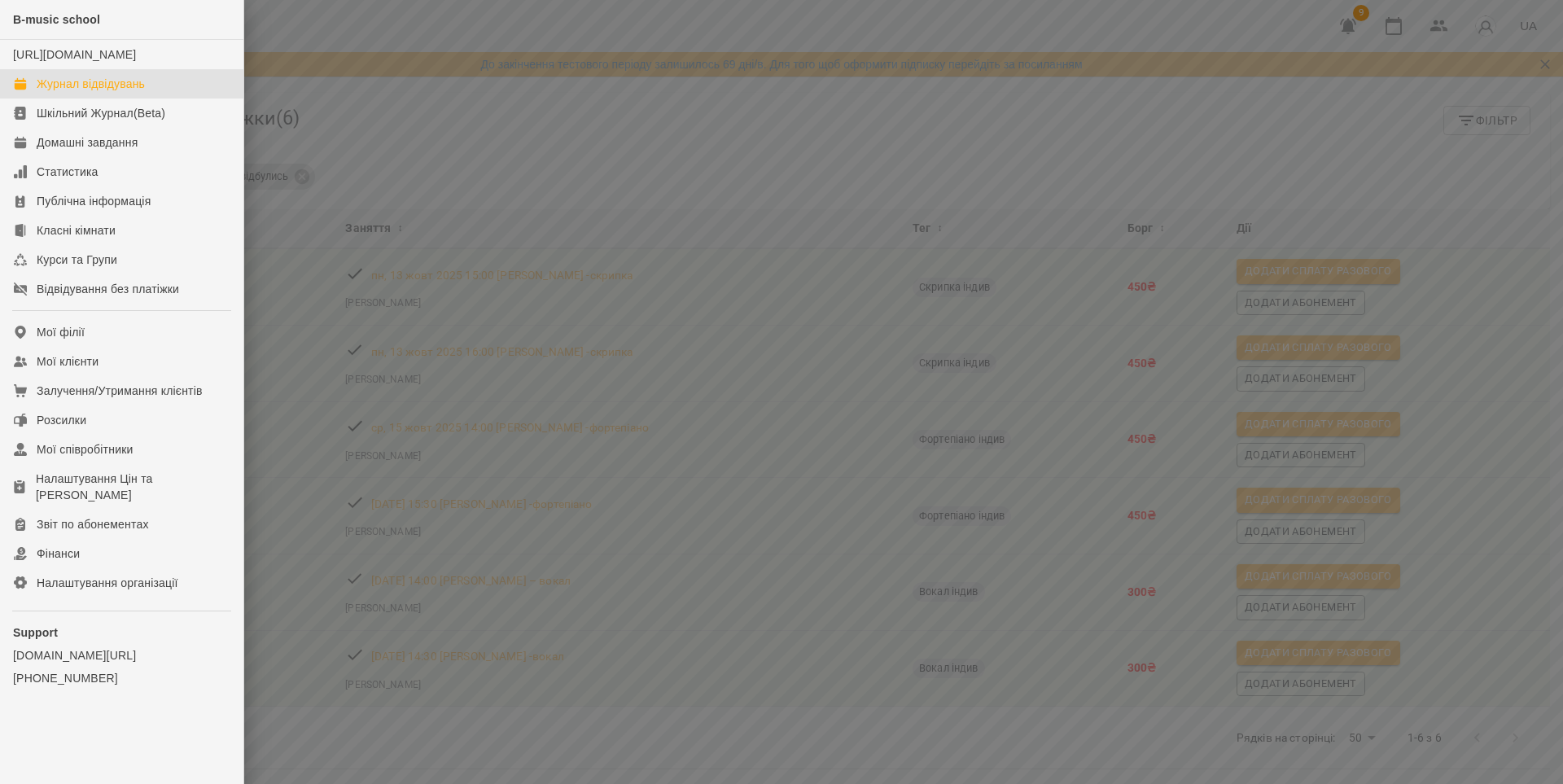
click at [78, 92] on div "Журнал відвідувань" at bounding box center [91, 84] width 109 height 16
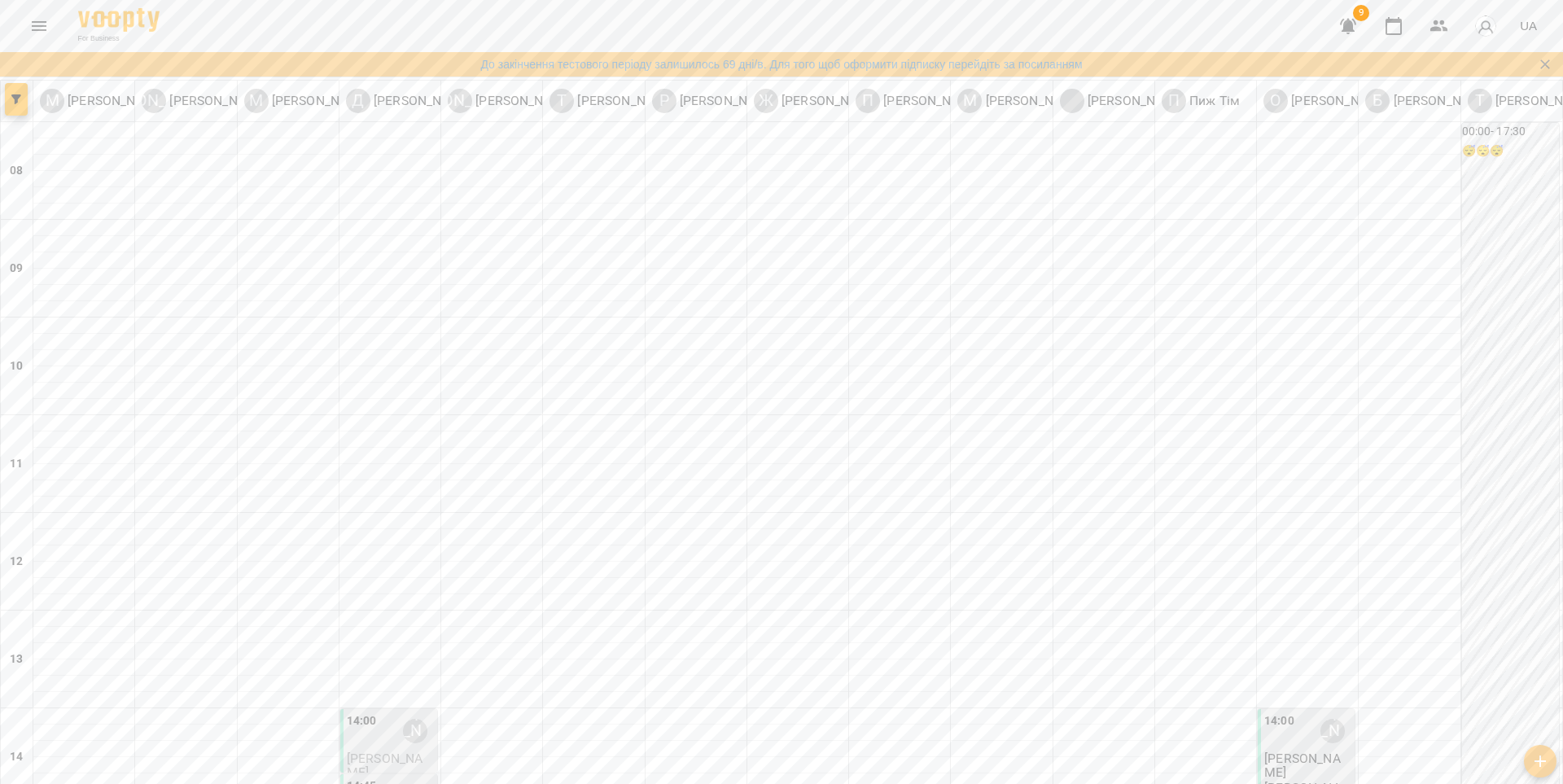
scroll to position [619, 0]
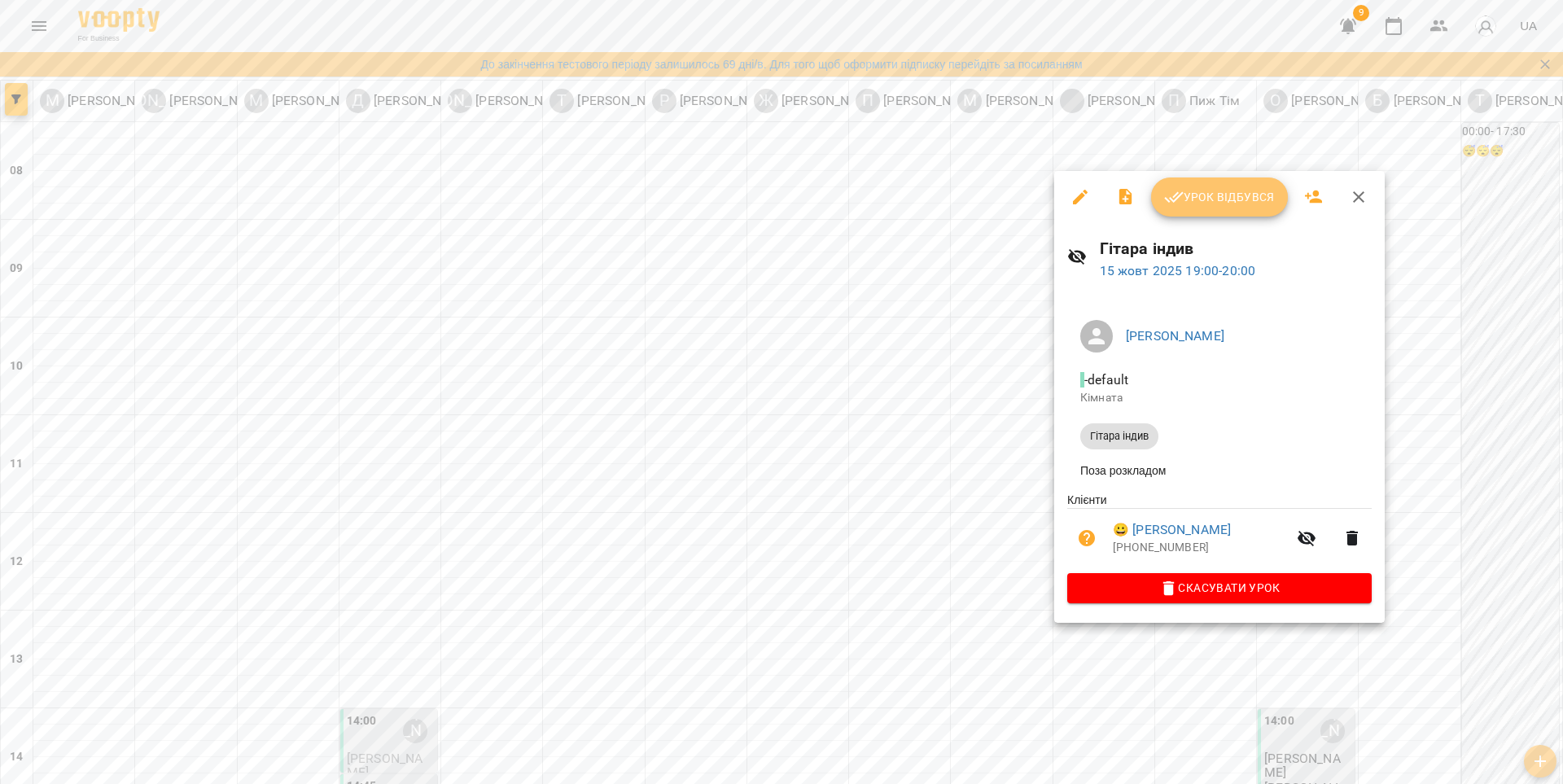
click at [1229, 195] on span "Урок відбувся" at bounding box center [1219, 197] width 111 height 20
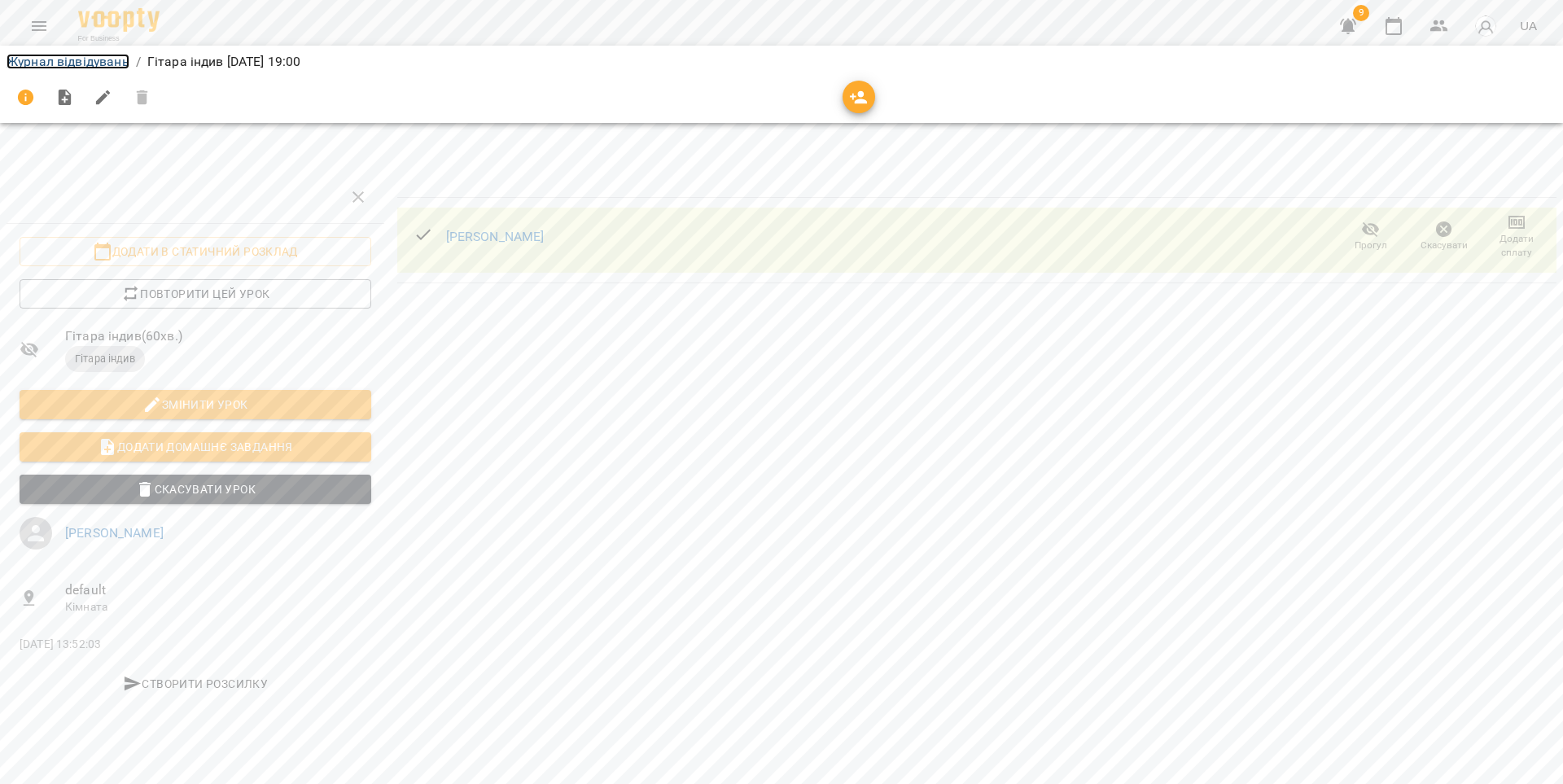
click at [59, 59] on link "Журнал відвідувань" at bounding box center [68, 62] width 123 height 16
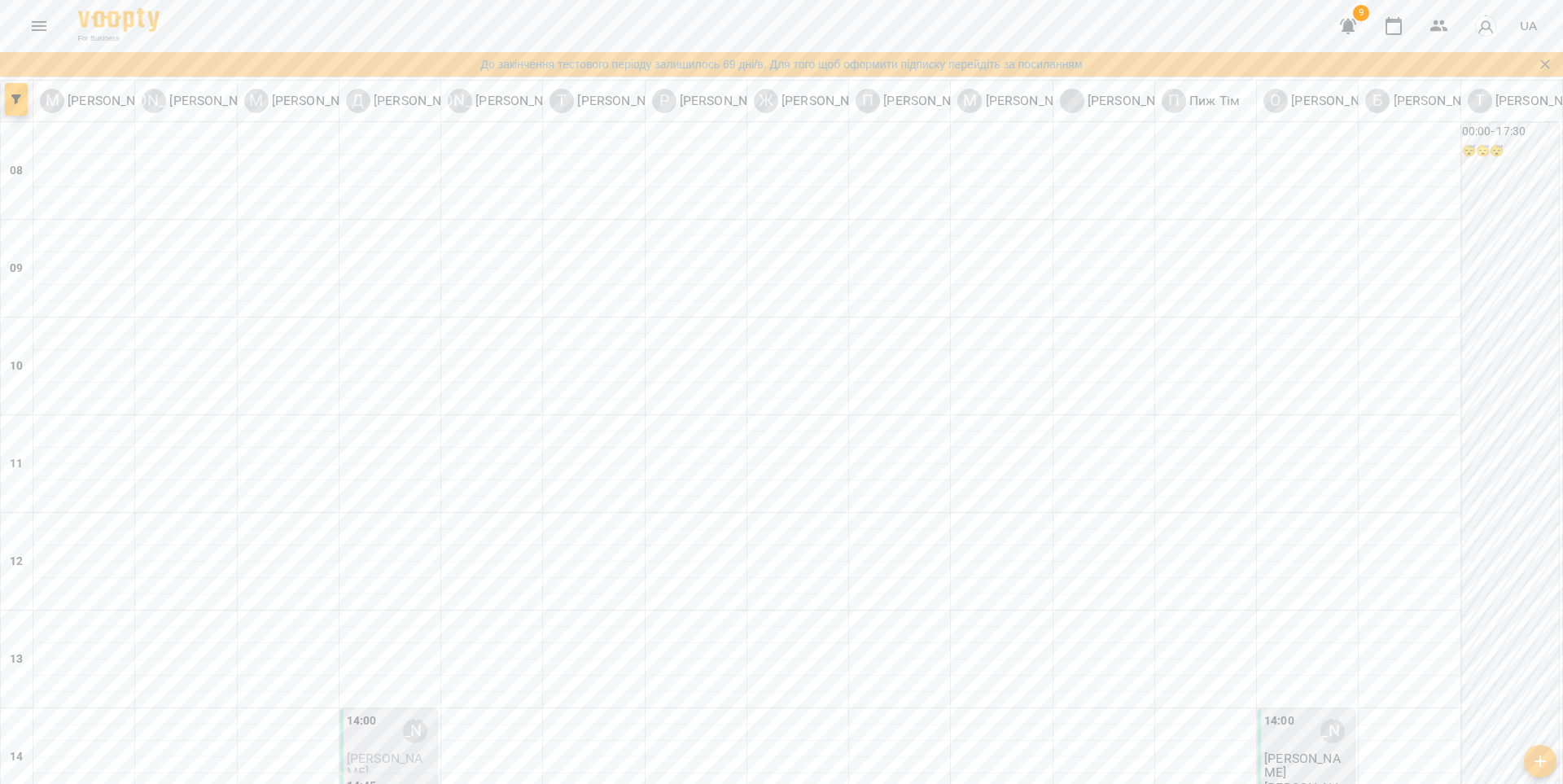
scroll to position [619, 0]
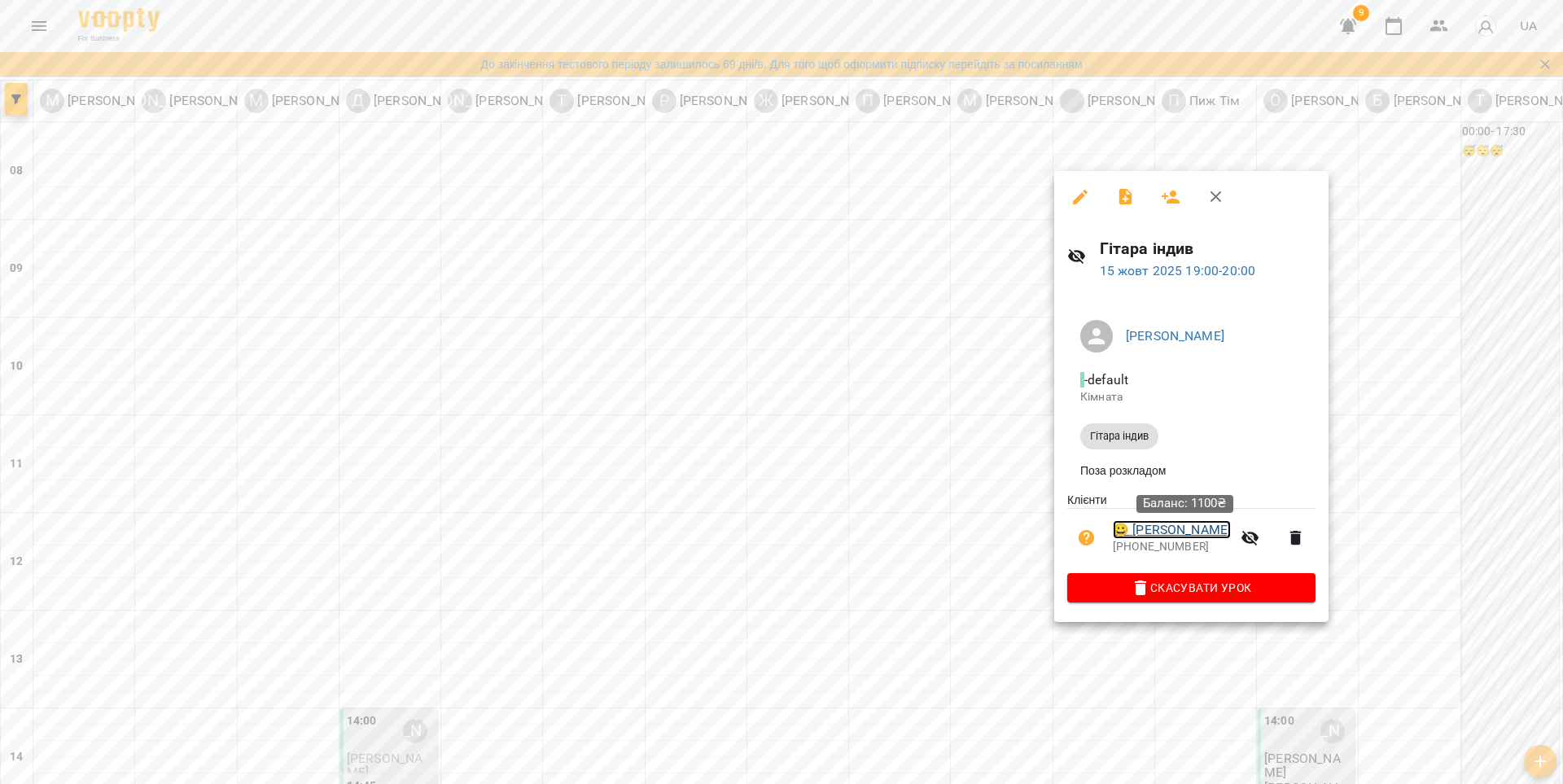
click at [1126, 534] on link "😀 Семченко Ярослава" at bounding box center [1172, 530] width 118 height 20
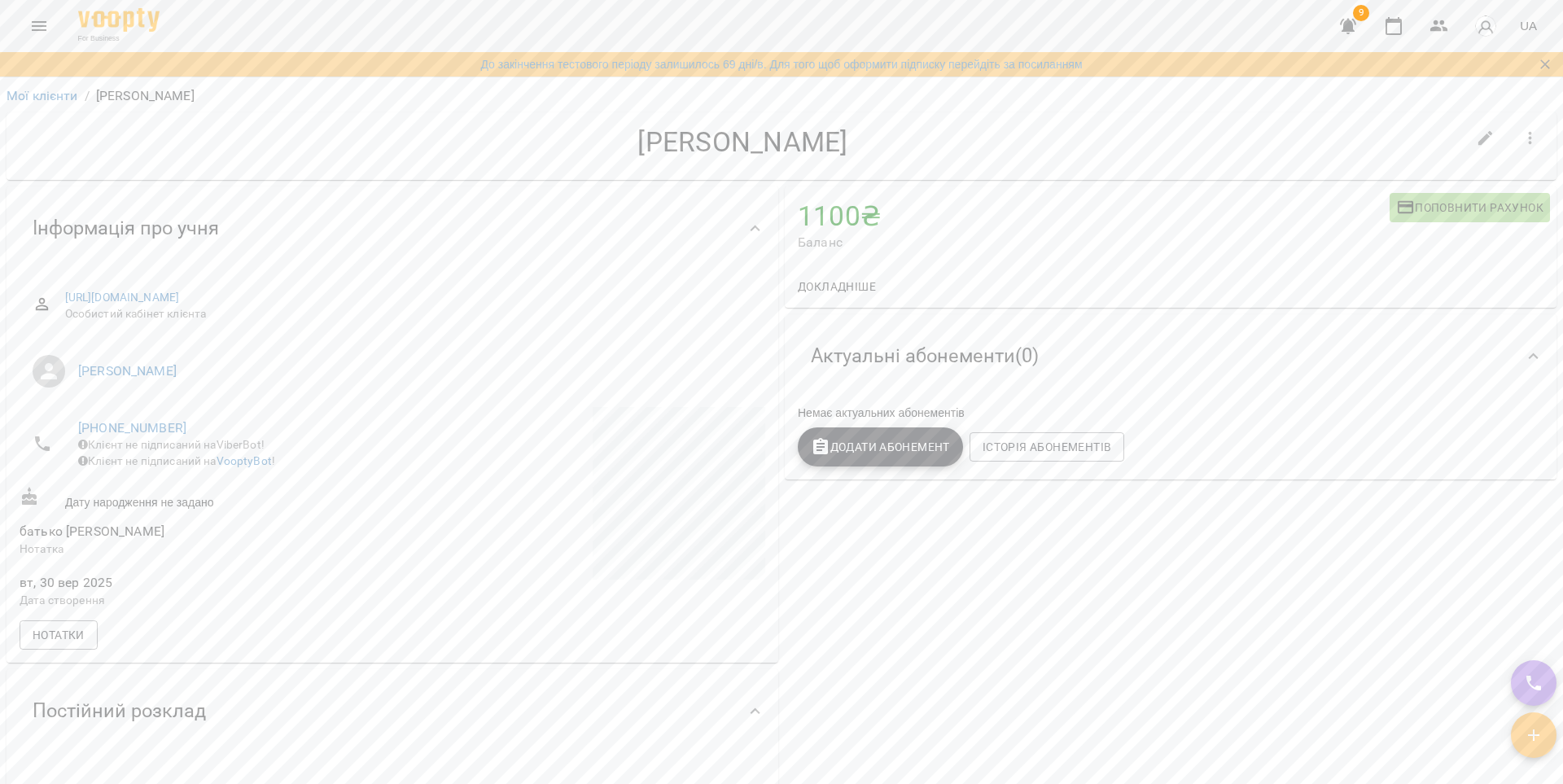
click at [1424, 211] on span "Поповнити рахунок" at bounding box center [1470, 207] width 148 height 20
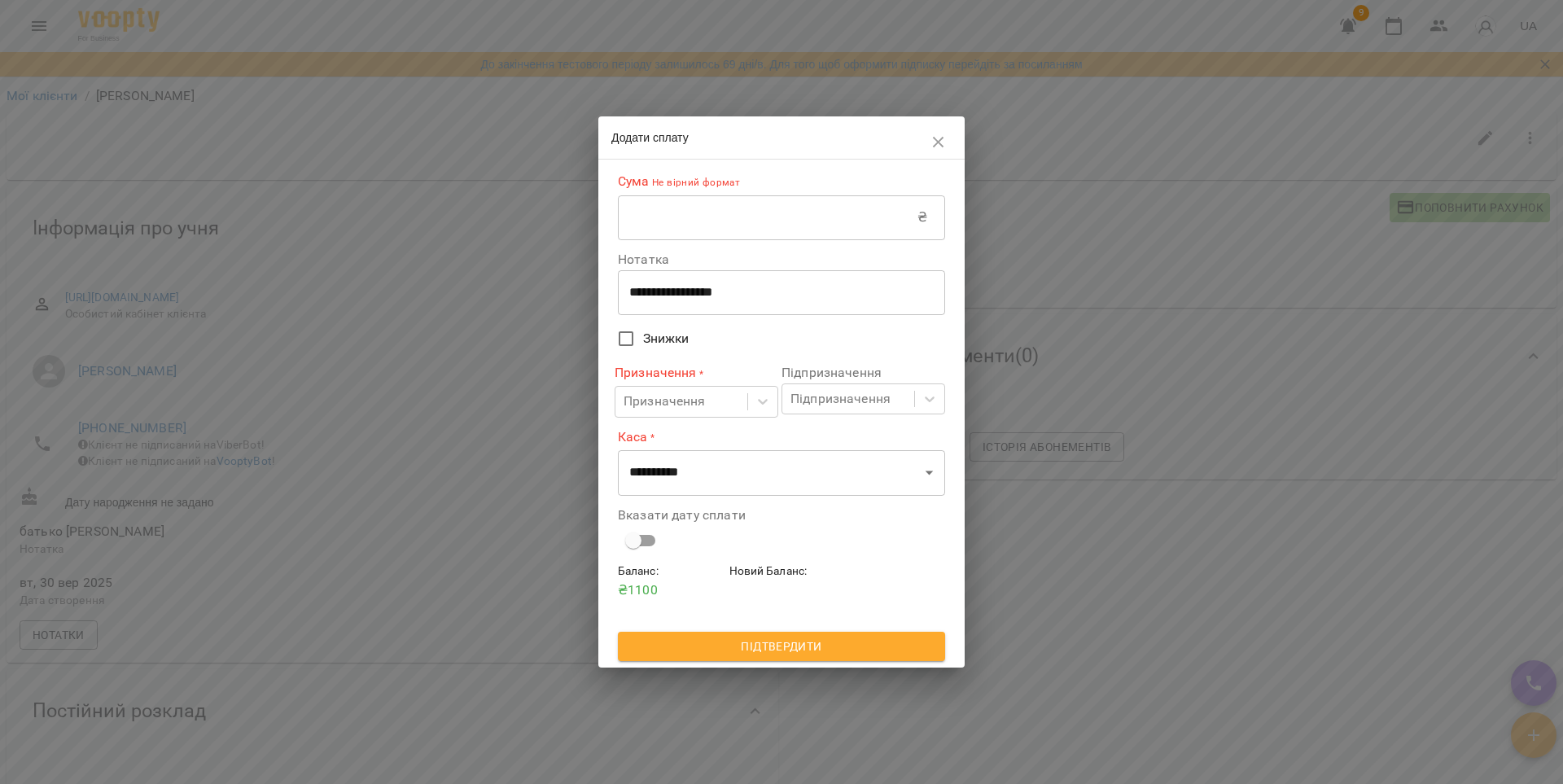
click at [800, 217] on input "text" at bounding box center [768, 217] width 300 height 46
type input "***"
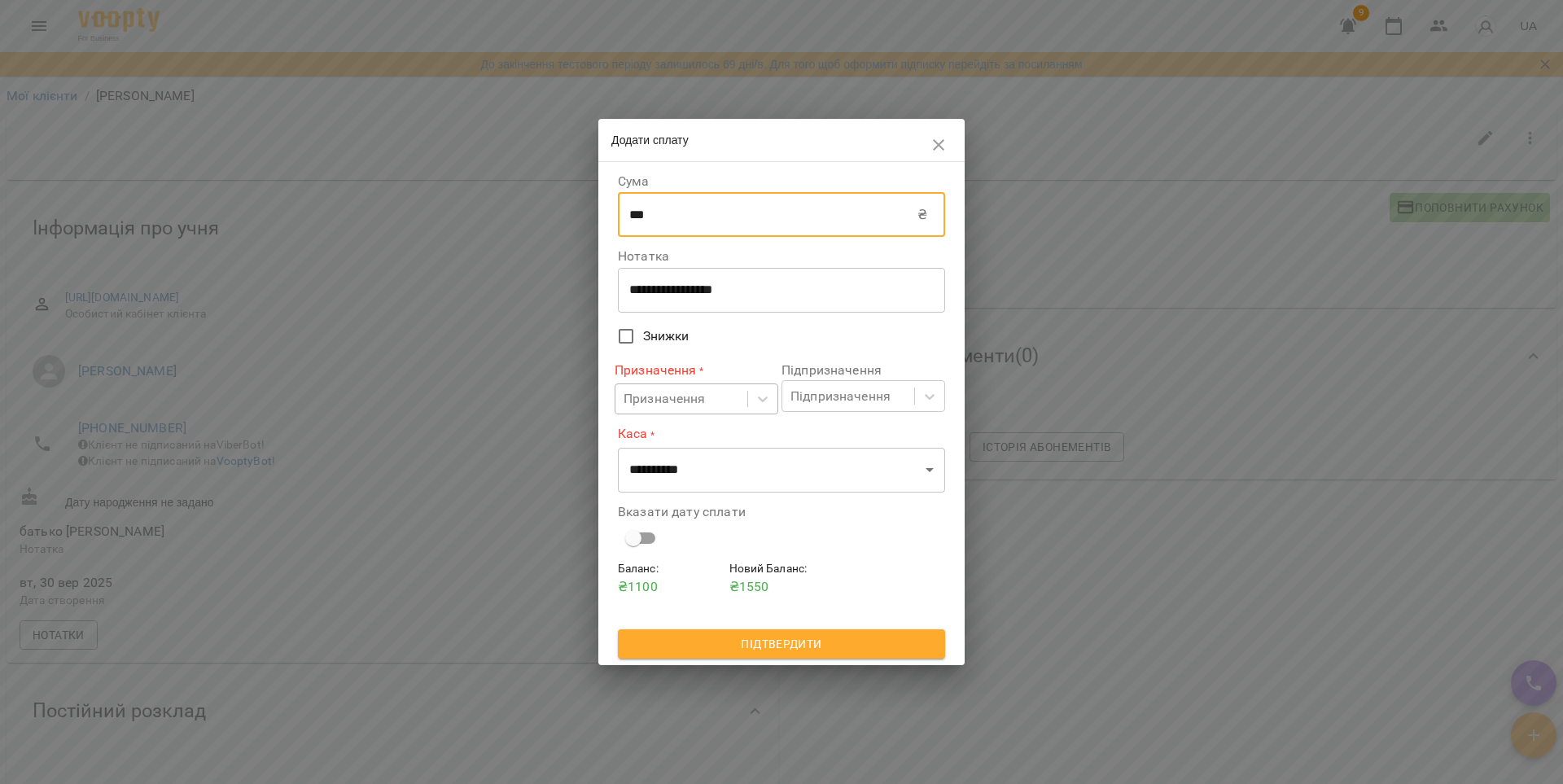
click at [722, 392] on div "Призначення" at bounding box center [681, 399] width 132 height 30
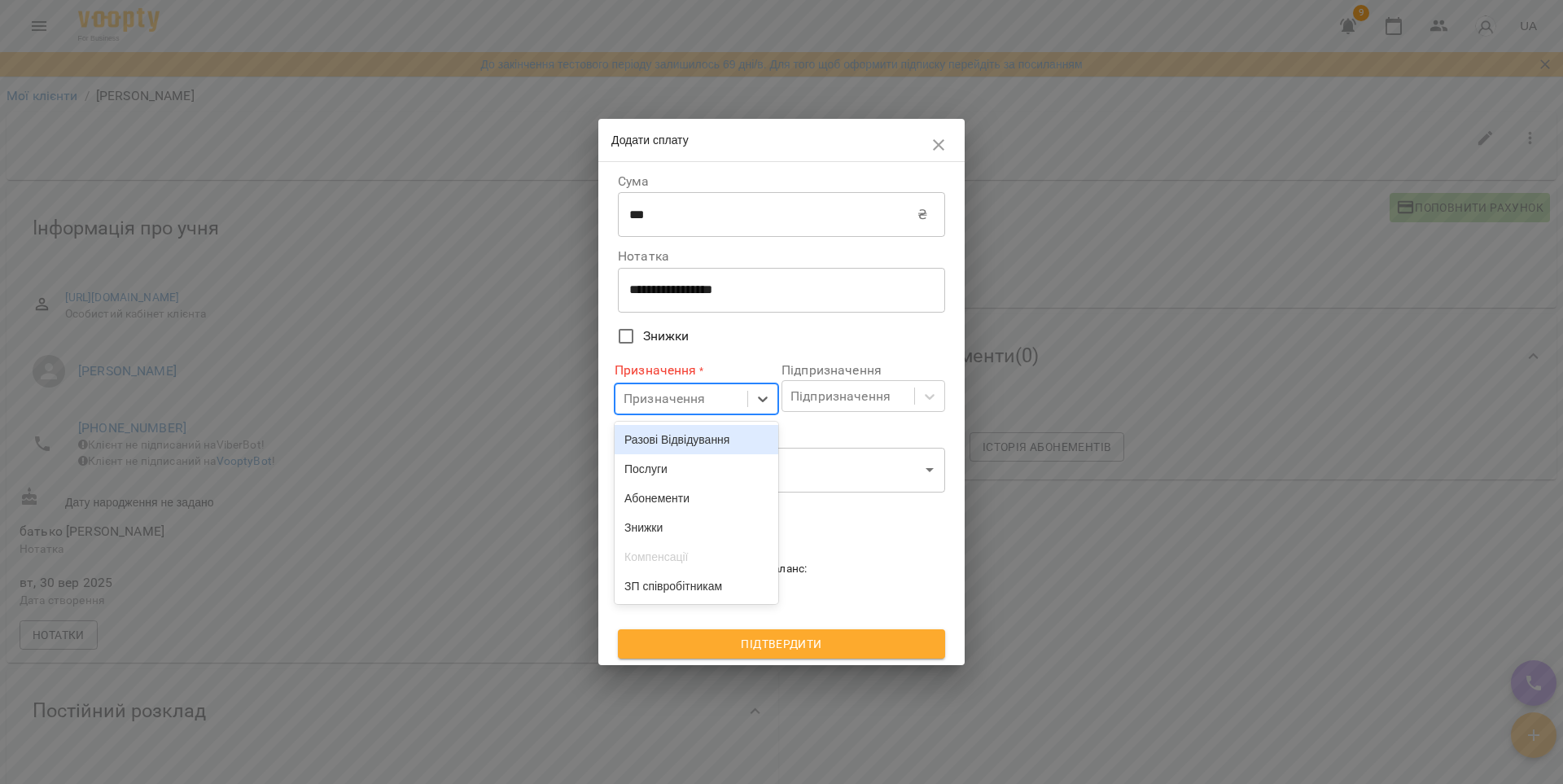
click at [698, 436] on div "Разові Відвідування" at bounding box center [697, 438] width 163 height 29
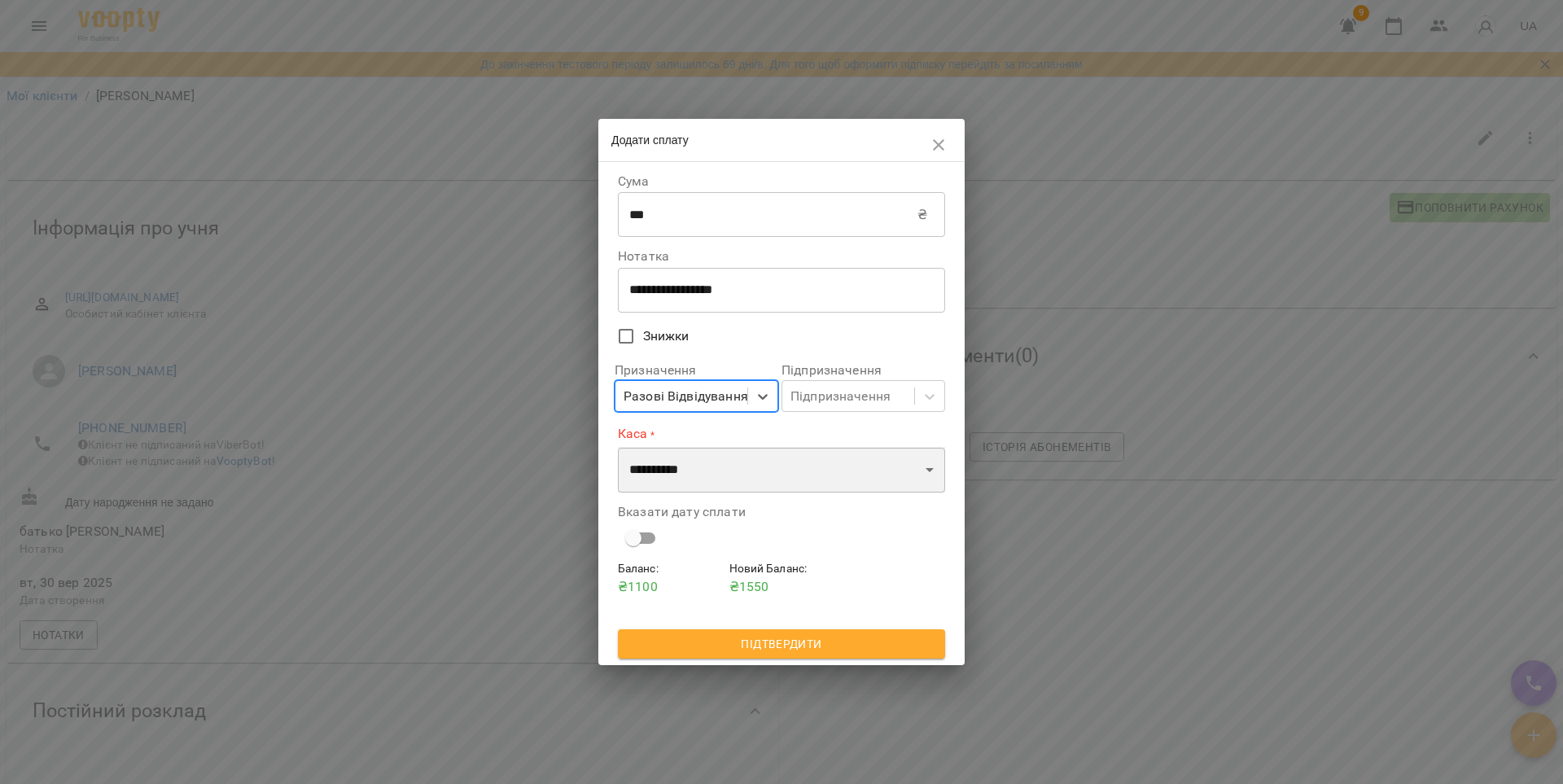
click at [711, 471] on select "**********" at bounding box center [782, 469] width 327 height 46
select select "****"
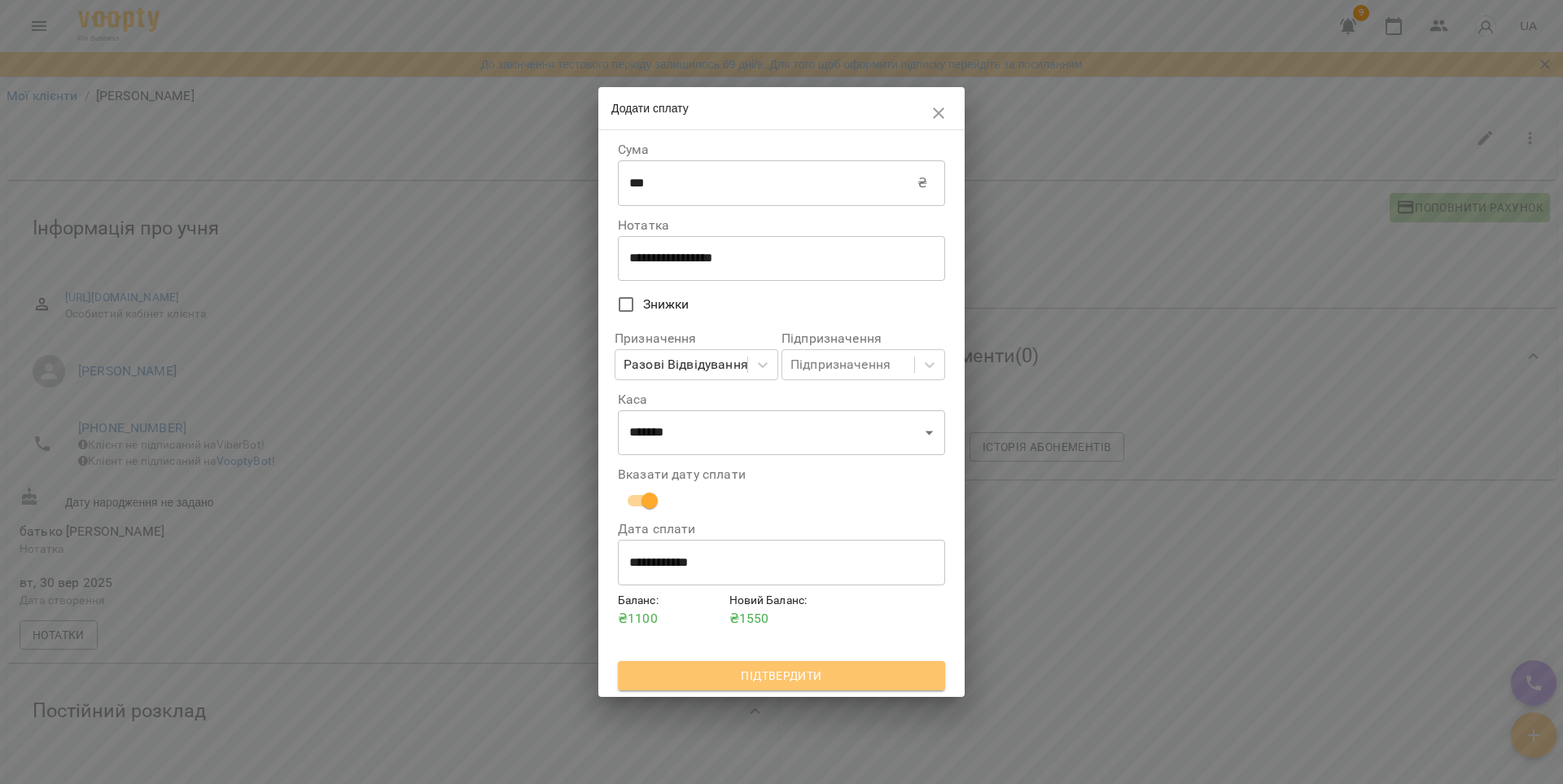
click at [788, 679] on span "Підтвердити" at bounding box center [782, 675] width 301 height 20
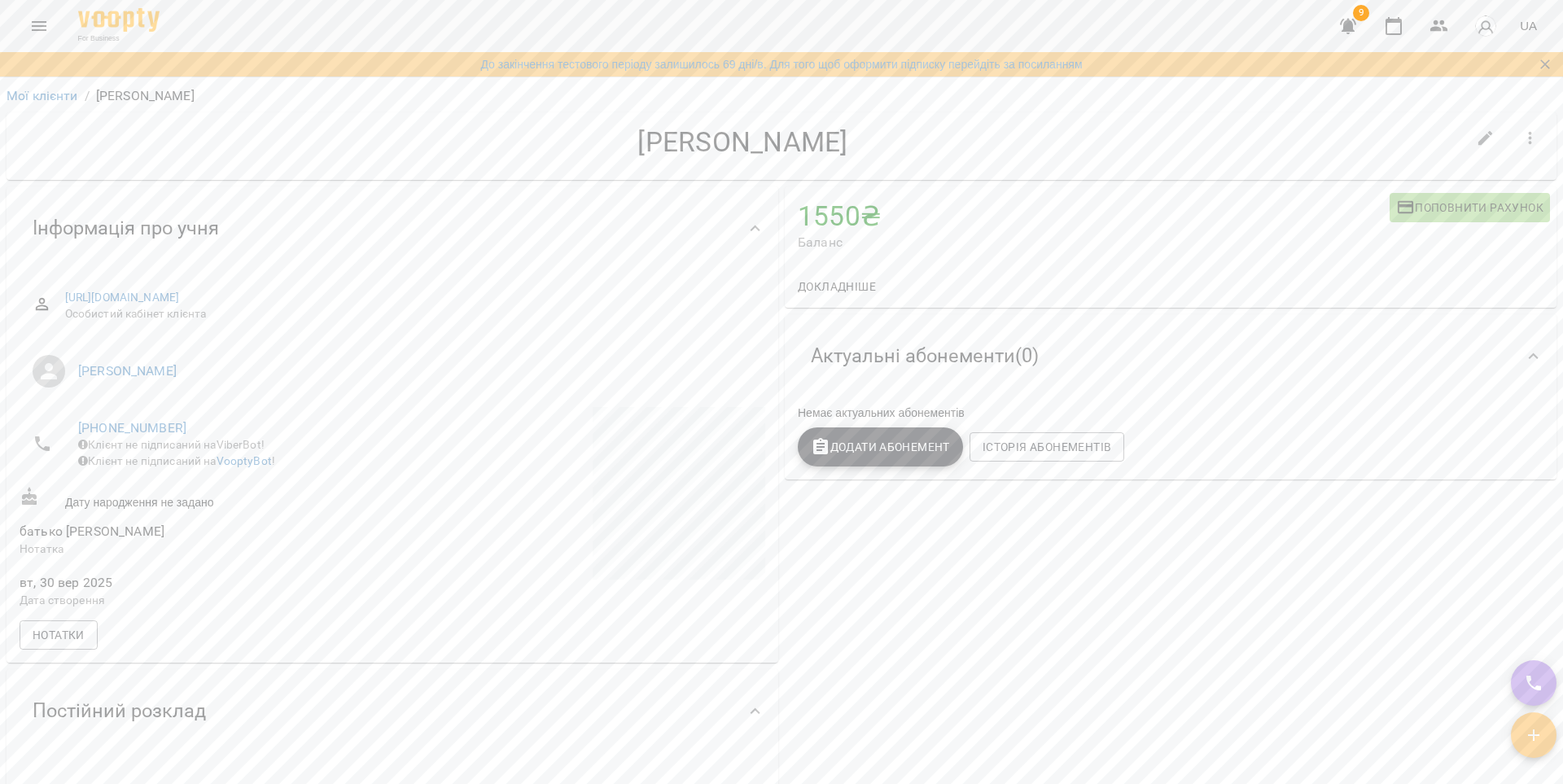
click at [43, 25] on icon "Menu" at bounding box center [39, 26] width 20 height 20
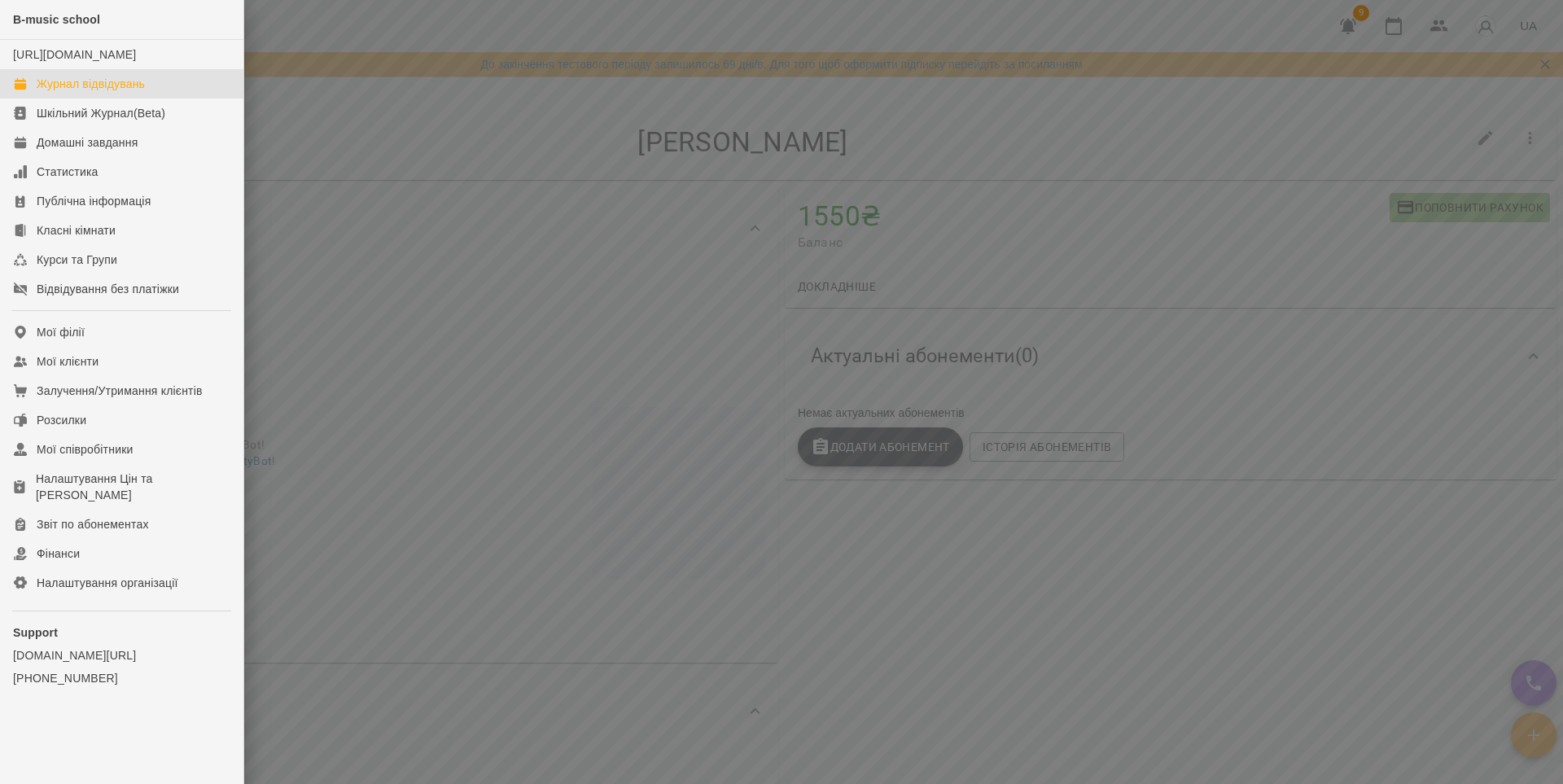
click at [83, 92] on div "Журнал відвідувань" at bounding box center [91, 84] width 109 height 16
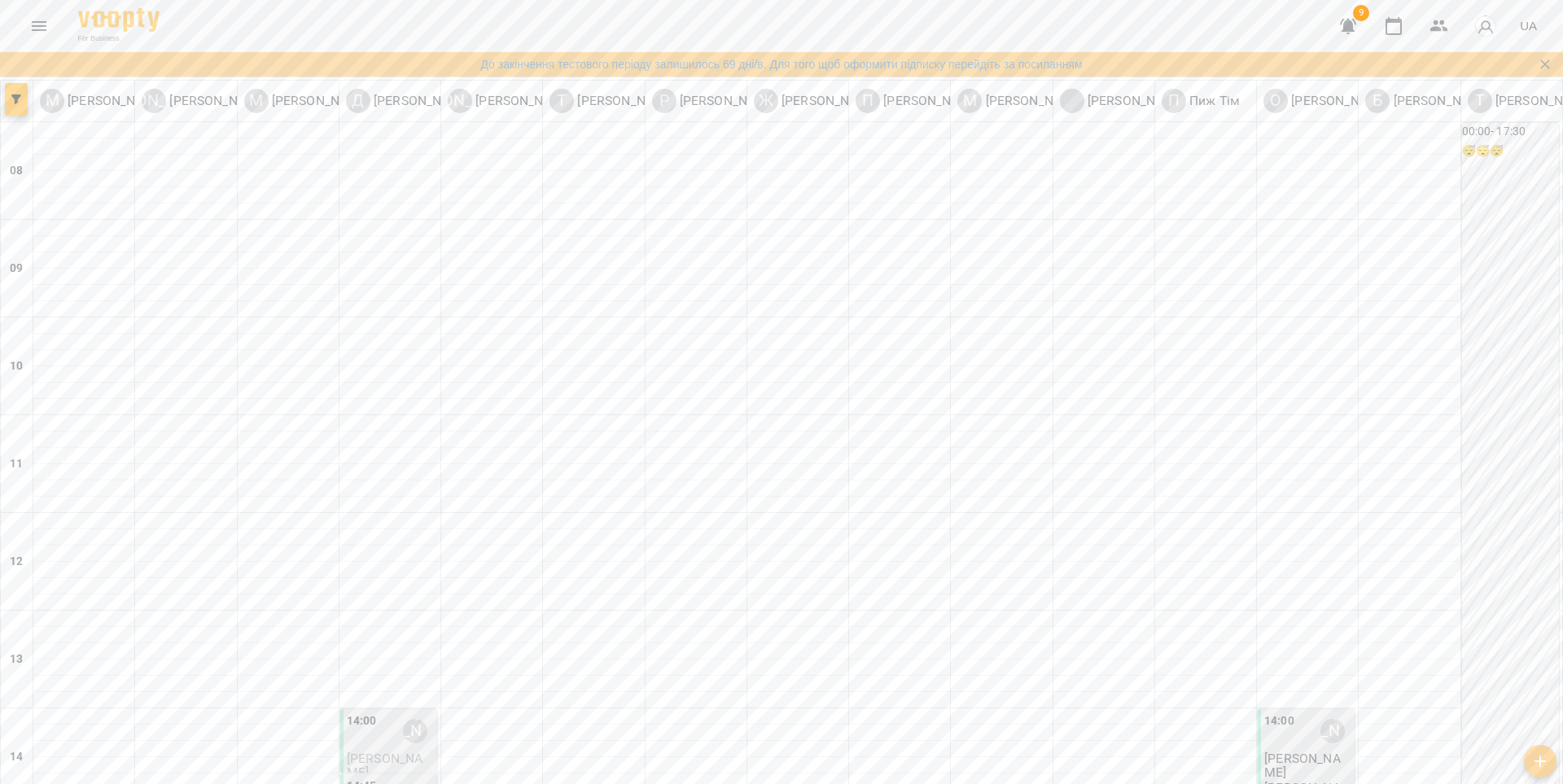
scroll to position [619, 0]
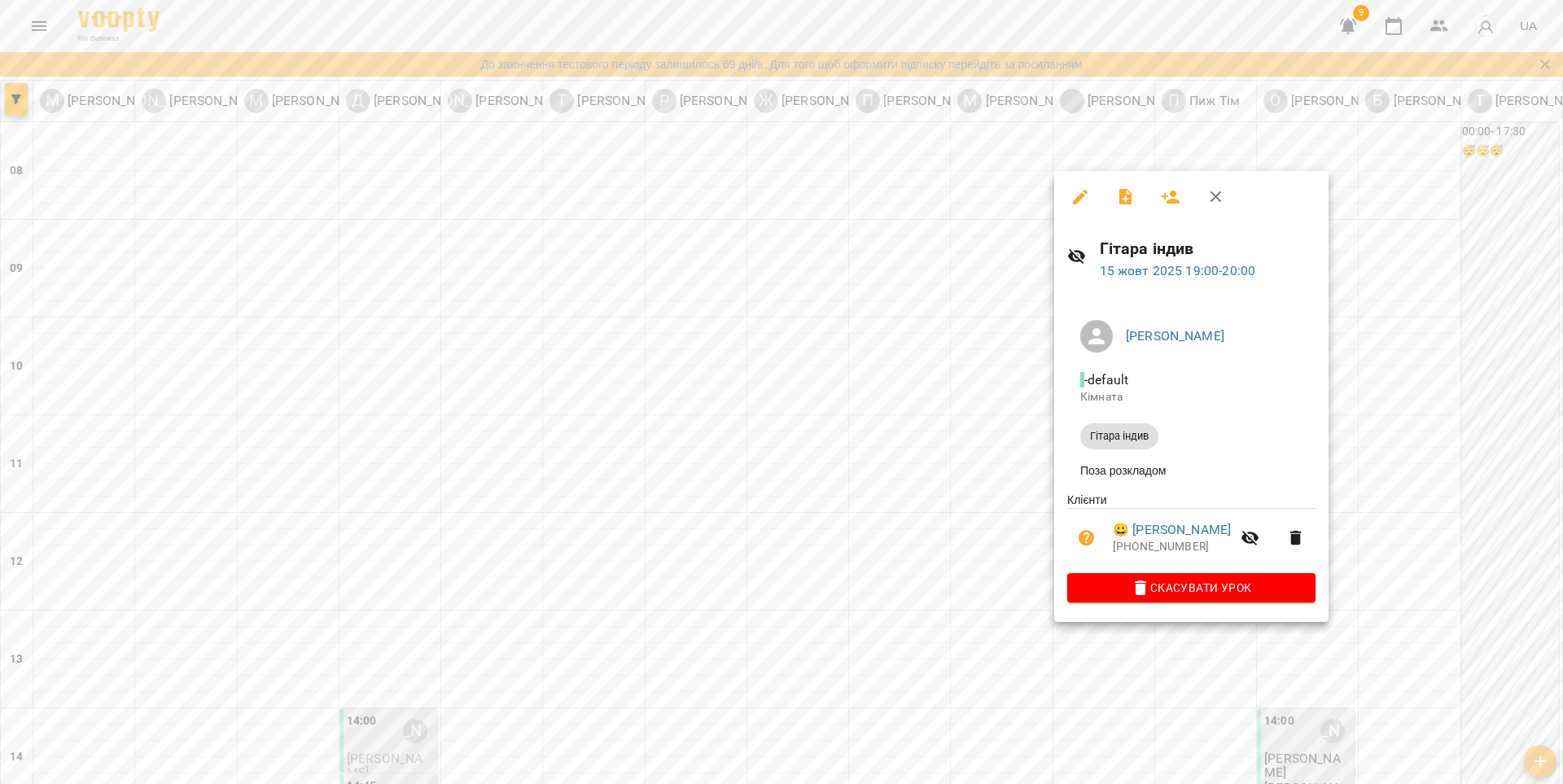
click at [1085, 205] on icon "button" at bounding box center [1081, 197] width 20 height 20
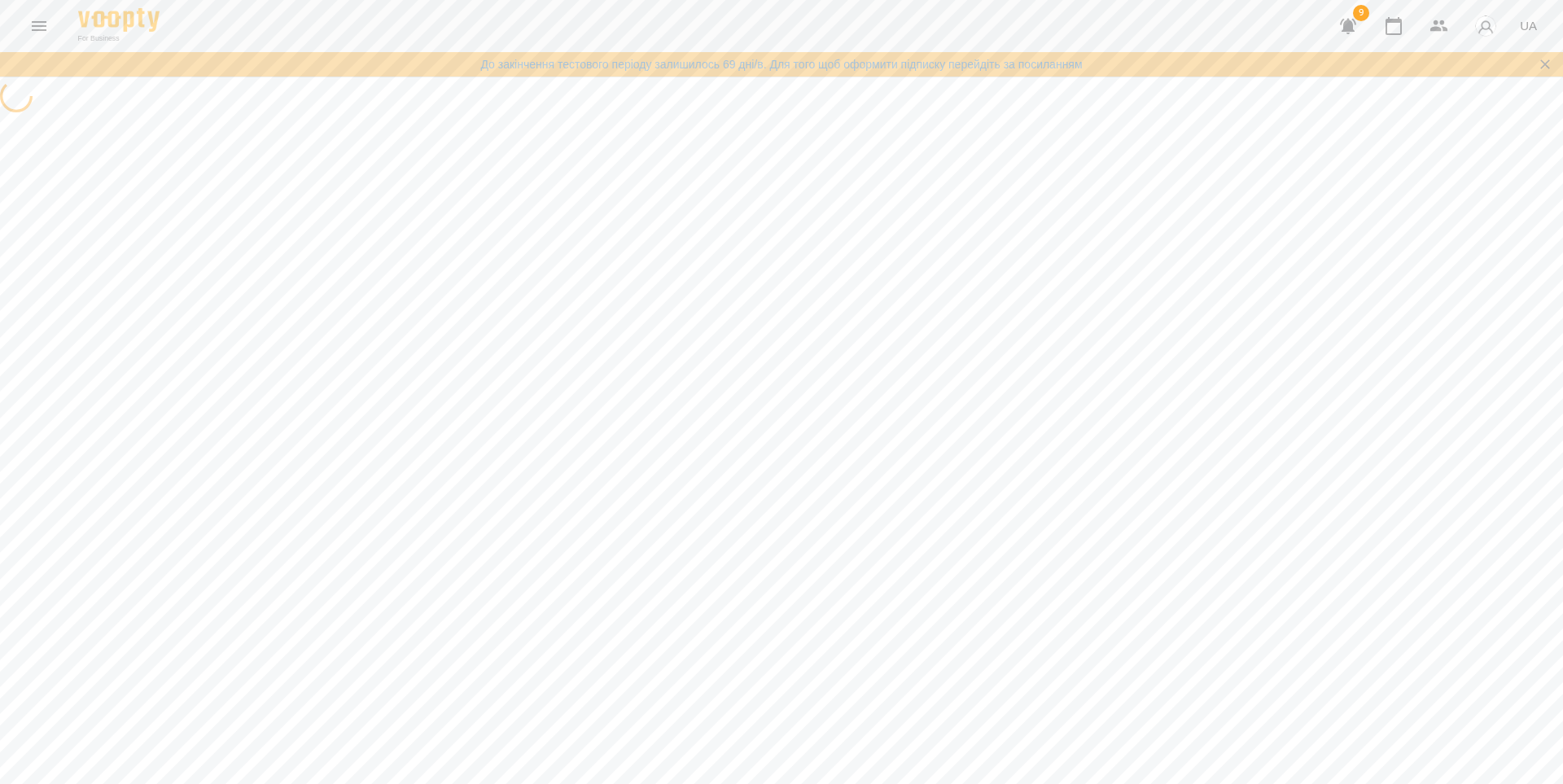
select select "**********"
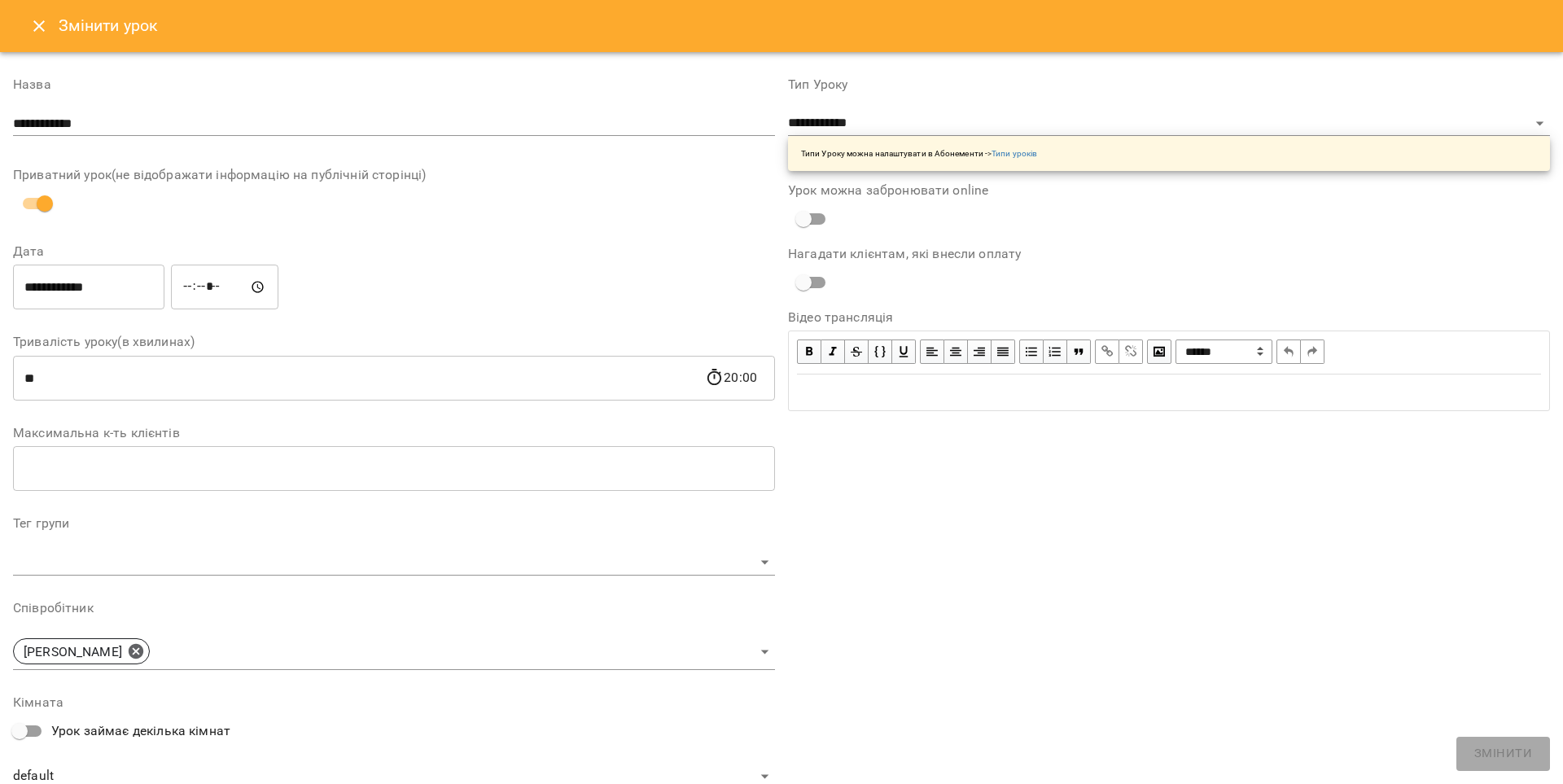
click at [33, 29] on icon "Close" at bounding box center [39, 26] width 20 height 20
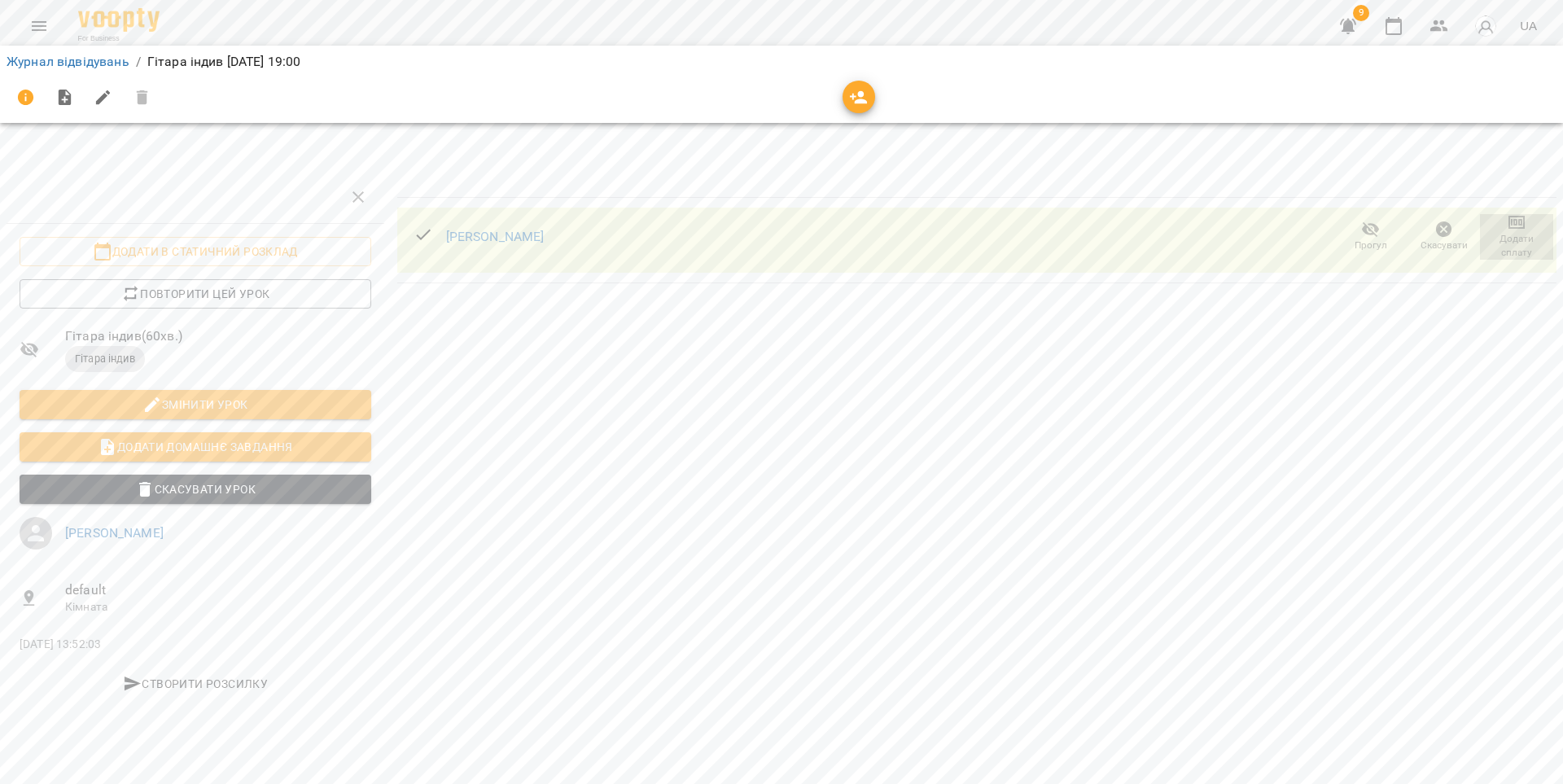
click at [1524, 226] on icon "button" at bounding box center [1516, 221] width 16 height 13
click at [1449, 229] on li "Додати сплату разового" at bounding box center [1463, 221] width 176 height 29
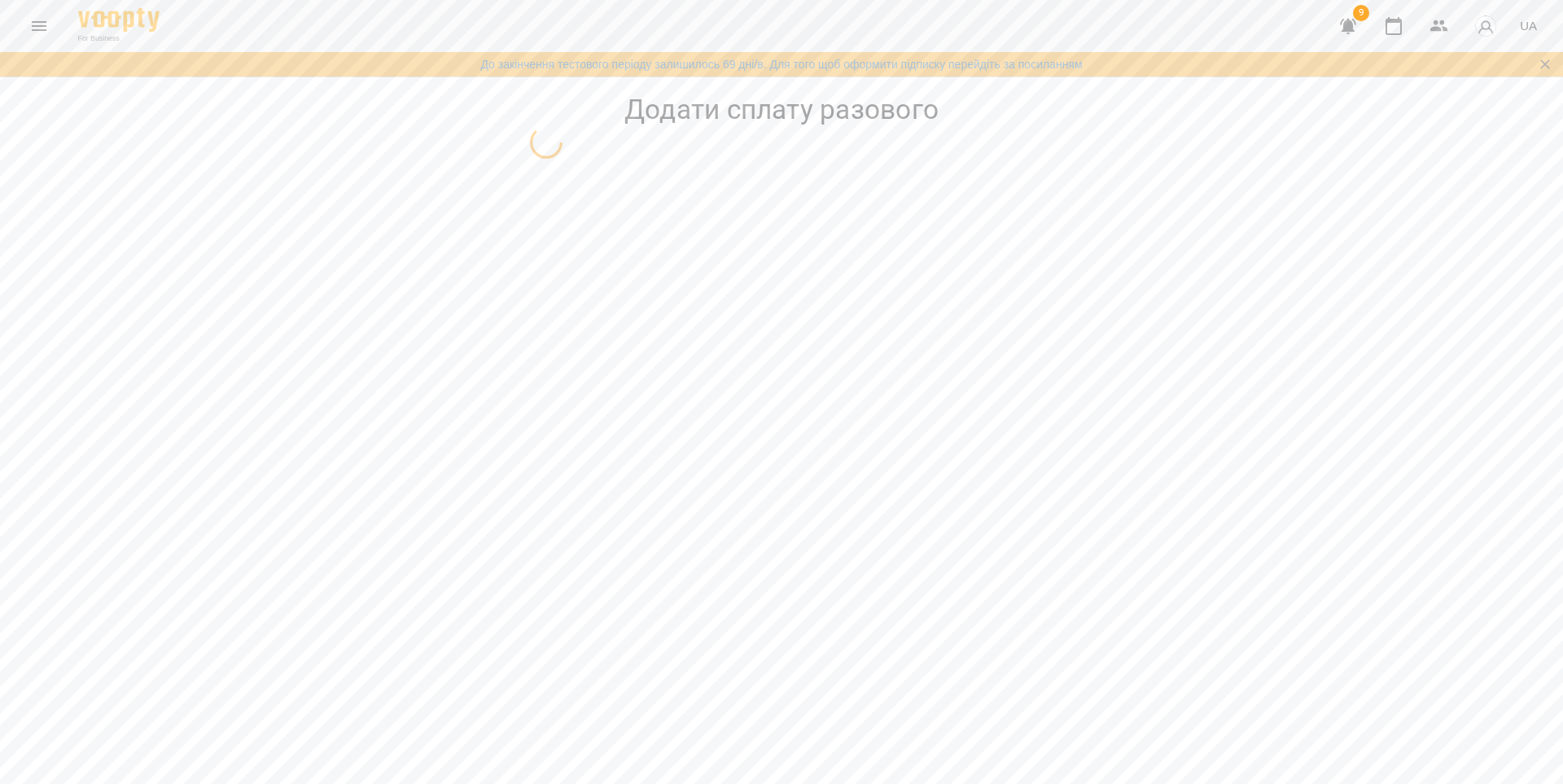
select select "**********"
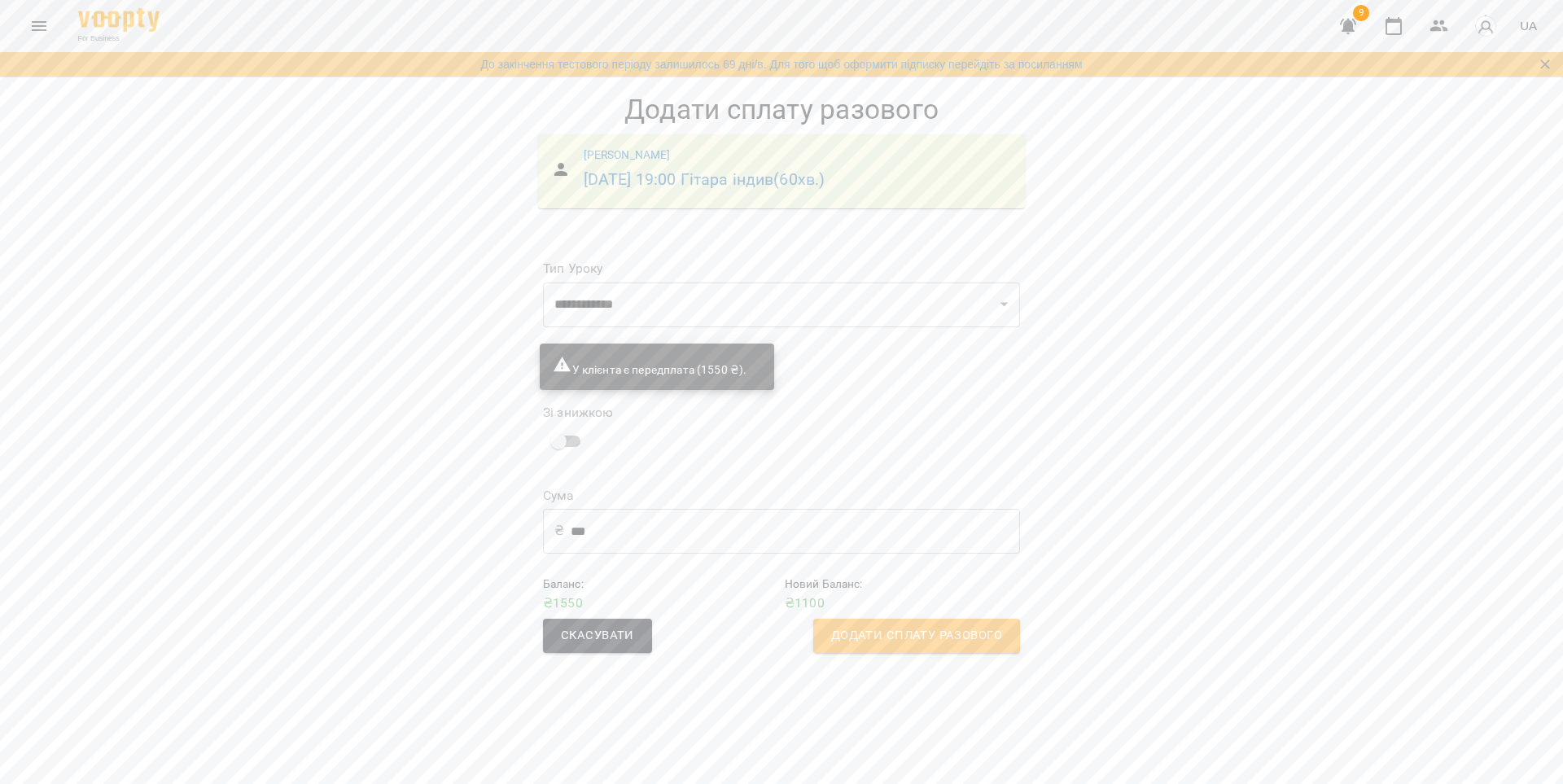
click at [886, 631] on span "Додати сплату разового" at bounding box center [917, 635] width 171 height 21
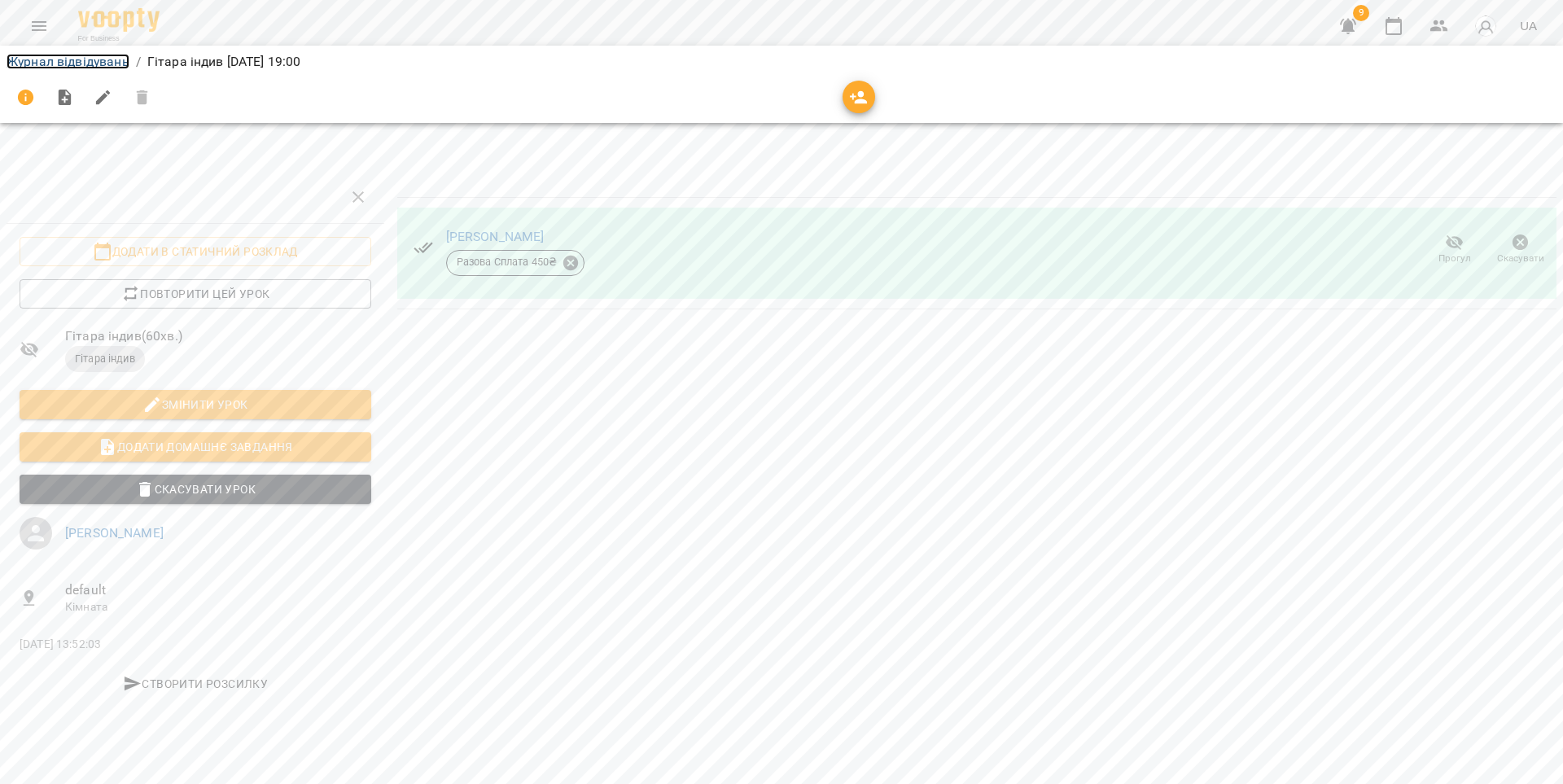
click at [59, 61] on link "Журнал відвідувань" at bounding box center [68, 62] width 123 height 16
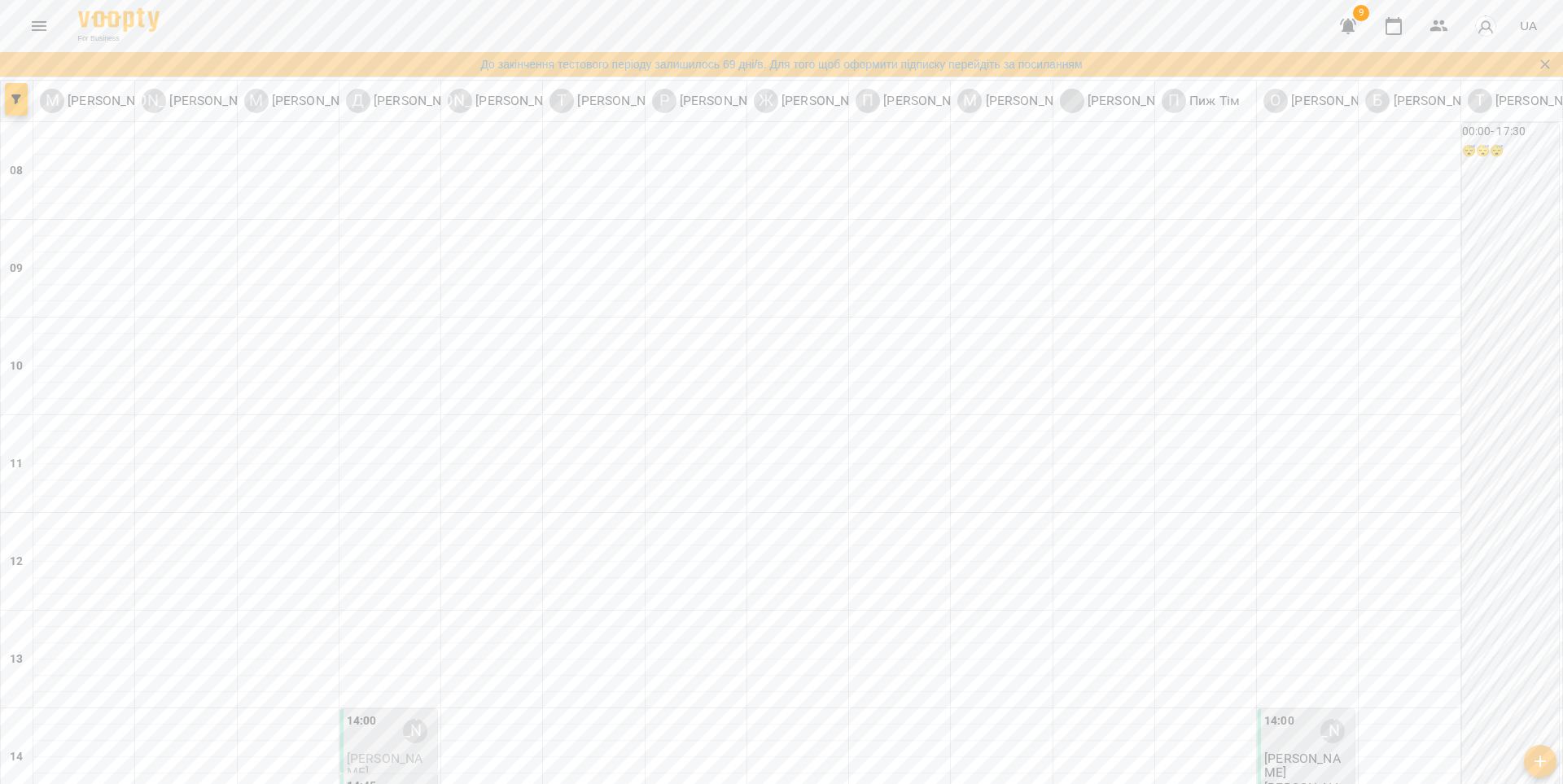
scroll to position [619, 0]
